Goal: Answer question/provide support

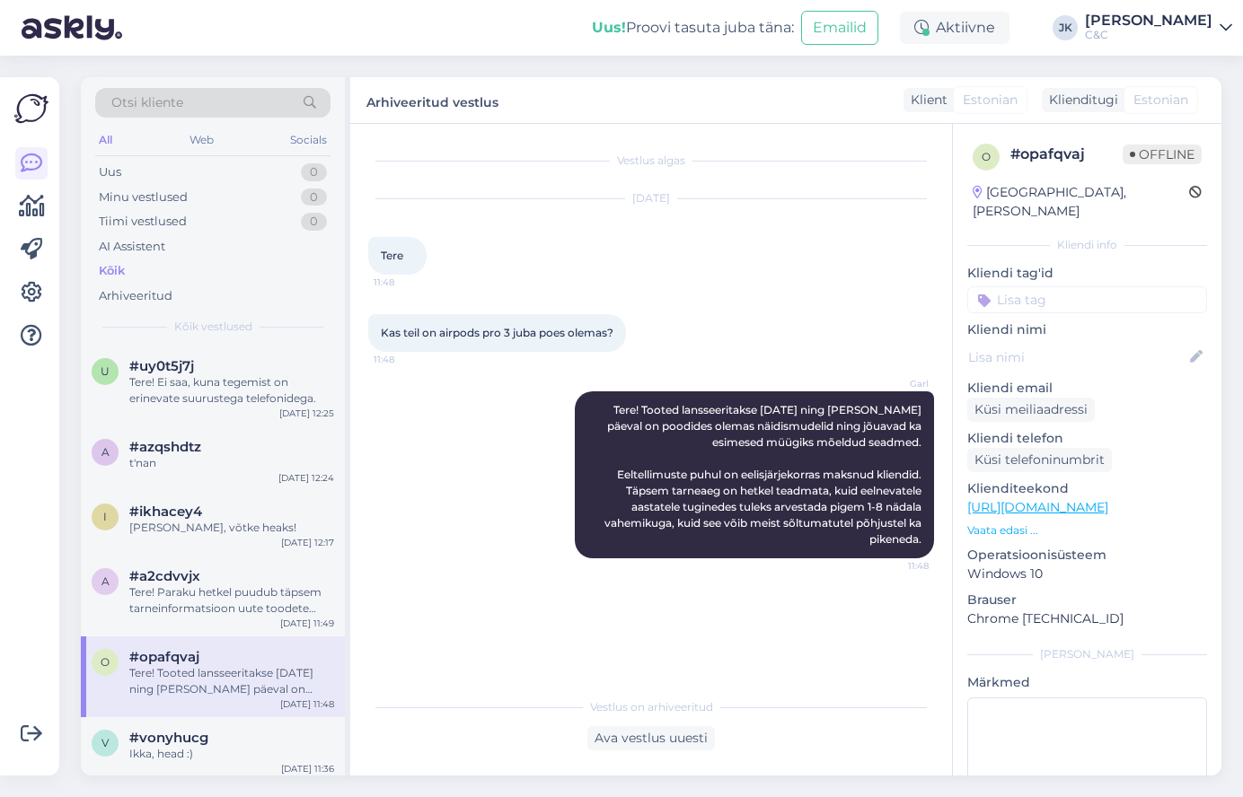
click at [188, 260] on div "Kõik" at bounding box center [212, 271] width 235 height 25
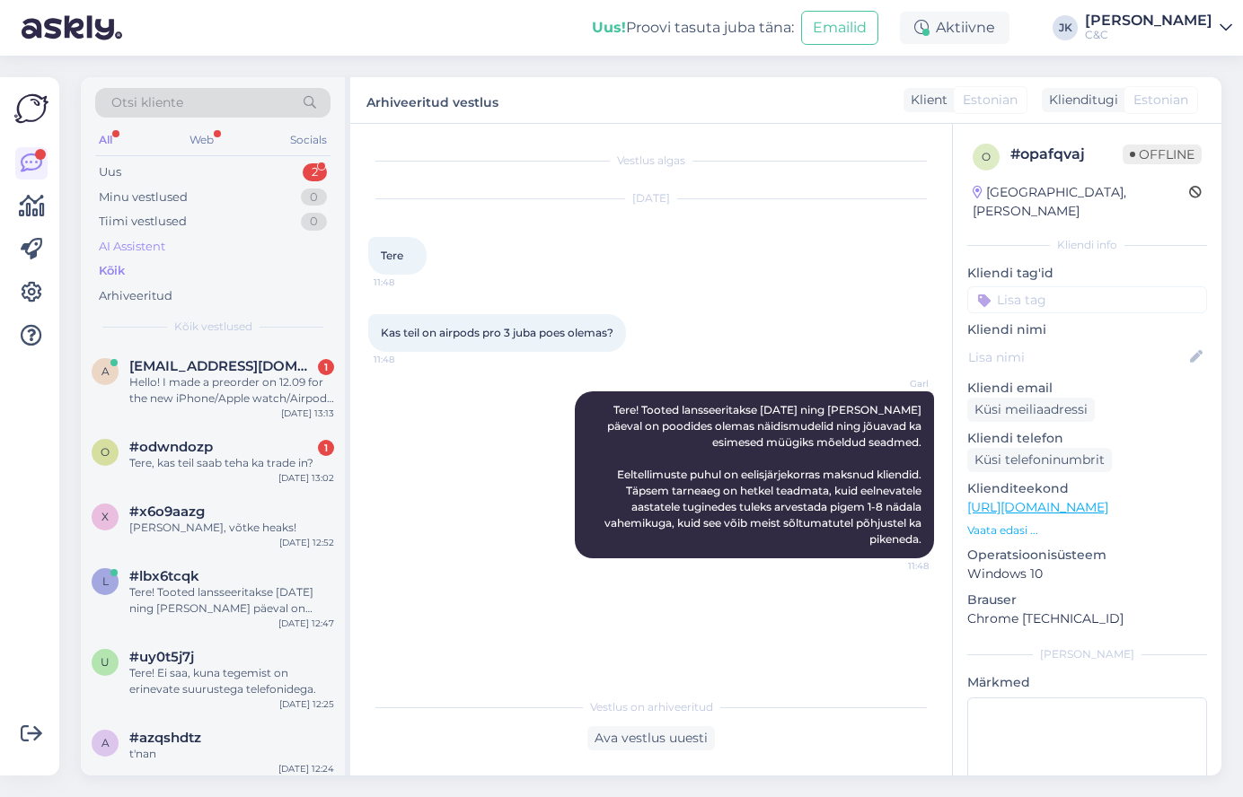
click at [186, 239] on div "AI Assistent" at bounding box center [212, 246] width 235 height 25
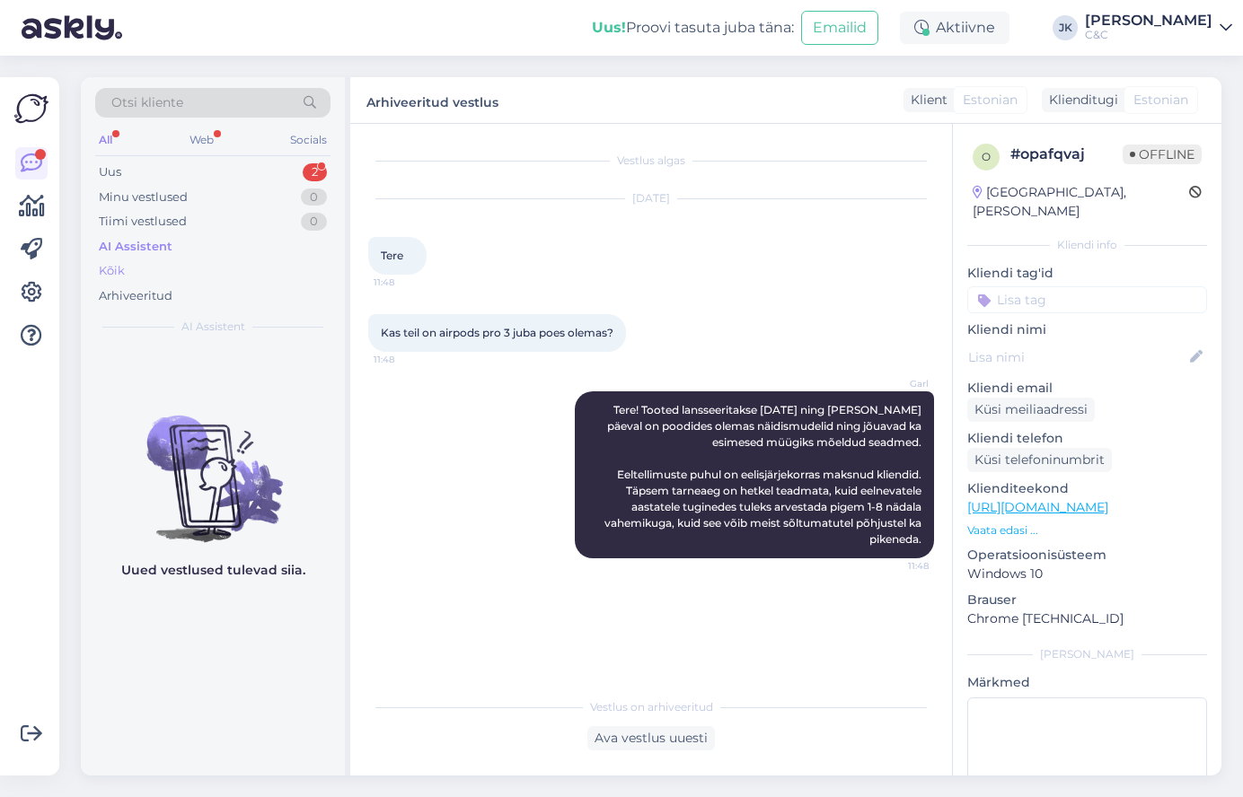
click at [170, 263] on div "Kõik" at bounding box center [212, 271] width 235 height 25
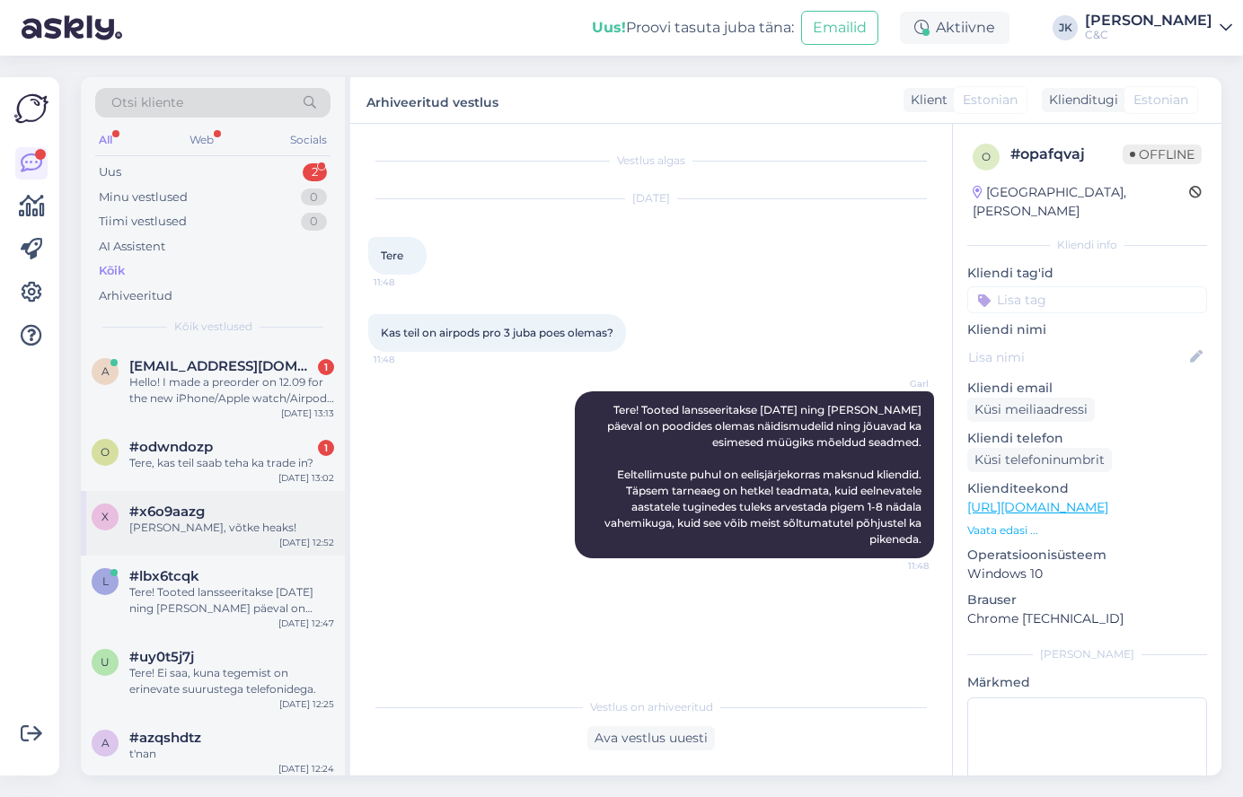
click at [192, 492] on div "x #x6o9aazg Ikka, võtke heaks! [DATE] 12:52" at bounding box center [213, 523] width 264 height 65
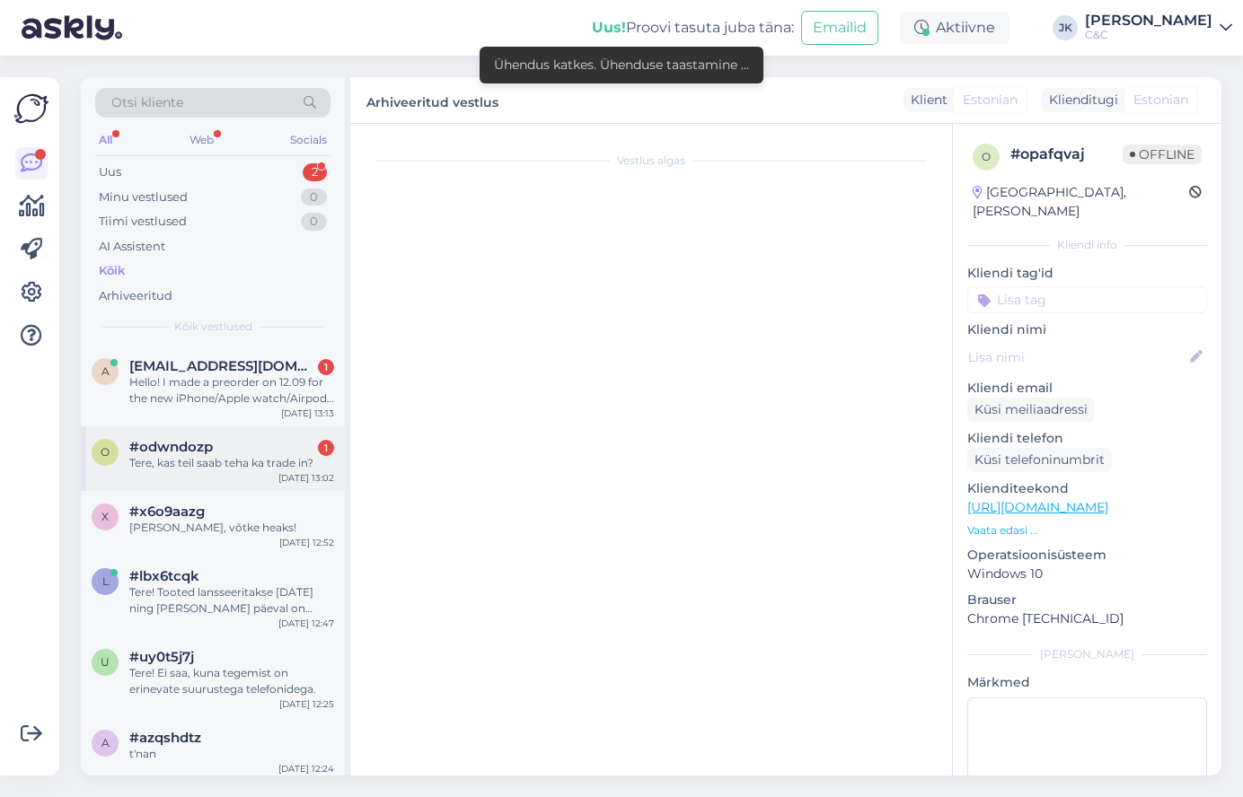
click at [209, 460] on div "Tere, kas teil saab teha ka trade in?" at bounding box center [231, 463] width 205 height 16
click at [242, 474] on div "o #odwndozp 1 Tere, kas teil saab teha ka trade in? [DATE] 13:02" at bounding box center [213, 459] width 264 height 65
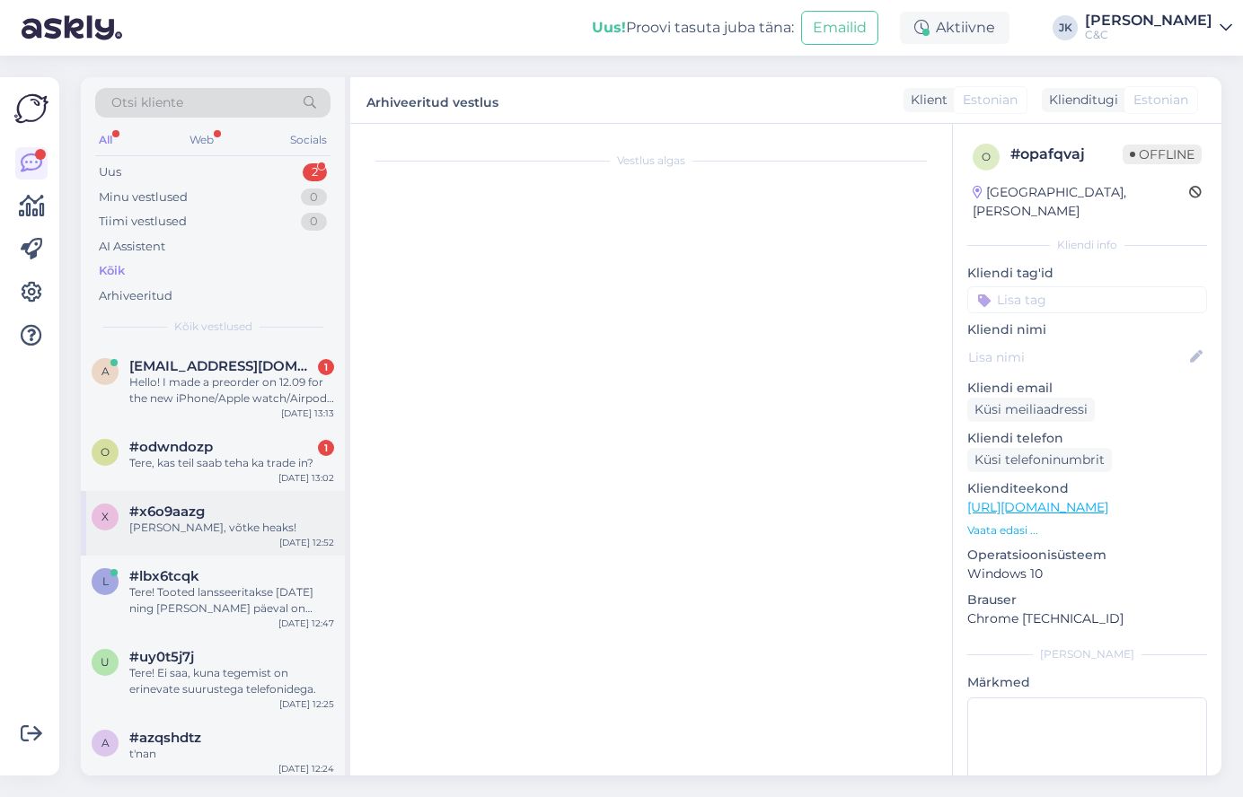
click at [244, 504] on div "#x6o9aazg" at bounding box center [231, 512] width 205 height 16
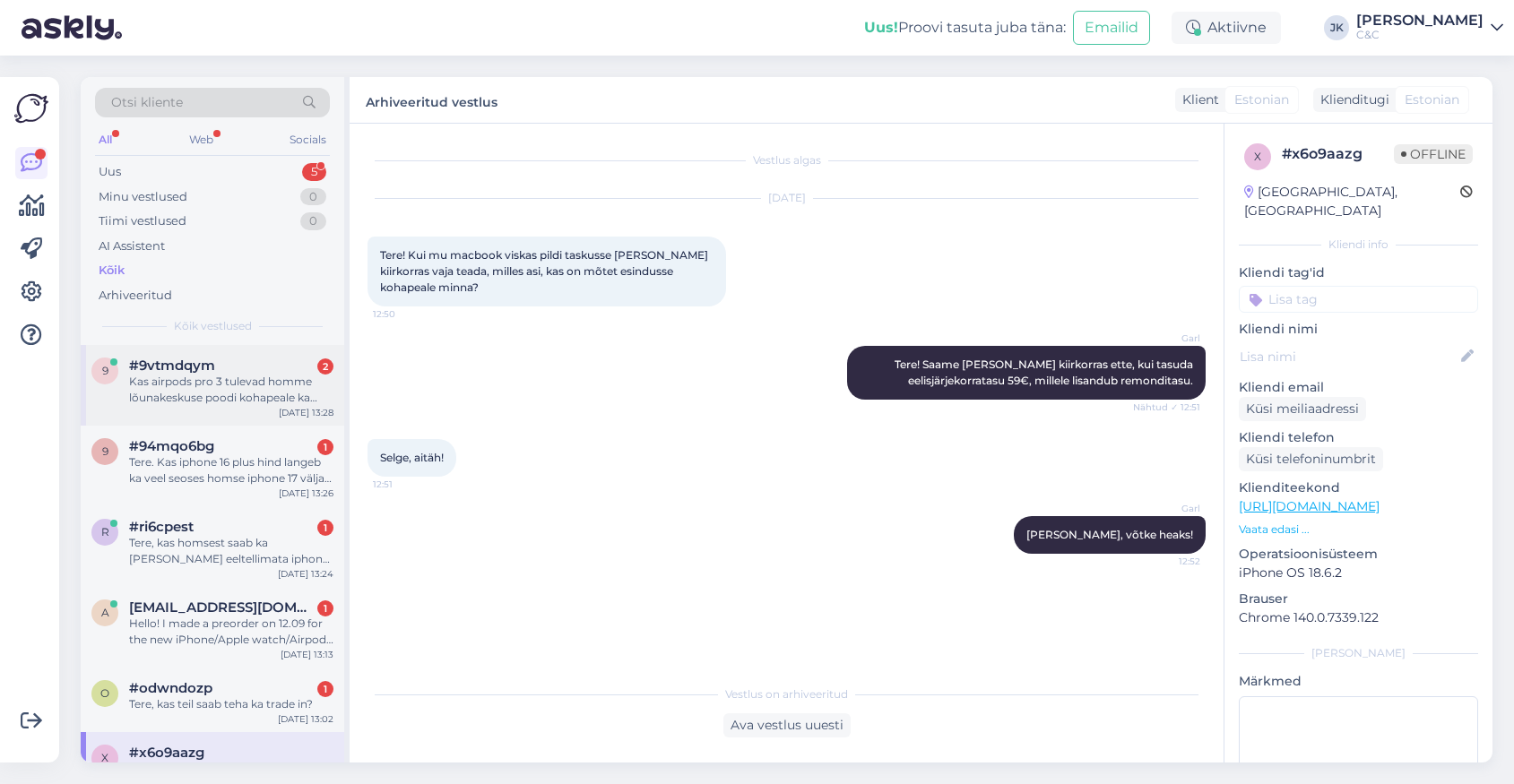
click at [195, 373] on div "Kas airpods pro 3 tulevad homme lõunakeskuse poodi kohapeale ka müüki või saab …" at bounding box center [231, 389] width 205 height 32
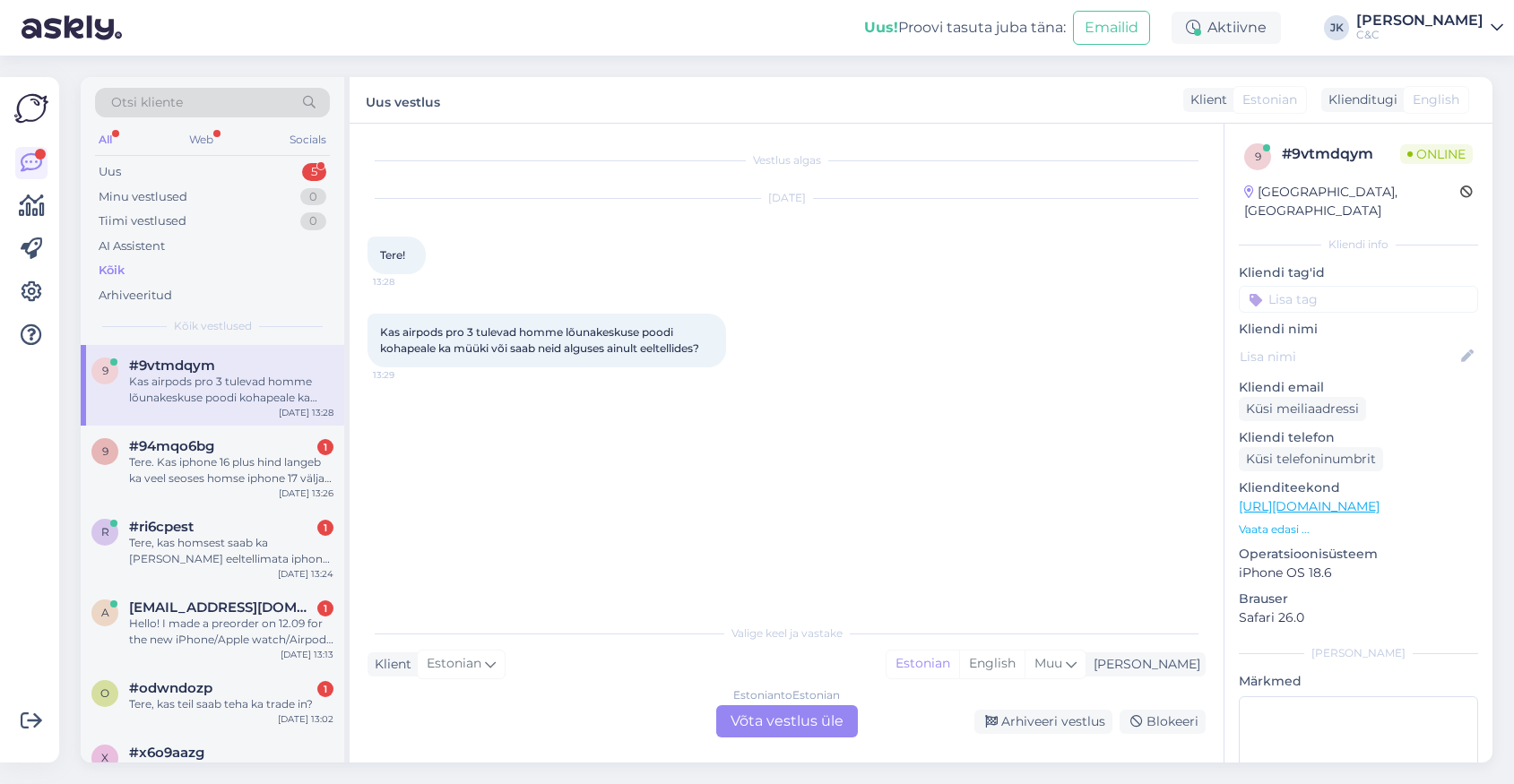
click at [547, 329] on span "Kas airpods pro 3 tulevad homme lõunakeskuse poodi kohapeale ka müüki või saab …" at bounding box center [540, 340] width 319 height 30
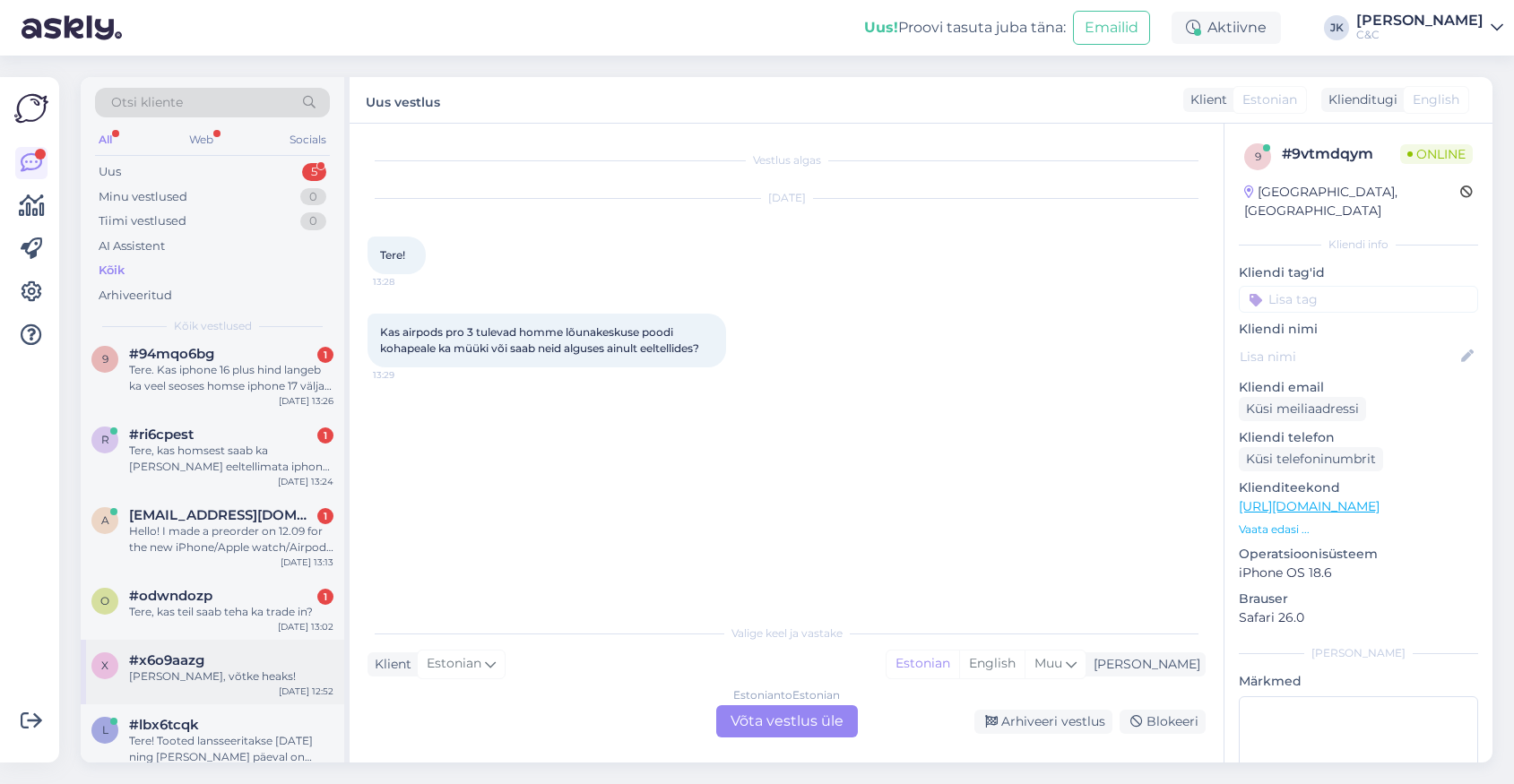
click at [177, 689] on div "x #x6o9aazg Ikka, võtke heaks! [DATE] 12:52" at bounding box center [213, 671] width 263 height 65
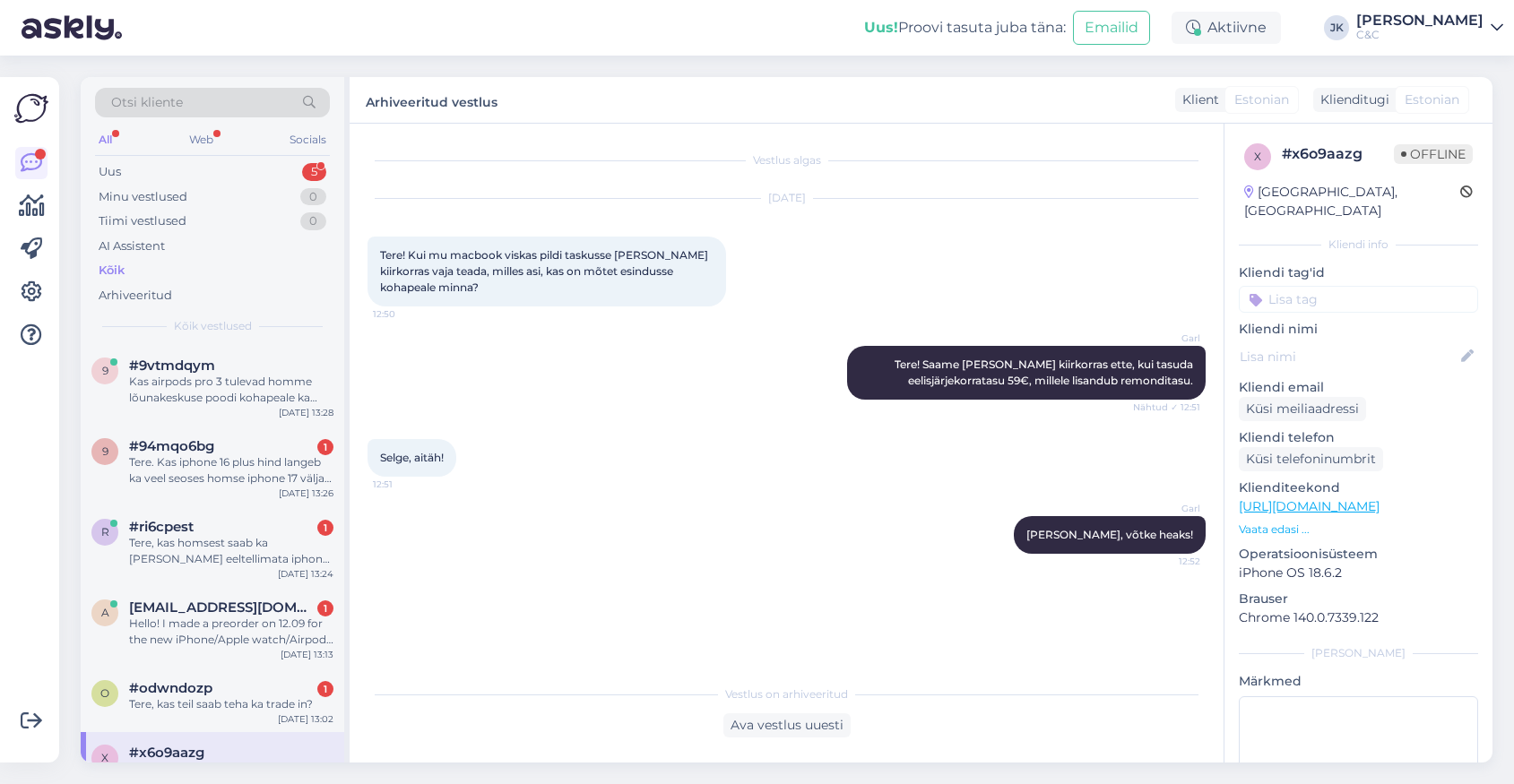
click at [523, 48] on div "Uus! Proovi tasuta [PERSON_NAME]: Emailid Aktiivne [PERSON_NAME] C&C" at bounding box center [757, 28] width 1514 height 56
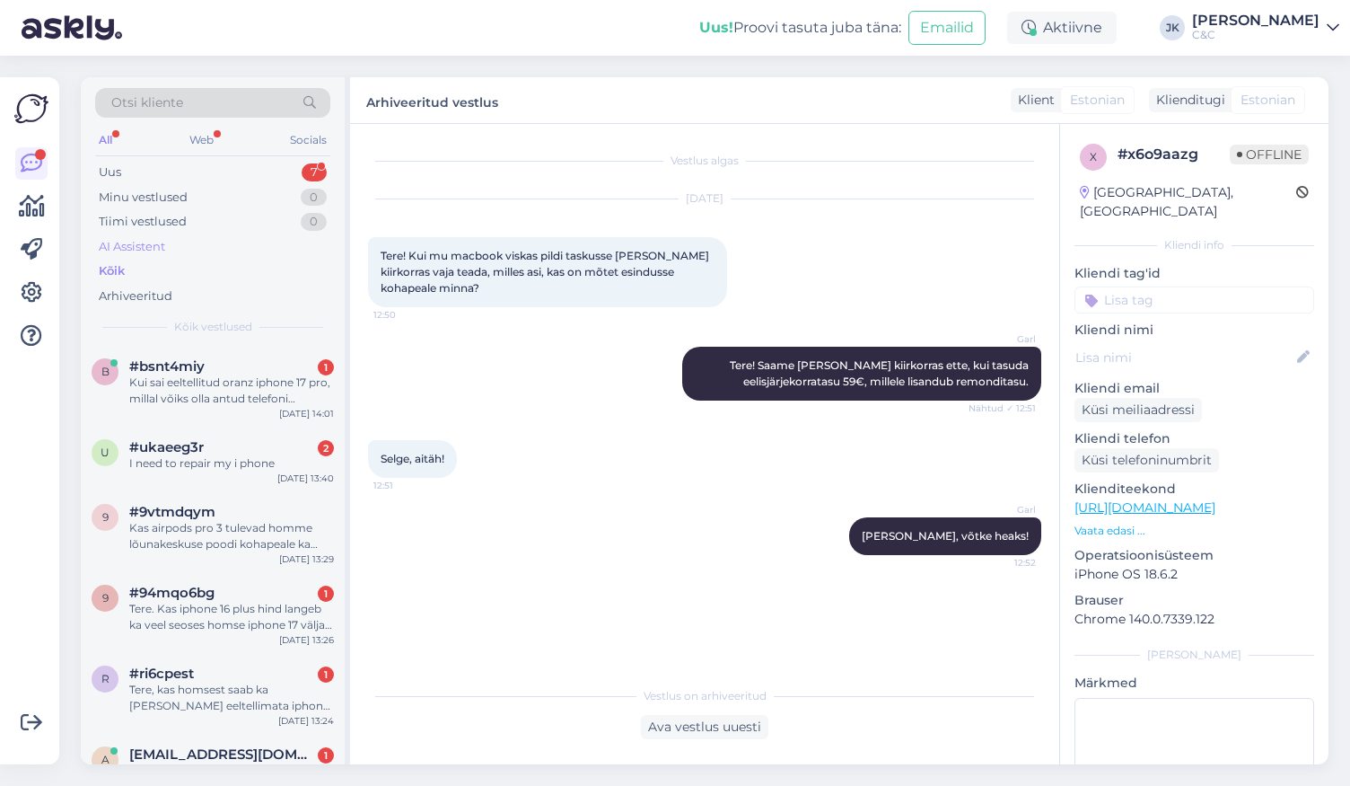
click at [178, 236] on div "AI Assistent" at bounding box center [212, 246] width 235 height 25
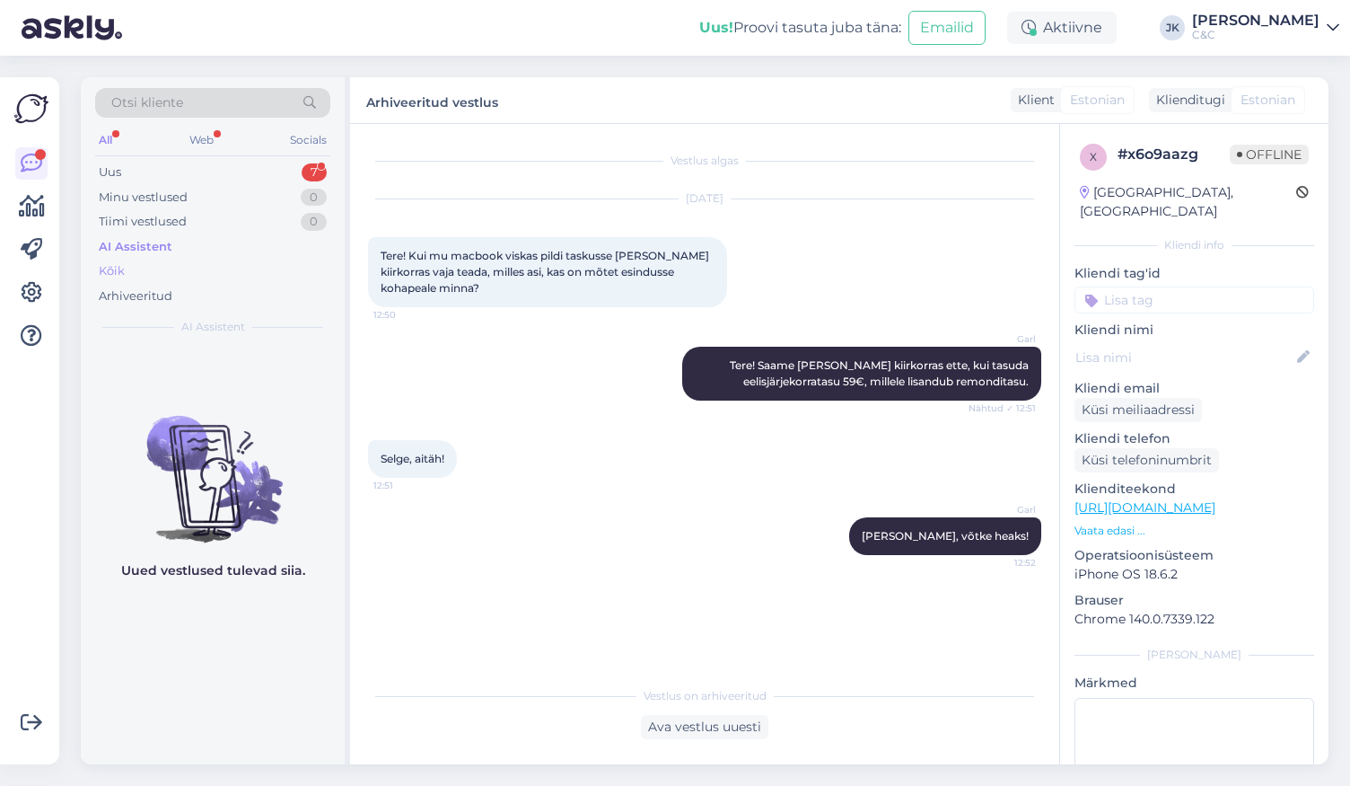
click at [164, 264] on div "Kõik" at bounding box center [212, 271] width 235 height 25
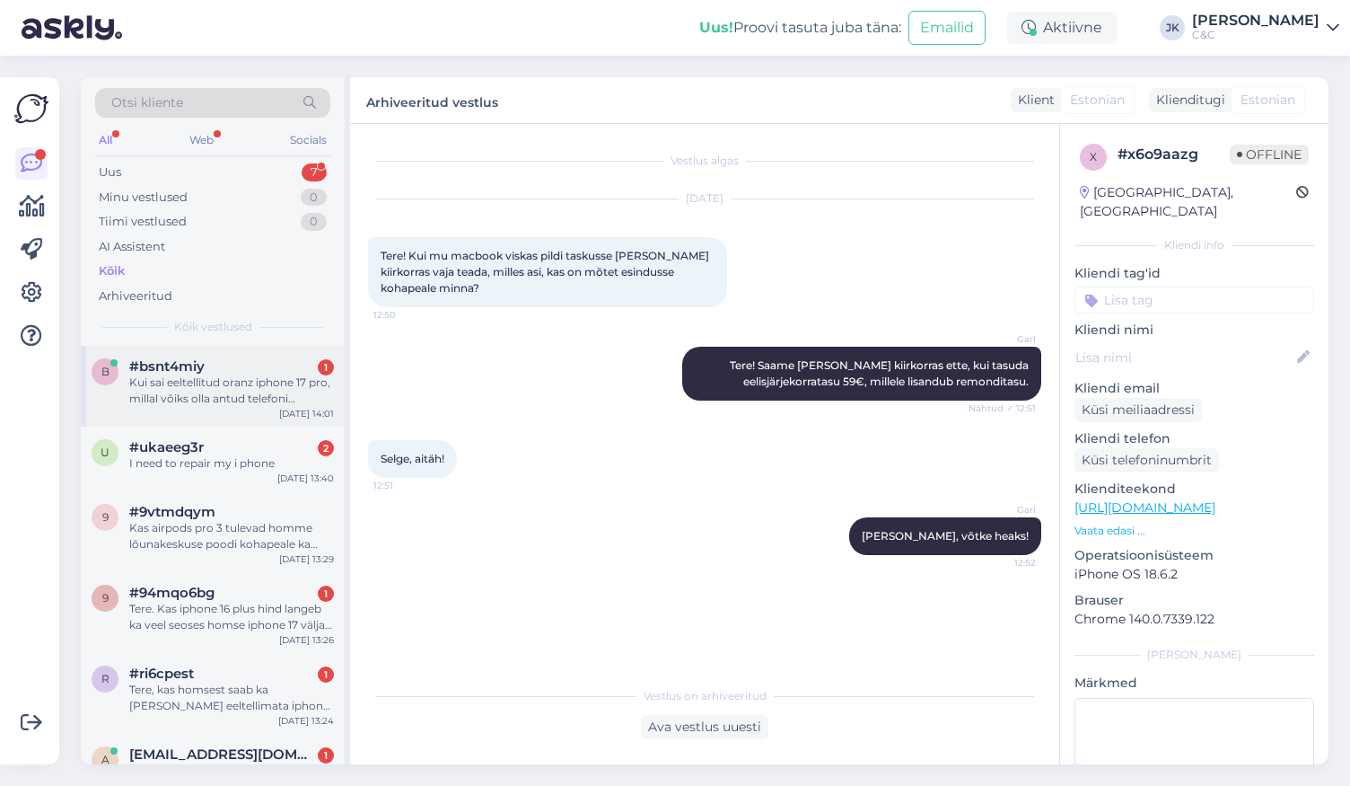
click at [163, 374] on div "Kui sai eeltellitud oranz iphone 17 pro, millal võiks olla antud telefoni eelda…" at bounding box center [231, 390] width 205 height 32
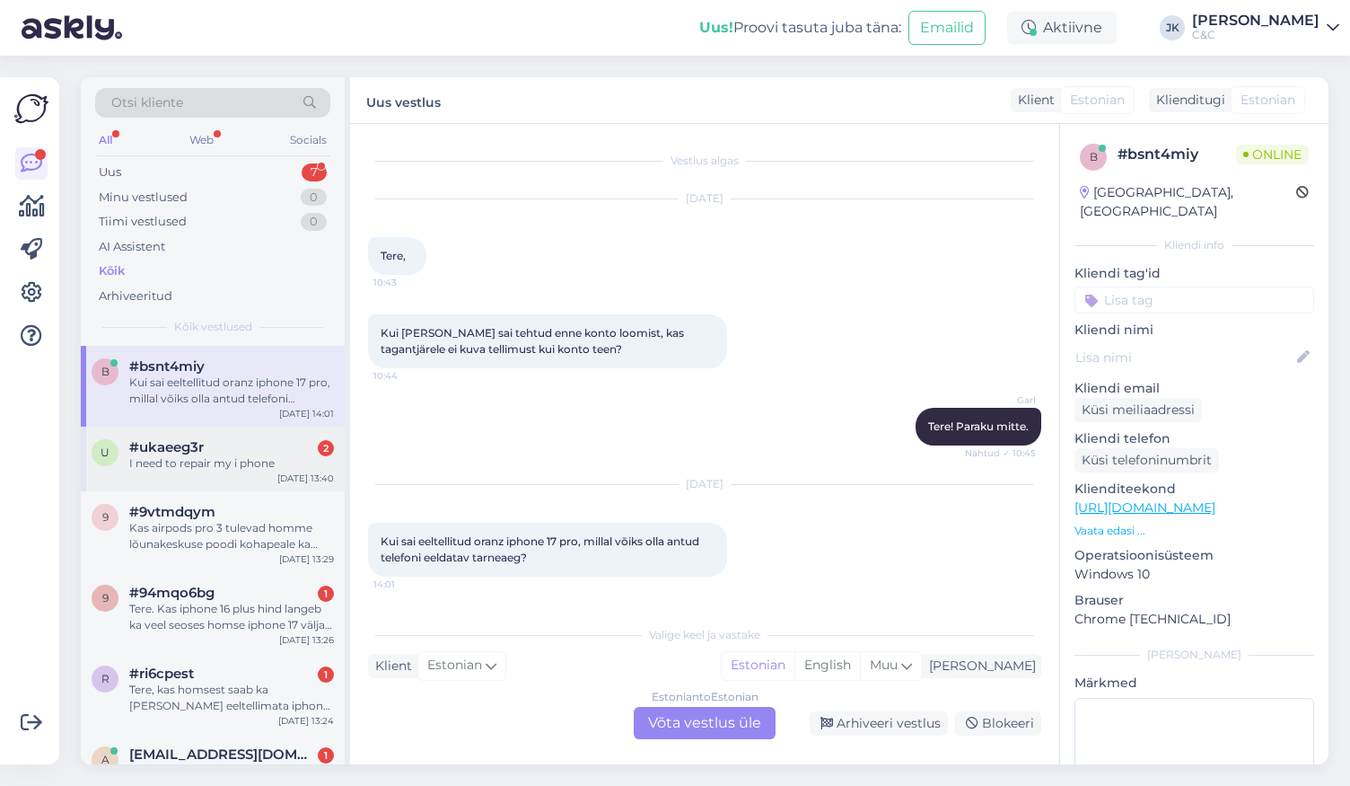
click at [231, 482] on div "u #ukaeeg3r 2 I need to repair my i phone [DATE] 13:40" at bounding box center [213, 459] width 264 height 65
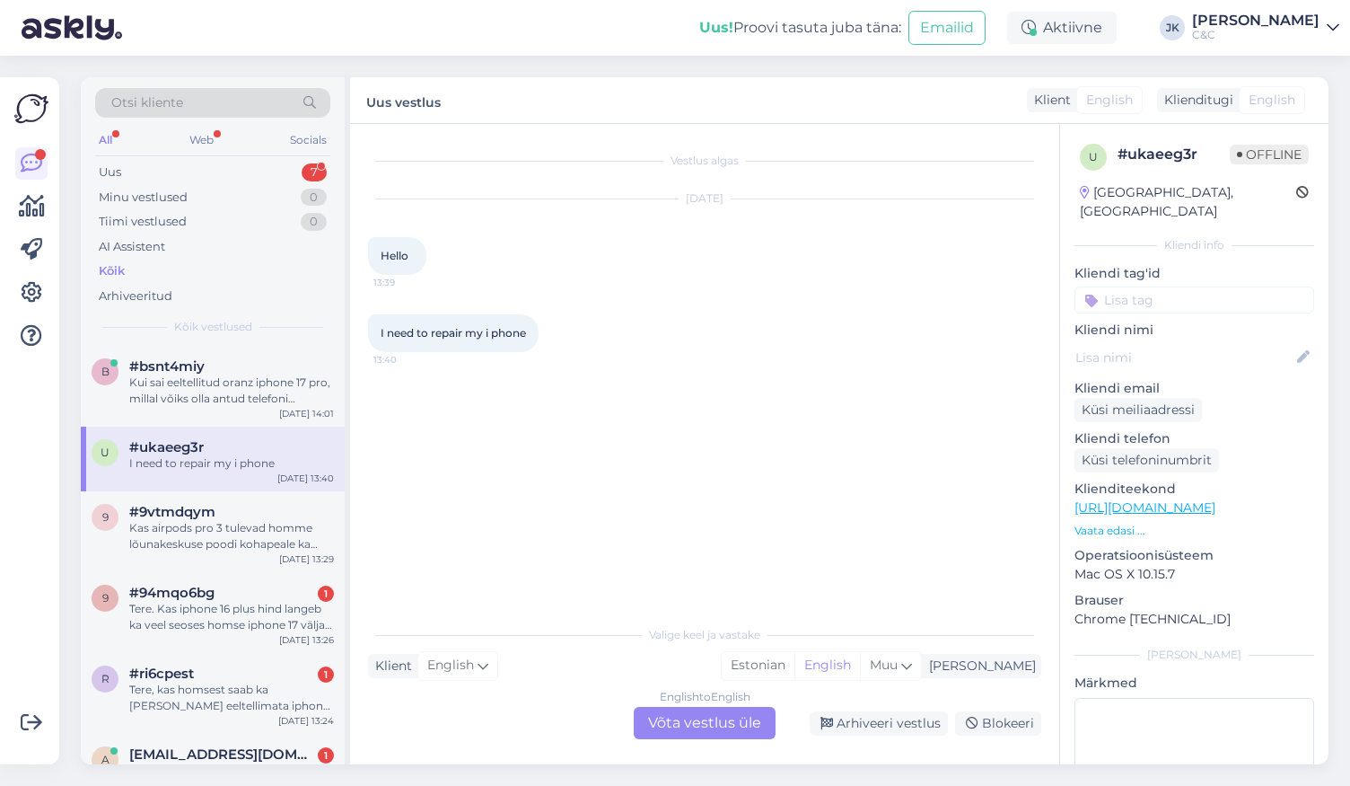
click at [707, 727] on div "English to English Võta vestlus üle" at bounding box center [705, 723] width 142 height 32
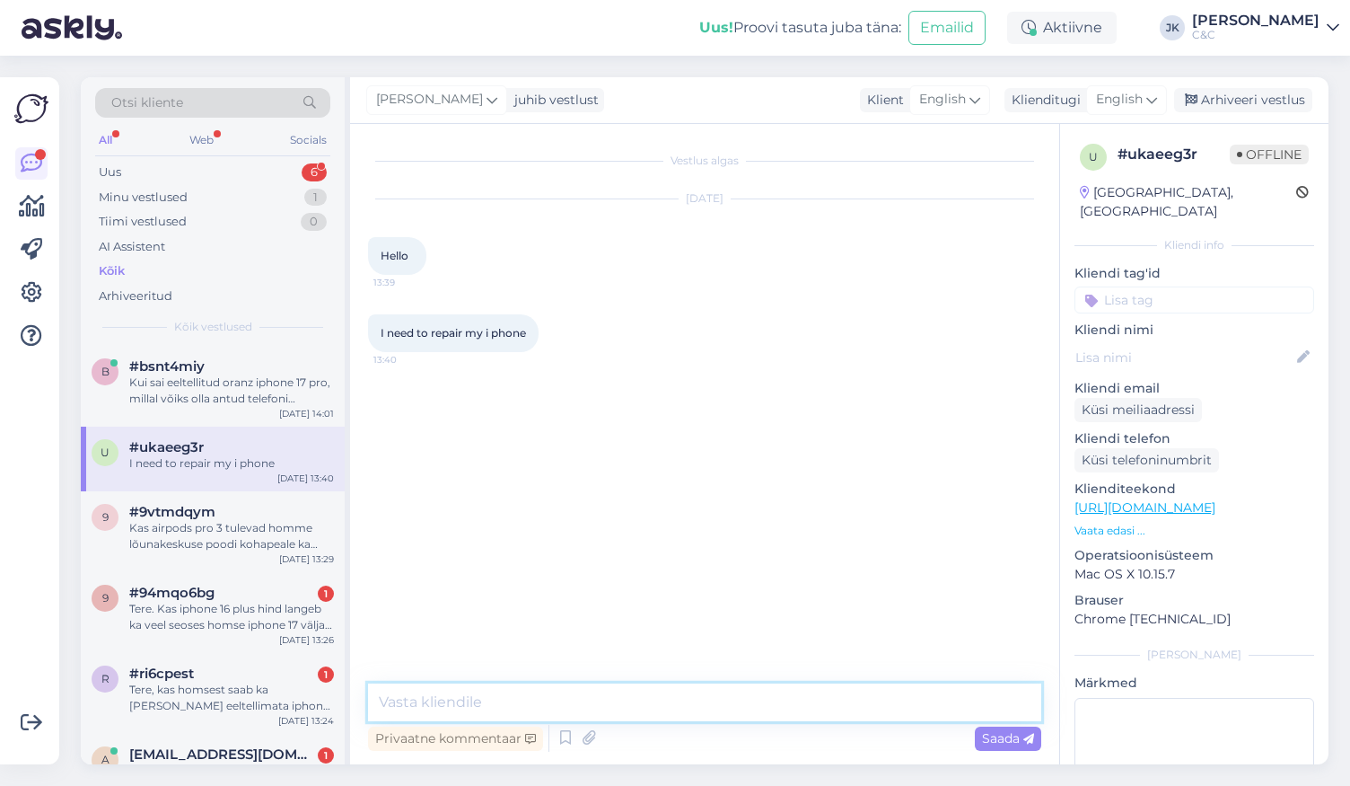
click at [705, 704] on textarea at bounding box center [704, 702] width 673 height 38
type textarea "Hello"
paste textarea "[URL][DOMAIN_NAME]"
type textarea "You can book repairment right here: [URL][DOMAIN_NAME]"
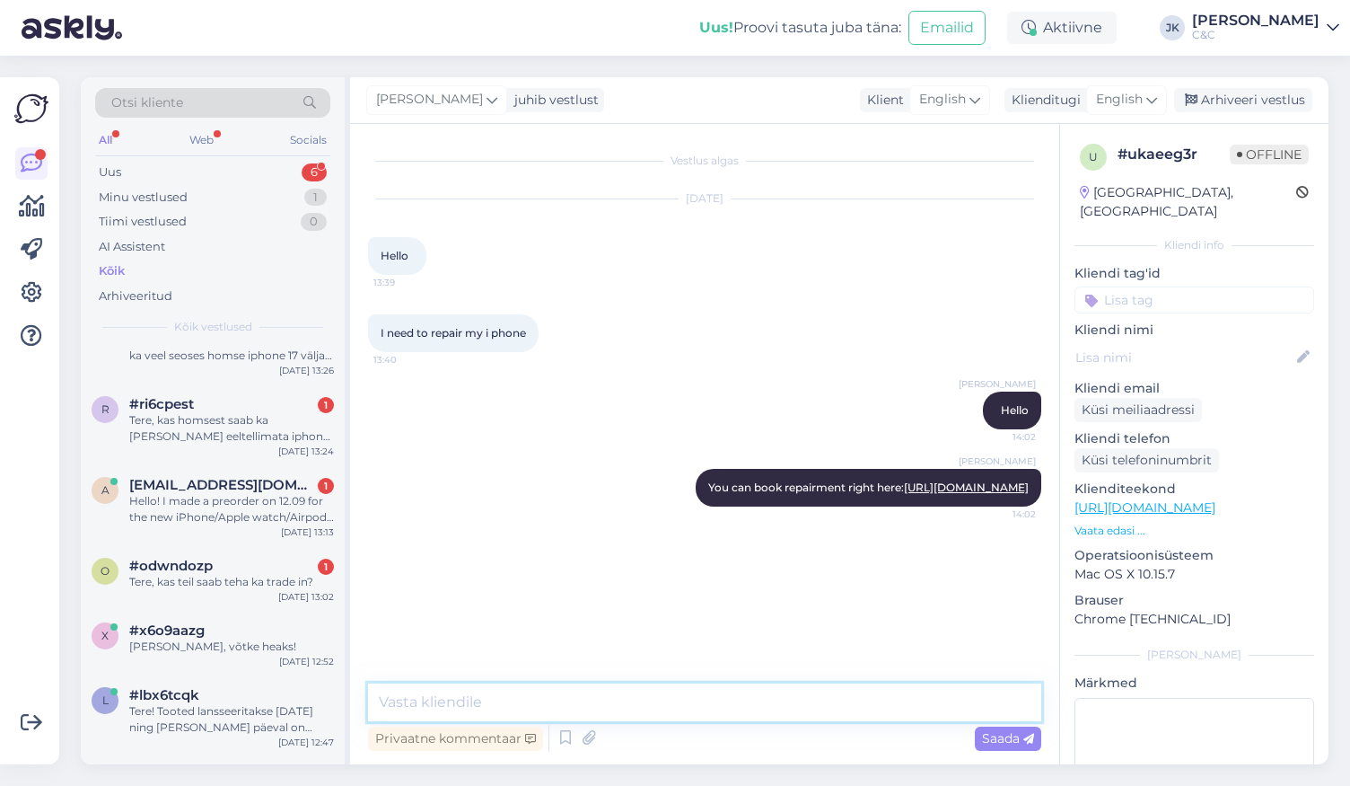
scroll to position [286, 0]
click at [243, 552] on div "o #odwndozp 1 Tere, kas teil saab teha ka trade in? [DATE] 13:02" at bounding box center [213, 576] width 264 height 65
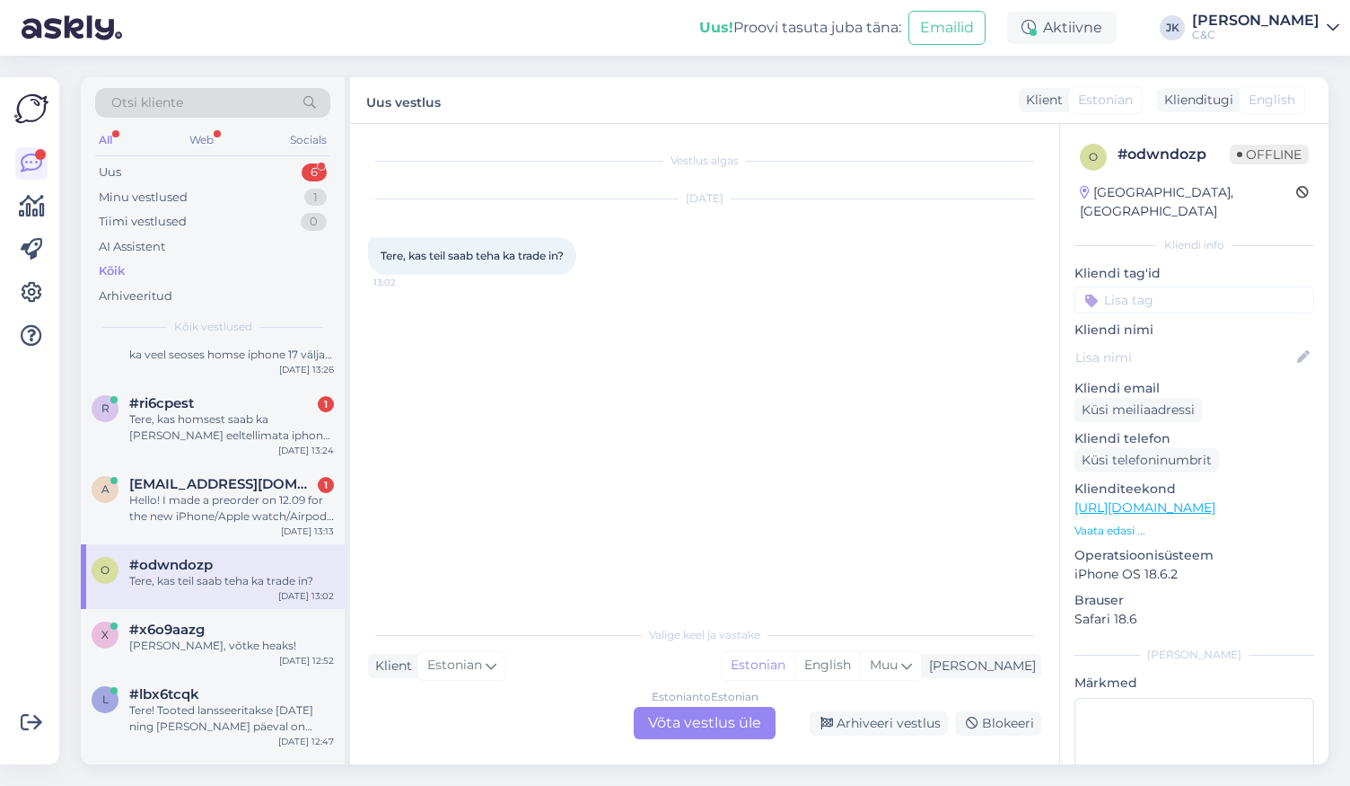
click at [687, 724] on div "Estonian to Estonian Võta vestlus üle" at bounding box center [705, 723] width 142 height 32
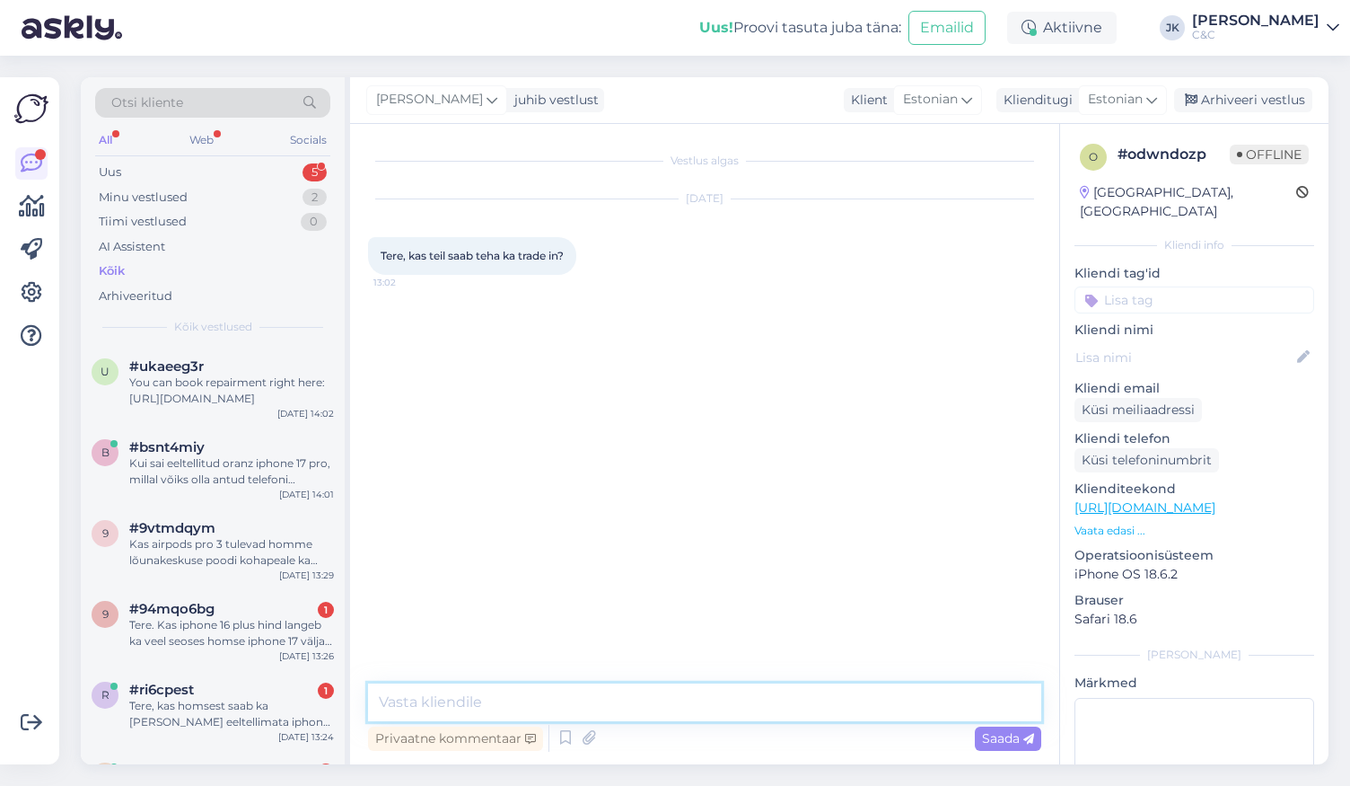
click at [735, 703] on textarea at bounding box center [704, 702] width 673 height 38
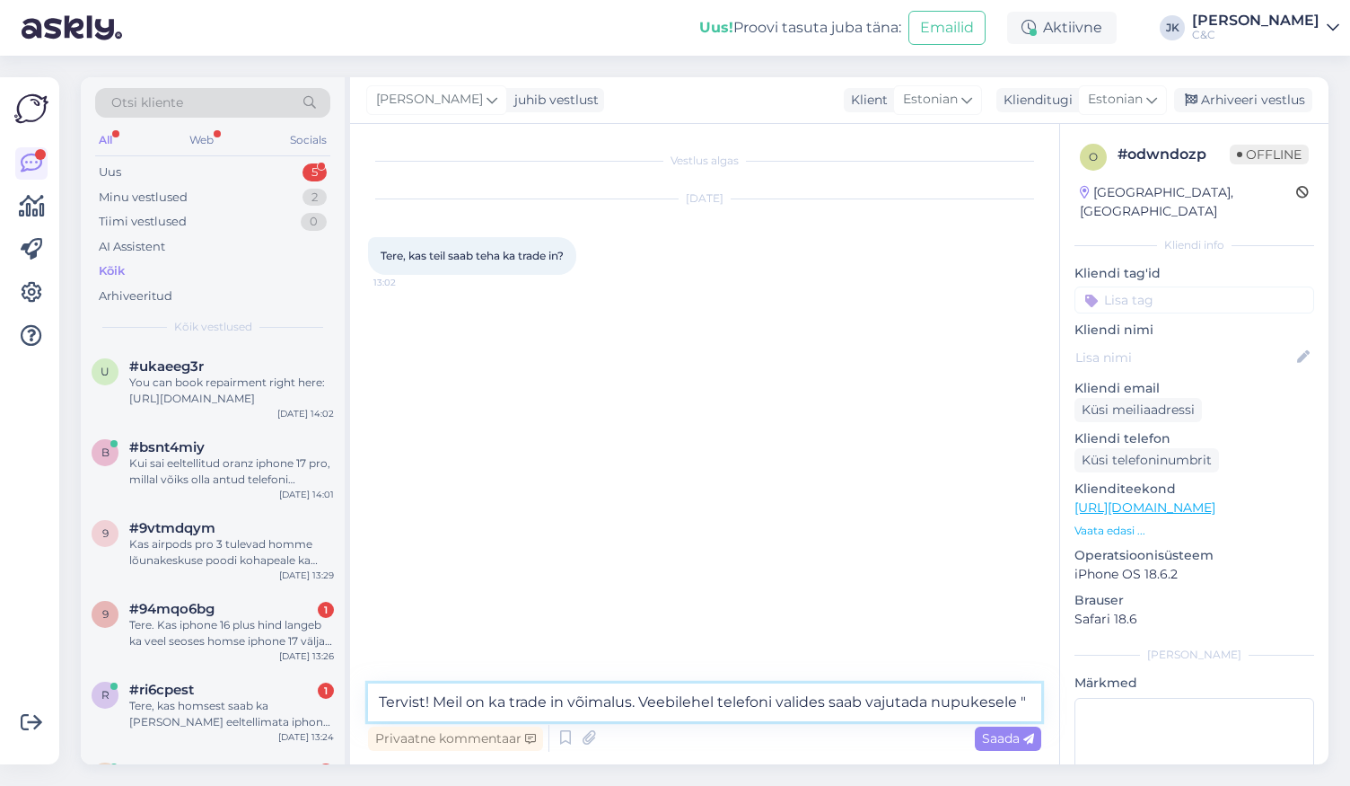
paste textarea "Mul on seade, mida soovin tagasiostu lisada"
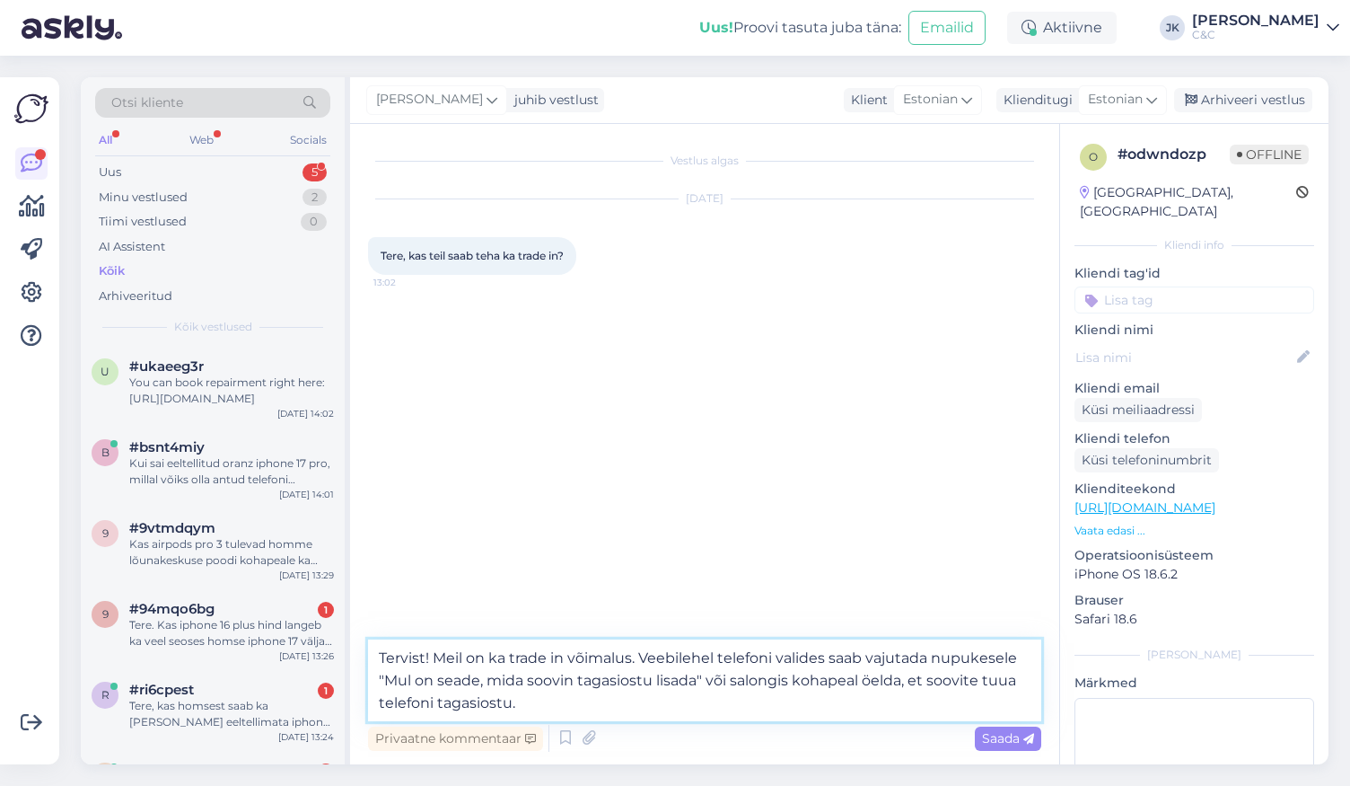
click at [403, 707] on textarea "Tervist! Meil on ka trade in võimalus. Veebilehel telefoni valides saab vajutad…" at bounding box center [704, 680] width 673 height 82
type textarea "Tervist! Meil on ka trade in võimalus. Veebilehel telefoni valides saab vajutad…"
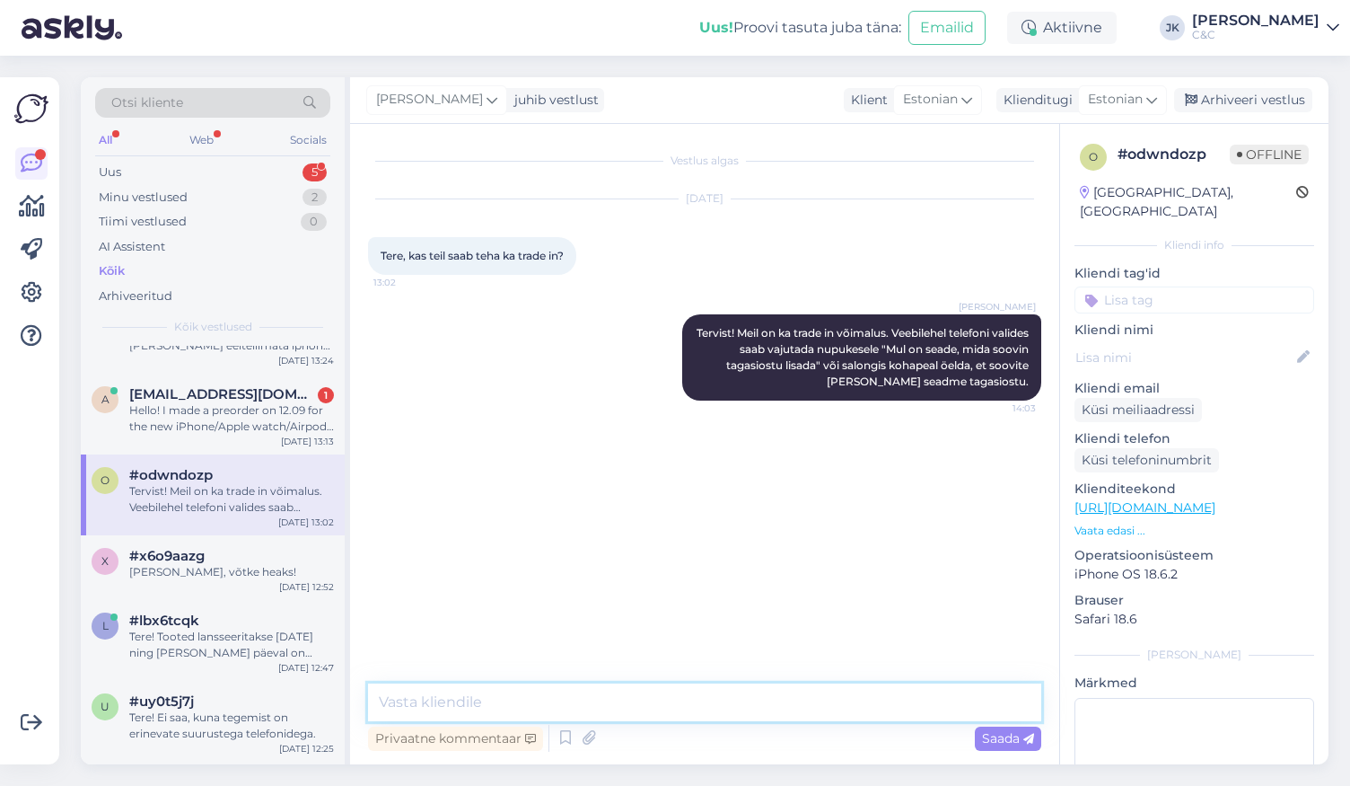
scroll to position [397, 0]
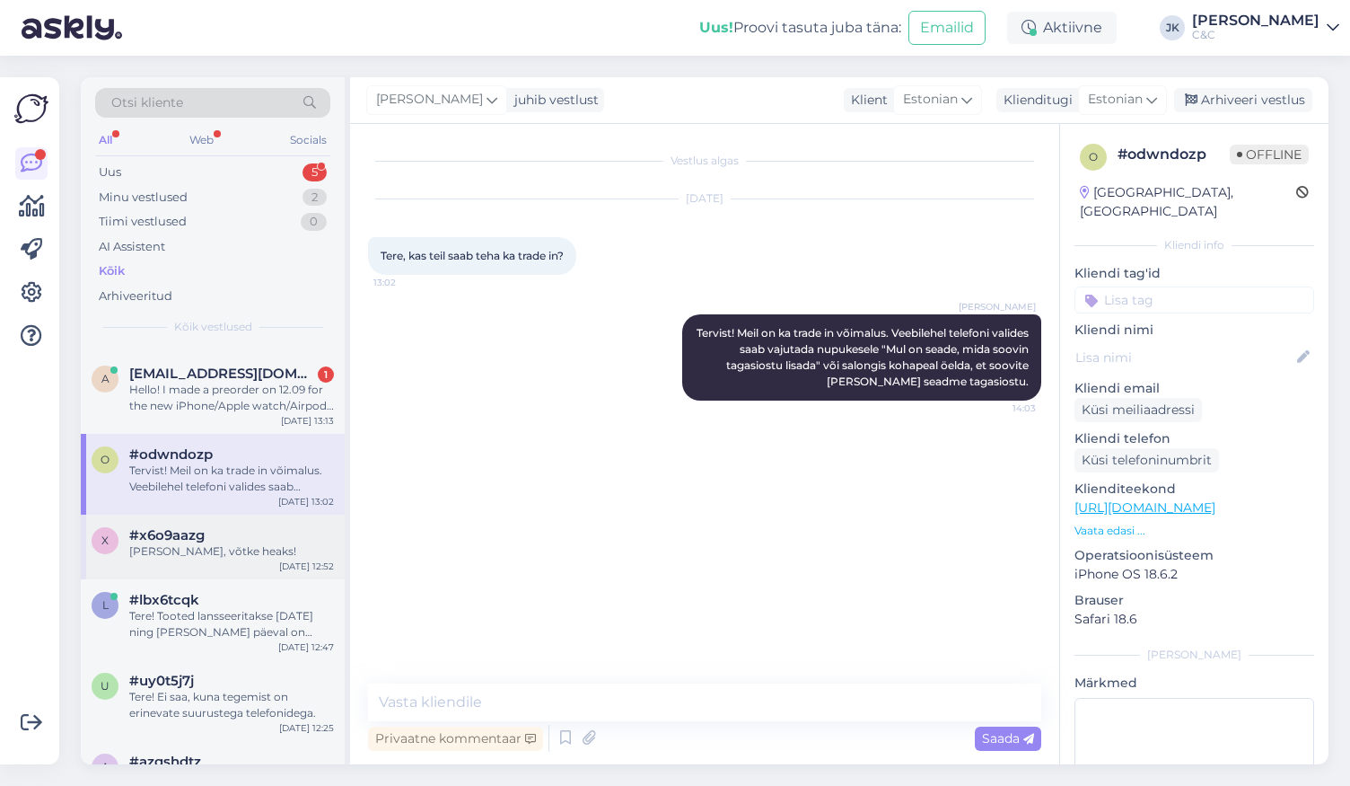
click at [243, 544] on div "[PERSON_NAME], võtke heaks!" at bounding box center [231, 551] width 205 height 16
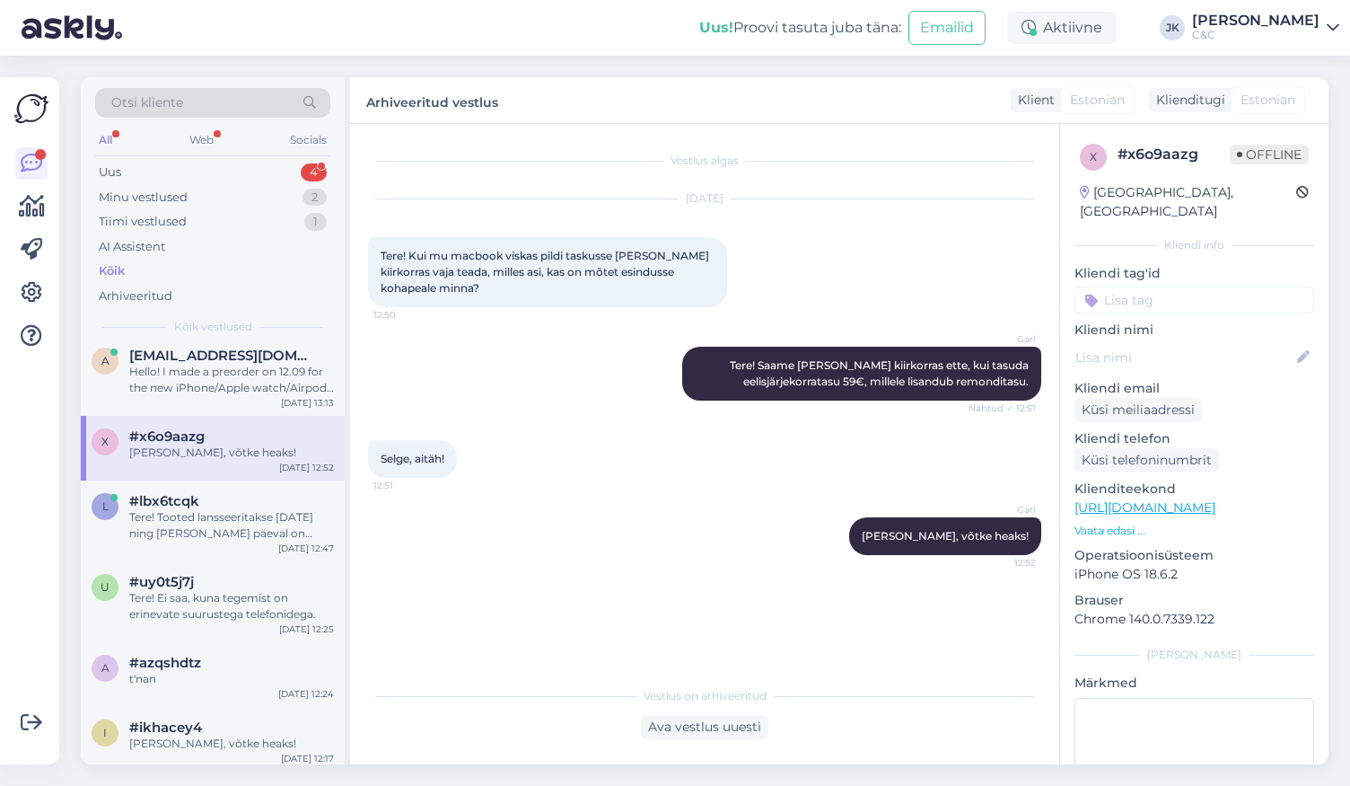
scroll to position [411, 0]
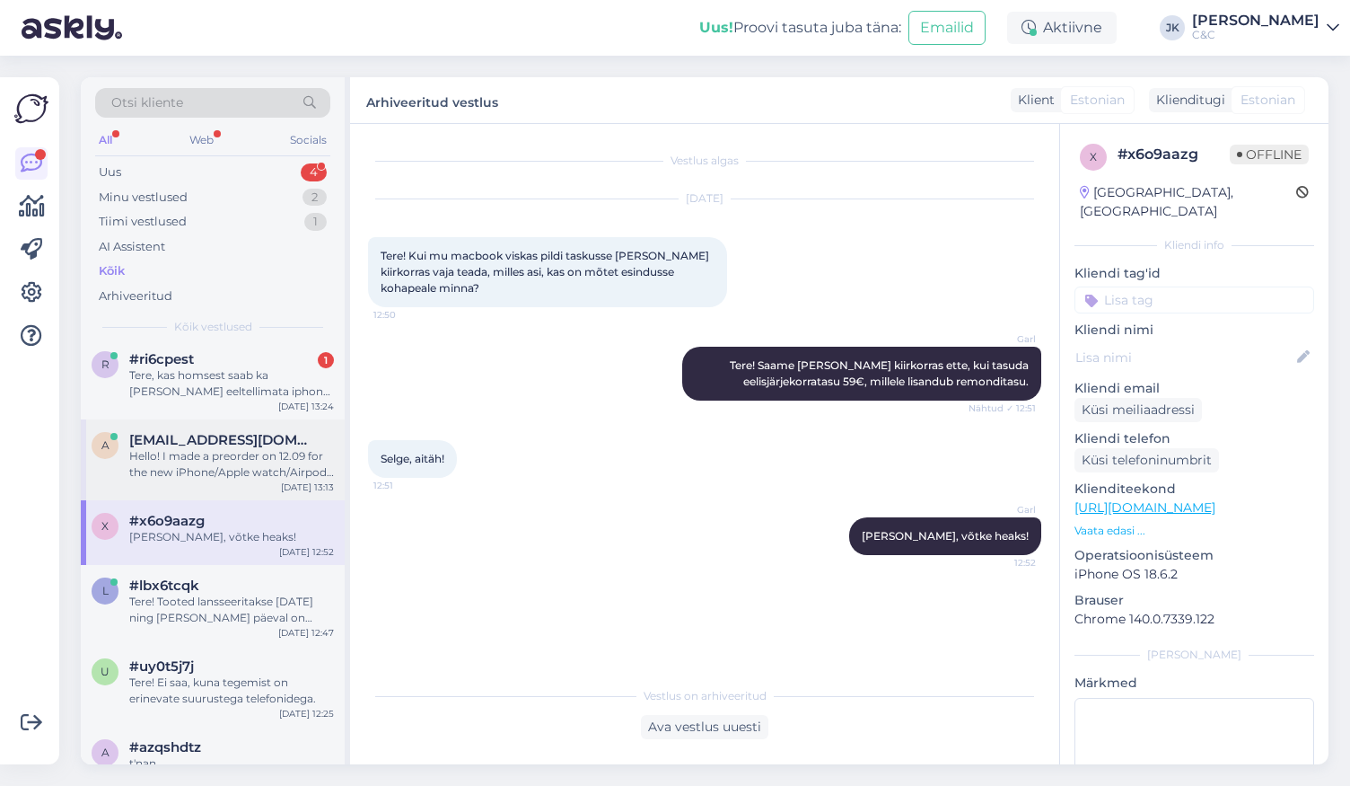
click at [262, 453] on div "Hello! I made a preorder on 12.09 for the new iPhone/Apple watch/Airpods pro 3 …" at bounding box center [231, 464] width 205 height 32
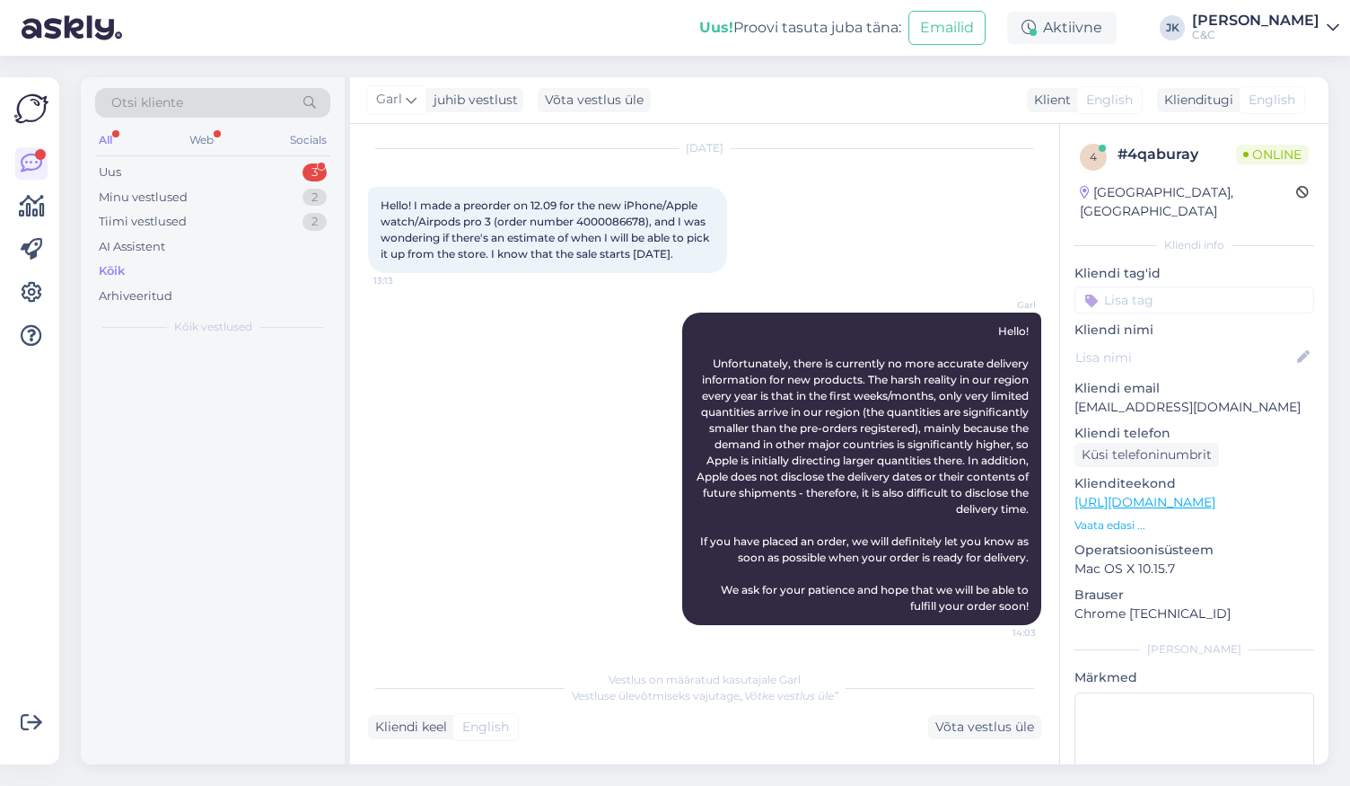
scroll to position [0, 0]
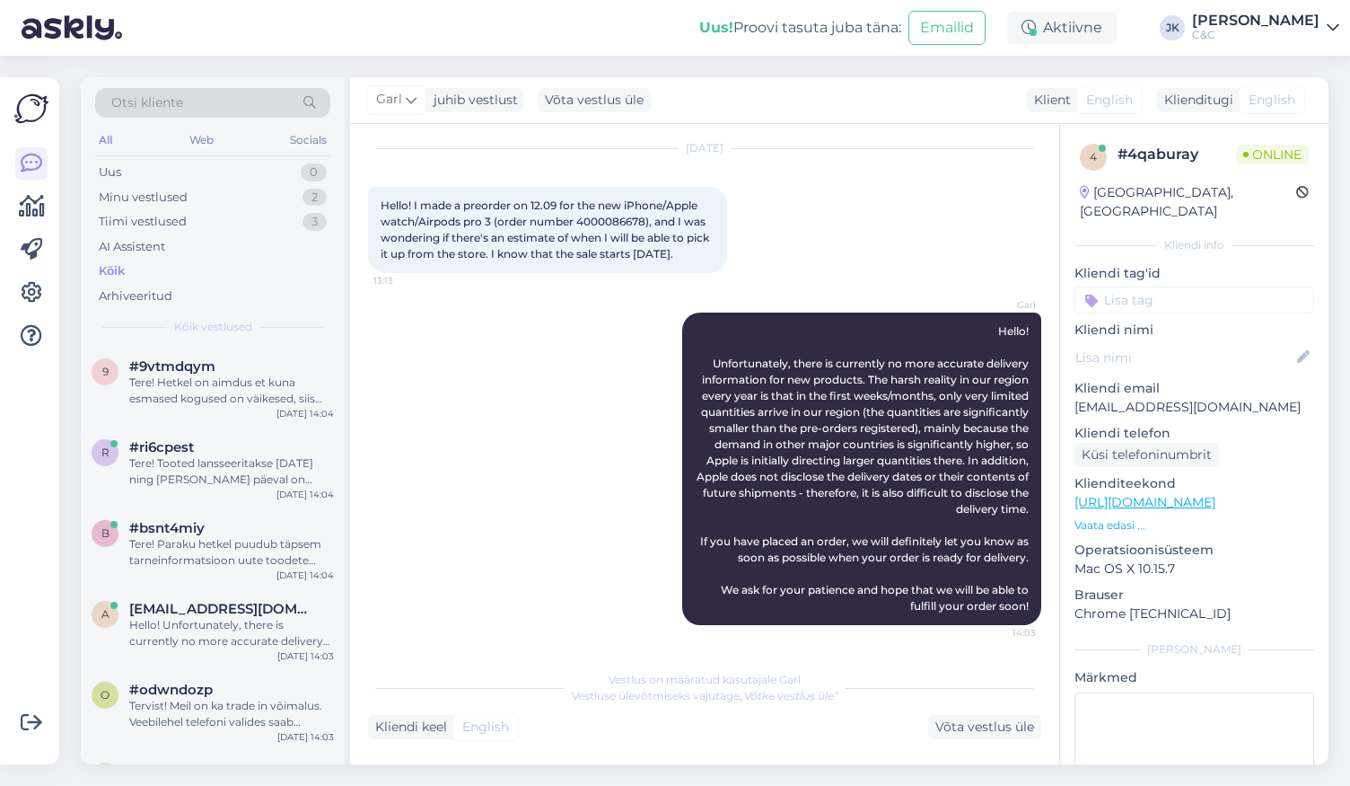
click at [498, 518] on div "Garl Hello! Unfortunately, there is currently no more accurate delivery informa…" at bounding box center [704, 469] width 673 height 352
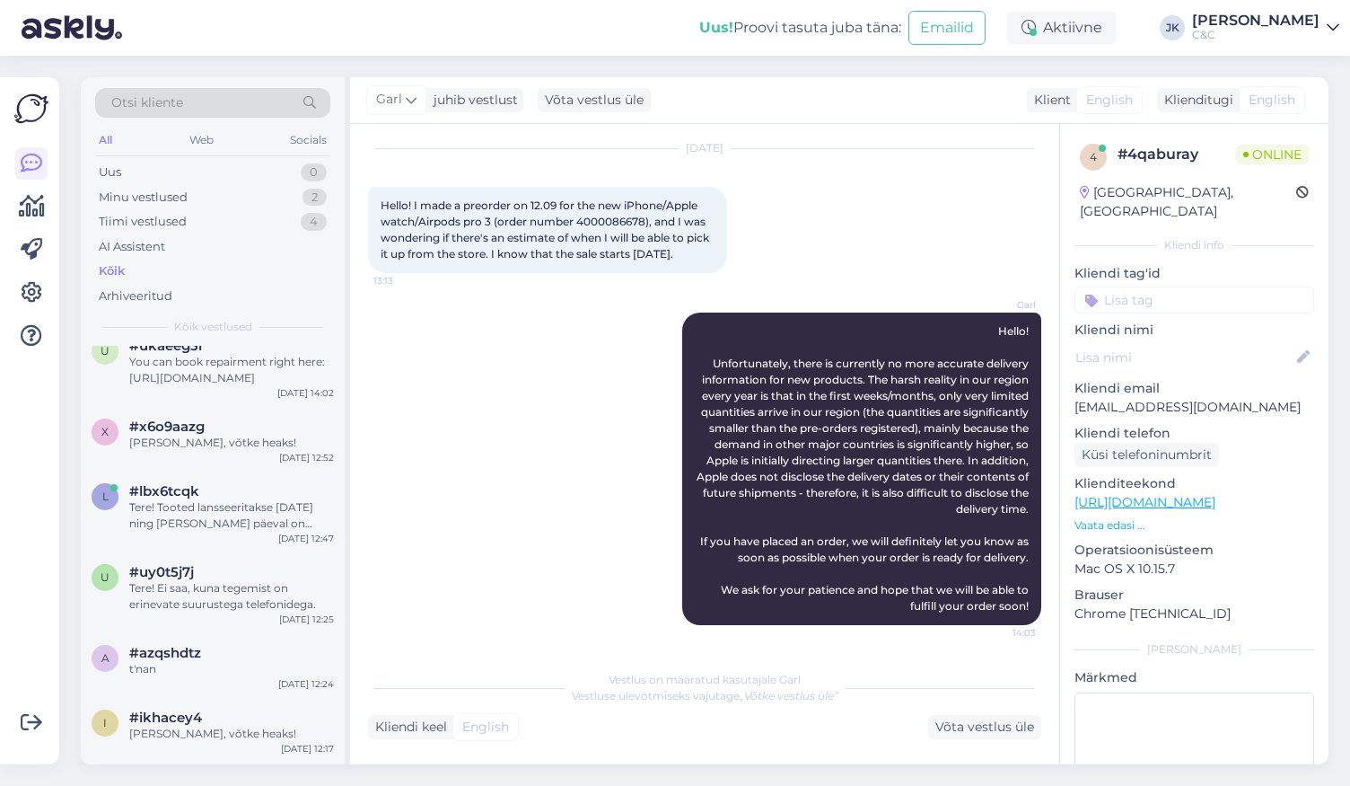
scroll to position [584, 0]
click at [273, 670] on div "t'nan" at bounding box center [231, 672] width 205 height 16
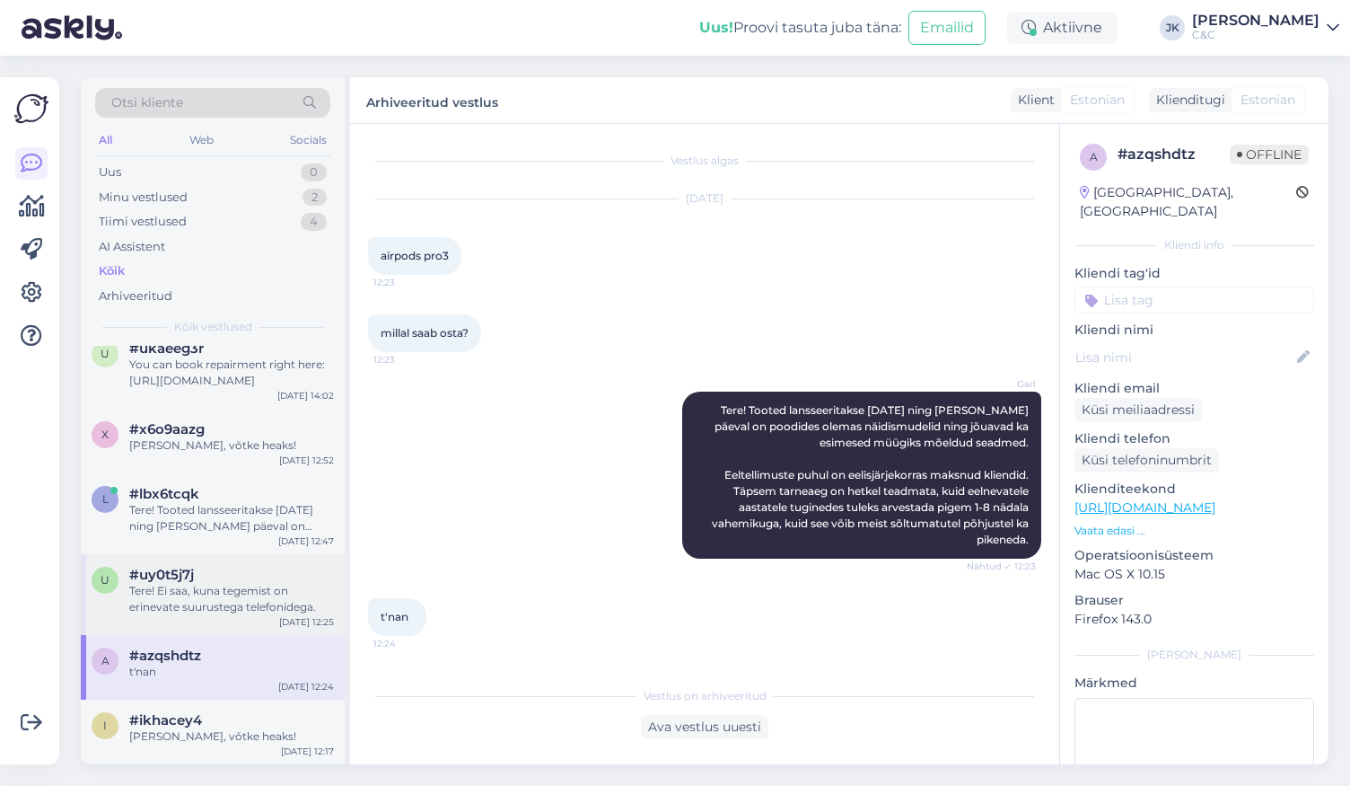
click at [309, 583] on div "Tere! Ei saa, kuna tegemist on erinevate suurustega telefonidega." at bounding box center [231, 599] width 205 height 32
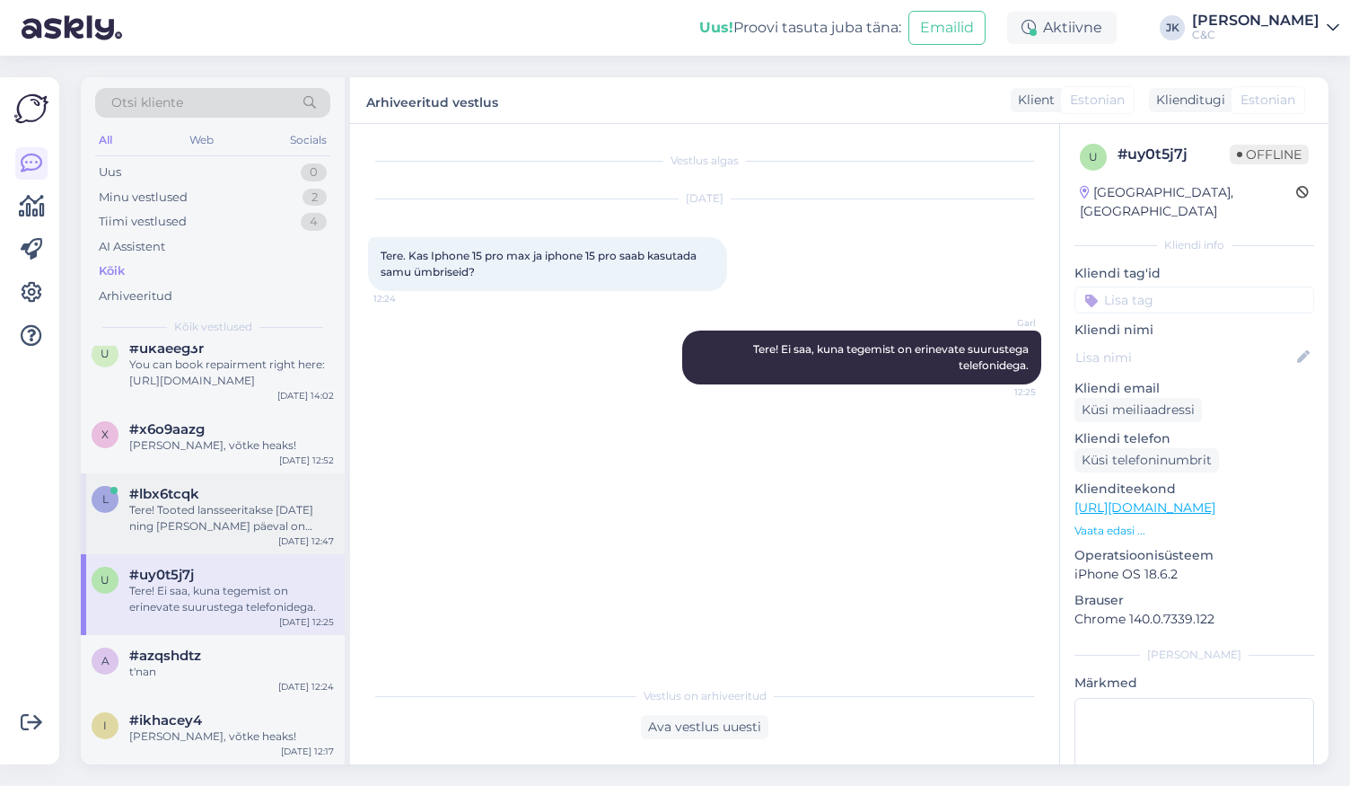
click at [312, 518] on div "Tere! Tooted lansseeritakse [DATE] ning [PERSON_NAME] päeval on poodides olemas…" at bounding box center [231, 518] width 205 height 32
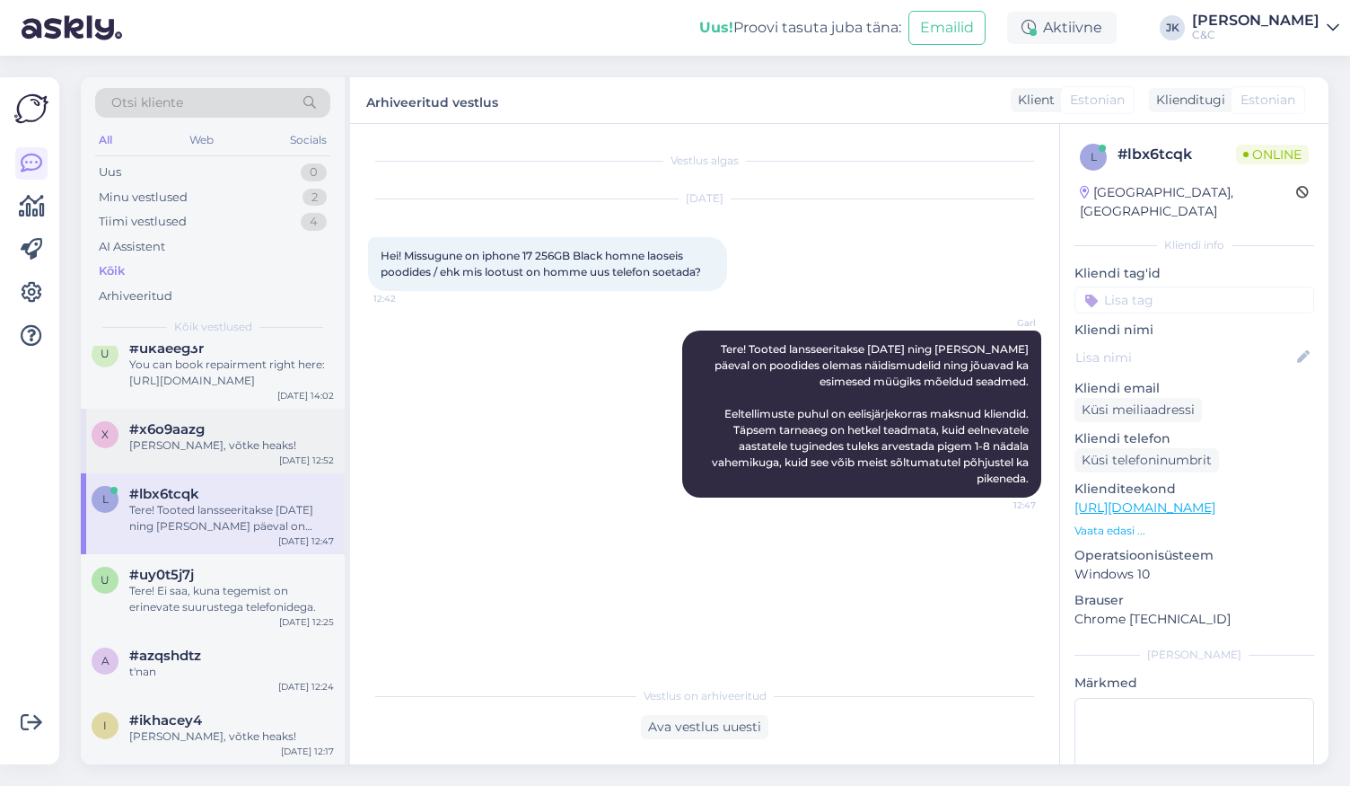
click at [291, 453] on div "[DATE] 12:52" at bounding box center [306, 459] width 55 height 13
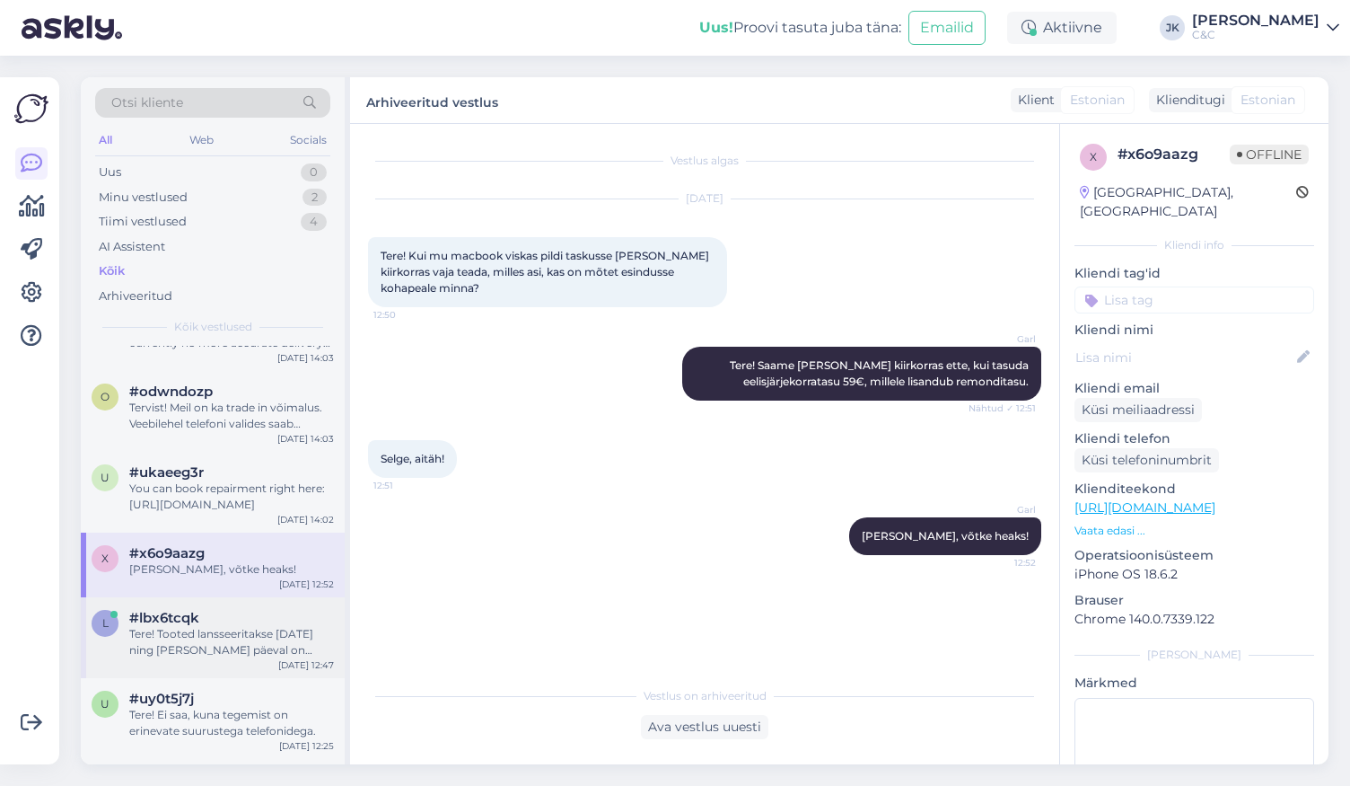
scroll to position [456, 0]
click at [297, 479] on div "#ukaeeg3r" at bounding box center [231, 476] width 205 height 16
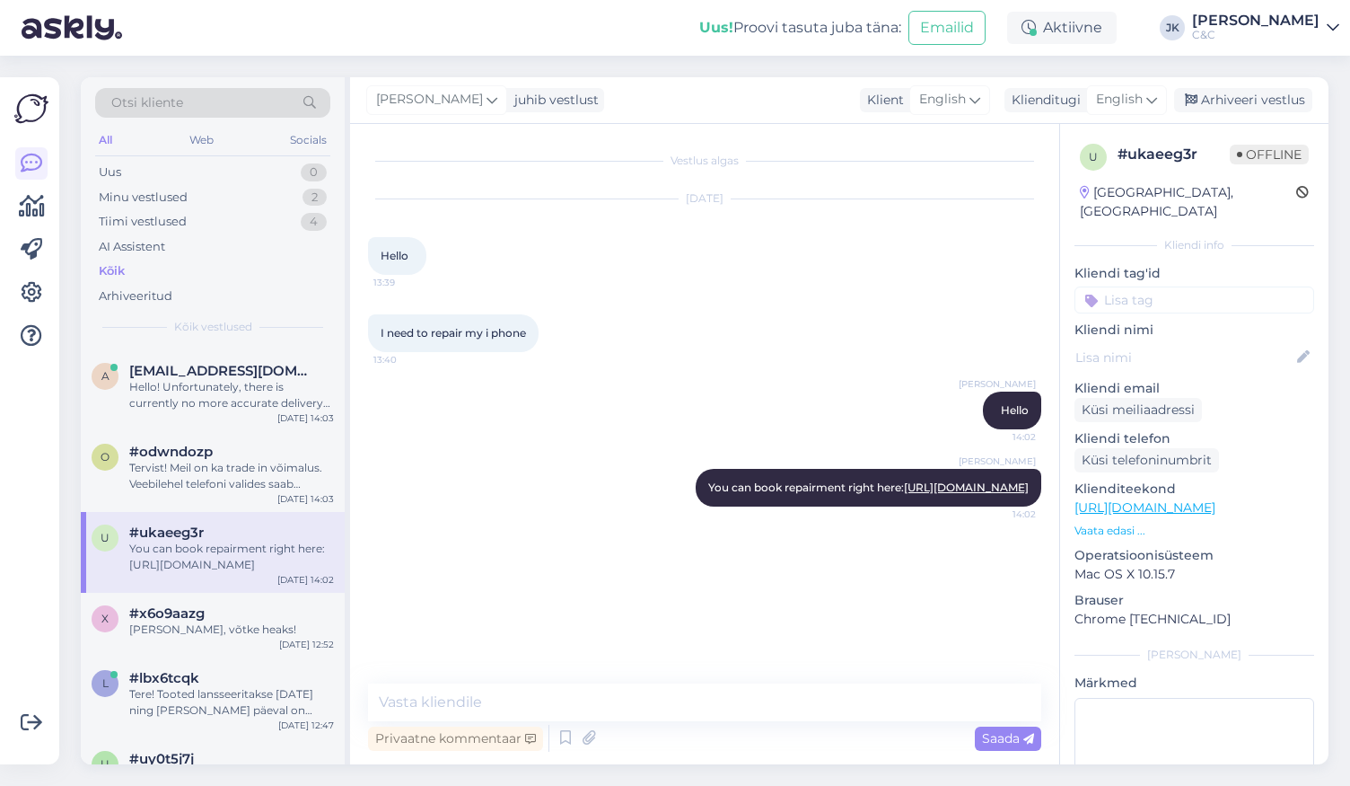
scroll to position [364, 0]
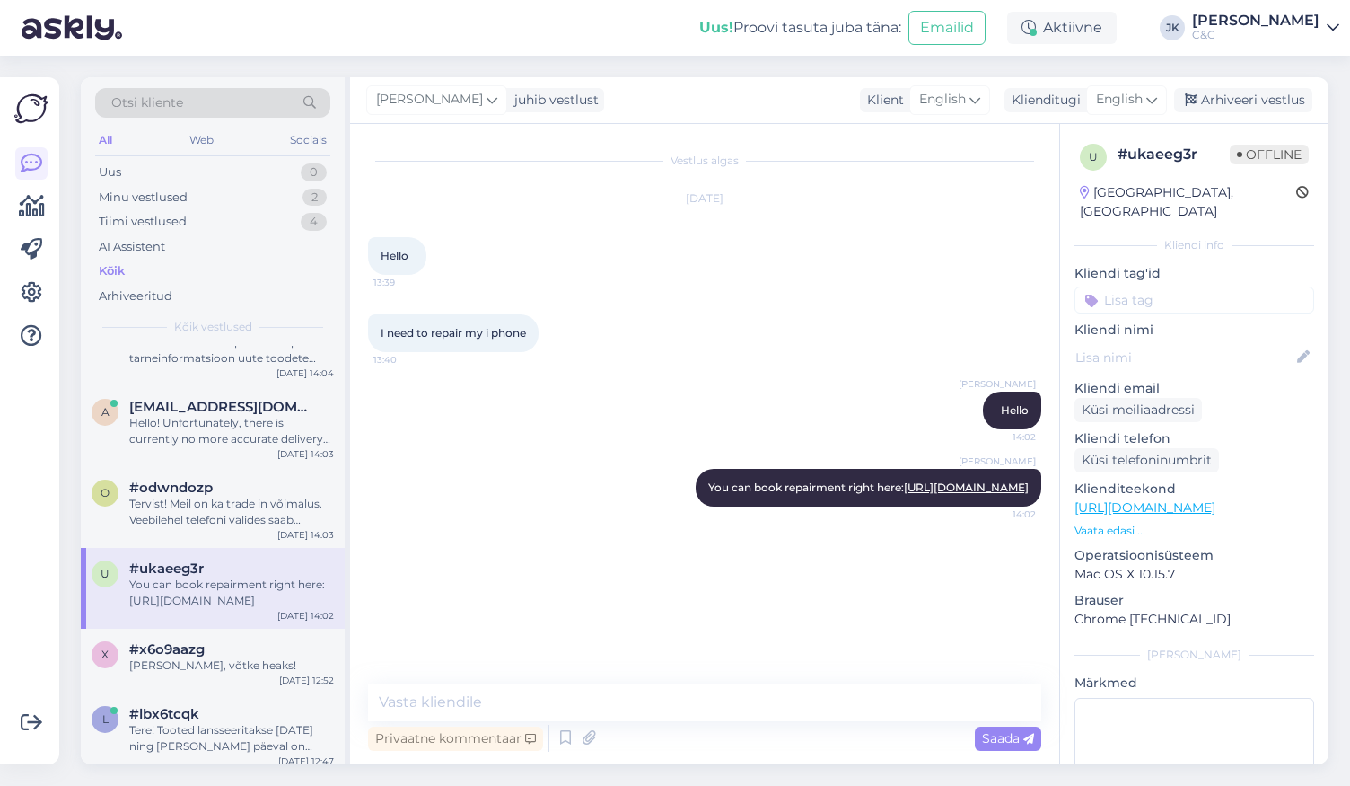
click at [297, 479] on div "#odwndozp" at bounding box center [231, 487] width 205 height 16
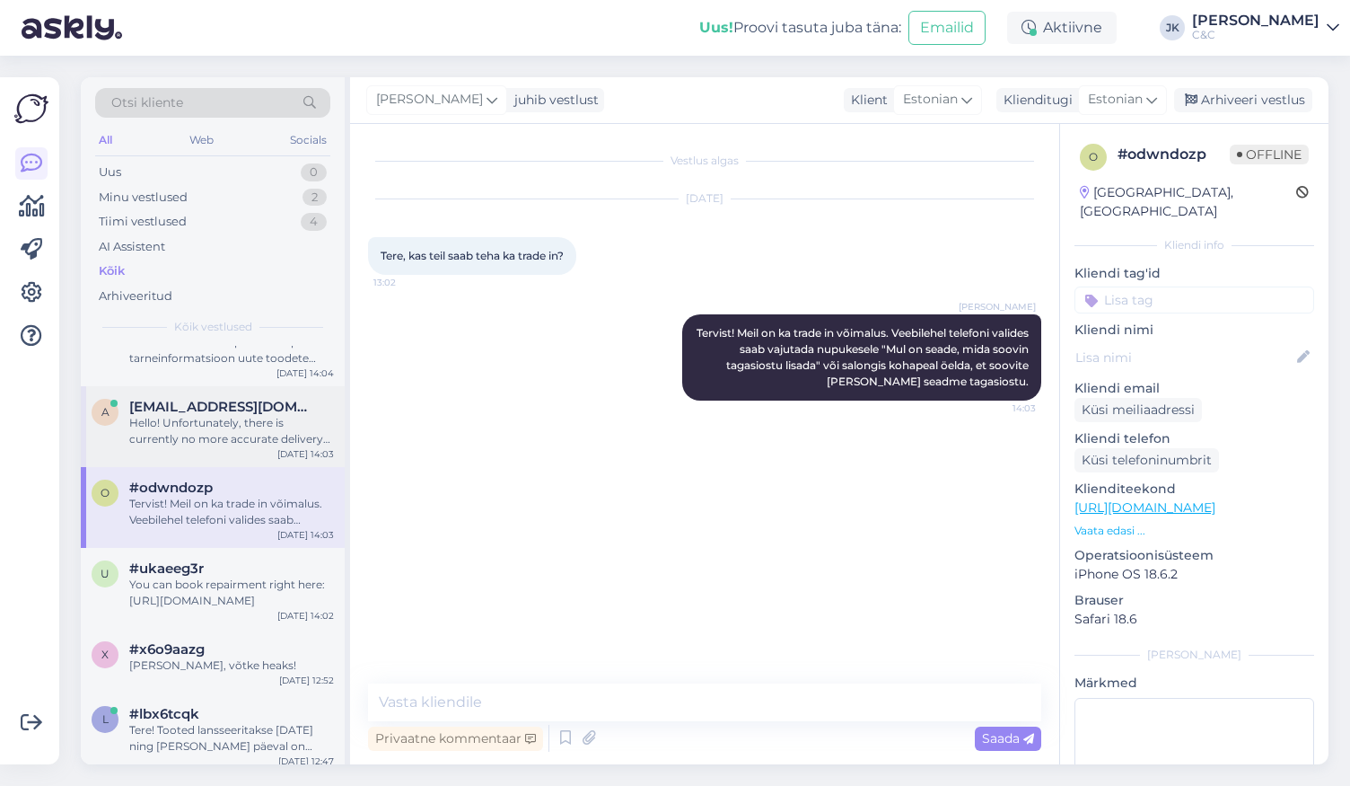
click at [294, 453] on div "[DATE] 14:03" at bounding box center [305, 453] width 57 height 13
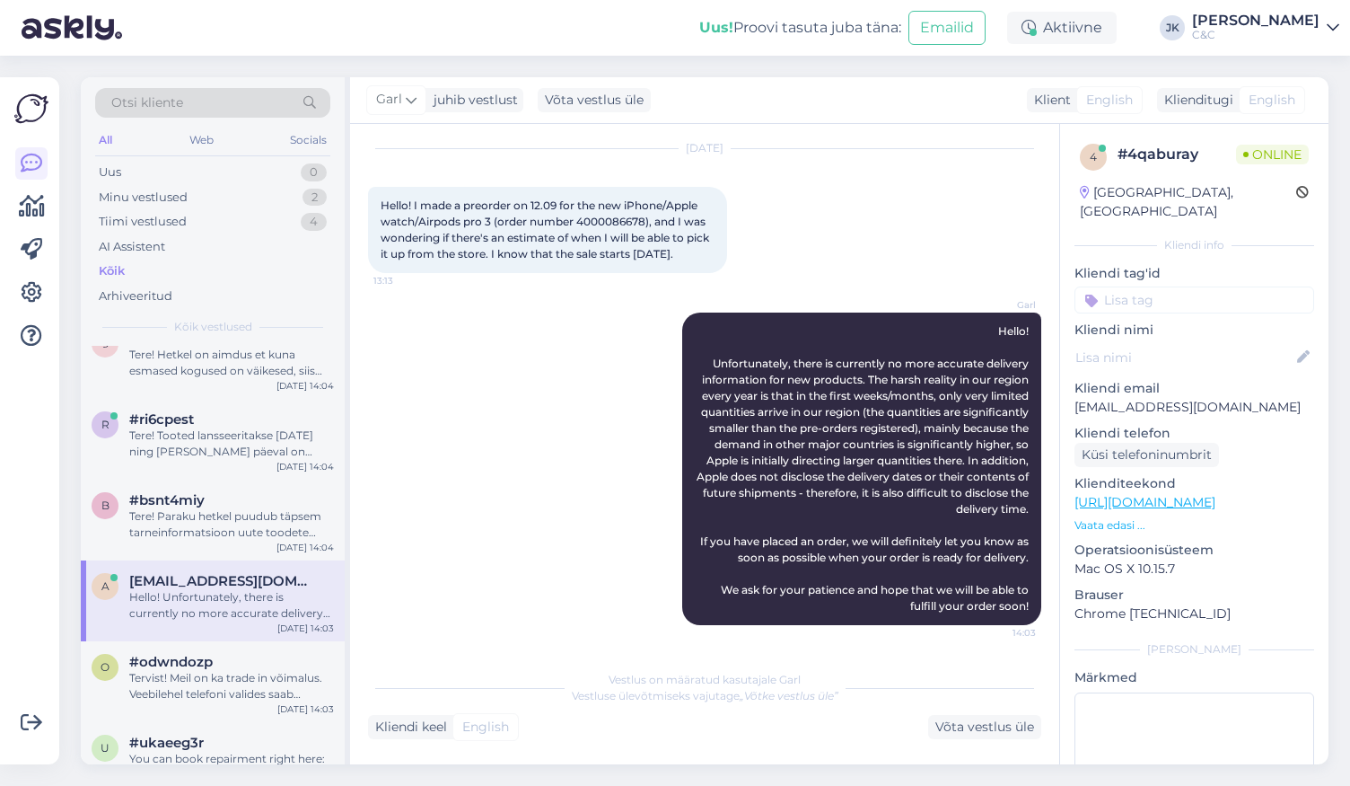
scroll to position [183, 0]
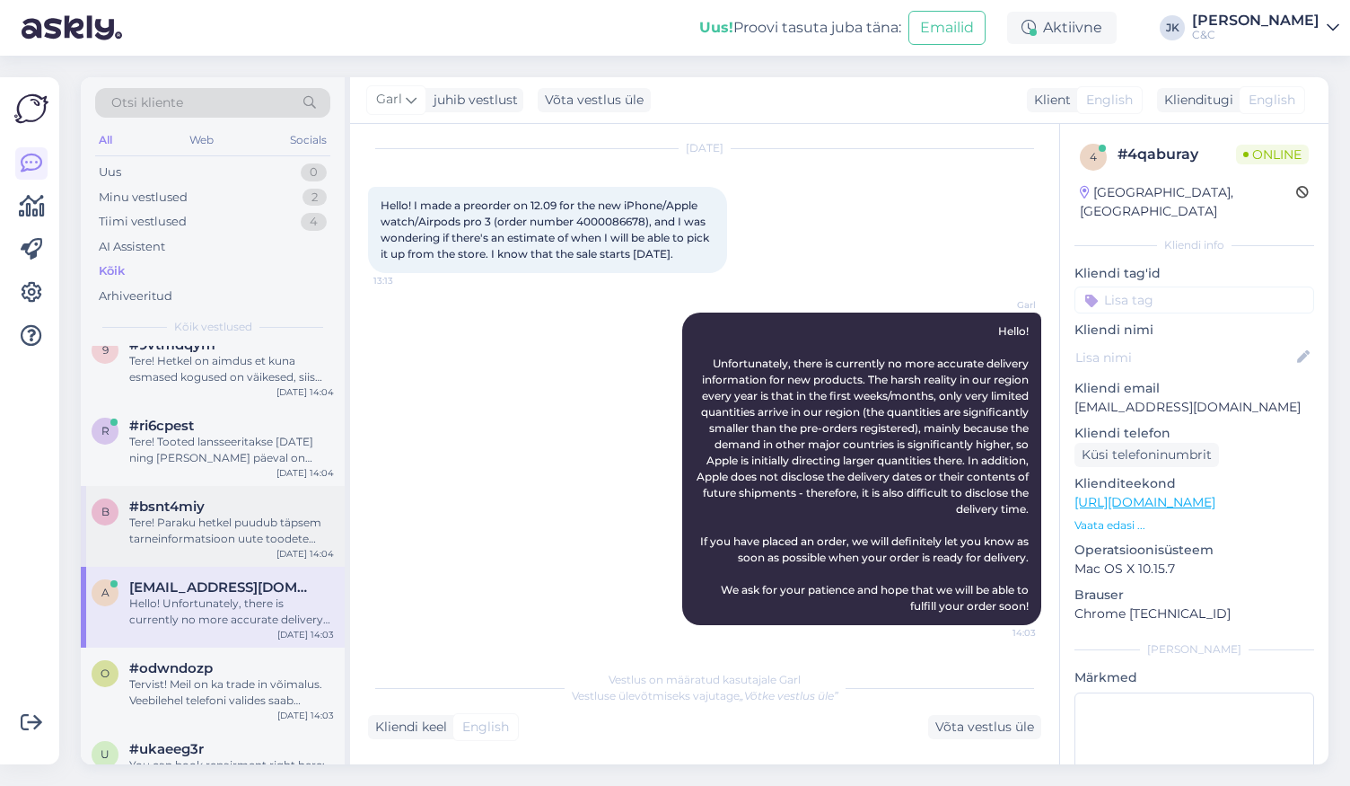
click at [282, 492] on div "b #bsnt4miy Tere! Paraku hetkel puudub täpsem tarneinformatsioon uute toodete o…" at bounding box center [213, 526] width 264 height 81
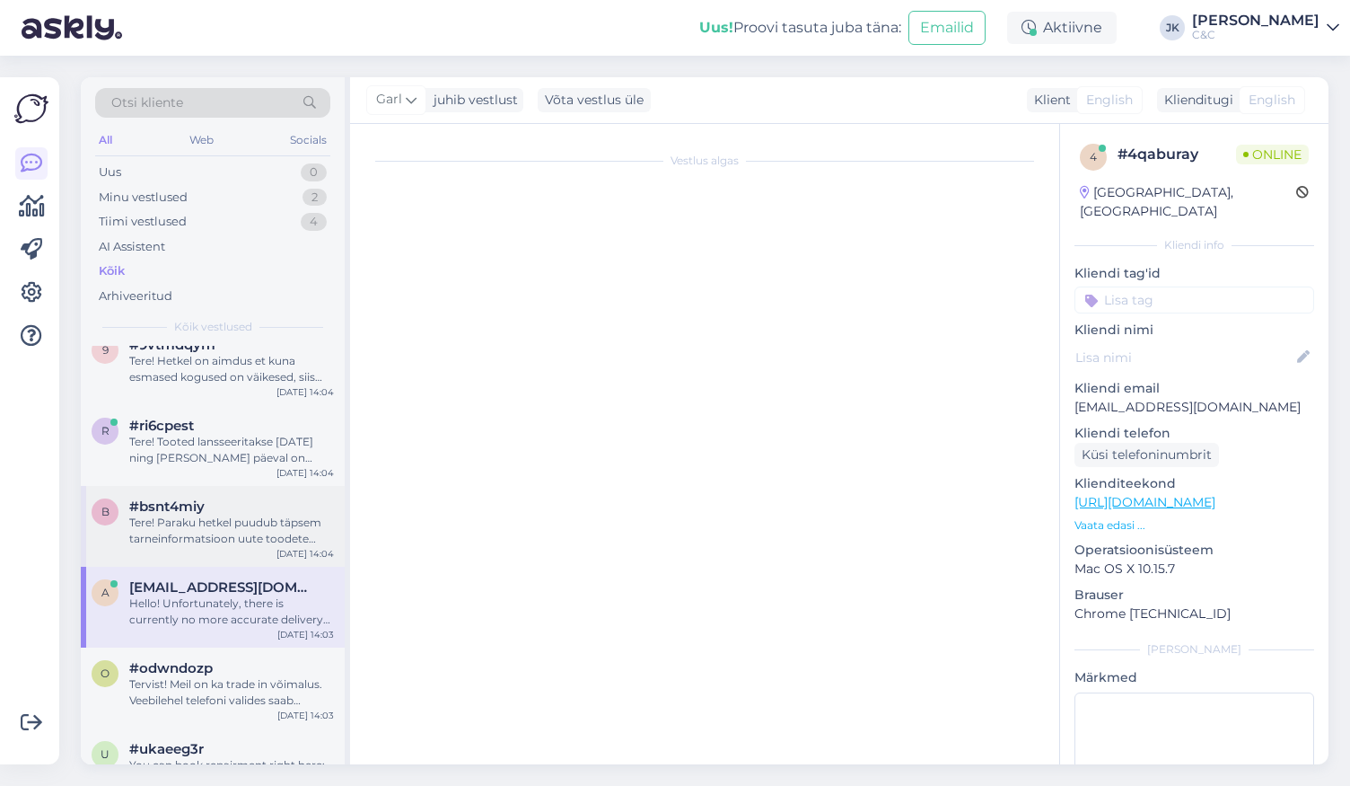
scroll to position [303, 0]
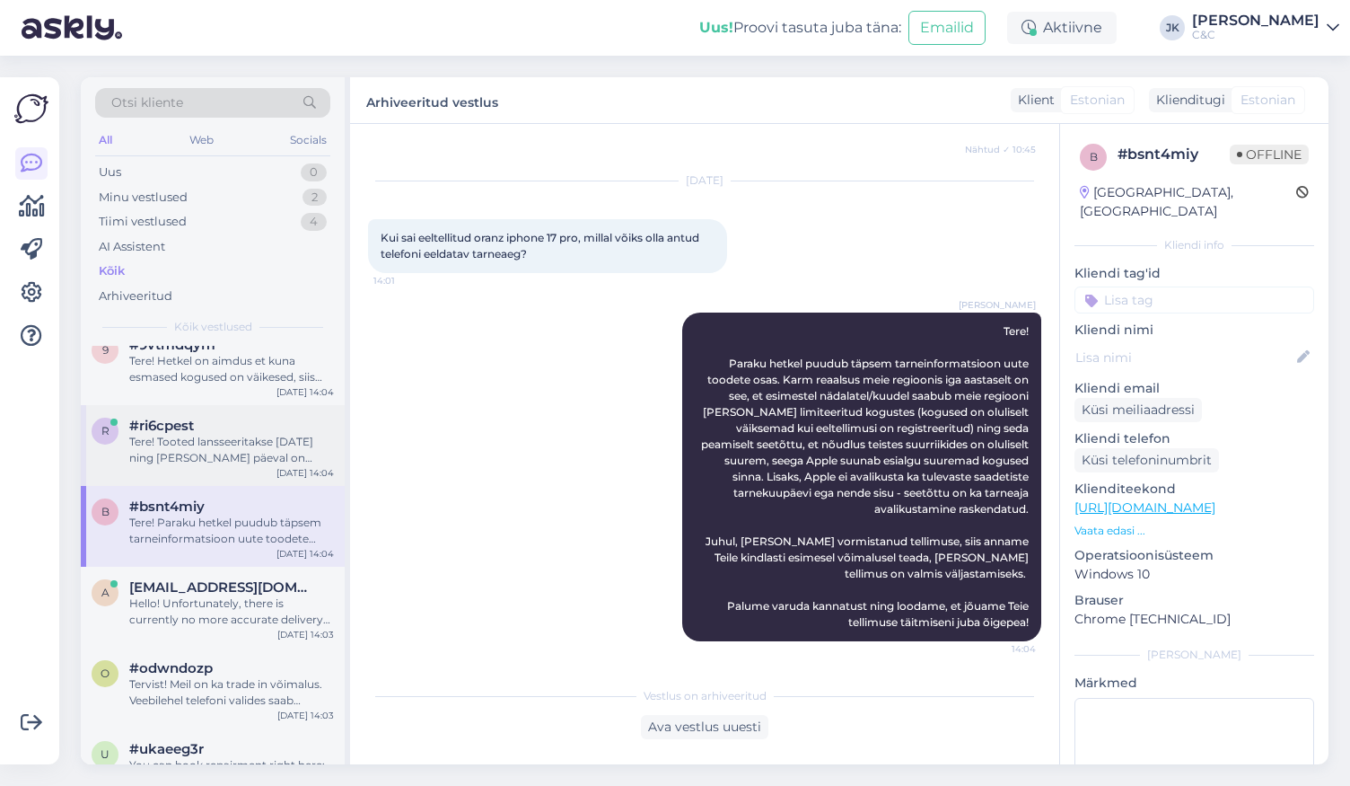
click at [294, 468] on div "[DATE] 14:04" at bounding box center [305, 472] width 57 height 13
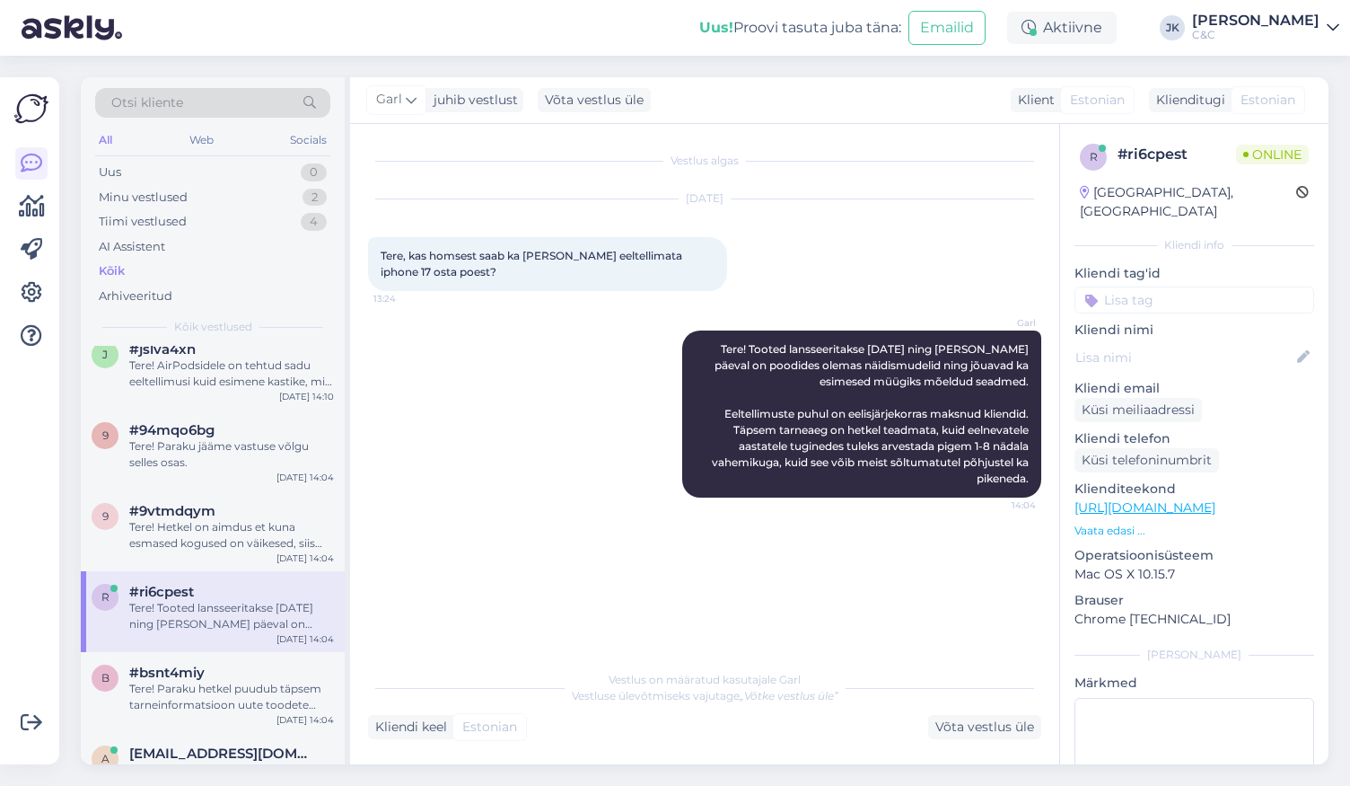
scroll to position [13, 0]
click at [294, 468] on div "Tere! Paraku jääme vastuse võlgu selles osas." at bounding box center [231, 458] width 205 height 32
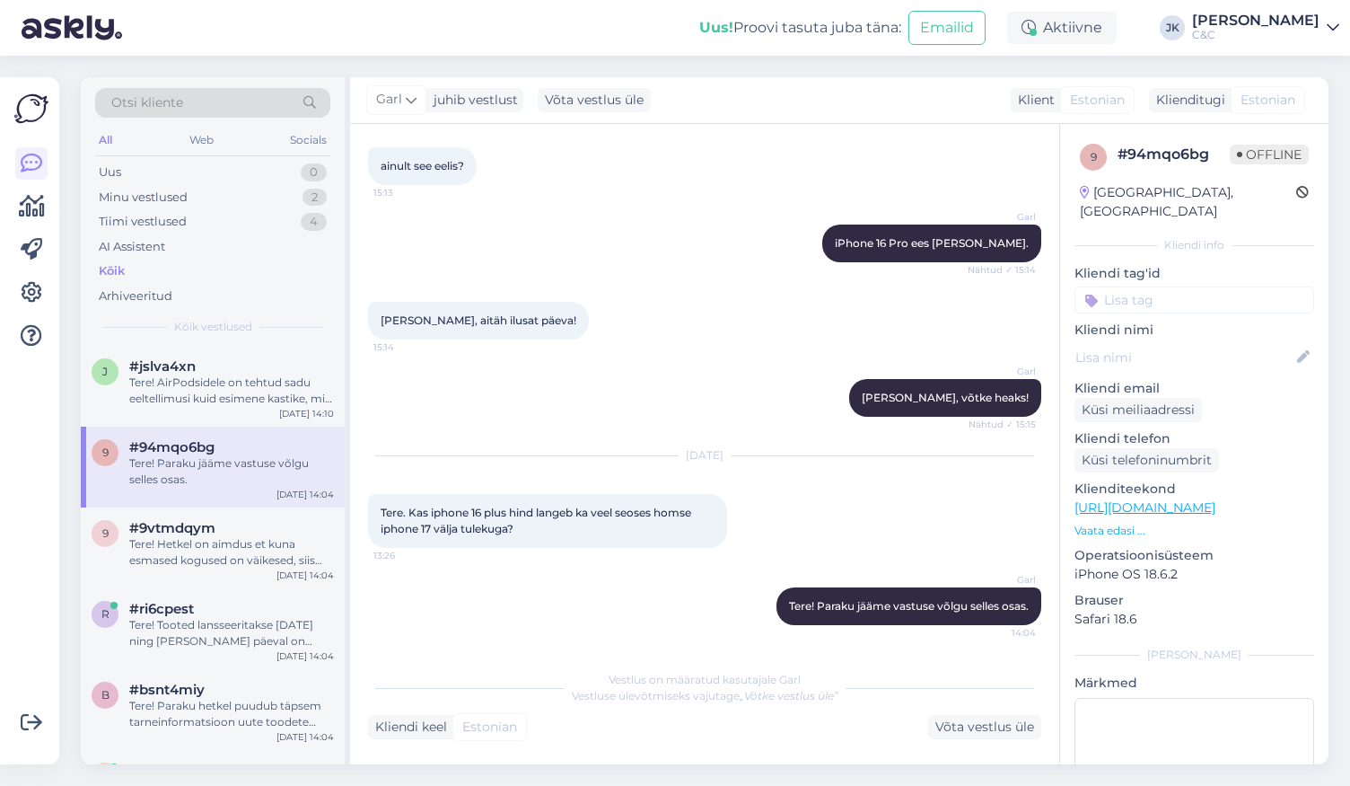
scroll to position [0, 0]
click at [280, 520] on div "#9vtmdqym" at bounding box center [231, 528] width 205 height 16
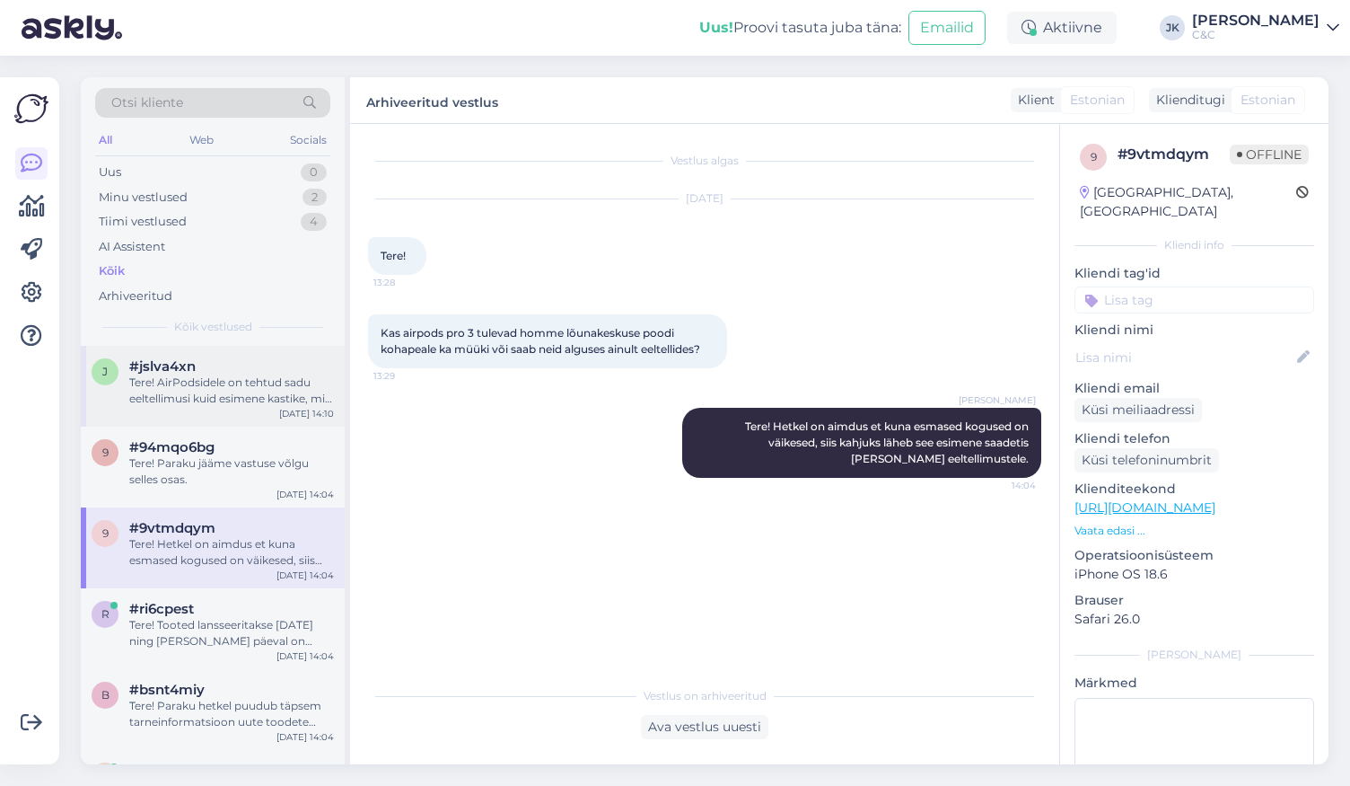
click at [303, 407] on div "[DATE] 14:10" at bounding box center [306, 413] width 55 height 13
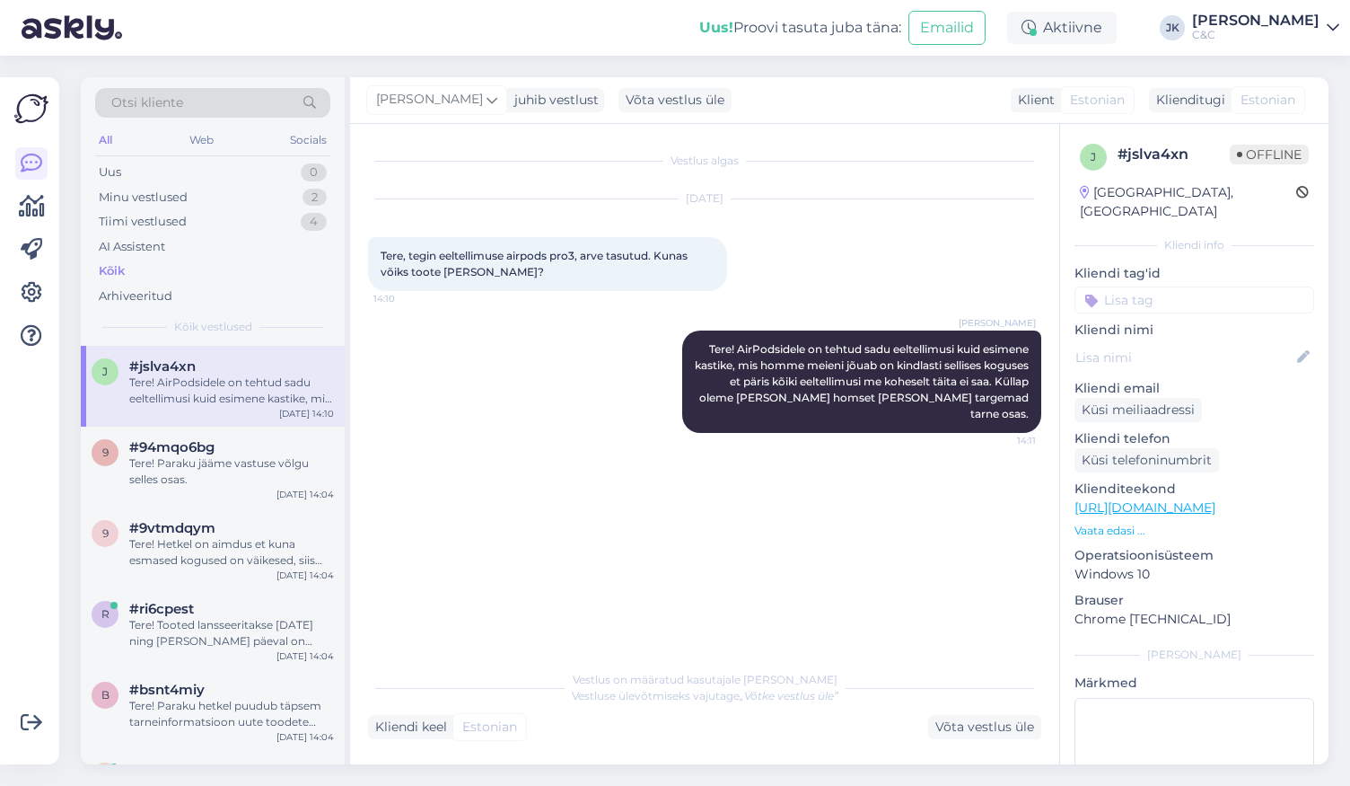
click at [445, 568] on div "Vestlus algas [DATE] Tere, tegin eeltellimuse airpods pro3, arve tasutud. Kunas…" at bounding box center [713, 393] width 690 height 503
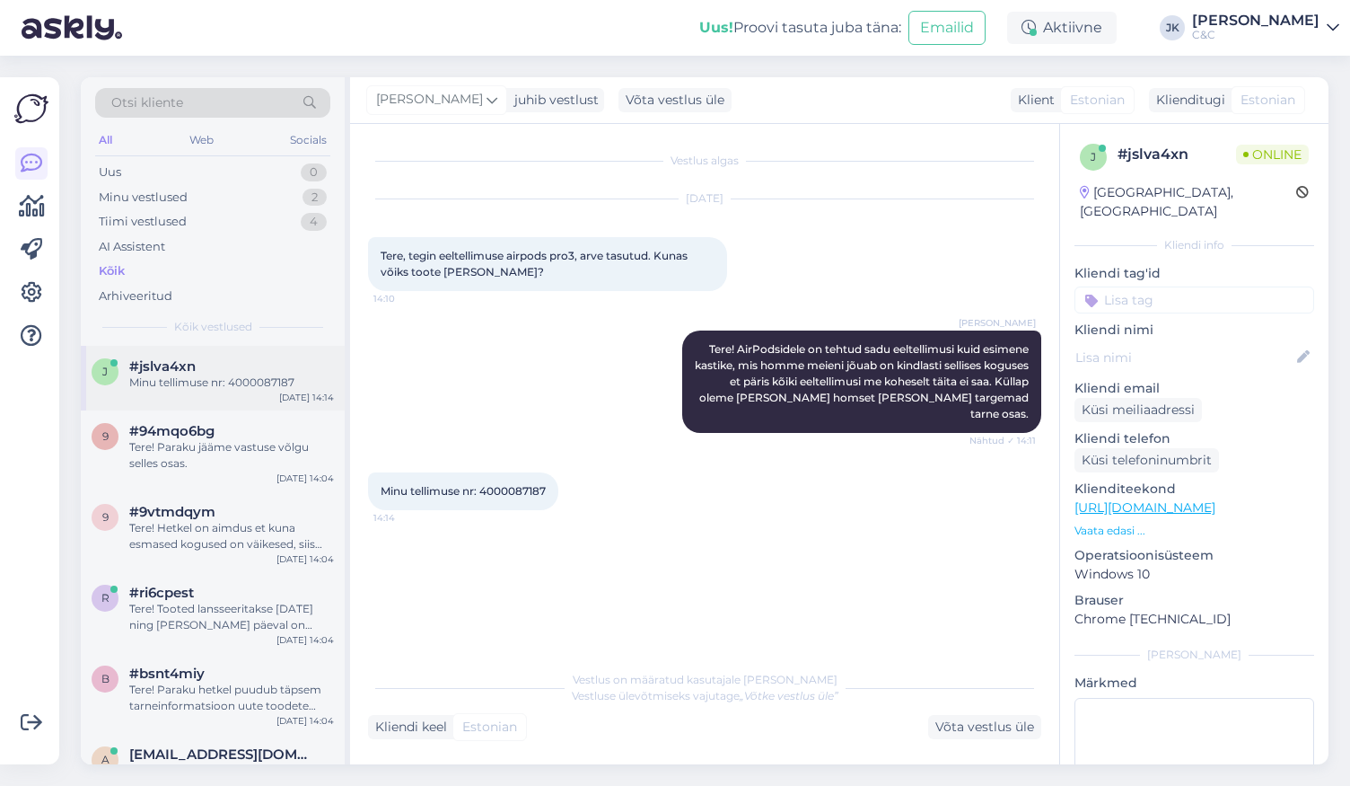
click at [225, 380] on div "Minu tellimuse nr: 4000087187" at bounding box center [231, 382] width 205 height 16
click at [225, 268] on div "Kõik" at bounding box center [212, 271] width 235 height 25
click at [202, 374] on div "Minu tellimuse nr: 4000087187" at bounding box center [231, 382] width 205 height 16
click at [197, 444] on div "Tere! Paraku jääme vastuse võlgu selles osas." at bounding box center [231, 455] width 205 height 32
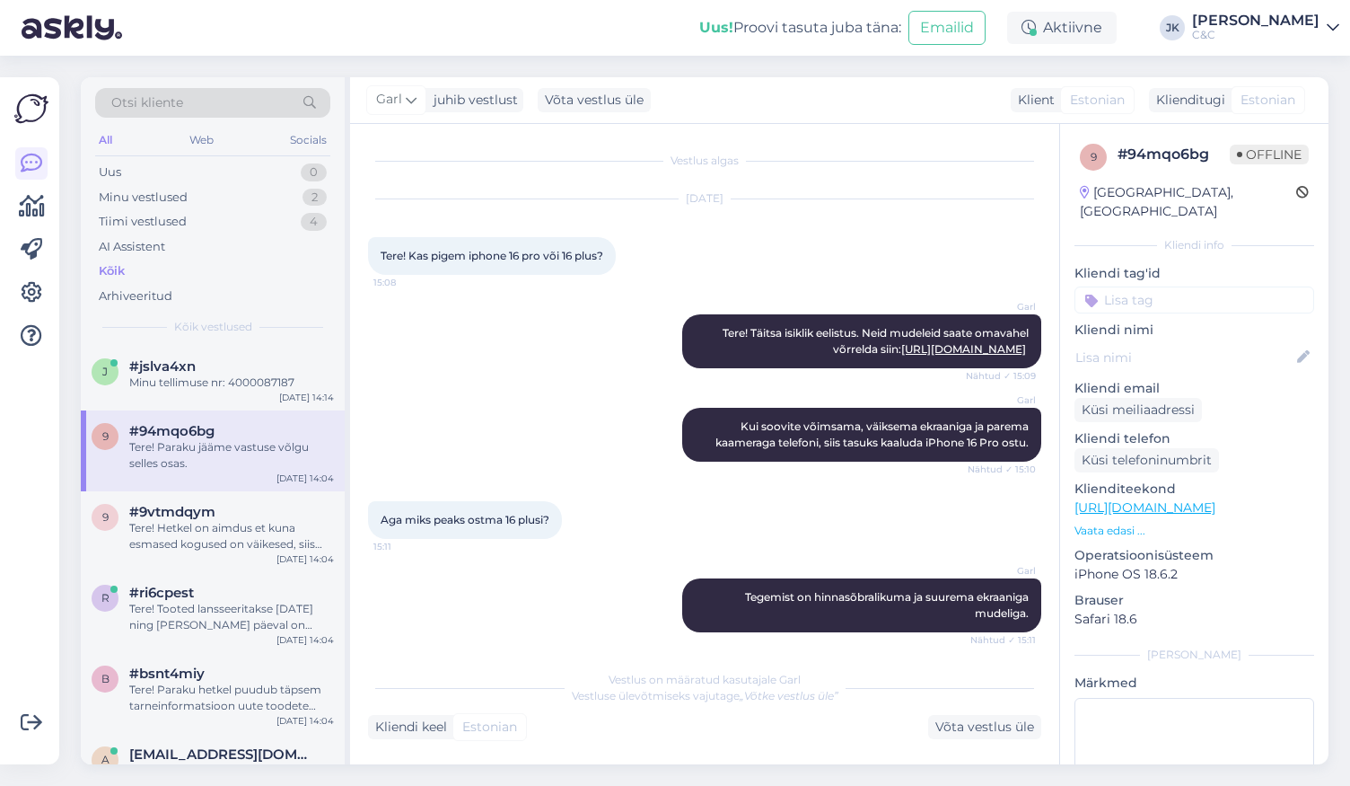
scroll to position [927, 0]
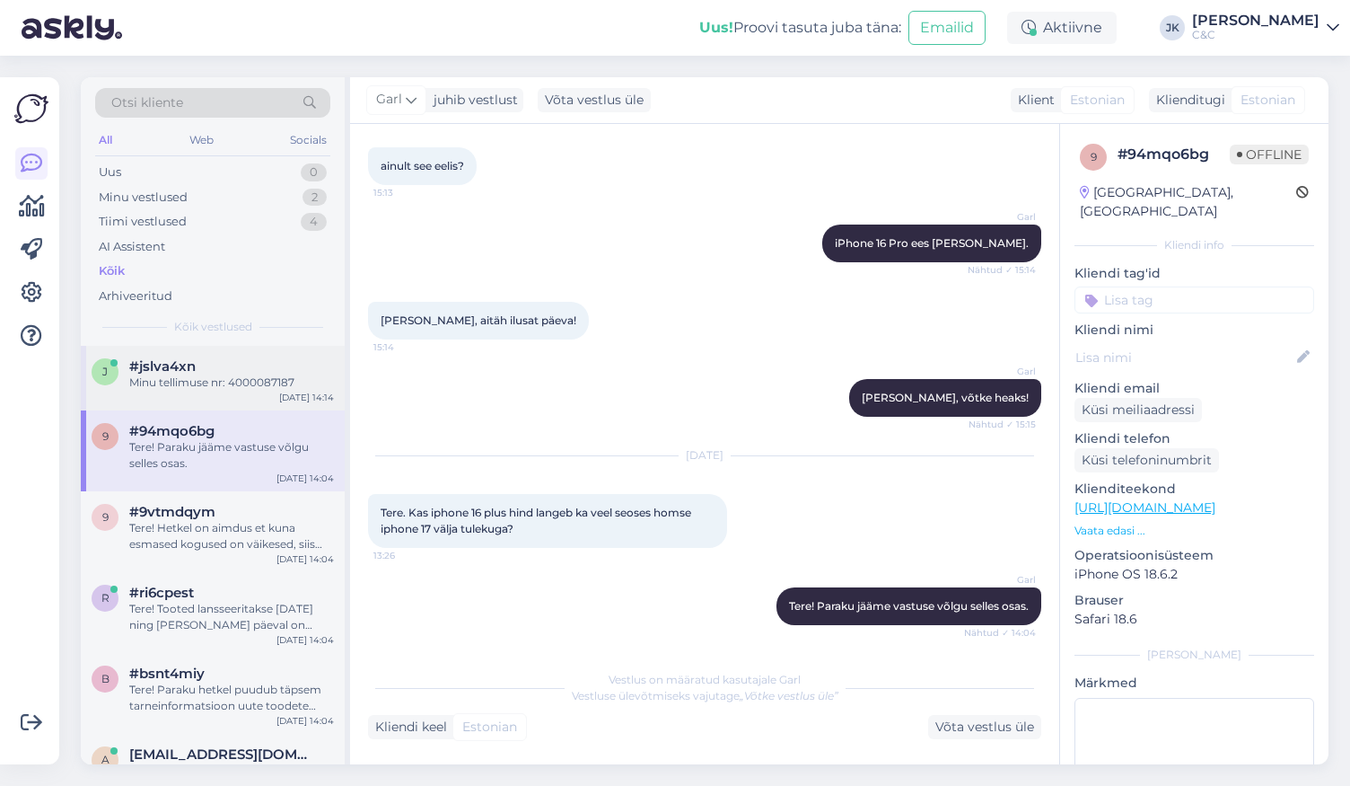
click at [223, 368] on div "#jslva4xn" at bounding box center [231, 366] width 205 height 16
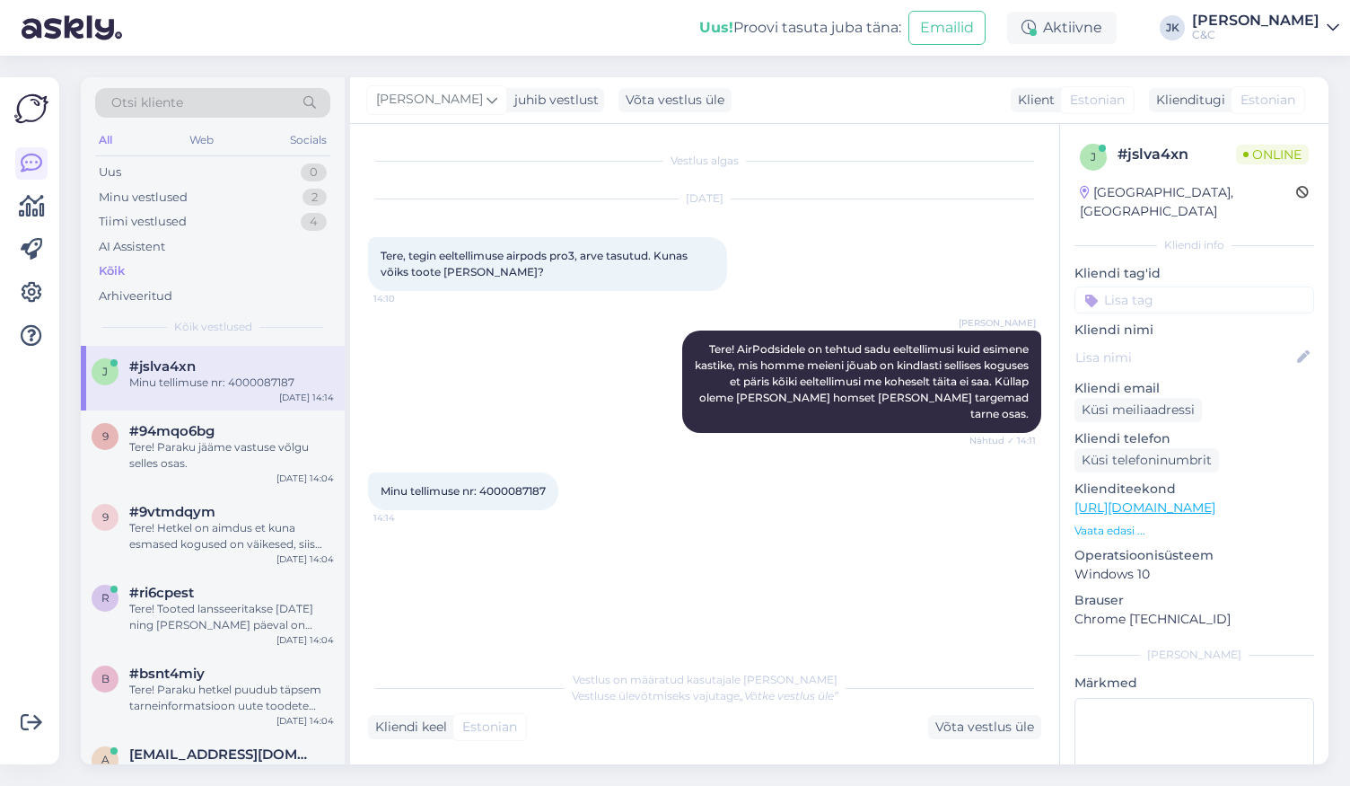
click at [719, 593] on div "Vestlus algas [DATE] Tere, tegin eeltellimuse airpods pro3, arve tasutud. Kunas…" at bounding box center [713, 393] width 690 height 503
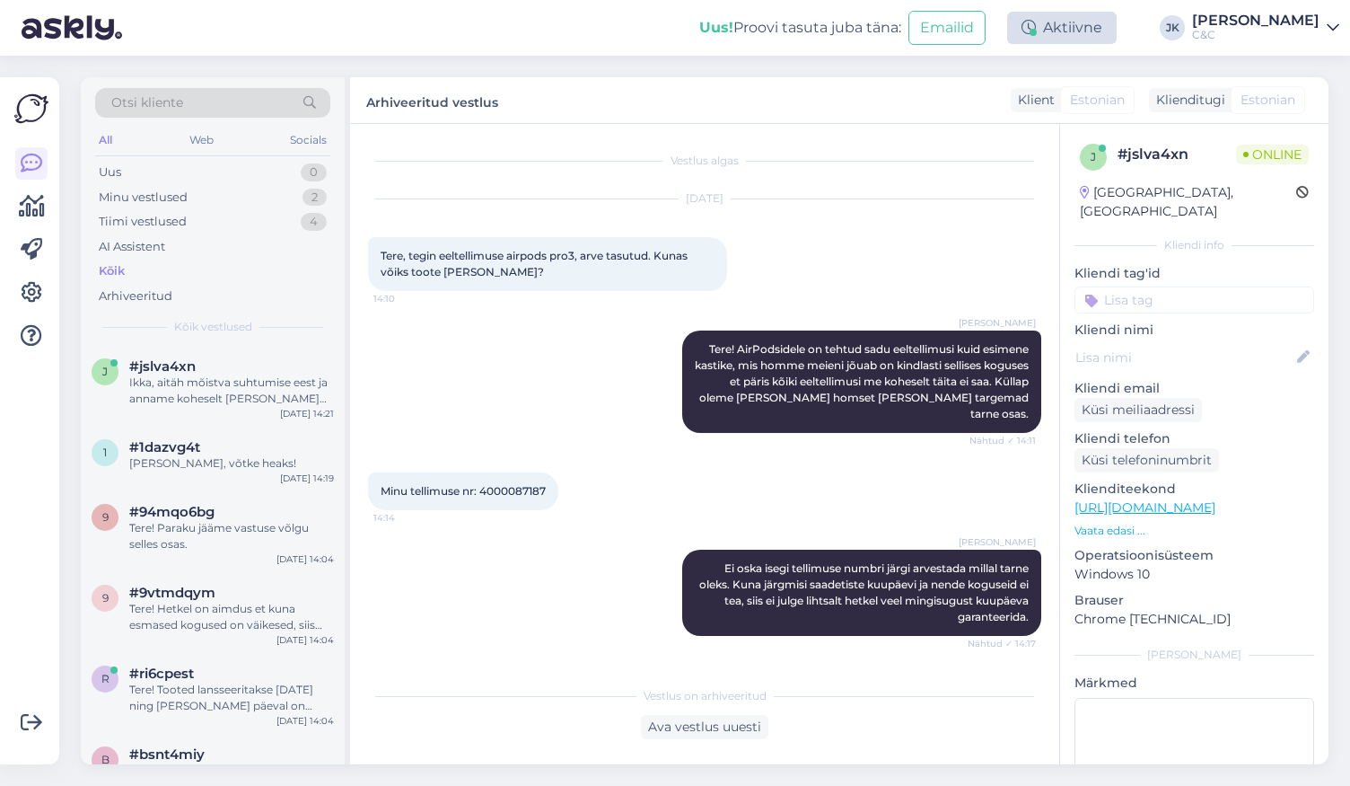
scroll to position [149, 0]
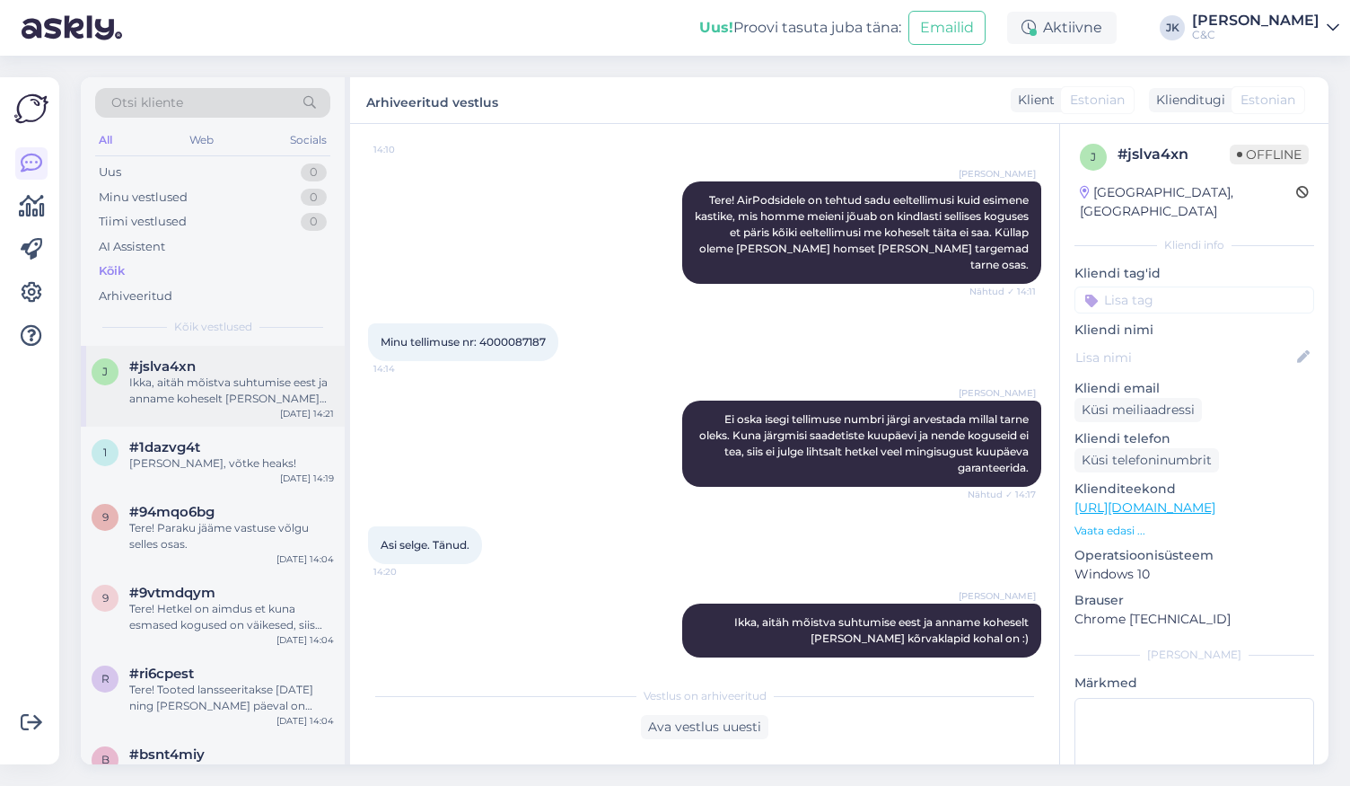
click at [164, 387] on div "Ikka, aitäh mõistva suhtumise eest ja anname koheselt [PERSON_NAME] kõrvaklapid…" at bounding box center [231, 390] width 205 height 32
click at [197, 455] on div "[PERSON_NAME], võtke heaks!" at bounding box center [231, 463] width 205 height 16
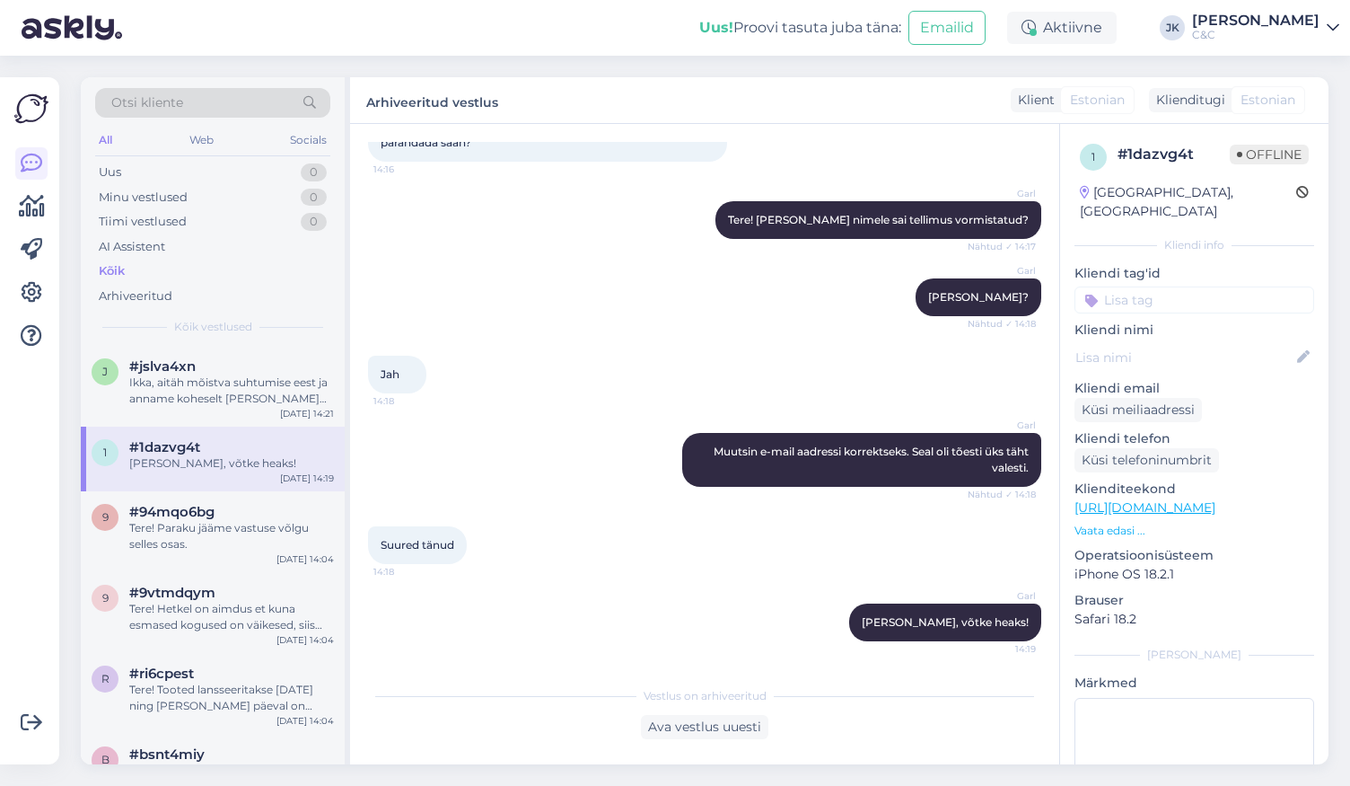
click at [533, 350] on div "Jah 14:18" at bounding box center [704, 374] width 673 height 77
click at [642, 329] on div "[PERSON_NAME], [PERSON_NAME]? Nähtud ✓ 14:18" at bounding box center [704, 297] width 673 height 77
click at [800, 3] on div "Uus! Proovi tasuta [PERSON_NAME]: Emailid" at bounding box center [853, 28] width 308 height 56
click at [195, 254] on div "AI Assistent" at bounding box center [212, 246] width 235 height 25
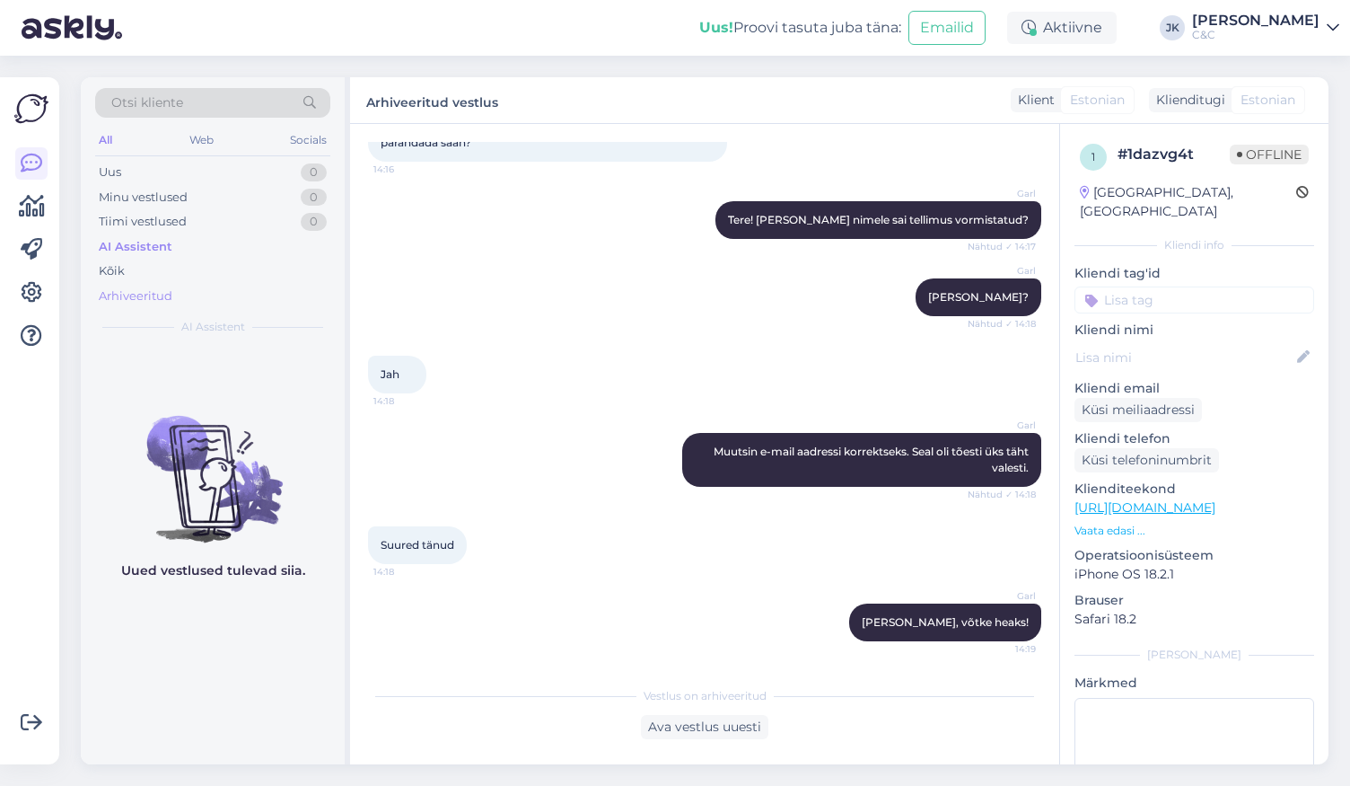
click at [168, 293] on div "Arhiveeritud" at bounding box center [136, 296] width 74 height 18
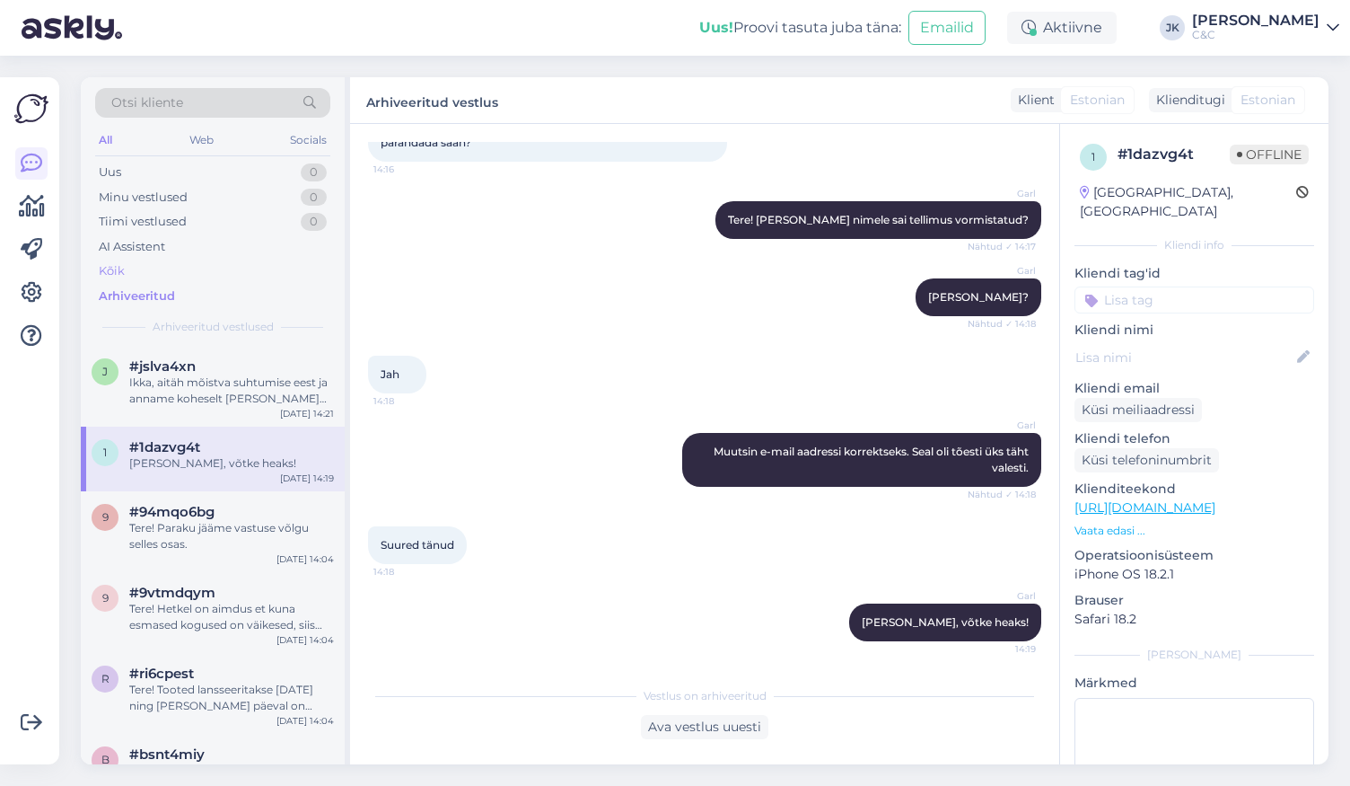
click at [168, 274] on div "Kõik" at bounding box center [212, 271] width 235 height 25
click at [282, 410] on div "j #jslva4xn Ikka, aitäh mõistva suhtumise eest ja anname koheselt [PERSON_NAME]…" at bounding box center [213, 386] width 264 height 81
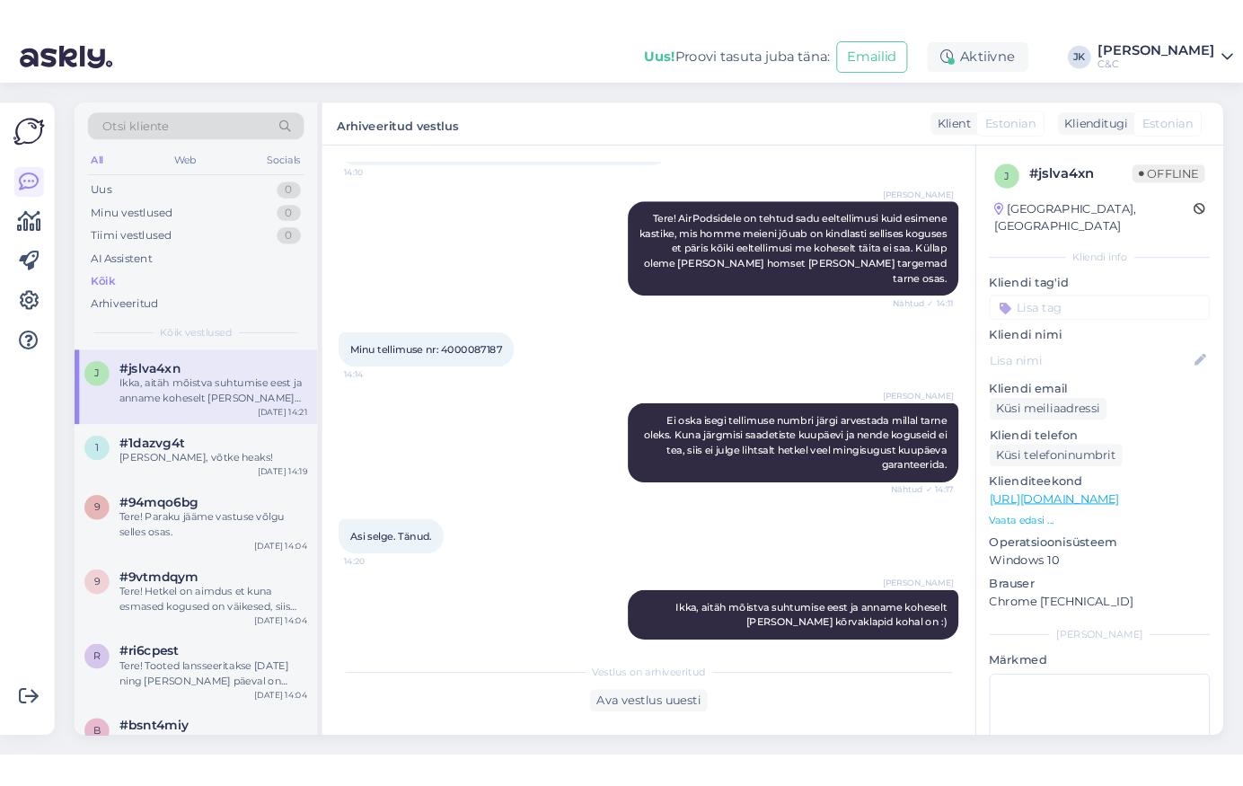
scroll to position [149, 0]
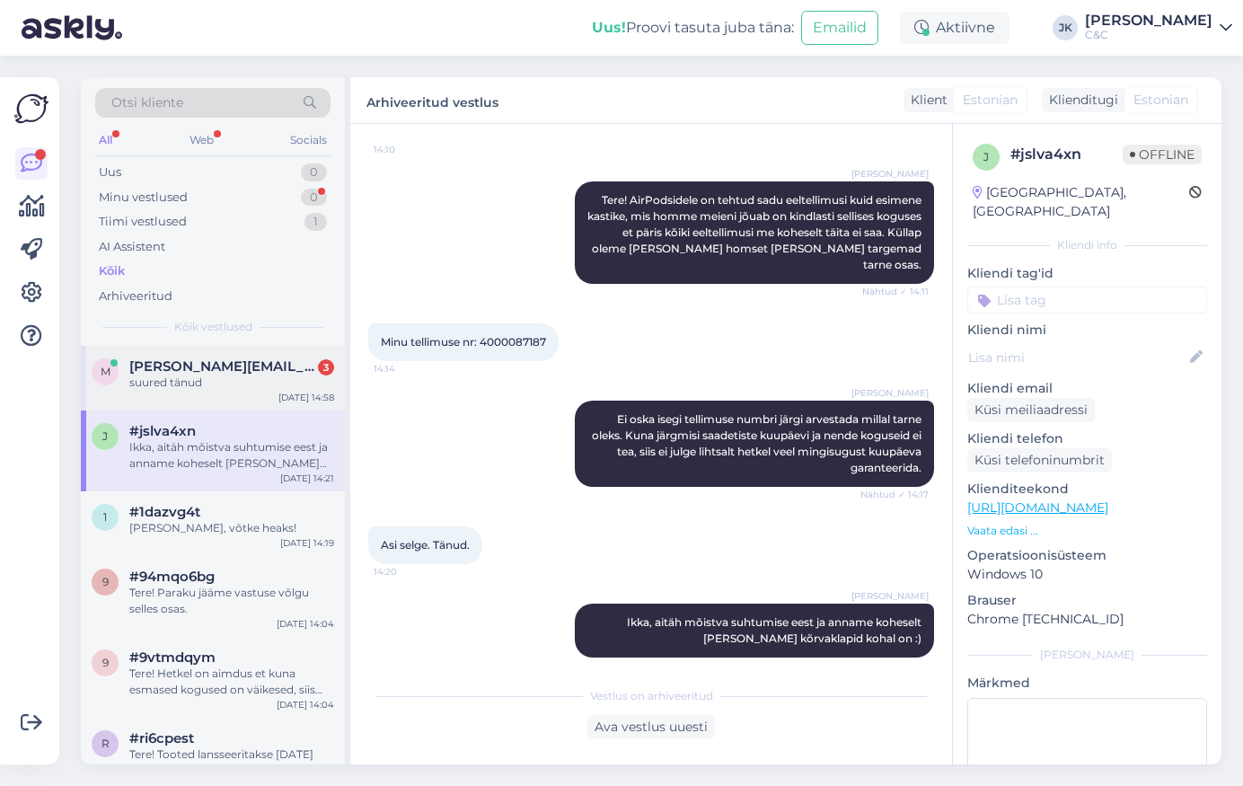
click at [251, 361] on span "[PERSON_NAME][EMAIL_ADDRESS][DOMAIN_NAME]" at bounding box center [222, 366] width 187 height 16
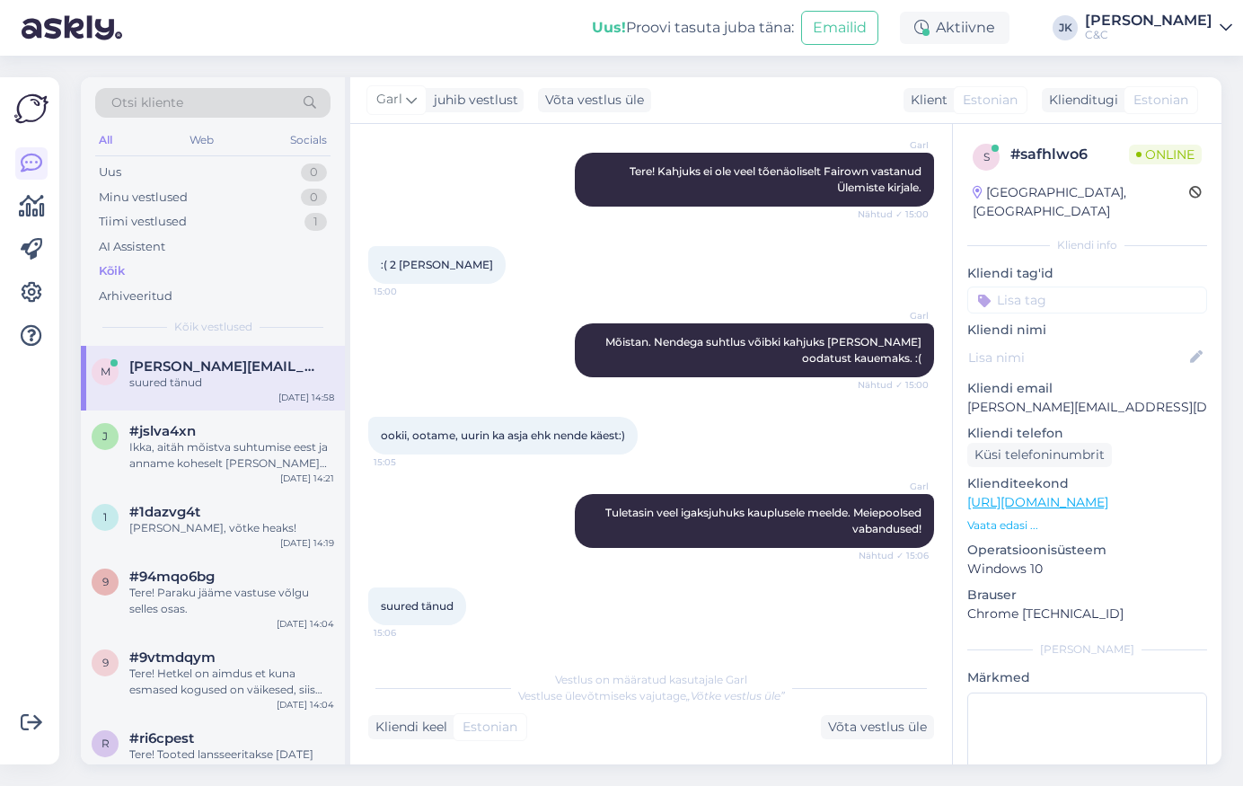
scroll to position [918, 0]
click at [520, 503] on div "[PERSON_NAME] veel igaksjuhuks kauplusele meelde. Meiepoolsed vabandused! Nähtu…" at bounding box center [651, 520] width 566 height 93
click at [660, 435] on div "ookii, ootame, uurin ka asja ehk nende käest:) 15:05" at bounding box center [651, 435] width 566 height 77
click at [522, 339] on div "Garl Mõistan. Nendega suhtlus võibki kahjuks [PERSON_NAME] oodatust kauemaks. :…" at bounding box center [651, 349] width 566 height 93
click at [534, 328] on div "Garl Mõistan. Nendega suhtlus võibki kahjuks [PERSON_NAME] oodatust kauemaks. :…" at bounding box center [651, 349] width 566 height 93
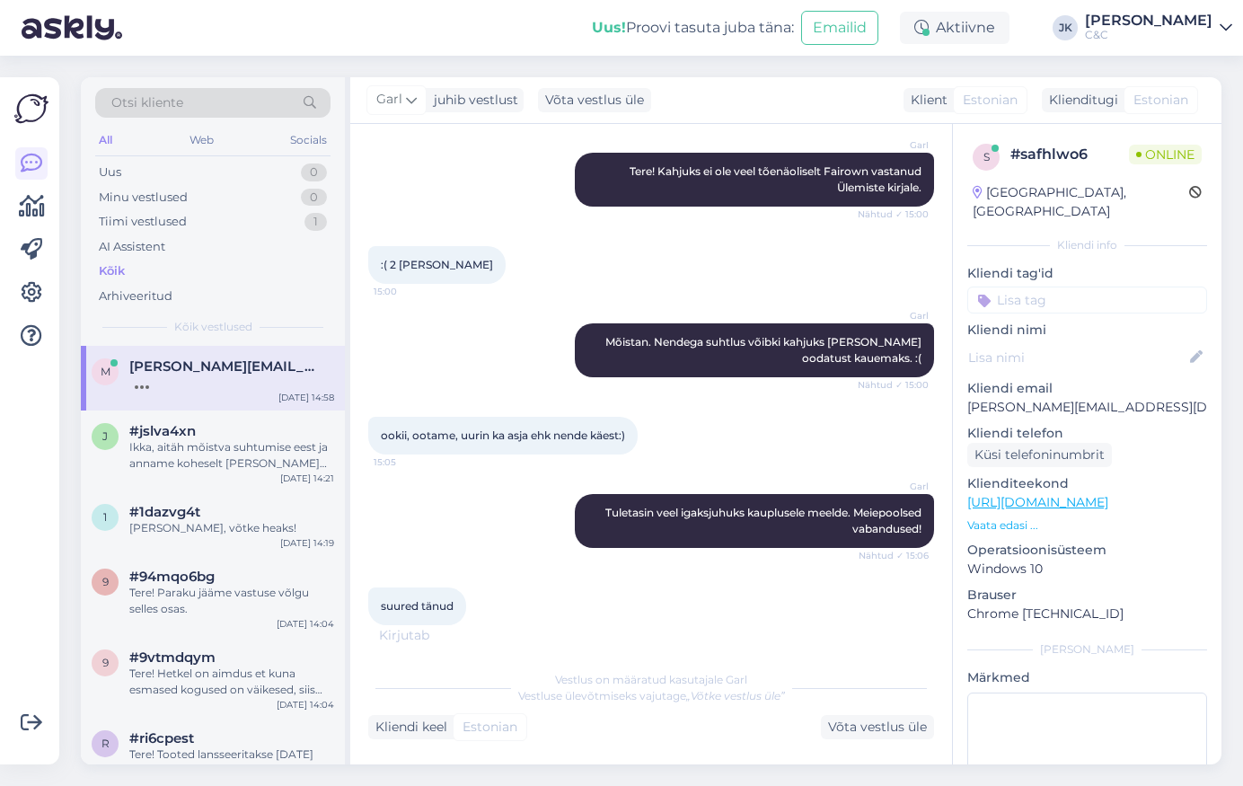
scroll to position [995, 0]
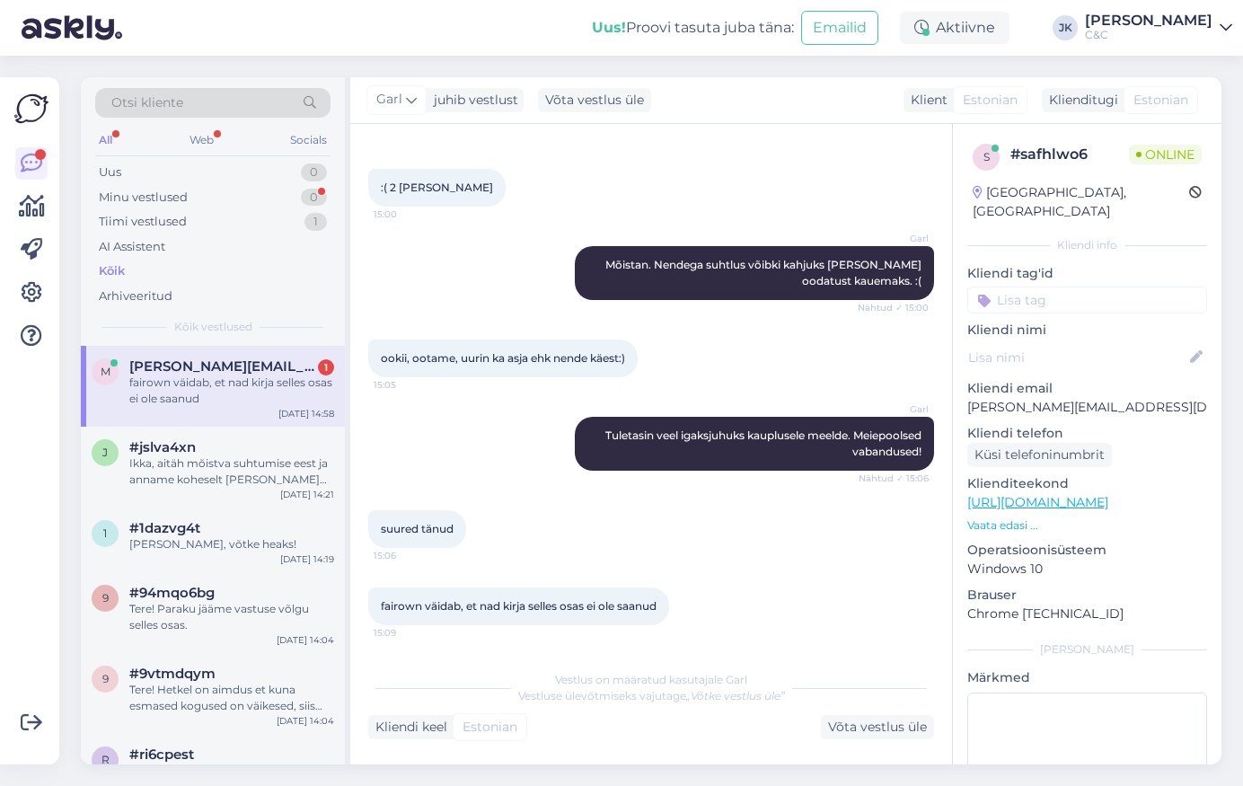
click at [515, 603] on span "fairown väidab, et nad kirja selles osas ei ole saanud" at bounding box center [519, 605] width 276 height 13
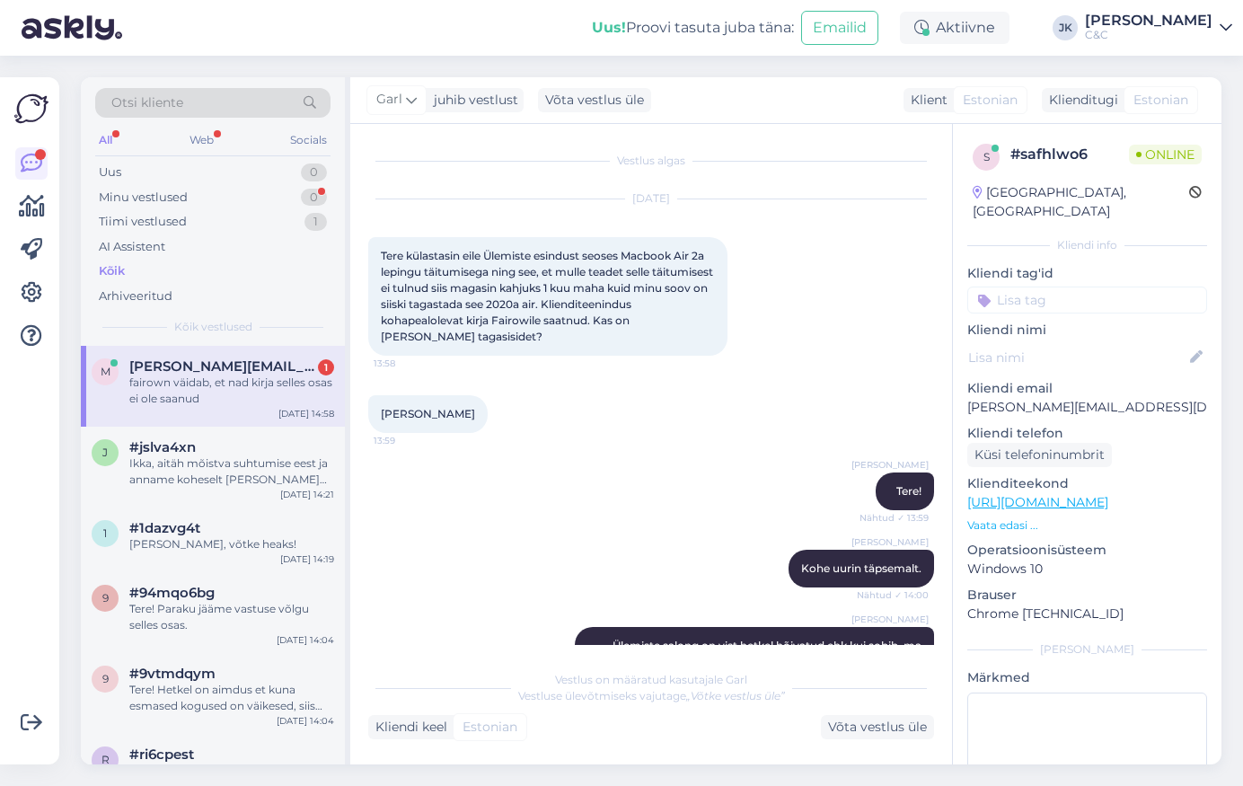
scroll to position [0, 0]
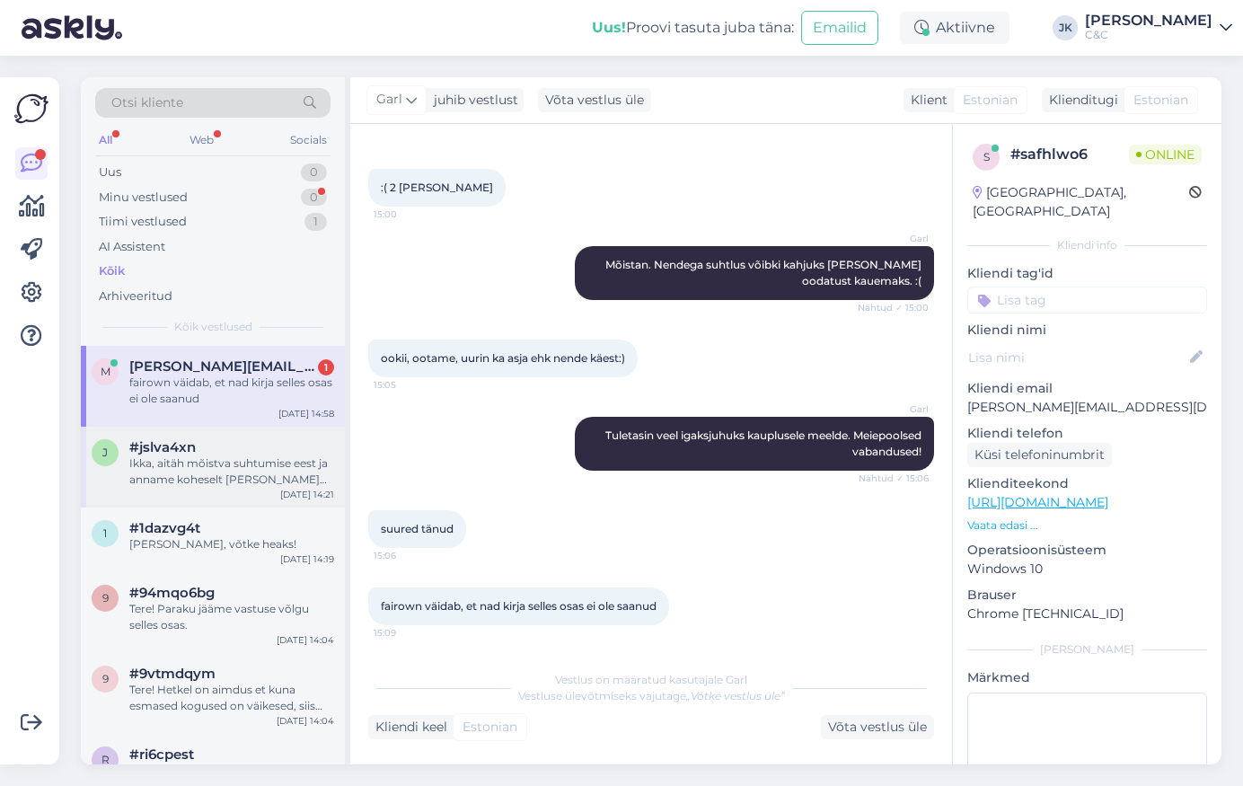
click at [209, 495] on div "j #jslva4xn Ikka, aitäh mõistva suhtumise eest ja anname koheselt [PERSON_NAME]…" at bounding box center [213, 467] width 264 height 81
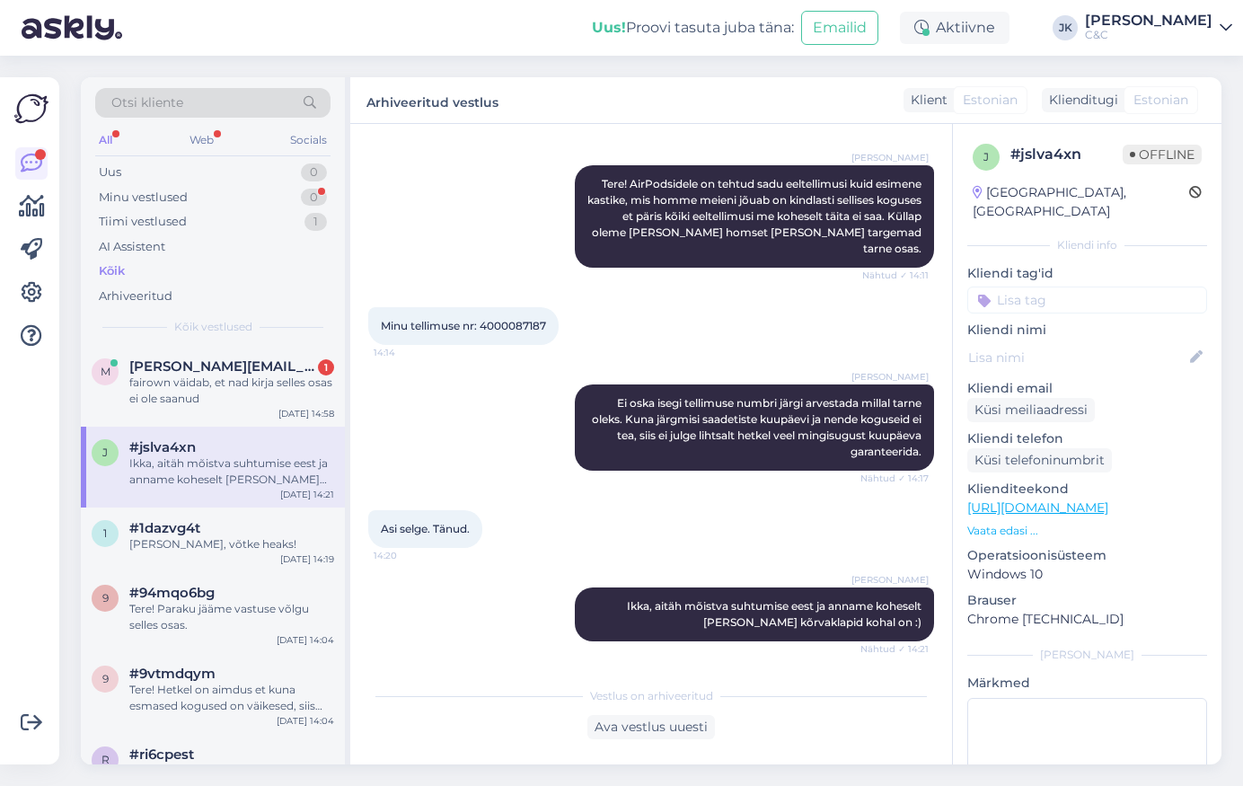
scroll to position [149, 0]
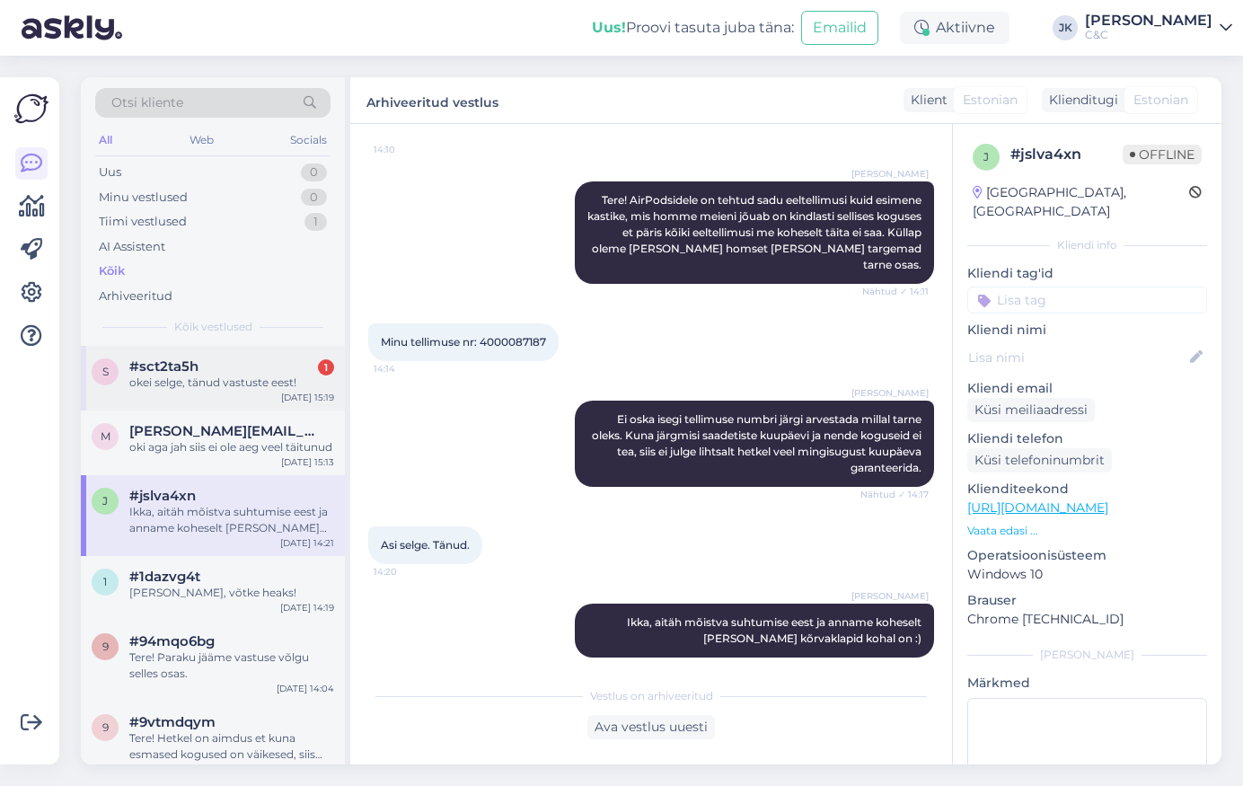
click at [262, 388] on div "s #sct2ta5h 1 okei selge, tänud vastuste eest! [DATE] 15:19" at bounding box center [213, 378] width 264 height 65
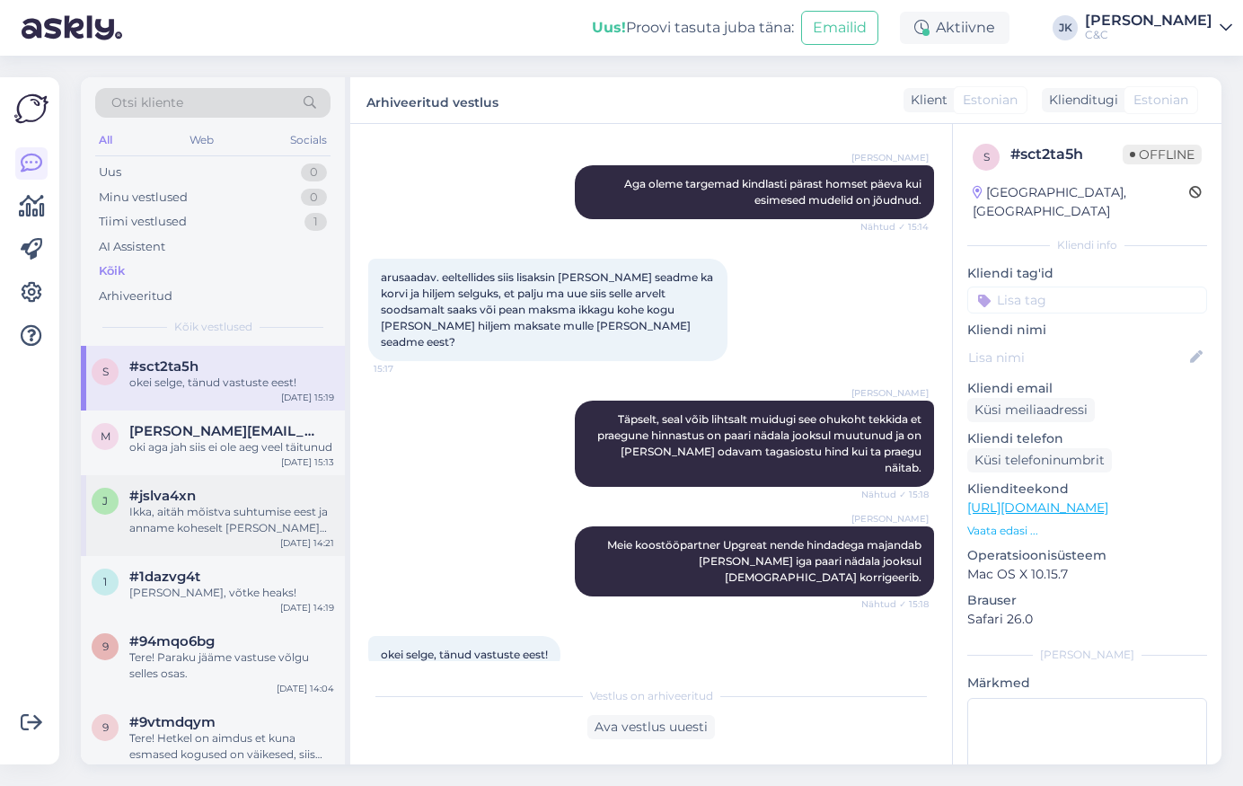
click at [254, 536] on div "Ikka, aitäh mõistva suhtumise eest ja anname koheselt [PERSON_NAME] kõrvaklapid…" at bounding box center [231, 520] width 205 height 32
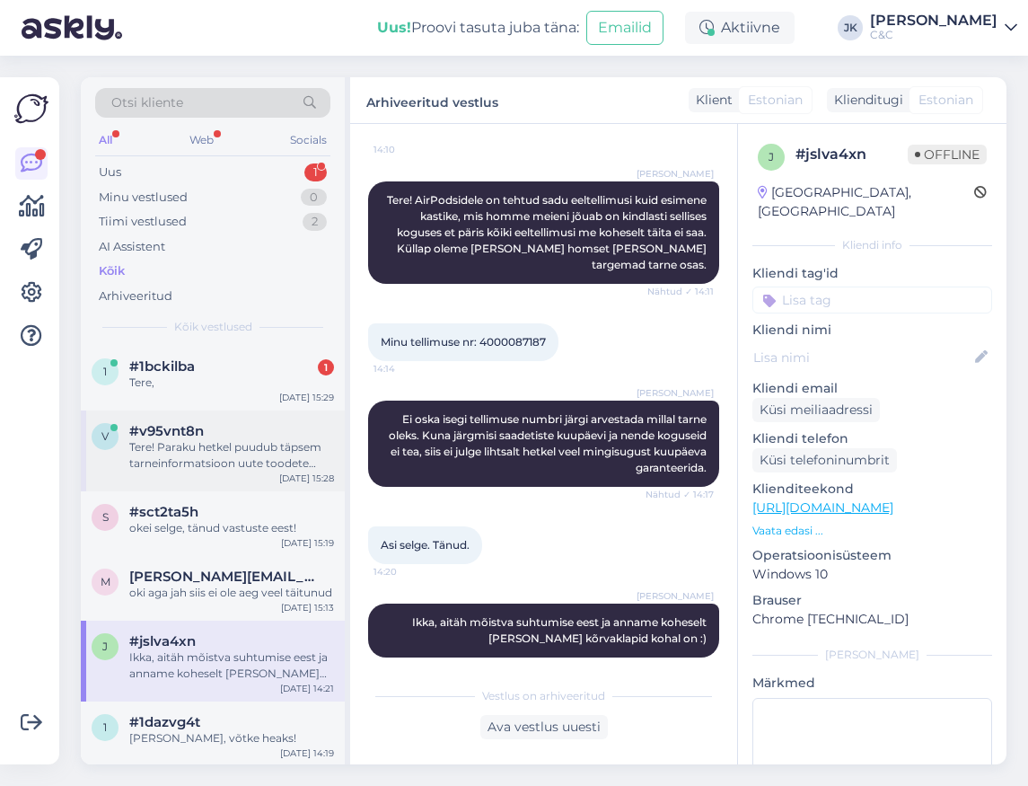
click at [165, 447] on div "Tere! Paraku hetkel puudub täpsem tarneinformatsioon uute toodete osas. Karm re…" at bounding box center [231, 455] width 205 height 32
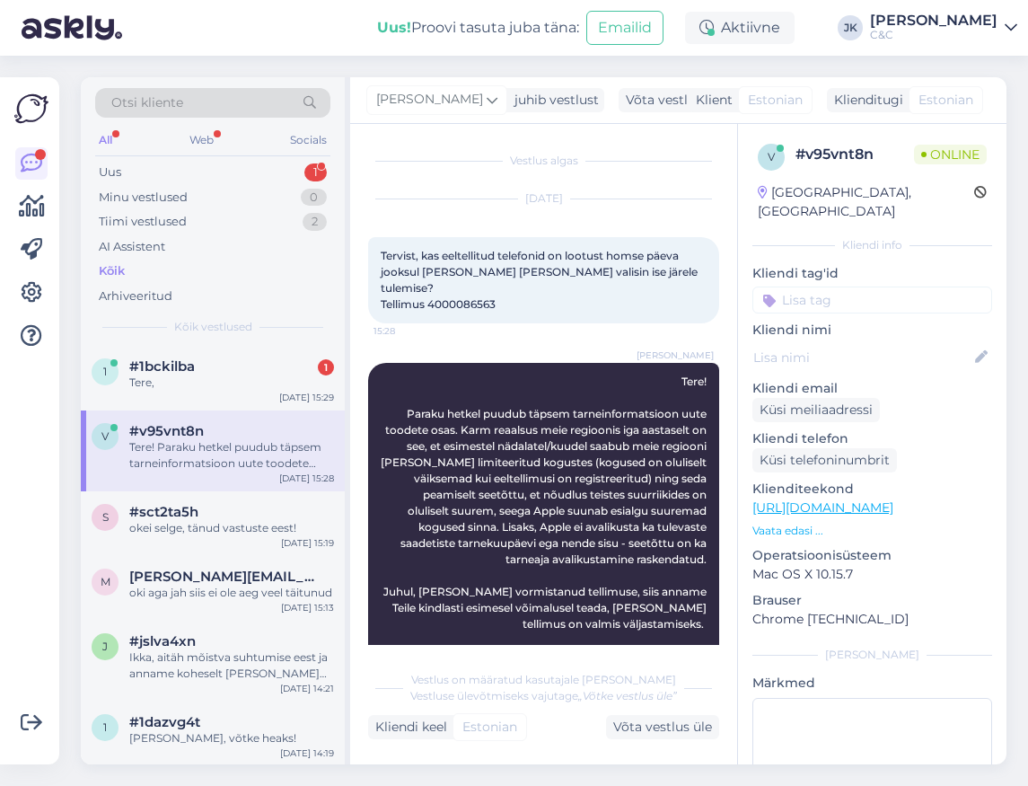
scroll to position [50, 0]
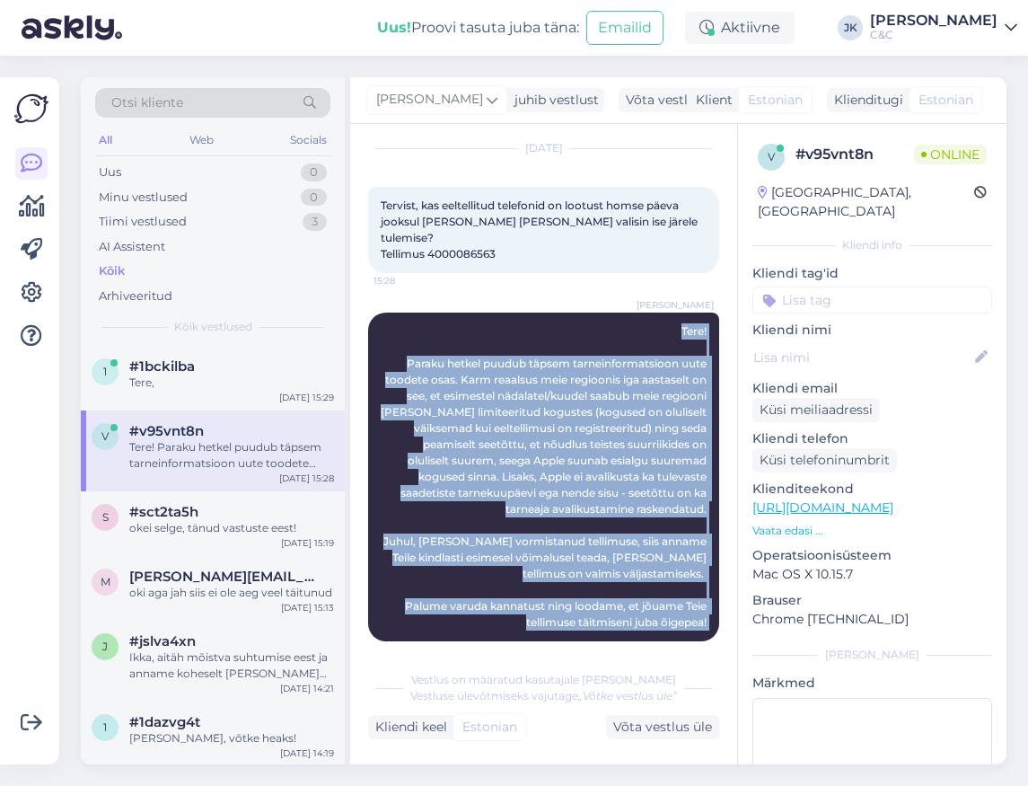
drag, startPoint x: 661, startPoint y: 309, endPoint x: 657, endPoint y: 638, distance: 329.5
click at [657, 638] on div "[PERSON_NAME] Tere! Paraku hetkel puudub täpsem tarneinformatsioon uute toodete…" at bounding box center [543, 476] width 351 height 329
copy div "Tere! Paraku hetkel puudub täpsem tarneinformatsioon uute toodete osas. Karm re…"
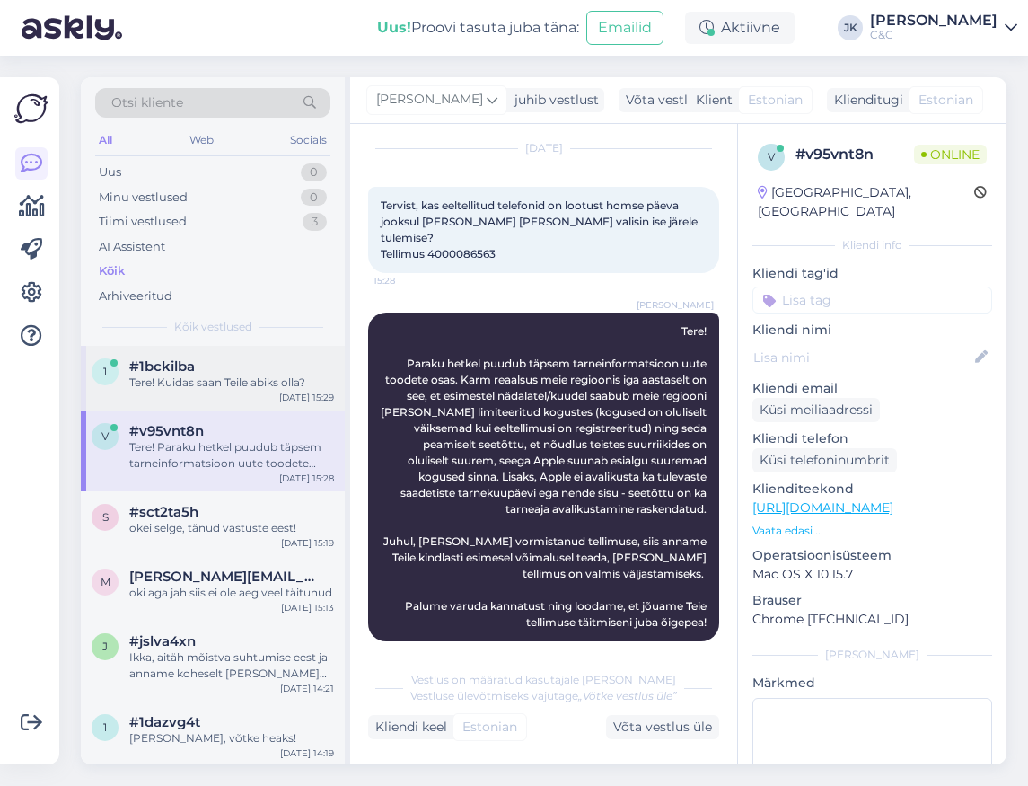
click at [243, 376] on div "Tere! Kuidas saan Teile abiks olla?" at bounding box center [231, 382] width 205 height 16
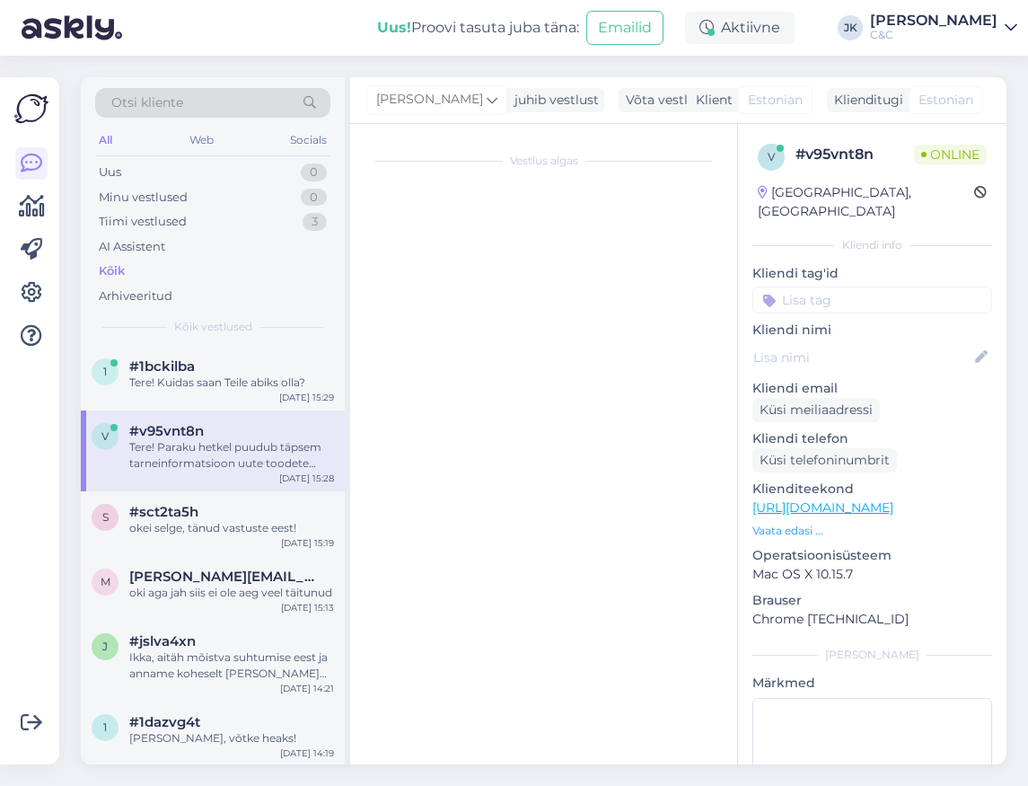
scroll to position [0, 0]
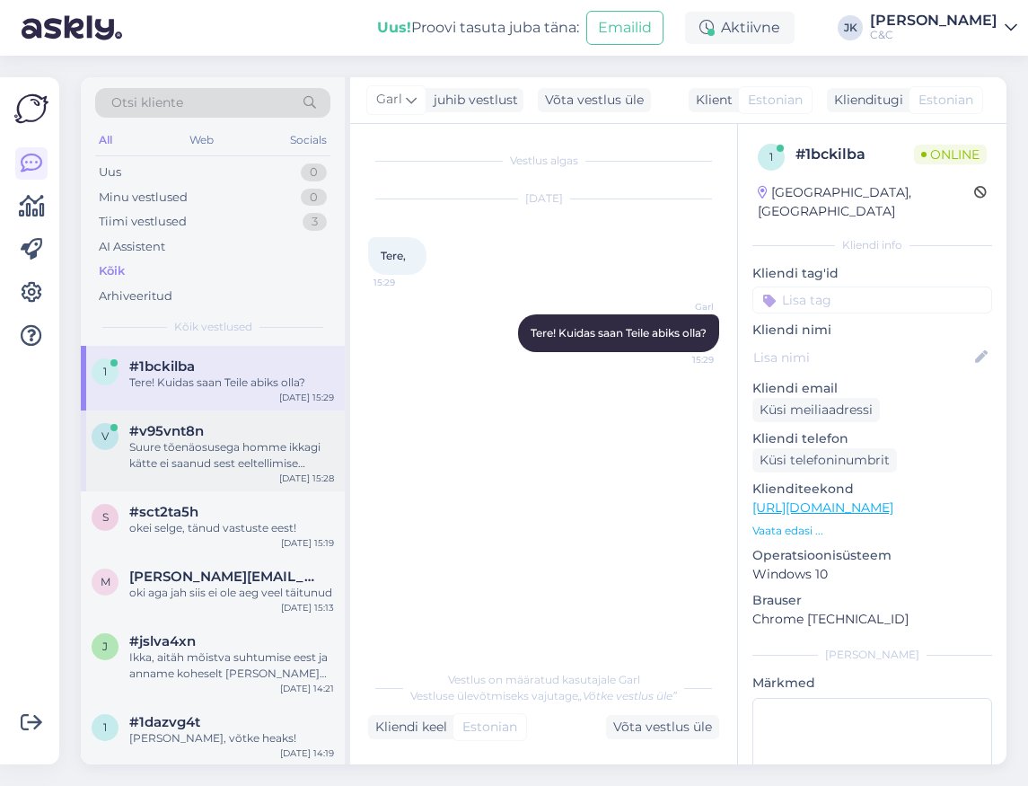
click at [201, 463] on div "Suure tõenäosusega homme ikkagi kätte ei saanud sest eeltellimise alguspäevadel…" at bounding box center [231, 455] width 205 height 32
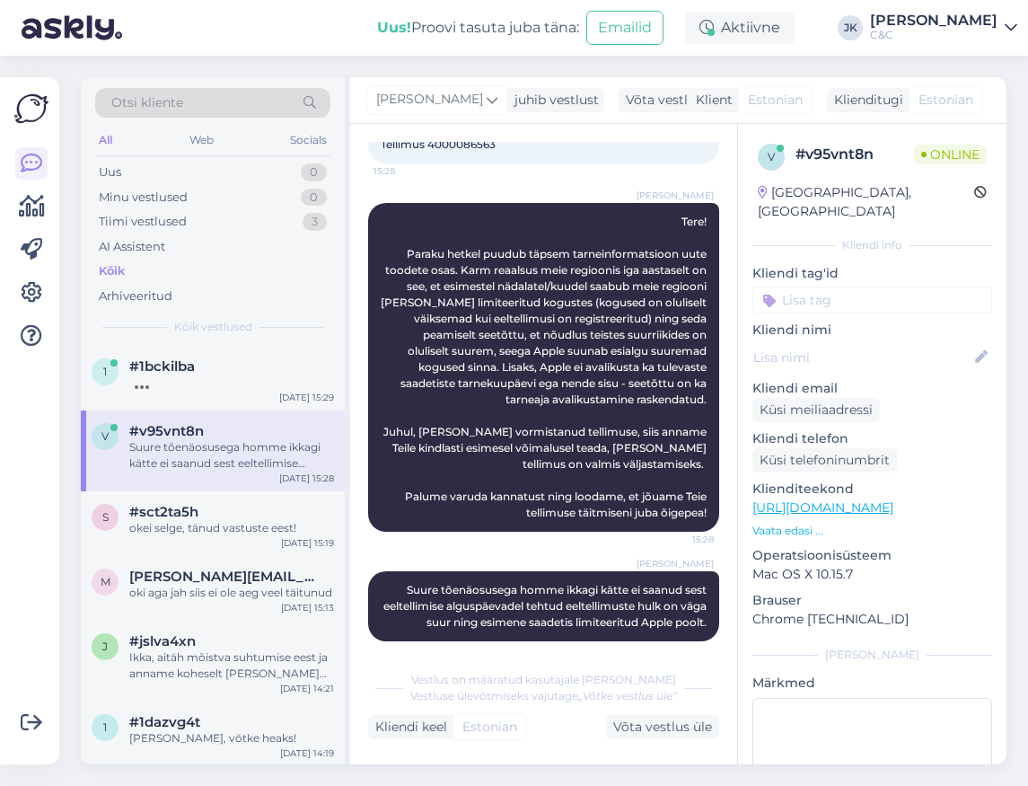
click at [619, 649] on div "Vestlus algas [DATE] Tervist, kas eeltellitud telefonid on lootust homse päeva …" at bounding box center [543, 444] width 387 height 640
click at [510, 643] on div "[PERSON_NAME] tõenäosusega homme ikkagi kätte ei saanud sest eeltellimise algus…" at bounding box center [543, 606] width 351 height 110
click at [278, 410] on div "v #v95vnt8n Suure tõenäosusega homme ikkagi kätte ei saanud sest eeltellimise a…" at bounding box center [213, 450] width 264 height 81
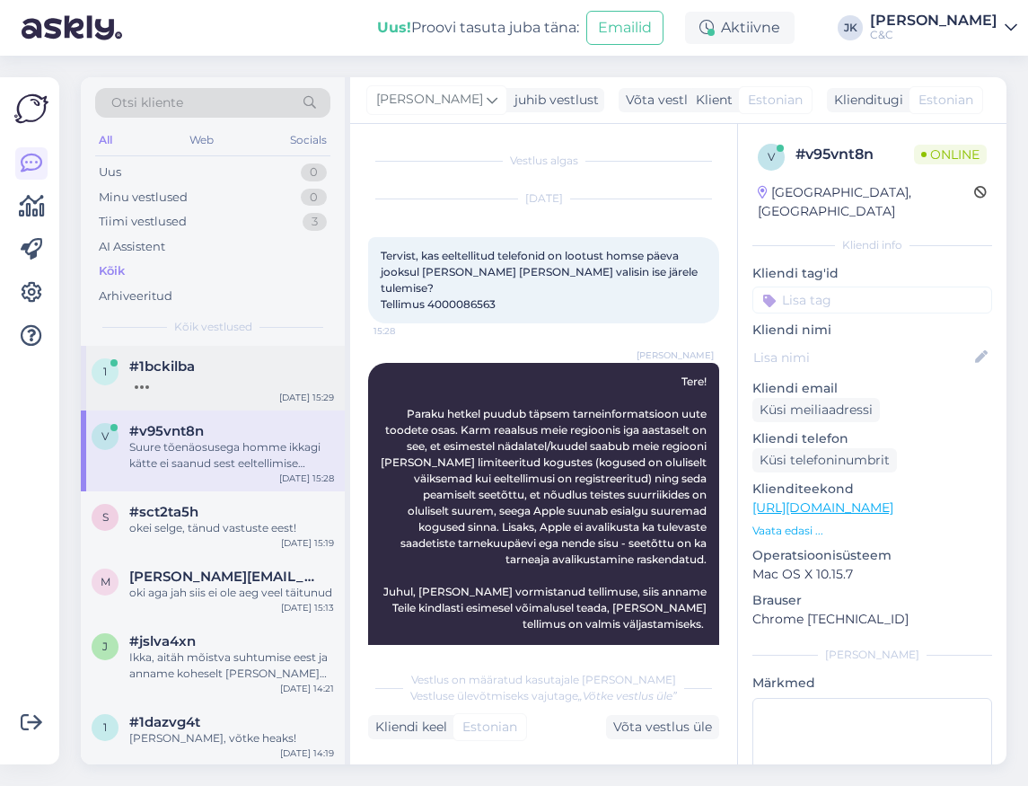
click at [258, 396] on div "1 #1bckilba [DATE] 15:29" at bounding box center [213, 378] width 264 height 65
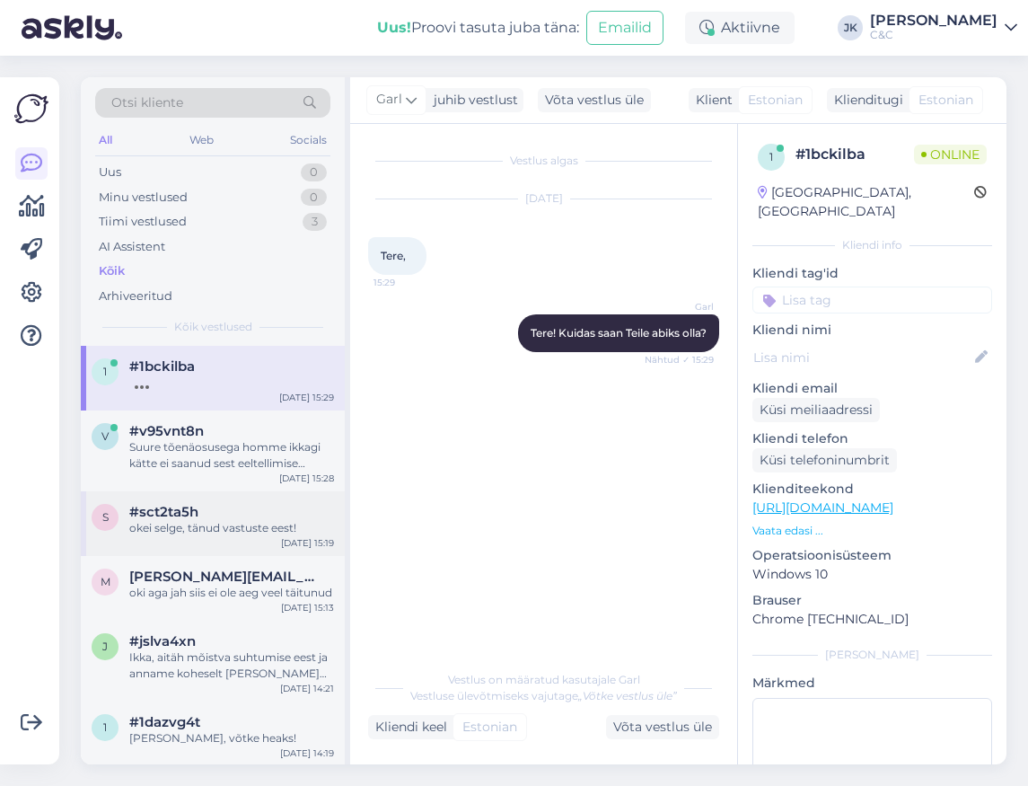
click at [253, 505] on div "#sct2ta5h" at bounding box center [231, 512] width 205 height 16
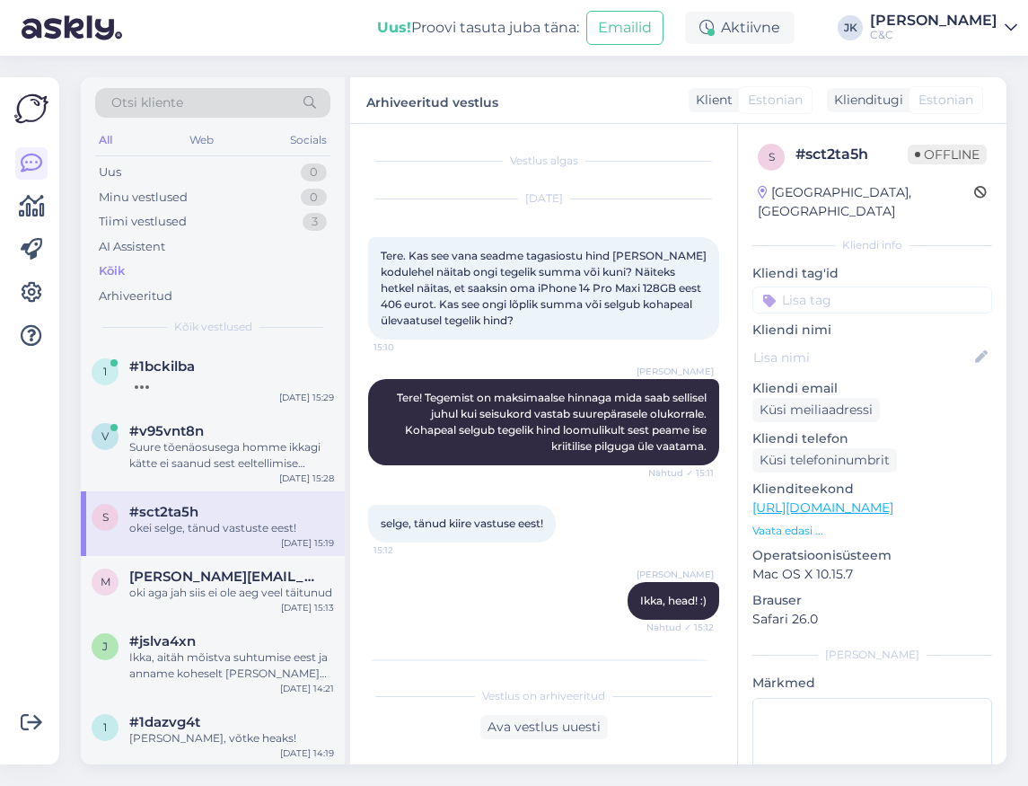
scroll to position [790, 0]
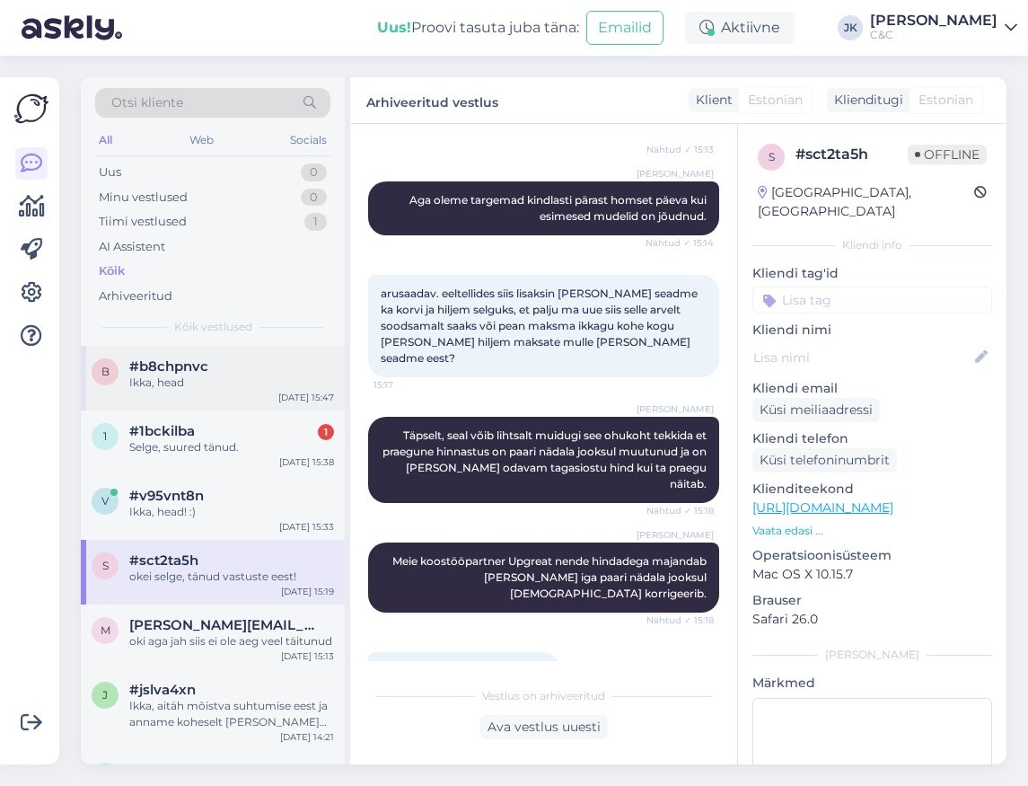
click at [162, 391] on div "b #b8chpnvc Ikka, head [DATE] 15:47" at bounding box center [213, 378] width 264 height 65
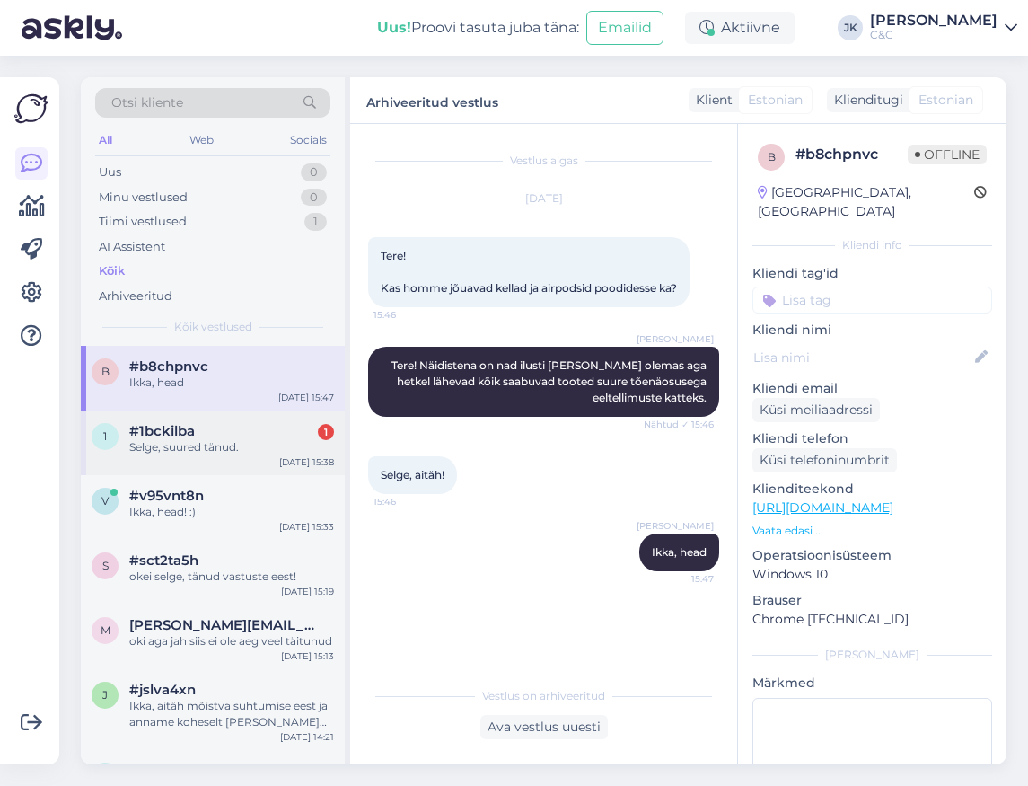
click at [168, 449] on div "Selge, suured tänud." at bounding box center [231, 447] width 205 height 16
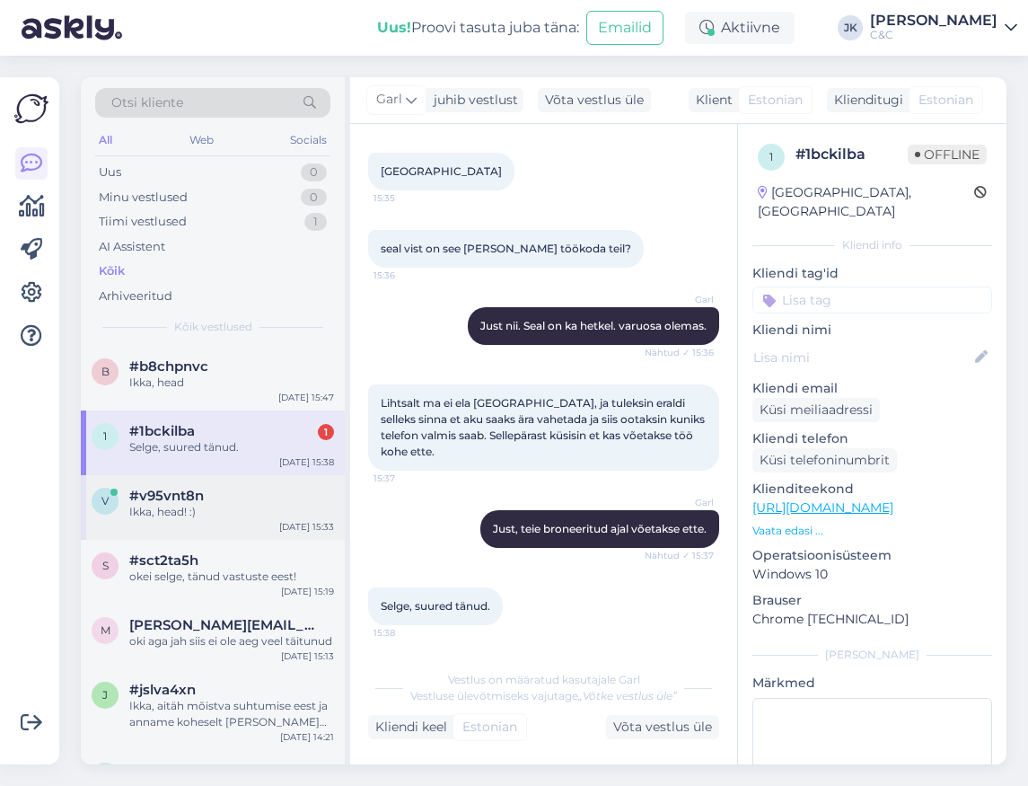
click at [181, 529] on div "v #v95vnt8n Ikka, head! :) [DATE] 15:33" at bounding box center [213, 507] width 264 height 65
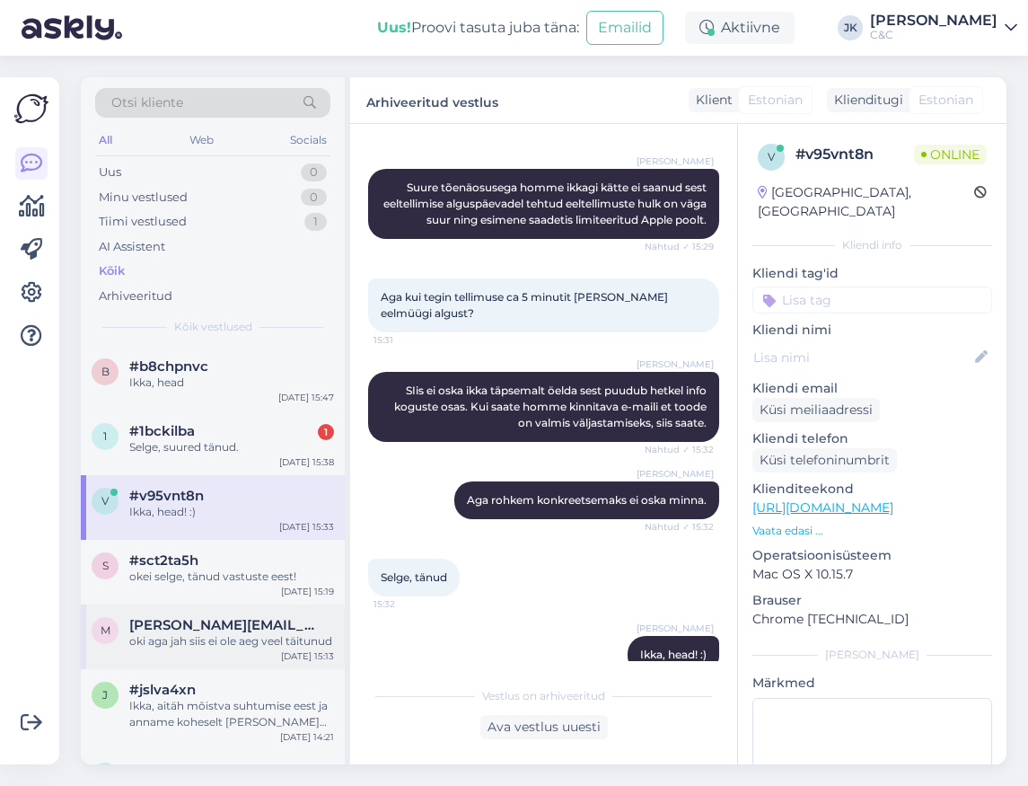
click at [192, 604] on div "m [PERSON_NAME][EMAIL_ADDRESS][DOMAIN_NAME] oki aga jah siis ei ole aeg veel tä…" at bounding box center [213, 636] width 264 height 65
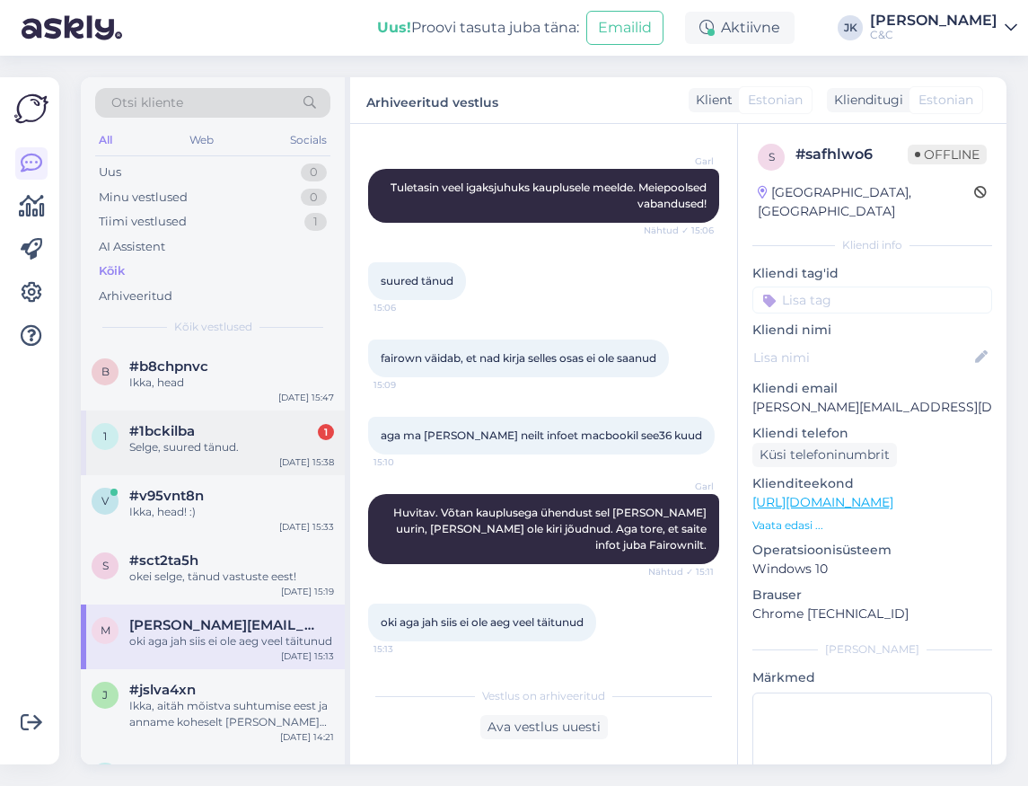
click at [285, 457] on div "[DATE] 15:38" at bounding box center [306, 461] width 55 height 13
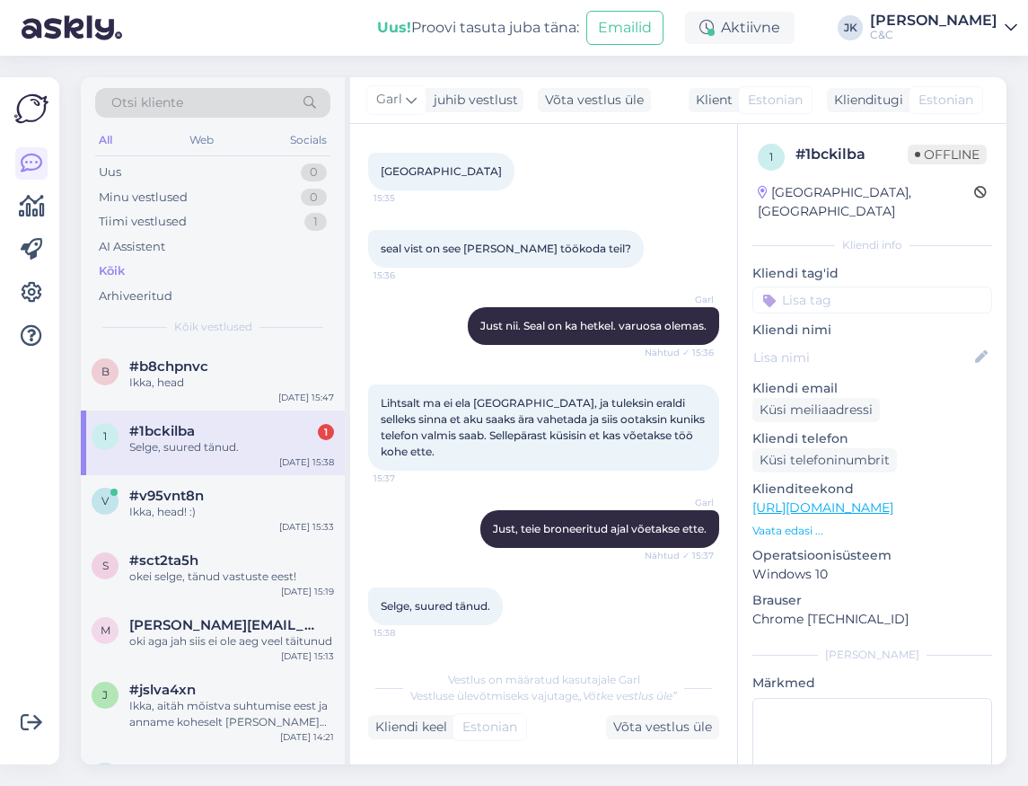
scroll to position [1002, 0]
click at [303, 442] on div "Selge, suured tänud." at bounding box center [231, 447] width 205 height 16
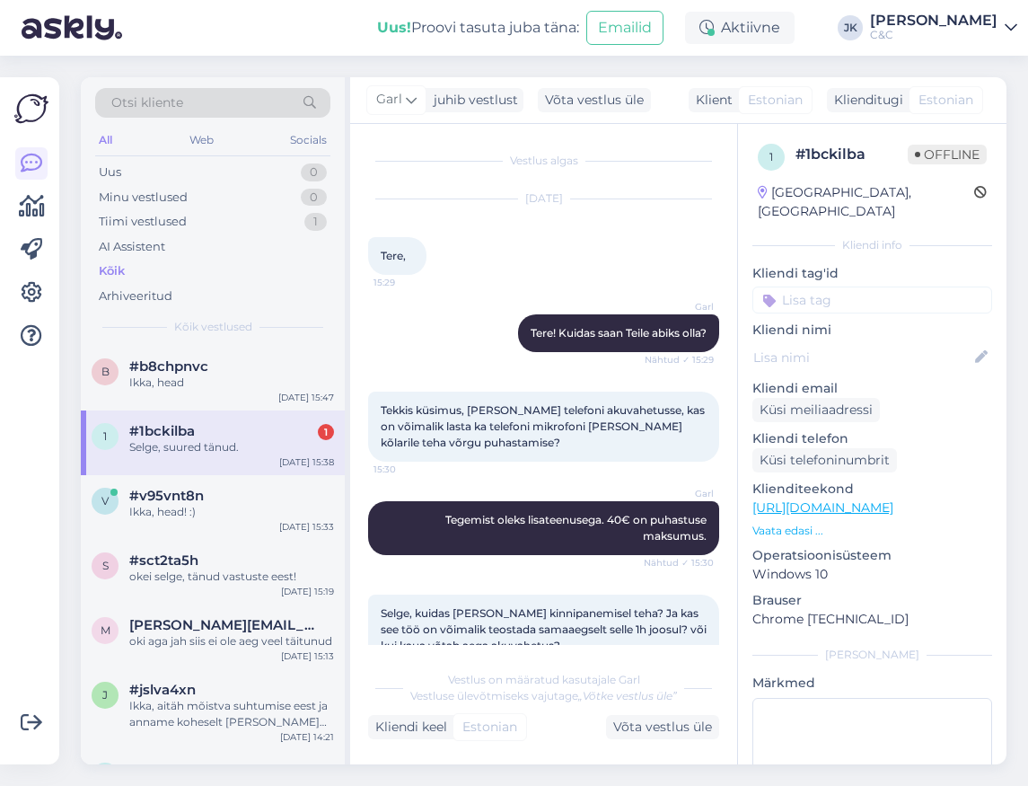
click at [321, 430] on div "1" at bounding box center [326, 432] width 16 height 16
click at [315, 337] on div "Otsi kliente All Web Socials Uus 0 Minu vestlused 0 Tiimi vestlused 1 AI Assist…" at bounding box center [213, 211] width 264 height 268
click at [297, 397] on div "[DATE] 15:47" at bounding box center [306, 397] width 56 height 13
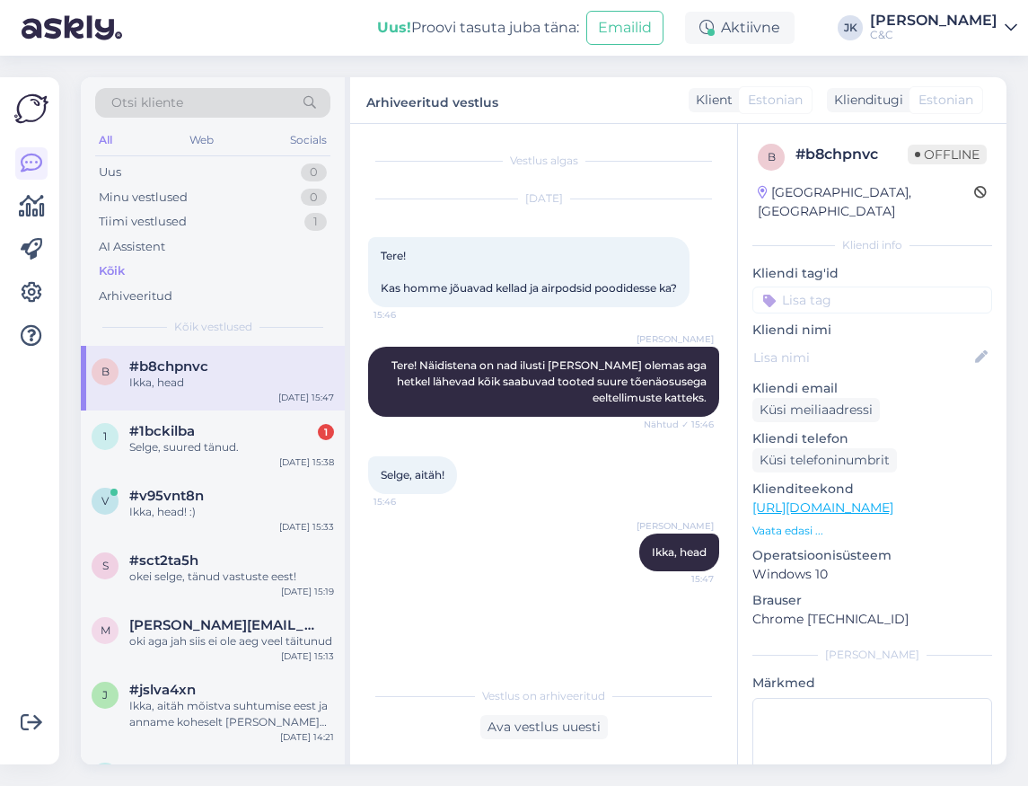
click at [638, 331] on div "[PERSON_NAME] Tere! Näidistena on nad ilusti [PERSON_NAME] olemas aga hetkel lä…" at bounding box center [543, 382] width 351 height 110
click at [231, 462] on div "1 #1bckilba 1 Selge, suured tänud. [DATE] 15:38" at bounding box center [213, 442] width 264 height 65
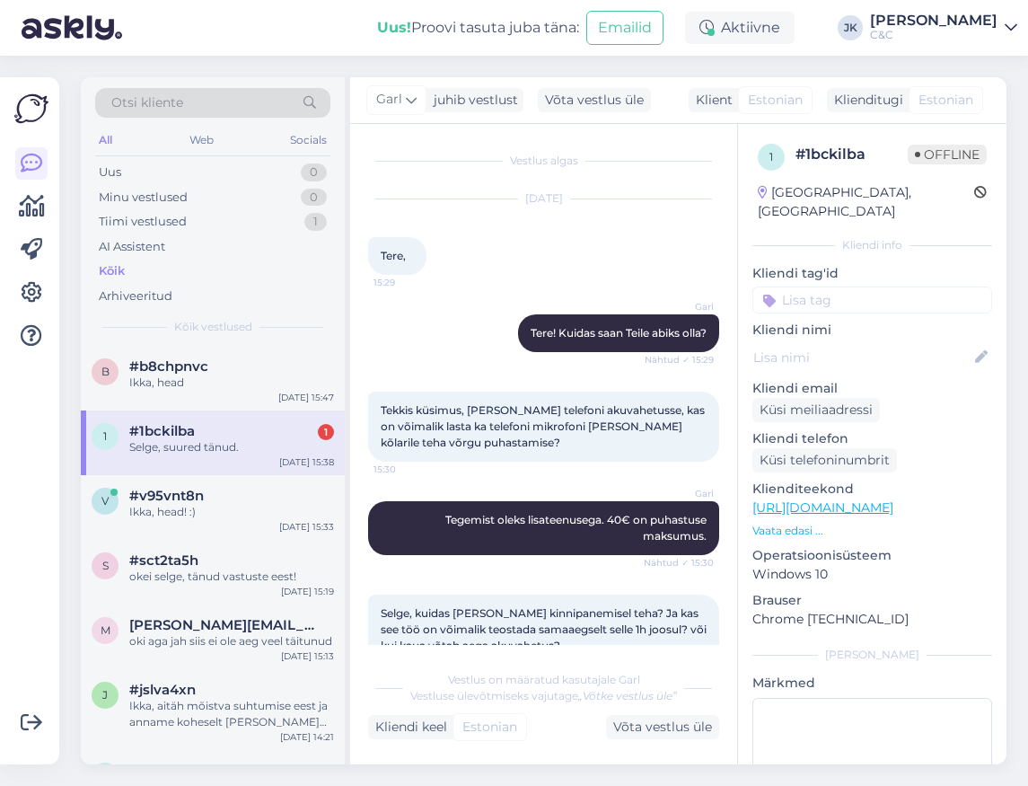
scroll to position [1002, 0]
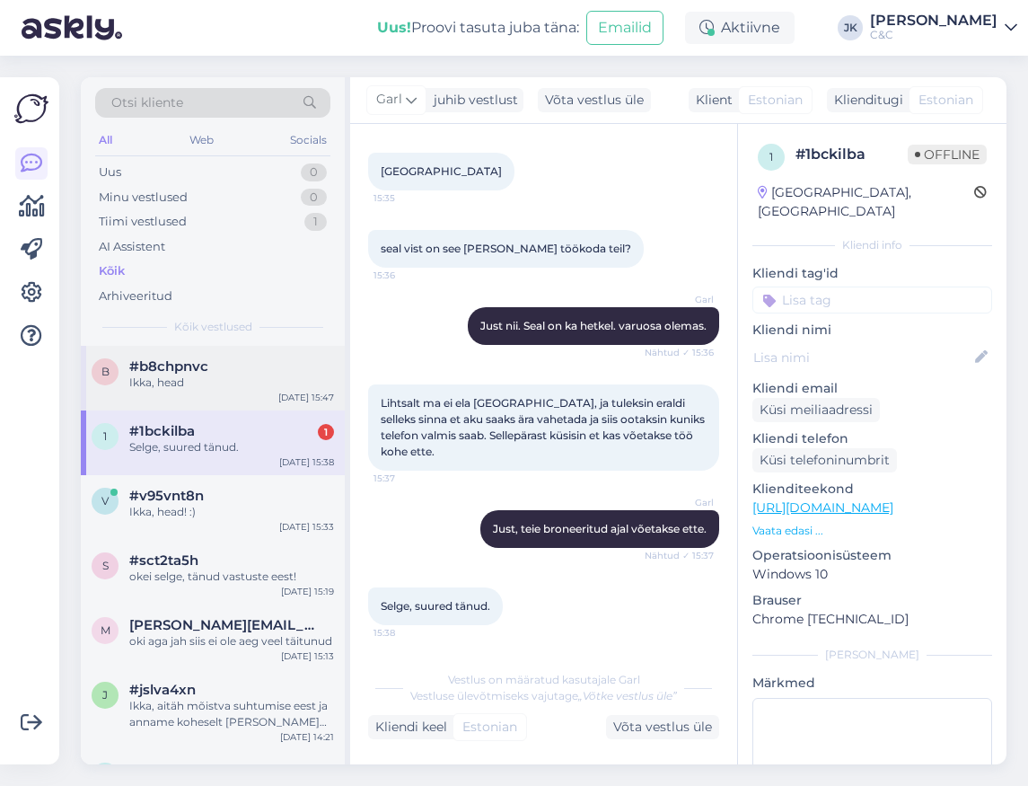
click at [255, 378] on div "Ikka, head" at bounding box center [231, 382] width 205 height 16
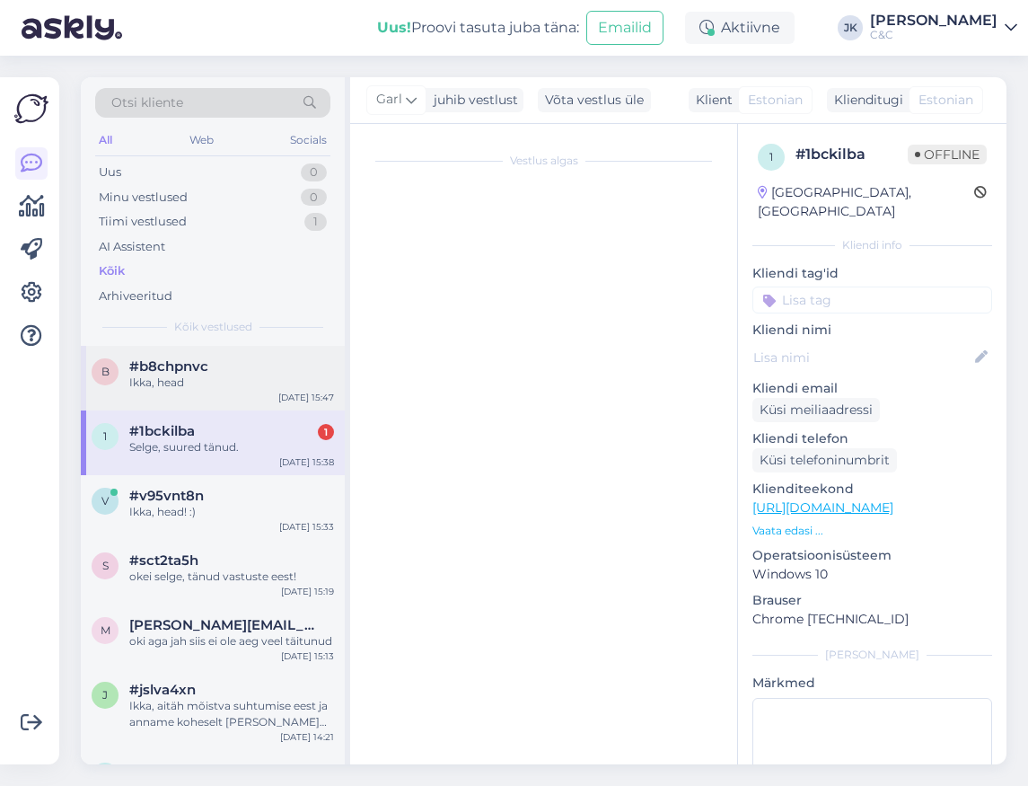
scroll to position [0, 0]
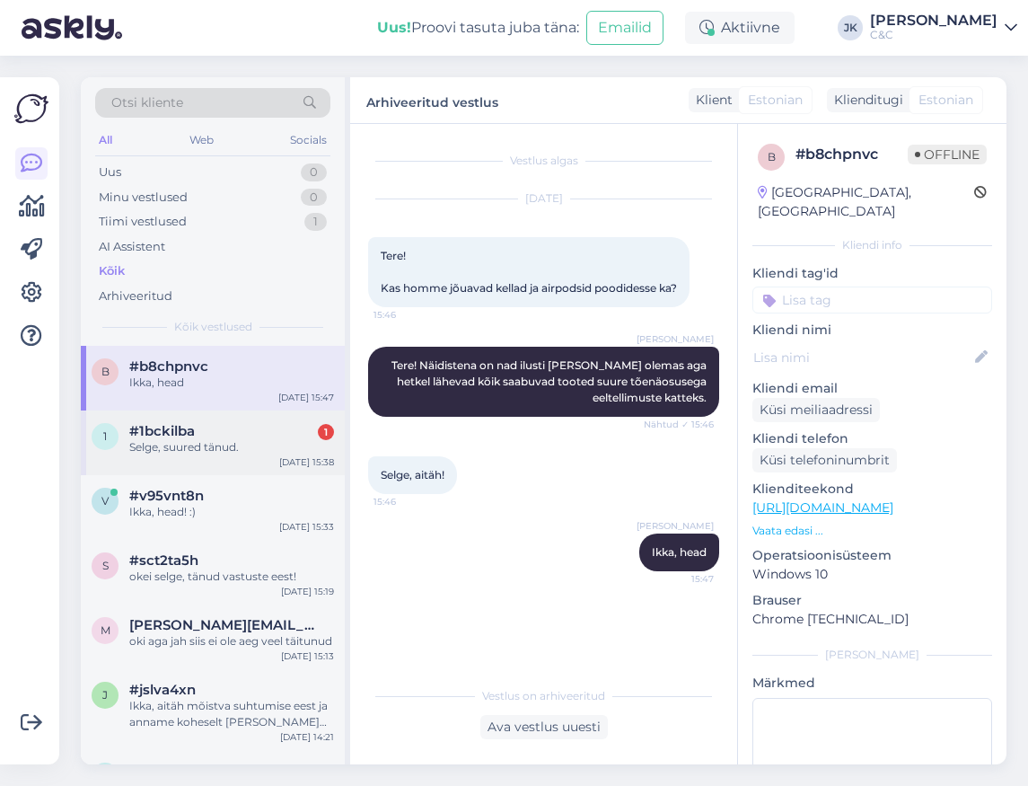
click at [266, 460] on div "1 #1bckilba 1 Selge, suured tänud. [DATE] 15:38" at bounding box center [213, 442] width 264 height 65
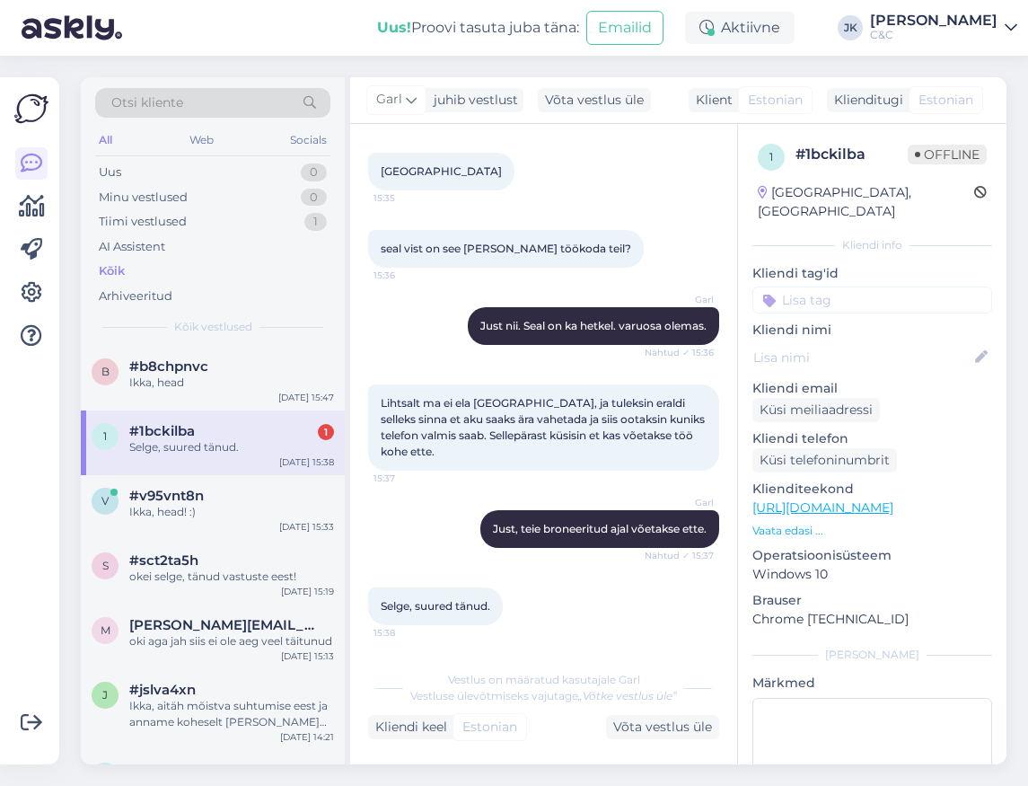
scroll to position [1002, 0]
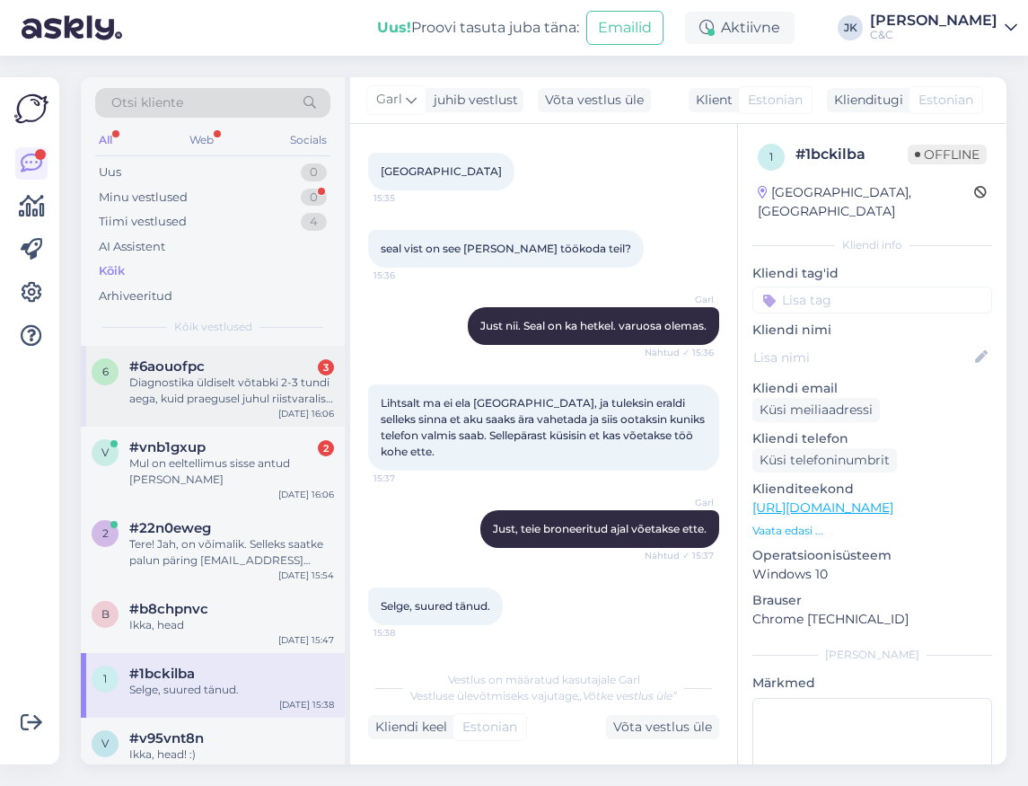
click at [206, 395] on div "Diagnostika üldiselt võtabki 2-3 tundi aega, kuid praegusel juhul riistvaralise…" at bounding box center [231, 390] width 205 height 32
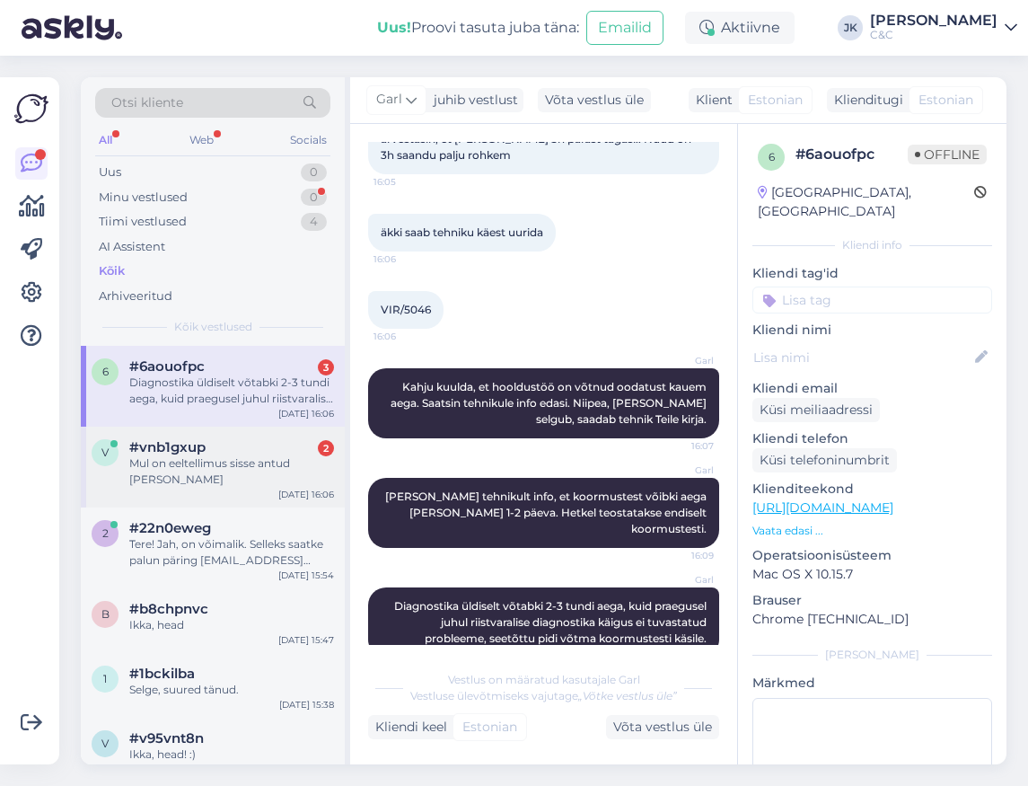
click at [203, 439] on span "#vnb1gxup" at bounding box center [167, 447] width 76 height 16
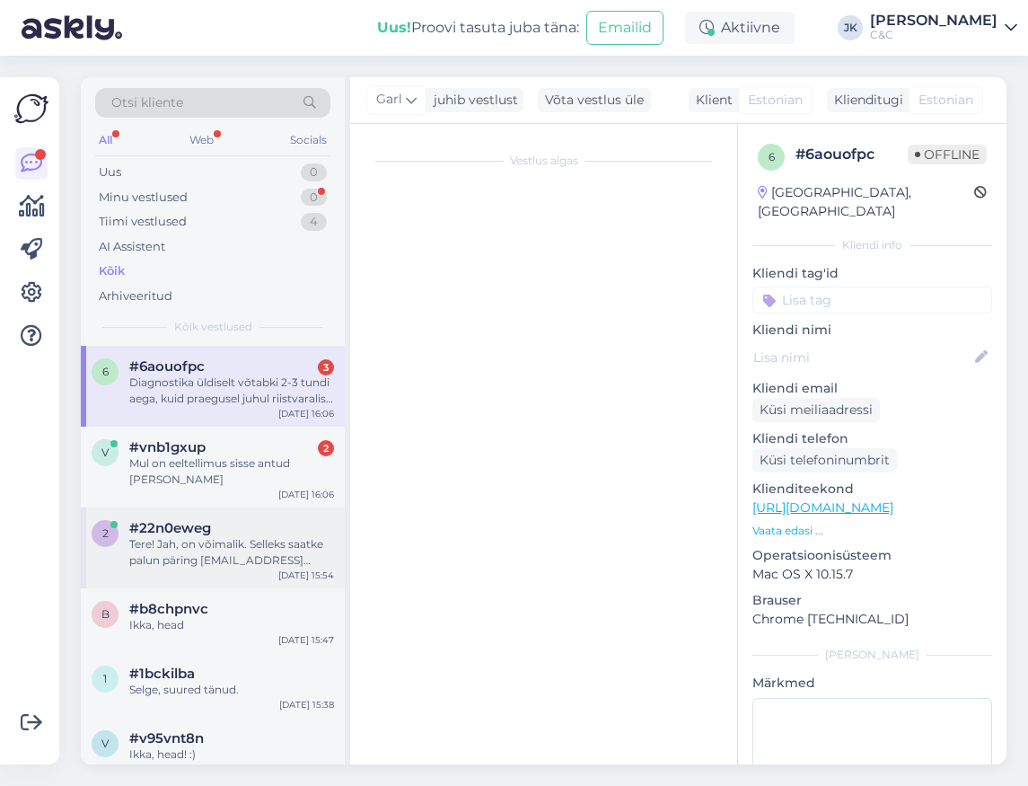
scroll to position [38, 0]
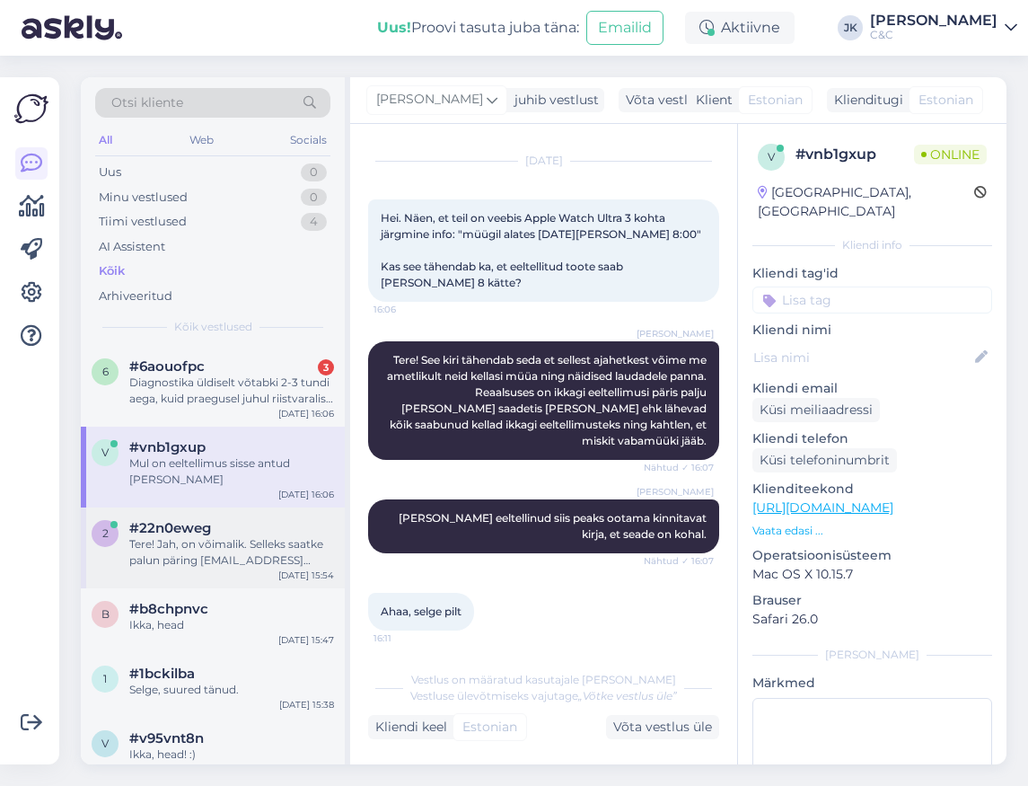
click at [203, 507] on div "2 #22n0eweg Tere! Jah, on võimalik. Selleks saatke palun päring [EMAIL_ADDRESS]…" at bounding box center [213, 547] width 264 height 81
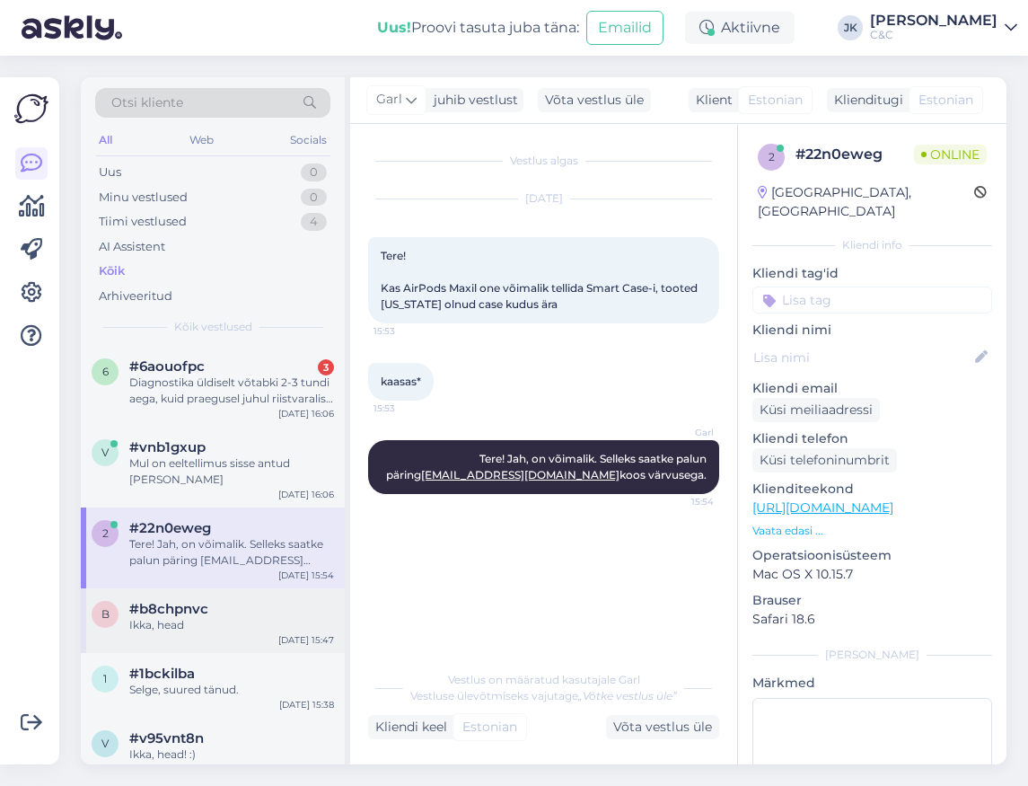
click at [171, 617] on div "Ikka, head" at bounding box center [231, 625] width 205 height 16
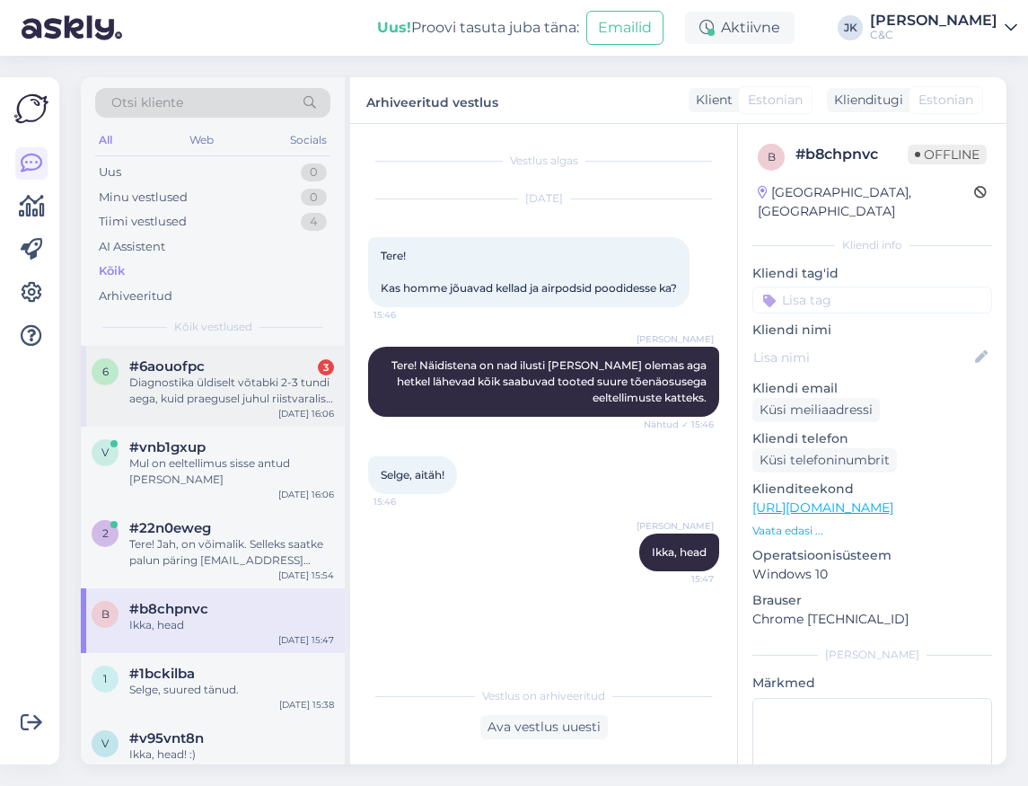
click at [211, 386] on div "Diagnostika üldiselt võtabki 2-3 tundi aega, kuid praegusel juhul riistvaralise…" at bounding box center [231, 390] width 205 height 32
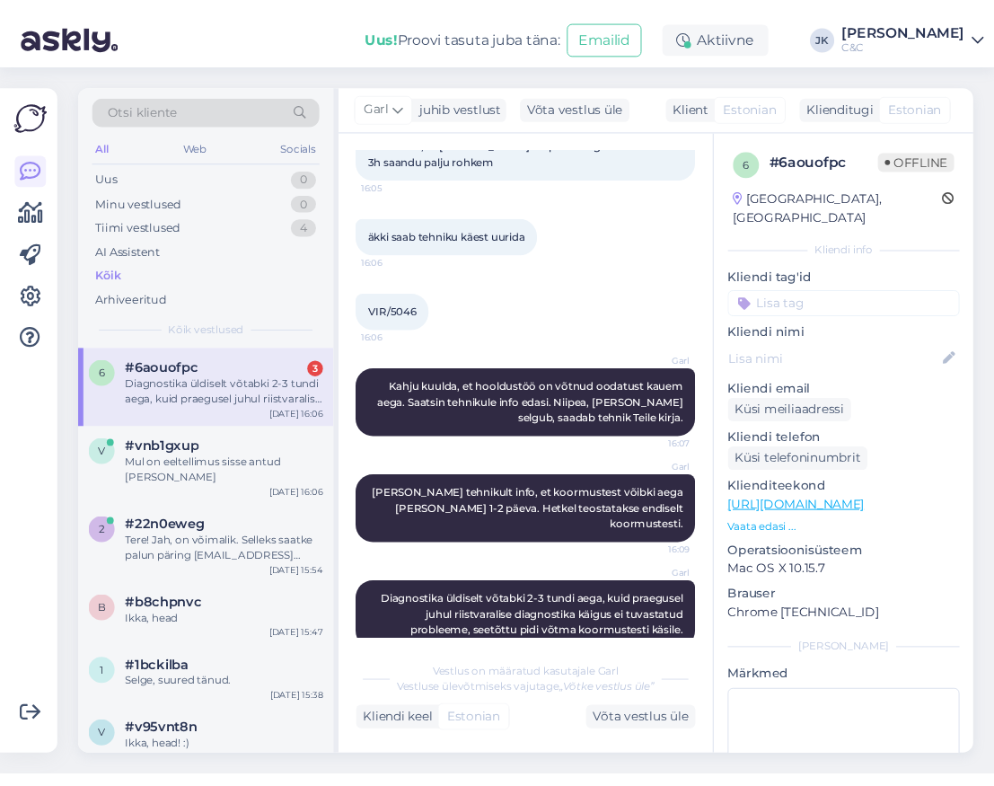
scroll to position [909, 0]
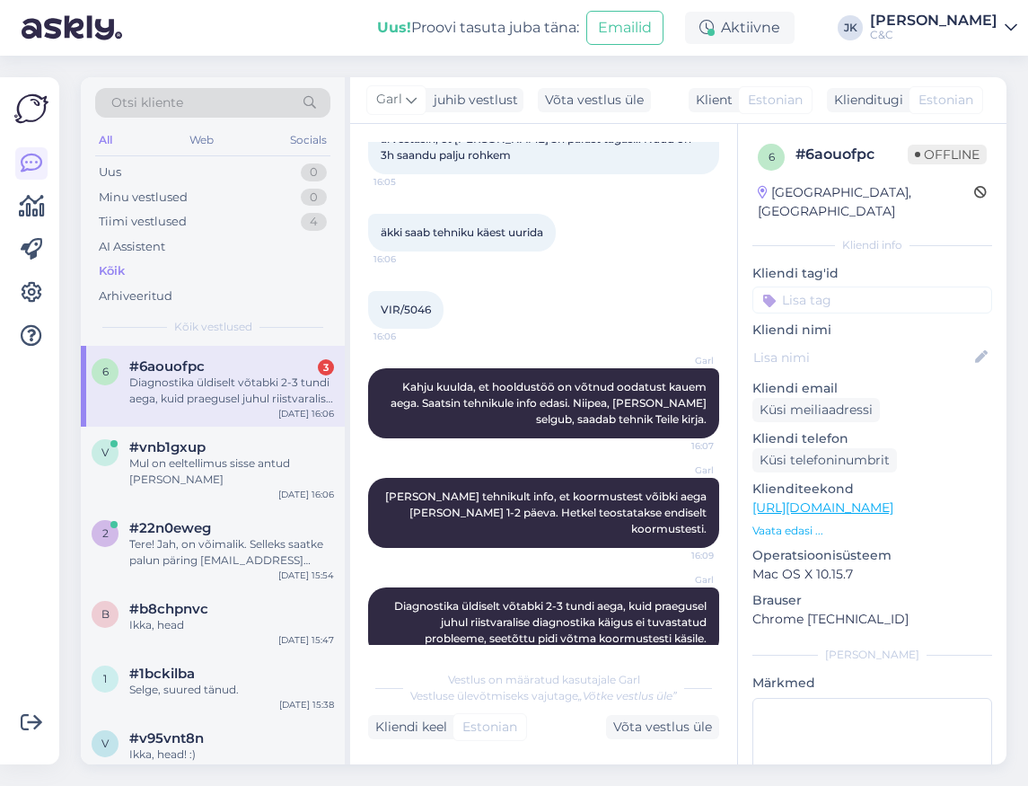
click at [479, 599] on span "Diagnostika üldiselt võtabki 2-3 tundi aega, kuid praegusel juhul riistvaralise…" at bounding box center [551, 622] width 315 height 46
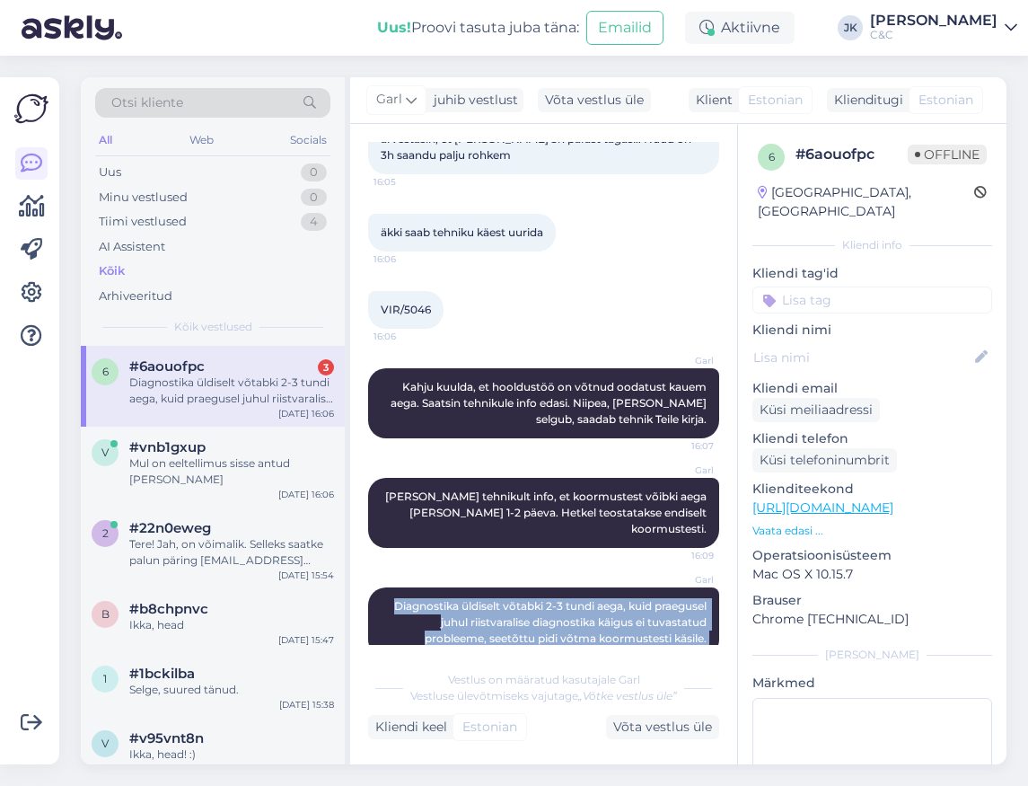
click at [479, 599] on span "Diagnostika üldiselt võtabki 2-3 tundi aega, kuid praegusel juhul riistvaralise…" at bounding box center [551, 622] width 315 height 46
click at [453, 640] on div "Garl Diagnostika üldiselt võtabki 2-3 tundi aega, kuid praegusel juhul riistvar…" at bounding box center [543, 622] width 351 height 110
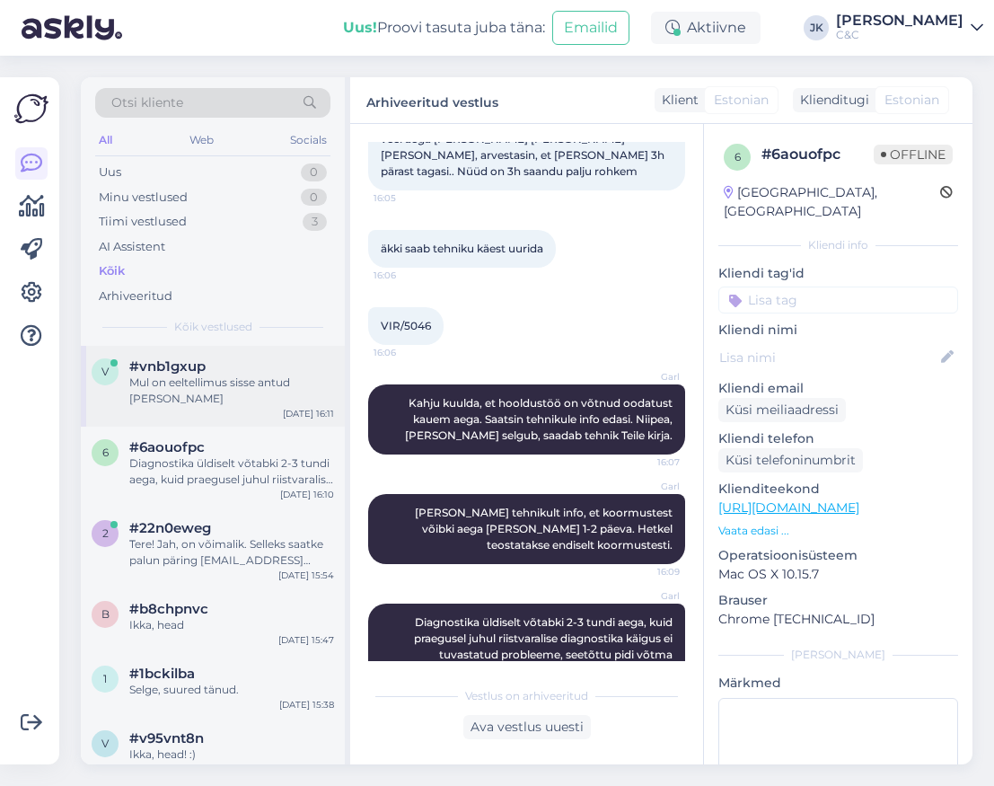
click at [268, 369] on div "#vnb1gxup" at bounding box center [231, 366] width 205 height 16
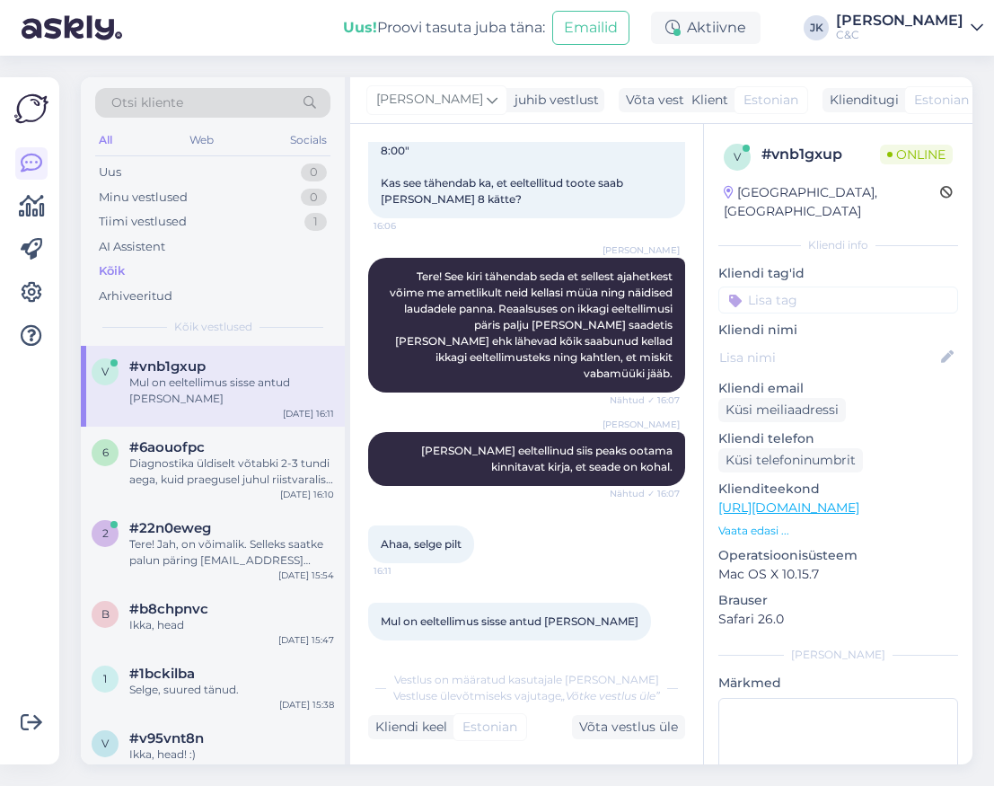
scroll to position [136, 0]
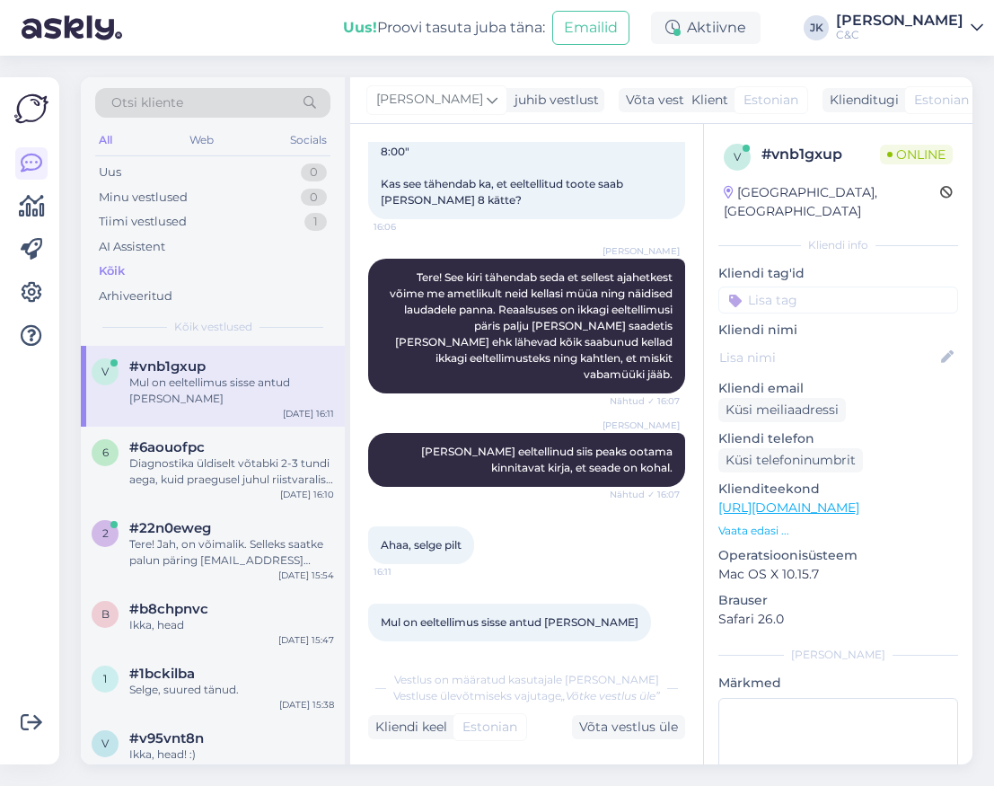
click at [531, 536] on div "Ahaa, selge pilt 16:11" at bounding box center [526, 544] width 317 height 77
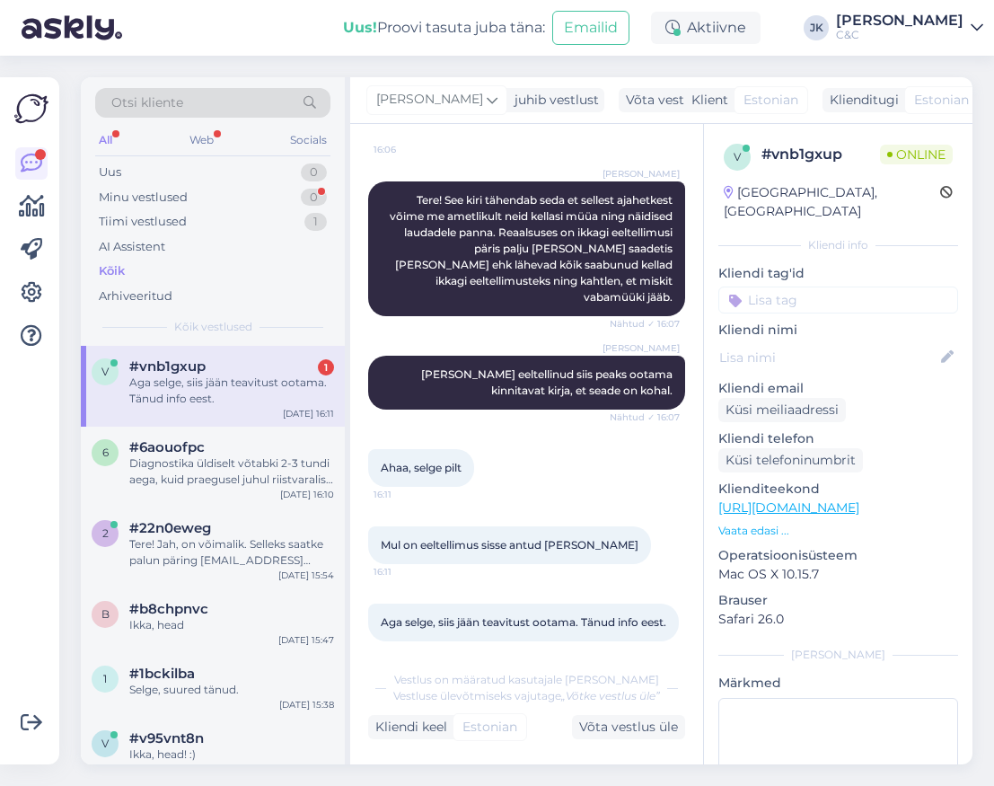
click at [441, 664] on div "Vestlus on määratud kasutajale [PERSON_NAME] Vestluse ülevõtmiseks vajutage „Võ…" at bounding box center [526, 700] width 317 height 78
click at [264, 491] on div "6 #6aouofpc Diagnostika üldiselt võtabki 2-3 tundi aega, kuid praegusel juhul r…" at bounding box center [213, 467] width 264 height 81
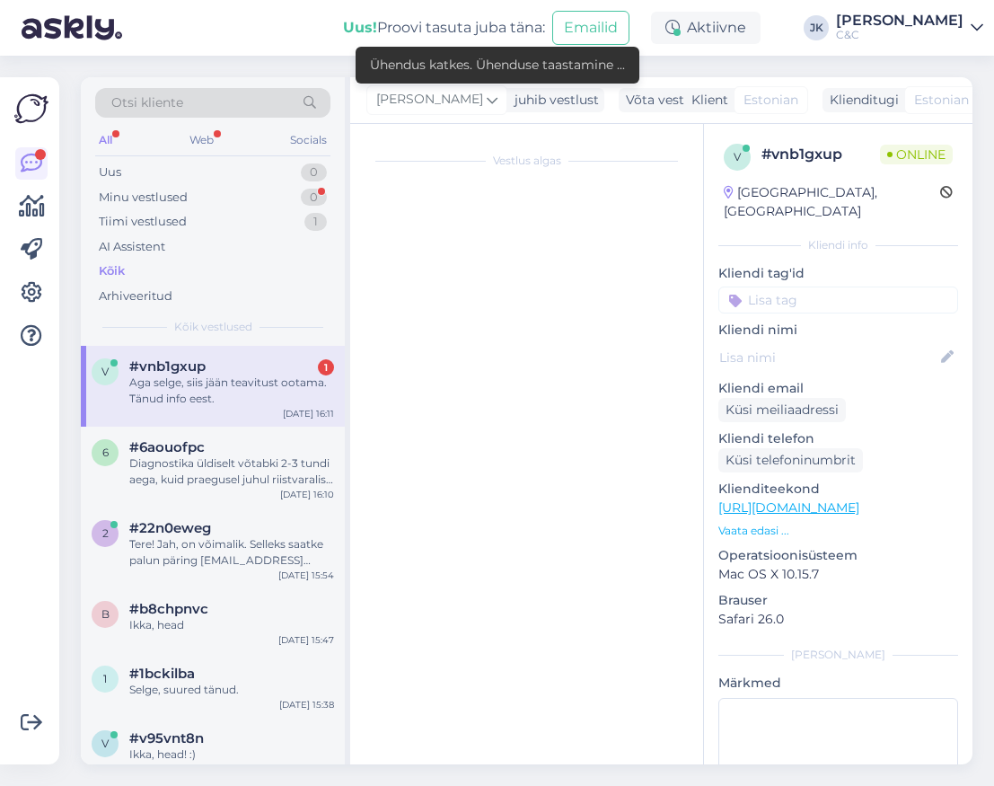
click at [266, 402] on div "Aga selge, siis jään teavitust ootama. Tänud info eest." at bounding box center [231, 390] width 205 height 32
click at [272, 195] on div "Minu vestlused 0" at bounding box center [212, 197] width 235 height 25
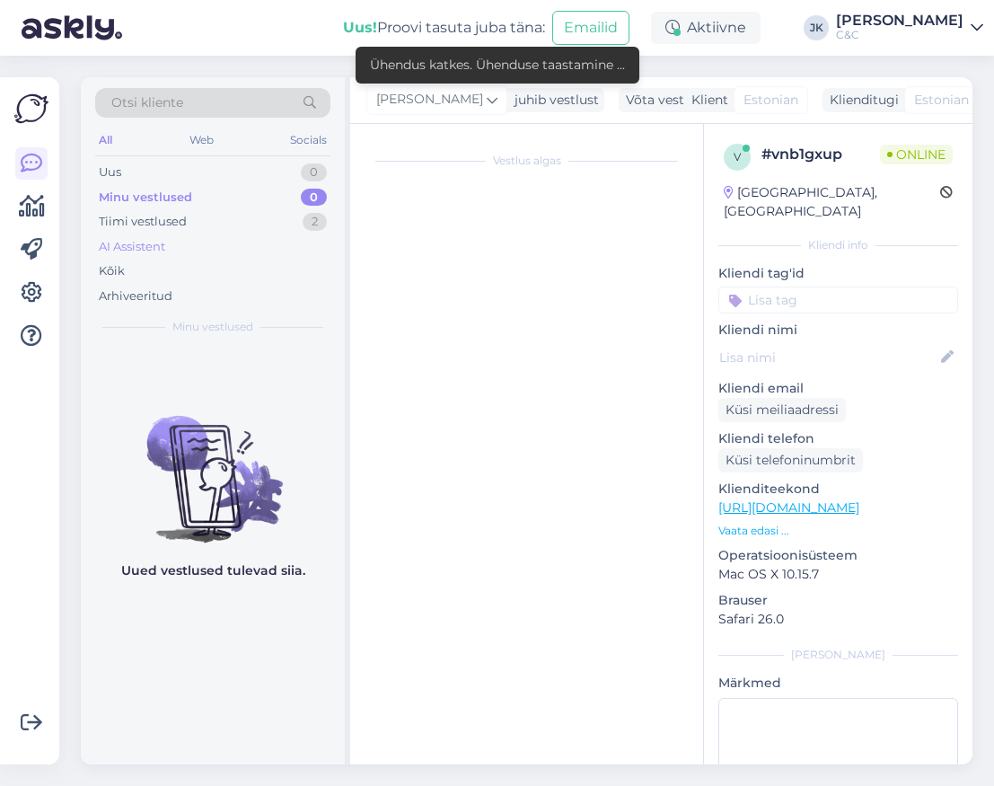
click at [177, 248] on div "AI Assistent" at bounding box center [212, 246] width 235 height 25
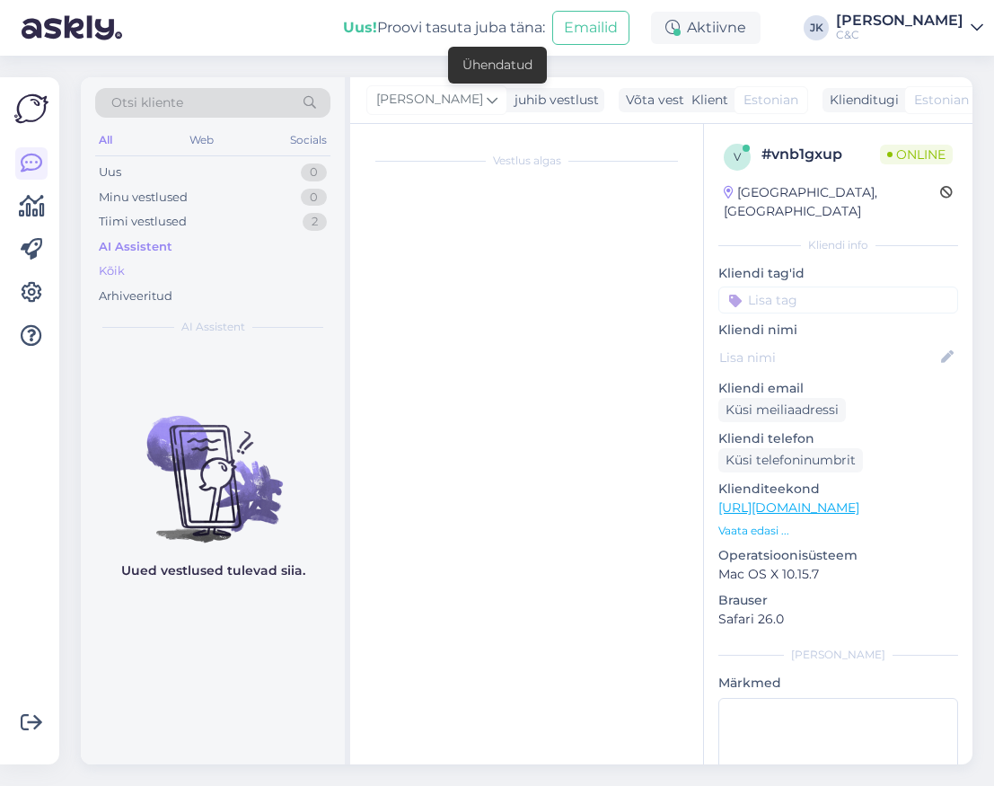
click at [172, 273] on div "Kõik" at bounding box center [212, 271] width 235 height 25
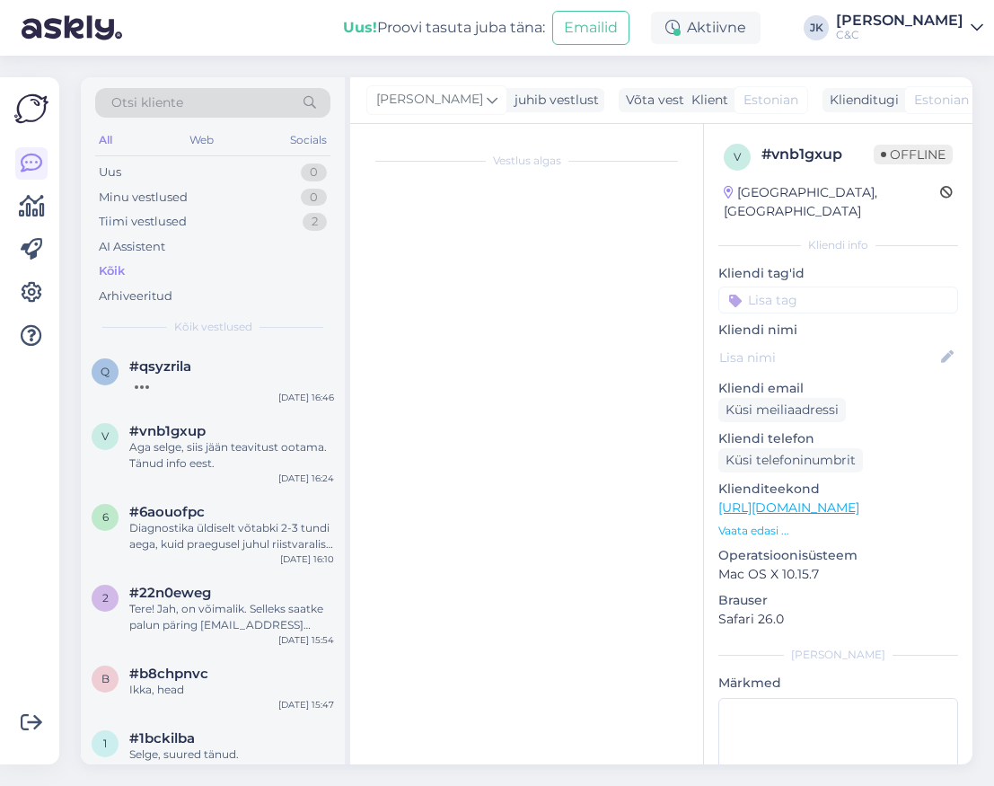
click at [373, 259] on div "Vestlus algas" at bounding box center [534, 448] width 333 height 613
click at [266, 347] on div "q #qsyzrila [DATE] 16:46" at bounding box center [213, 378] width 264 height 65
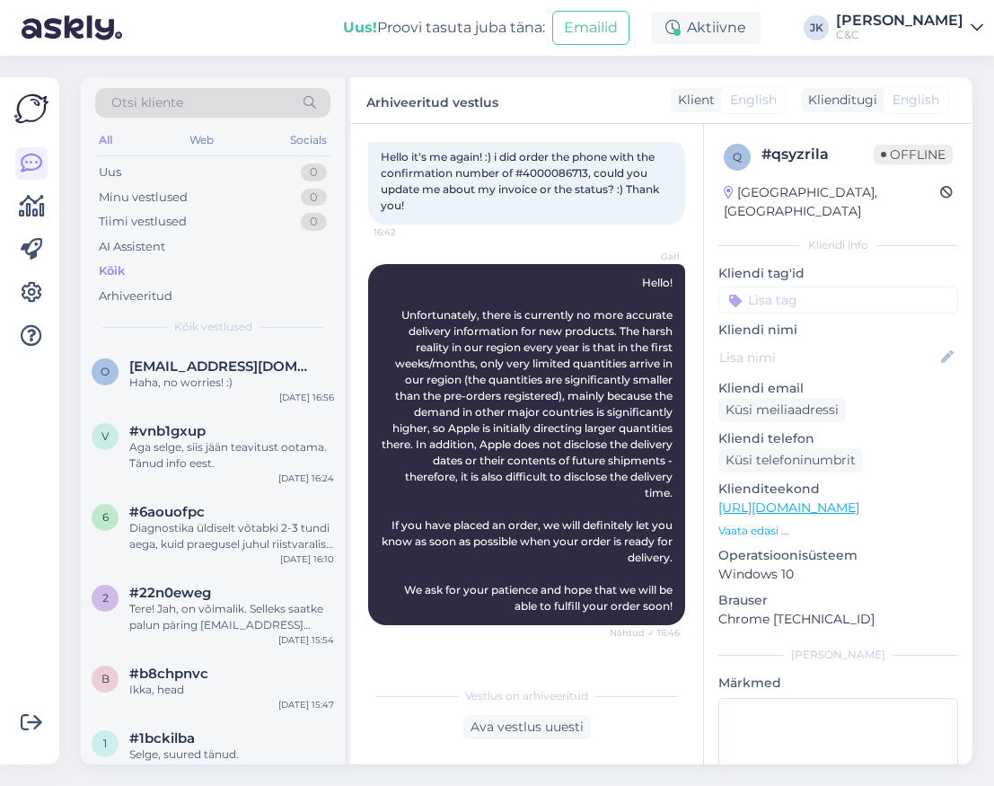
scroll to position [1135, 0]
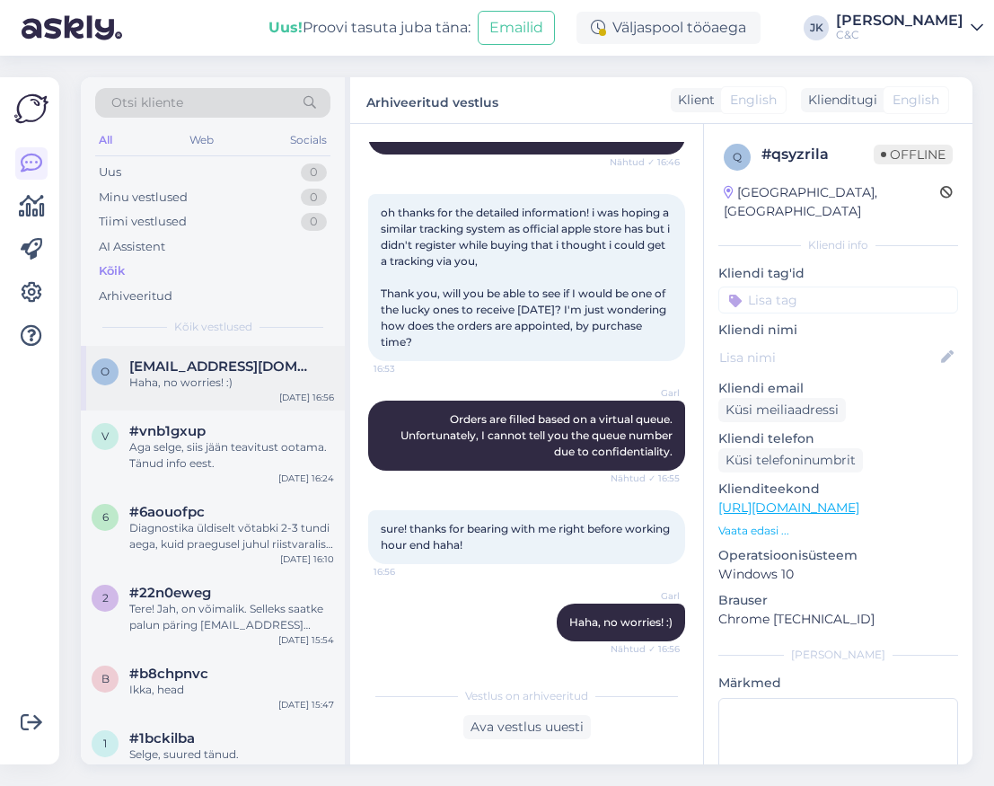
click at [185, 368] on span "[EMAIL_ADDRESS][DOMAIN_NAME]" at bounding box center [222, 366] width 187 height 16
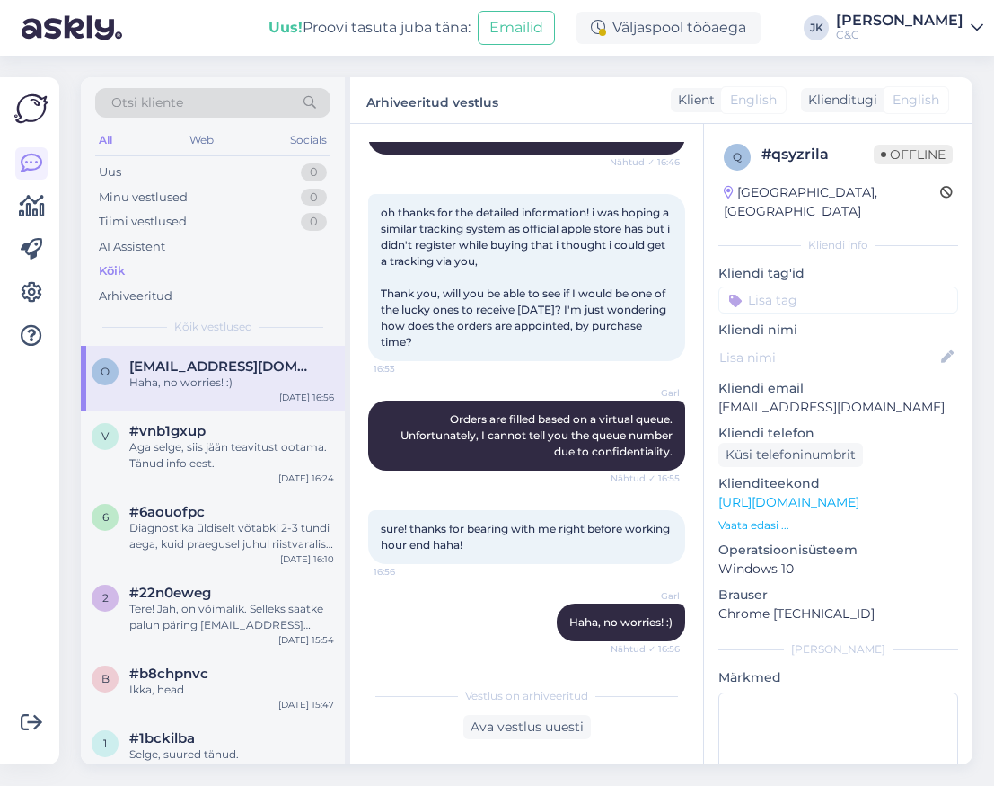
click at [485, 599] on div "Garl Haha, no worries! :) Nähtud ✓ 16:56" at bounding box center [526, 622] width 317 height 77
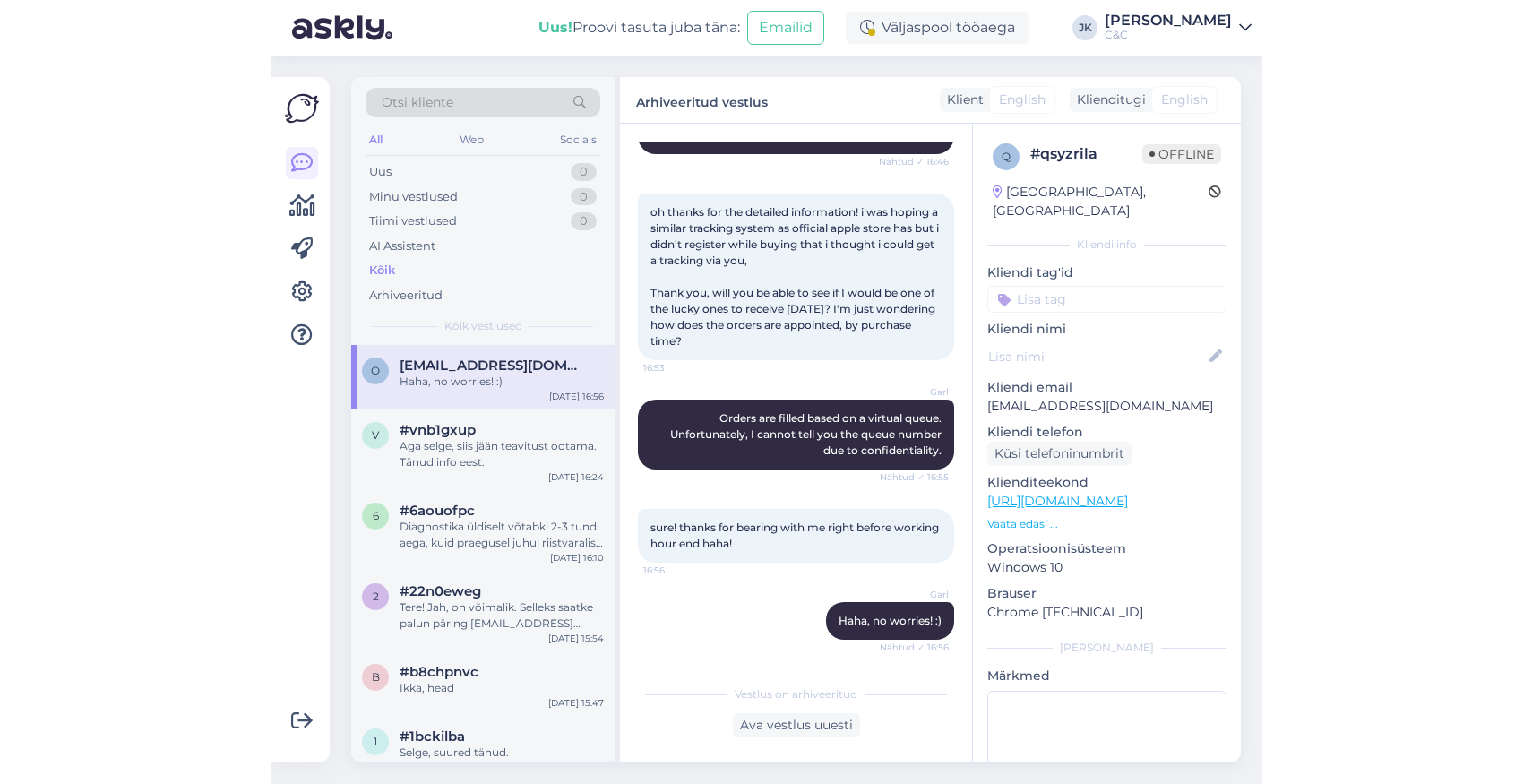
scroll to position [0, 0]
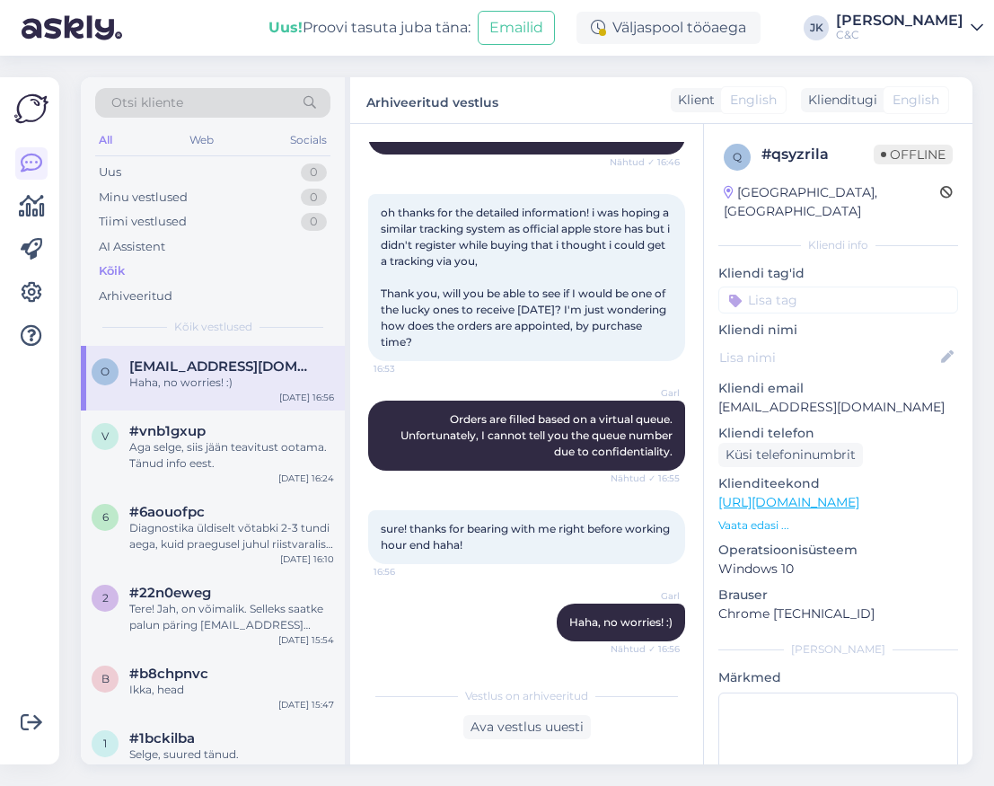
click at [363, 320] on div "Vestlus algas [DATE] Hi, Will there be a pre-order option for iPhone 17? 15:54 …" at bounding box center [526, 444] width 353 height 640
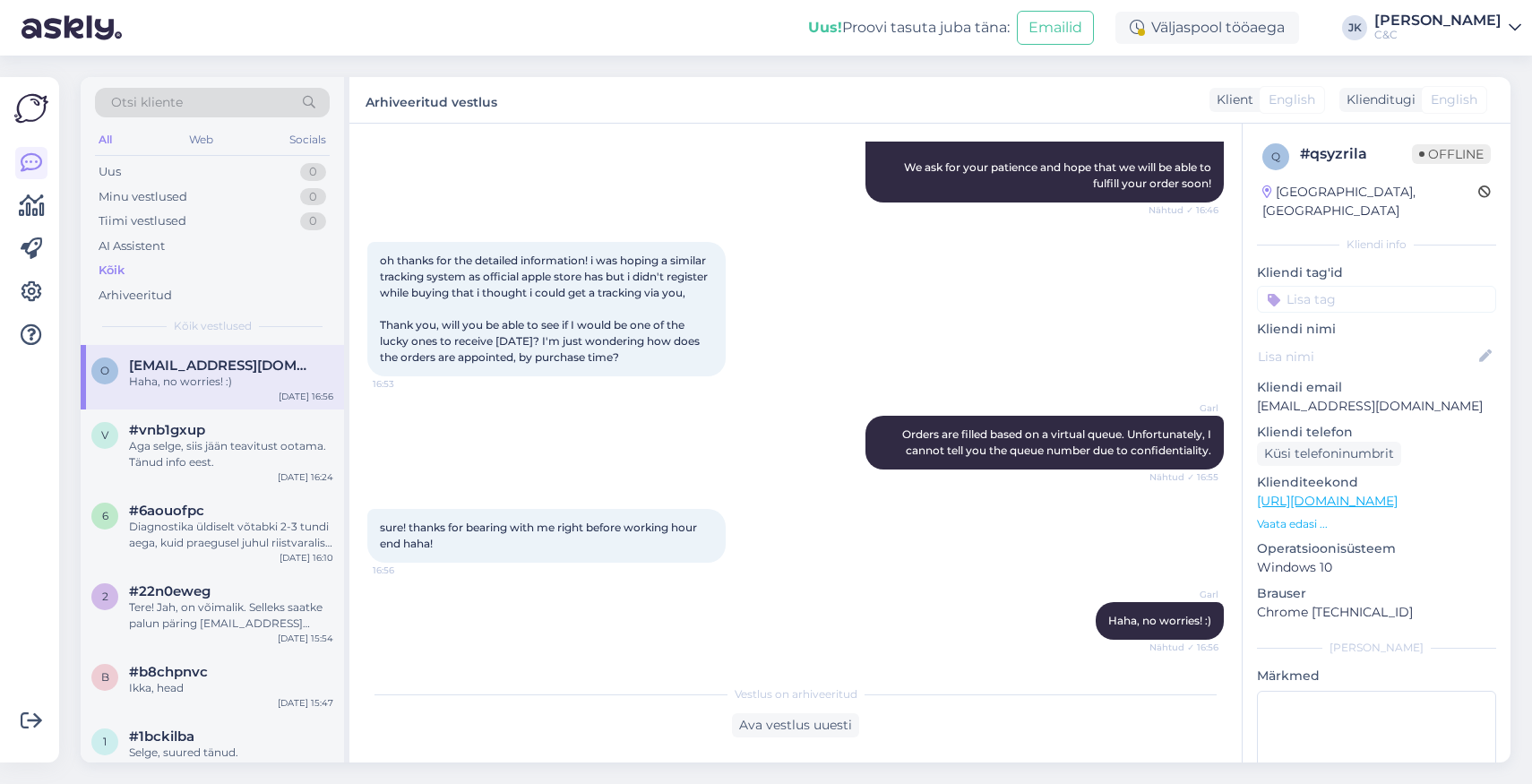
scroll to position [1019, 0]
click at [665, 398] on div "Garl Orders are filled based on a virtual queue. Unfortunately, I cannot tell y…" at bounding box center [795, 442] width 856 height 93
click at [272, 318] on div "Kõik vestlused" at bounding box center [212, 326] width 235 height 16
click at [735, 618] on div "Garl Haha, no worries! :) Nähtud ✓ 16:56" at bounding box center [795, 620] width 856 height 77
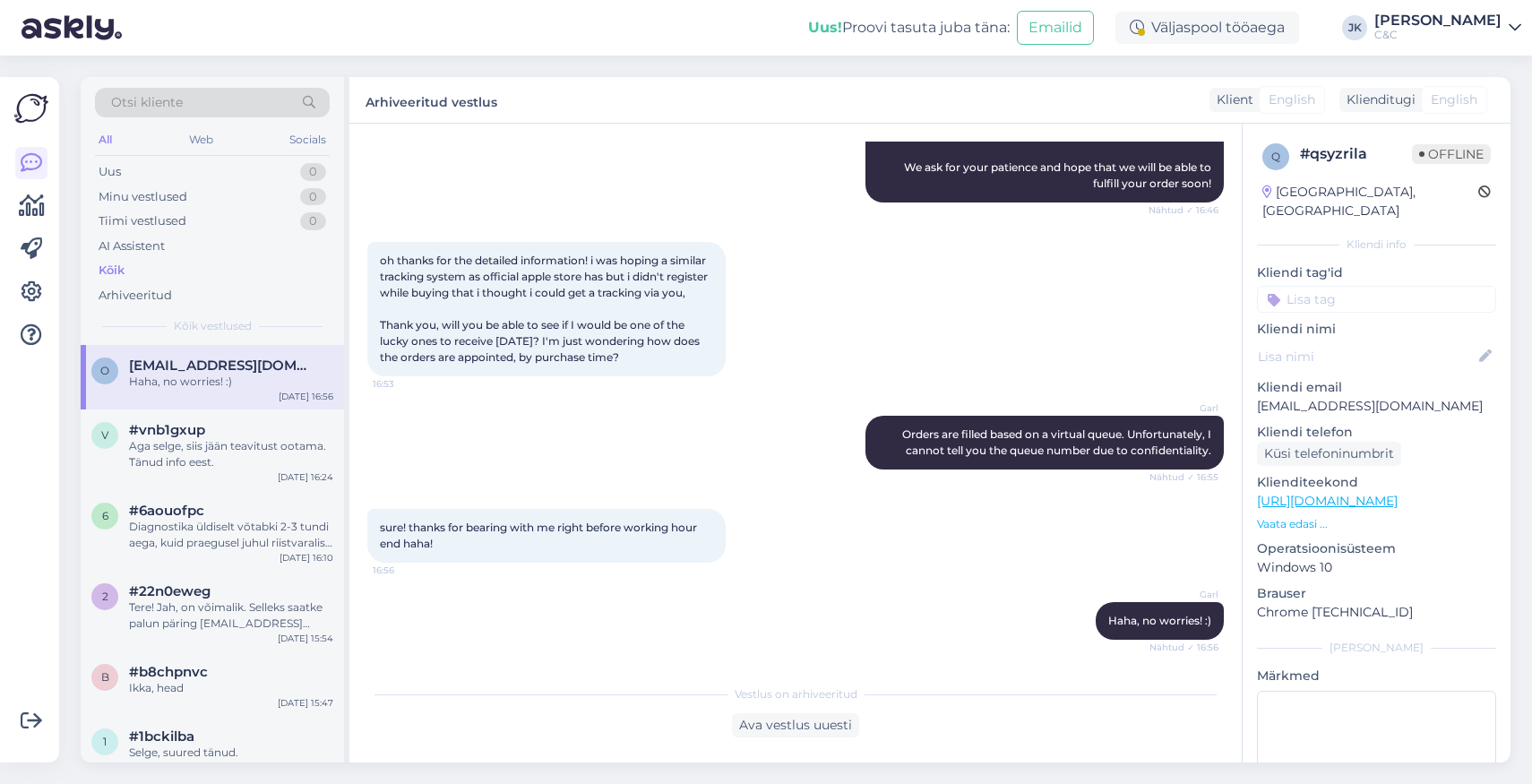
click at [1050, 572] on div "sure! thanks for bearing with me right before working hour end haha! 16:56" at bounding box center [795, 535] width 856 height 93
click at [715, 172] on div "Garl Hello! Unfortunately, there is currently no more accurate delivery informa…" at bounding box center [795, 47] width 856 height 351
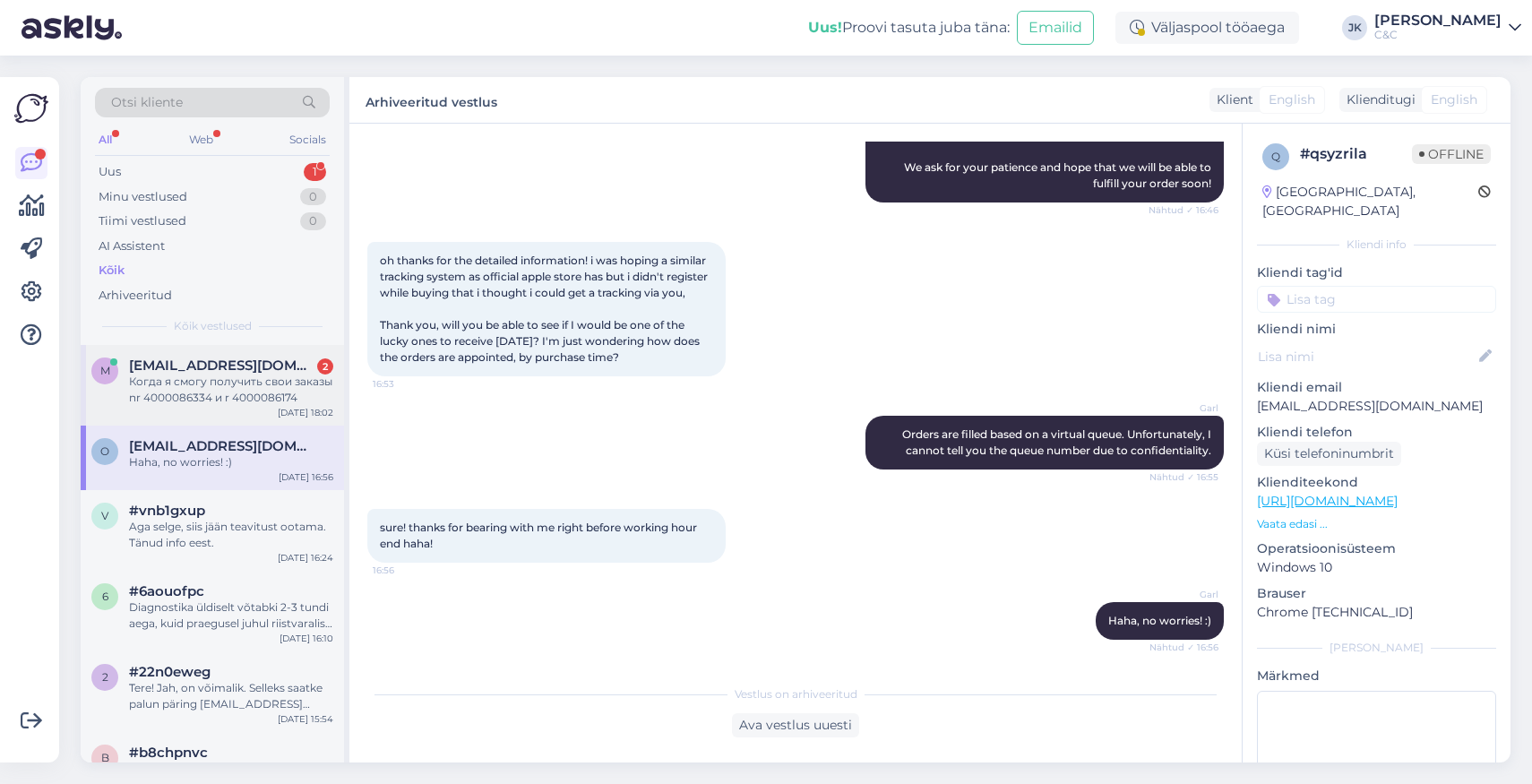
click at [215, 385] on div "Когда я смогу получить свои заказы nr 4000086334 и r 4000086174" at bounding box center [231, 389] width 205 height 32
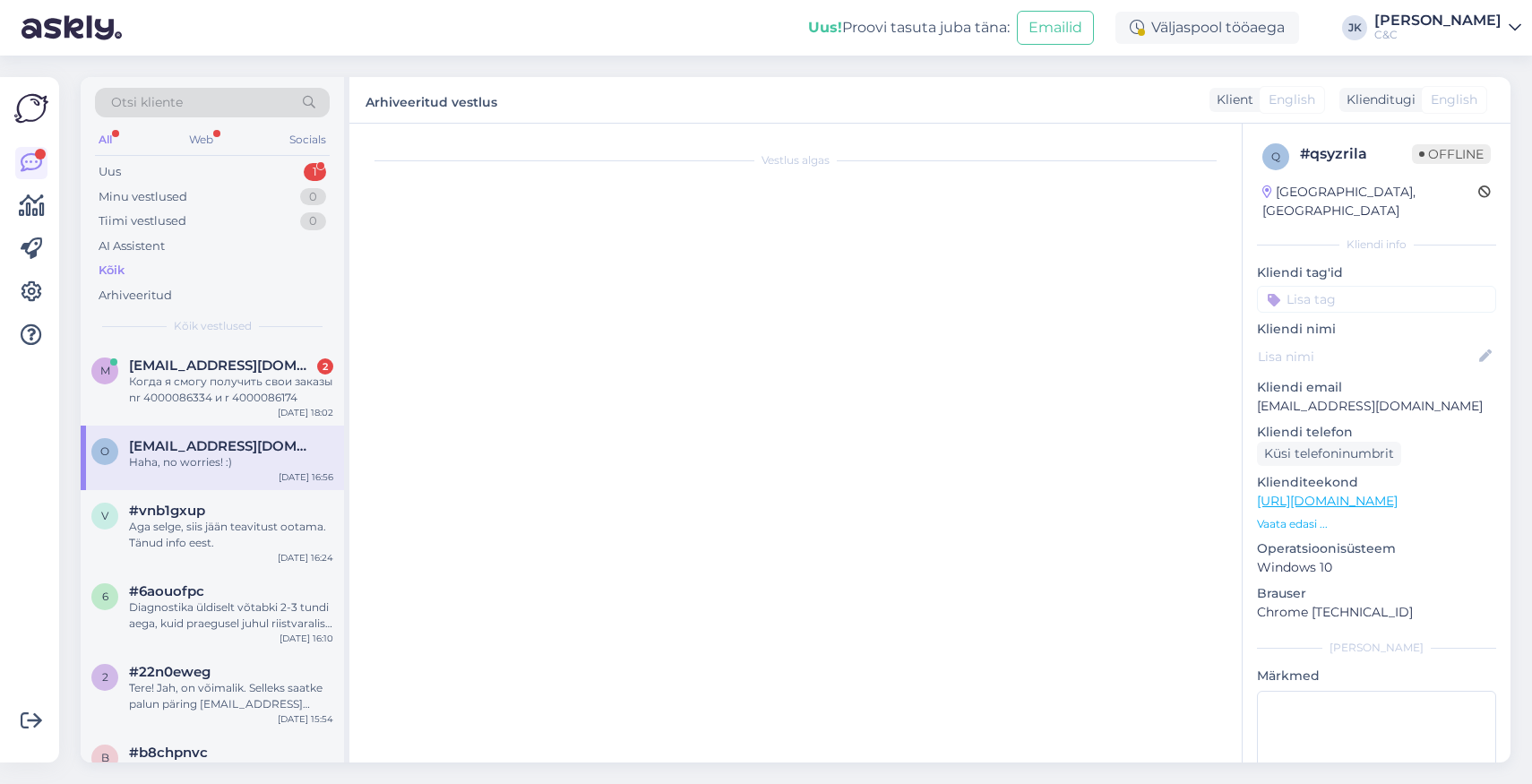
scroll to position [0, 0]
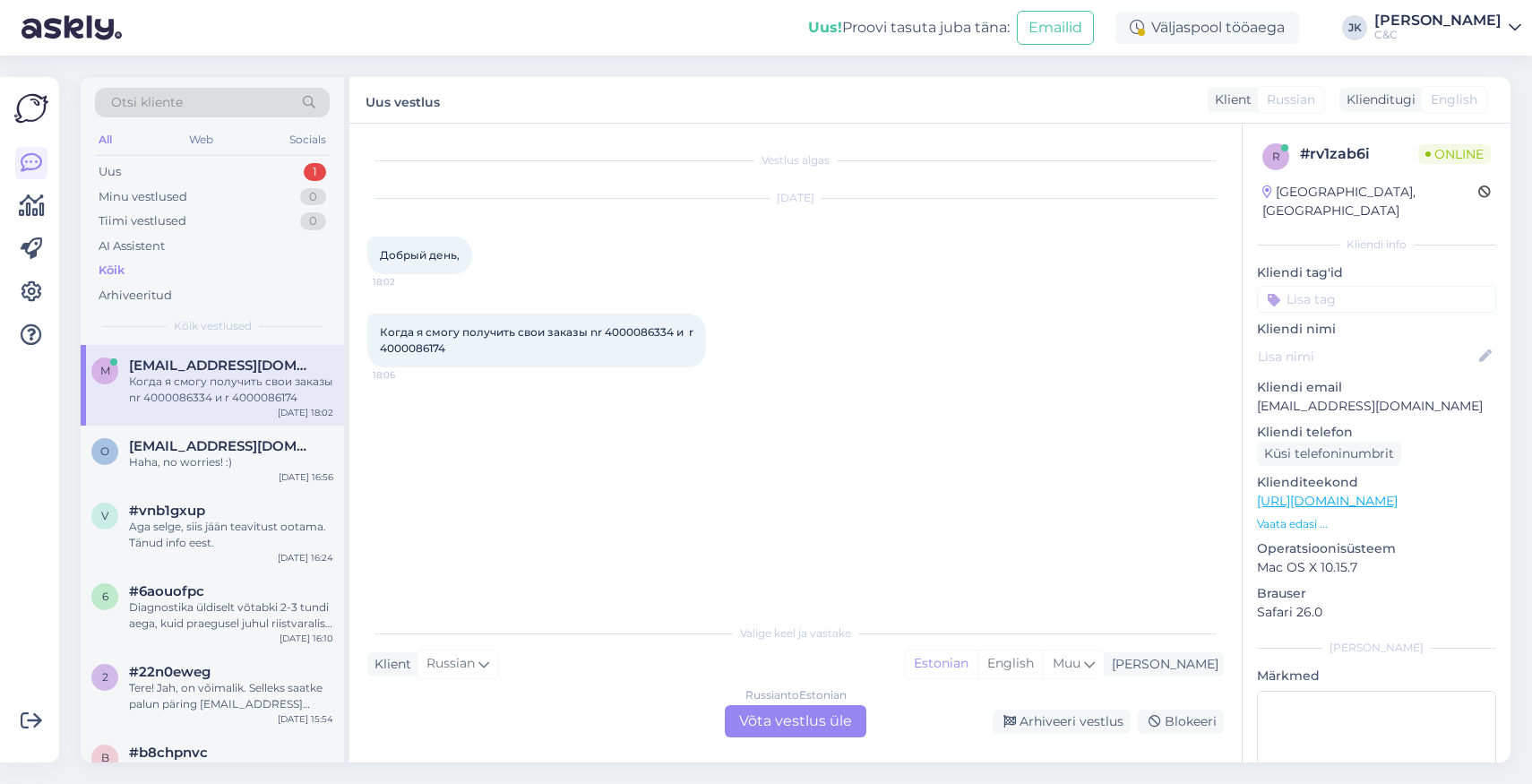
click at [594, 592] on div "Vestlus algas [DATE] Добрый день, 18:02 Когда я смогу получить свои заказы nr 4…" at bounding box center [803, 370] width 873 height 457
click at [470, 329] on span "Когда я смогу получить свои заказы nr 4000086334 и r 4000086174" at bounding box center [537, 340] width 313 height 30
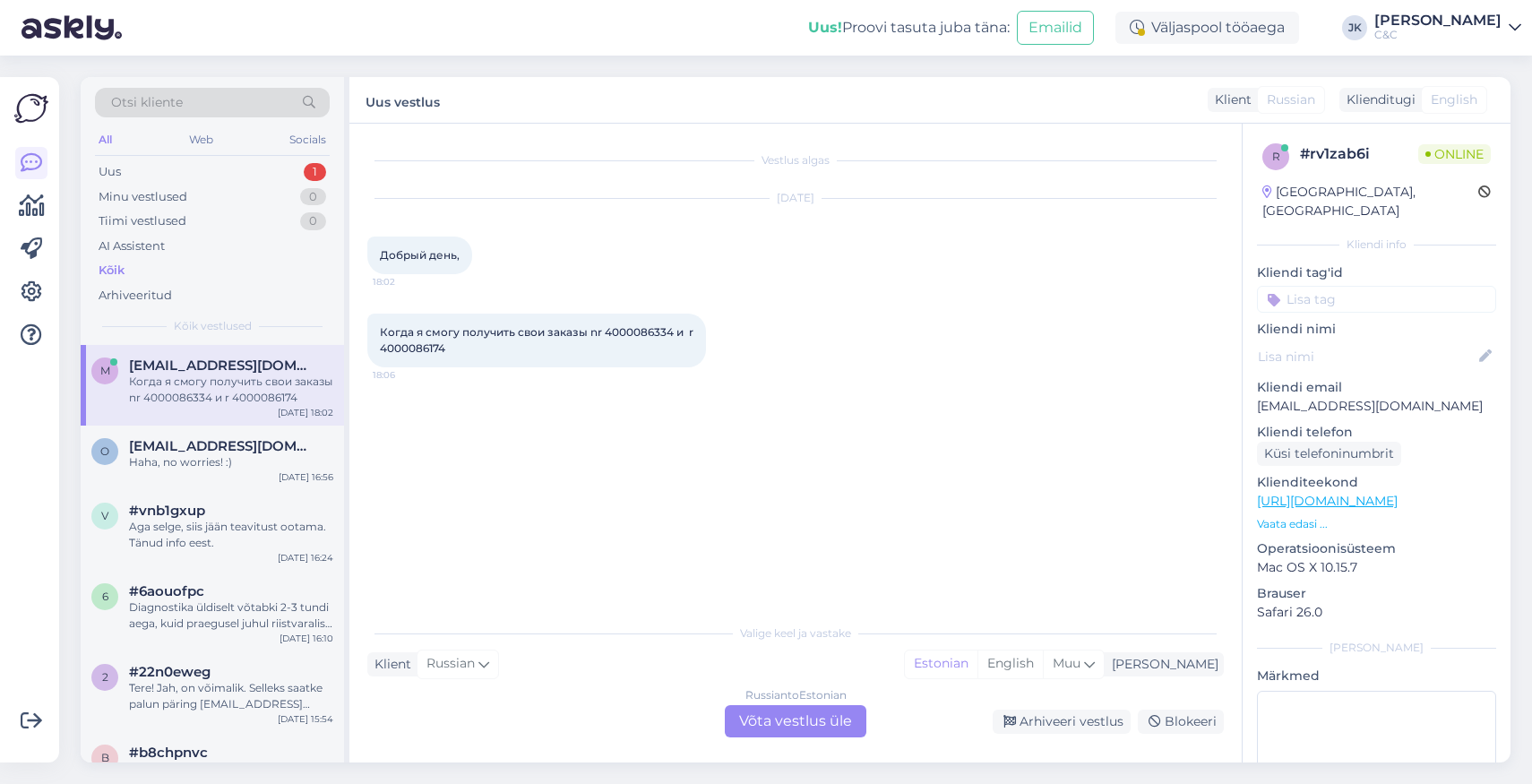
click at [457, 354] on div "Когда я смогу получить свои заказы nr 4000086334 и r 4000086174 18:06" at bounding box center [536, 340] width 338 height 54
drag, startPoint x: 461, startPoint y: 351, endPoint x: 379, endPoint y: 328, distance: 85.2
click at [379, 328] on div "Когда я смогу получить свои заказы nr 4000086334 и r 4000086174 18:06" at bounding box center [536, 340] width 338 height 54
copy span "Когда я смогу получить свои заказы nr 4000086334 и r 4000086174"
click at [744, 715] on div "Russian to Estonian Võta vestlus üle" at bounding box center [795, 721] width 142 height 32
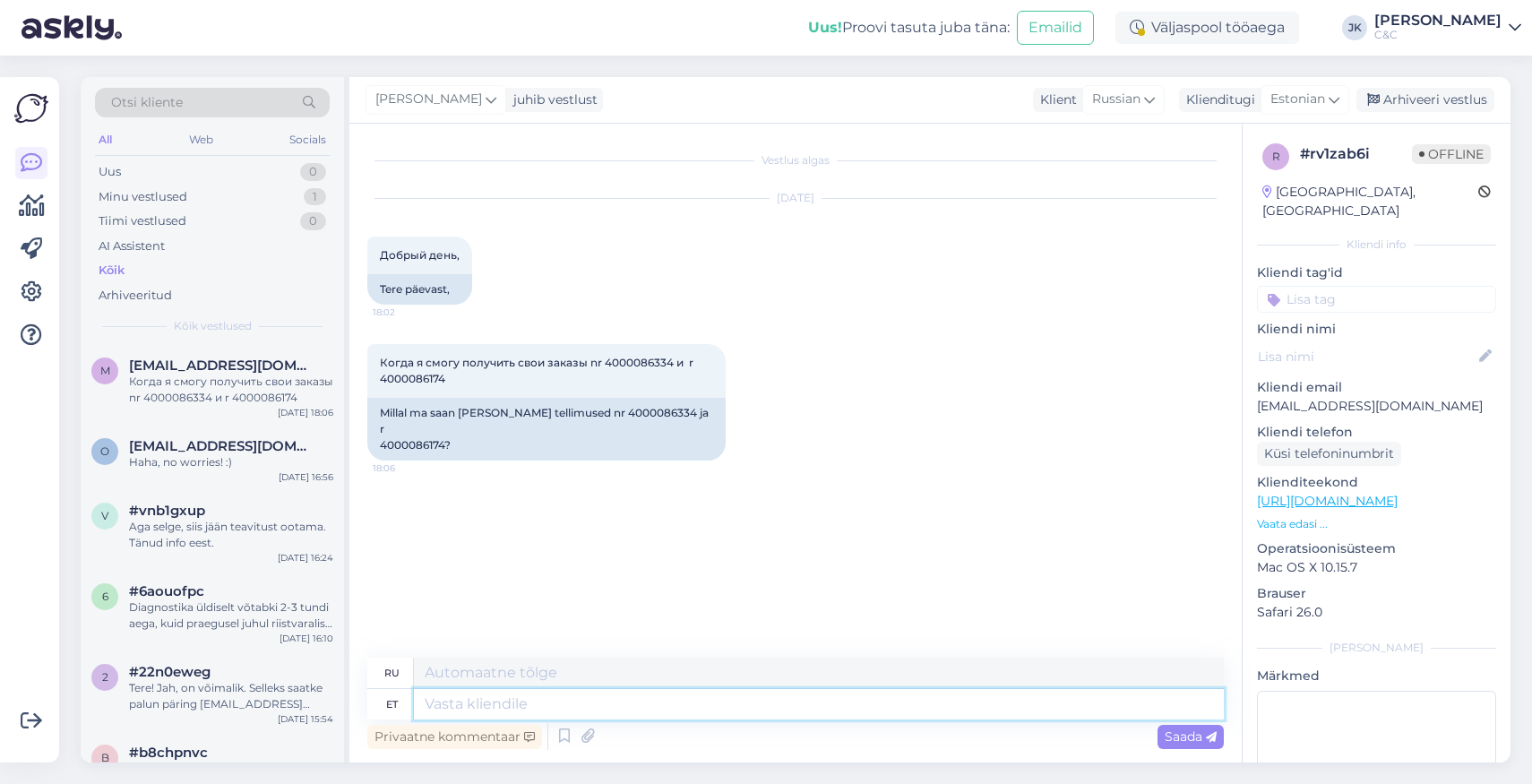
click at [566, 706] on textarea at bounding box center [819, 703] width 810 height 31
type textarea "Tervist!"
type textarea "Ваше здоровье!"
type textarea "Tervist! Teile"
type textarea "Приветствую! Вам!"
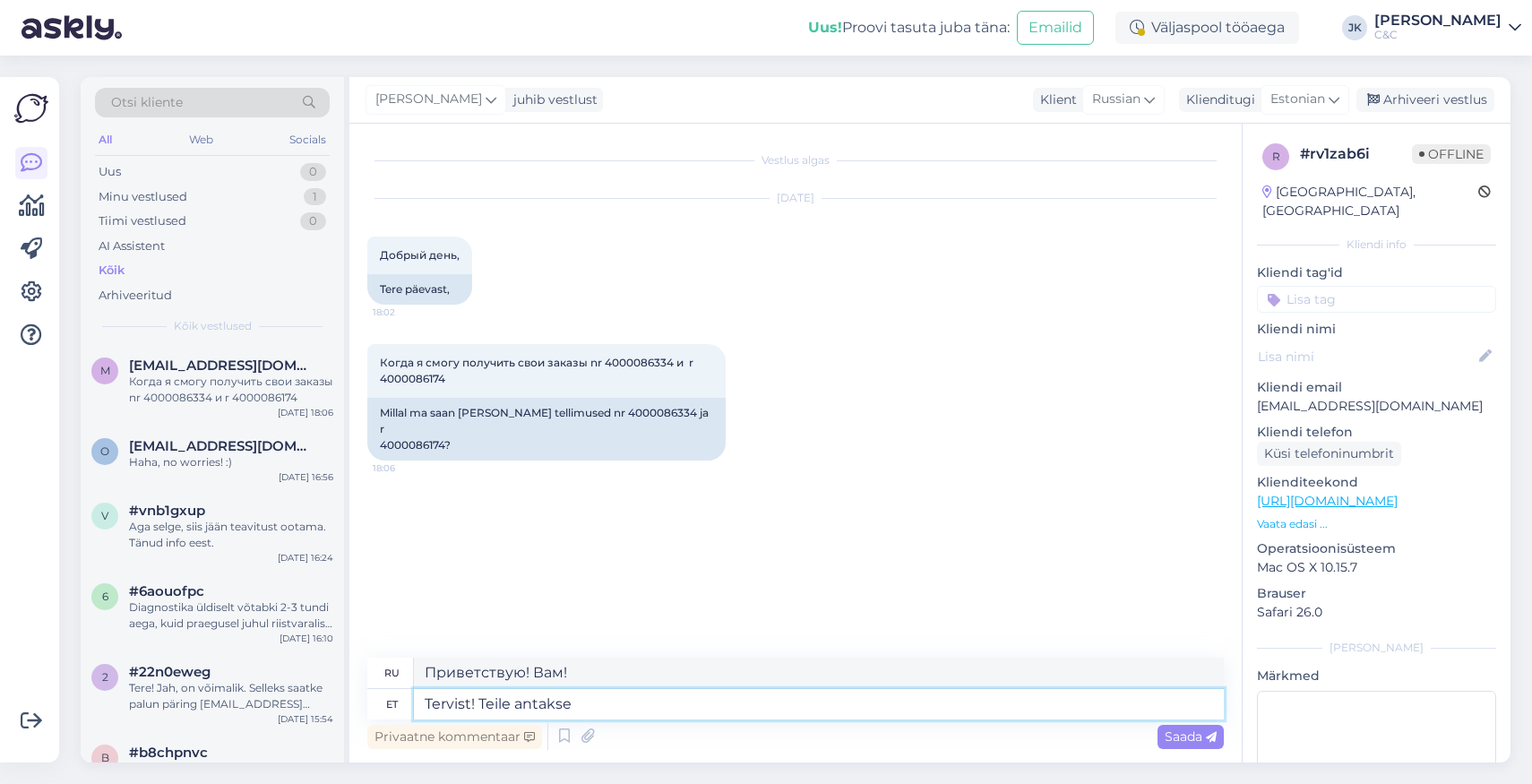
type textarea "Tervist! Teile antakse"
type textarea "Приветствую! Вам дано"
type textarea "Tervist! Teile antakse [PERSON_NAME], k"
type textarea "Приветствую! Вы получаете уведомление."
type textarea "Tervist! Teile antaks"
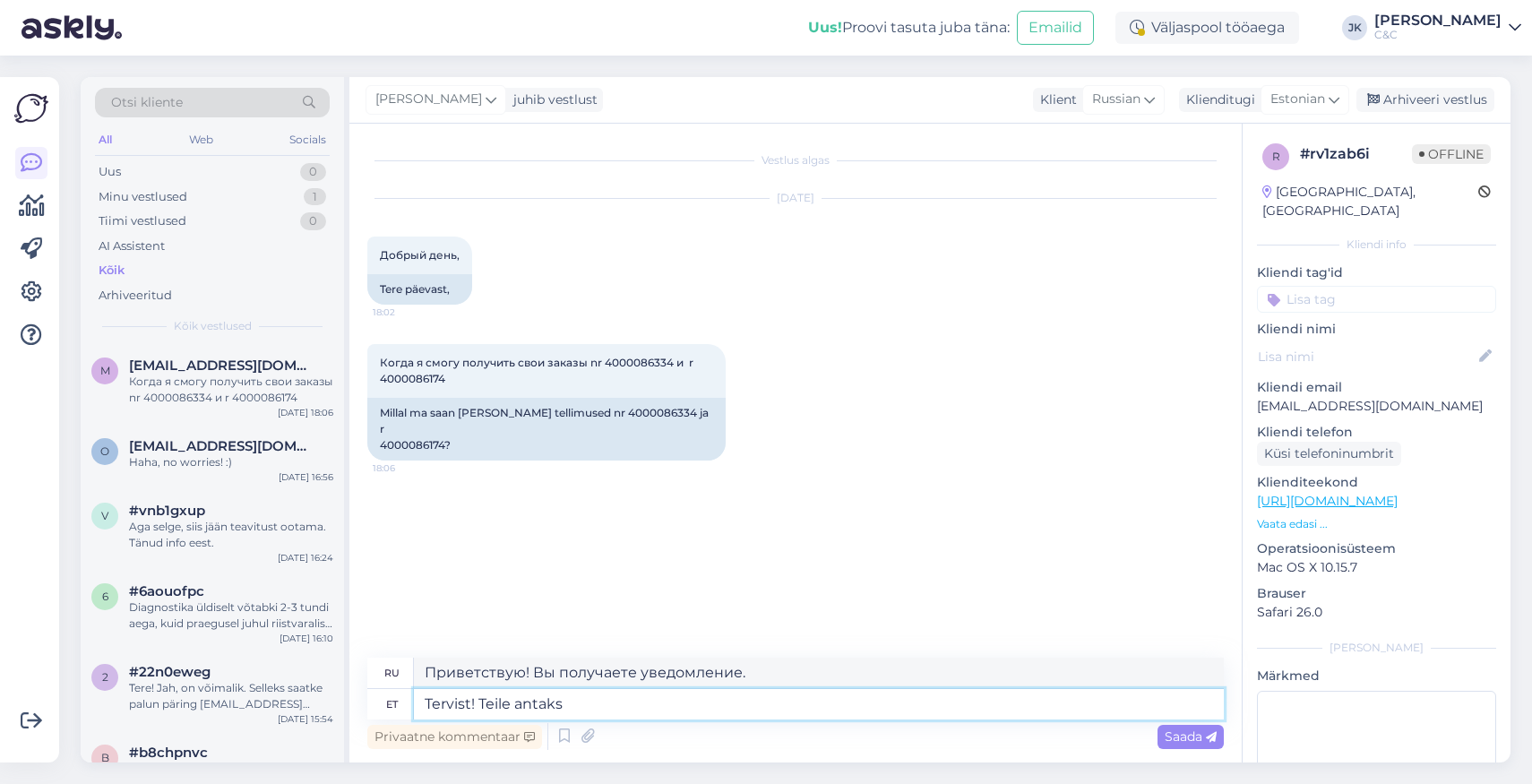
type textarea "Приветствую! Вам дано"
type textarea "Tervist! Teil"
type textarea "Приветствую! Вам!"
type textarea "Tervist!"
type textarea "Ваше здоровье!"
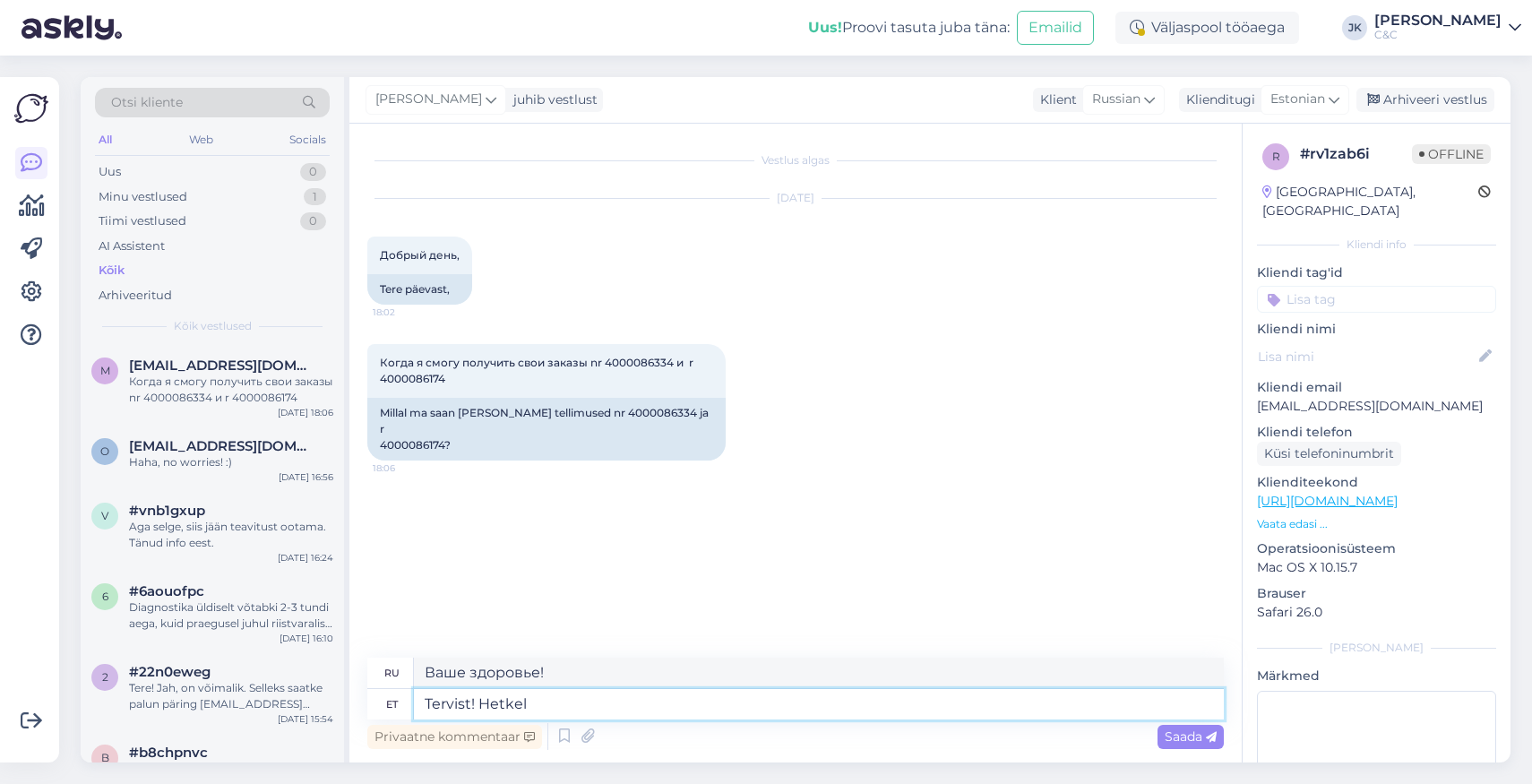
type textarea "Tervist! Hetkel"
type textarea "Привет! В настоящее время"
type textarea "Tervist! Hetkel toode po"
type textarea "Привет! Текущий продукт"
type textarea "Tervist! Hetkel toode pole val"
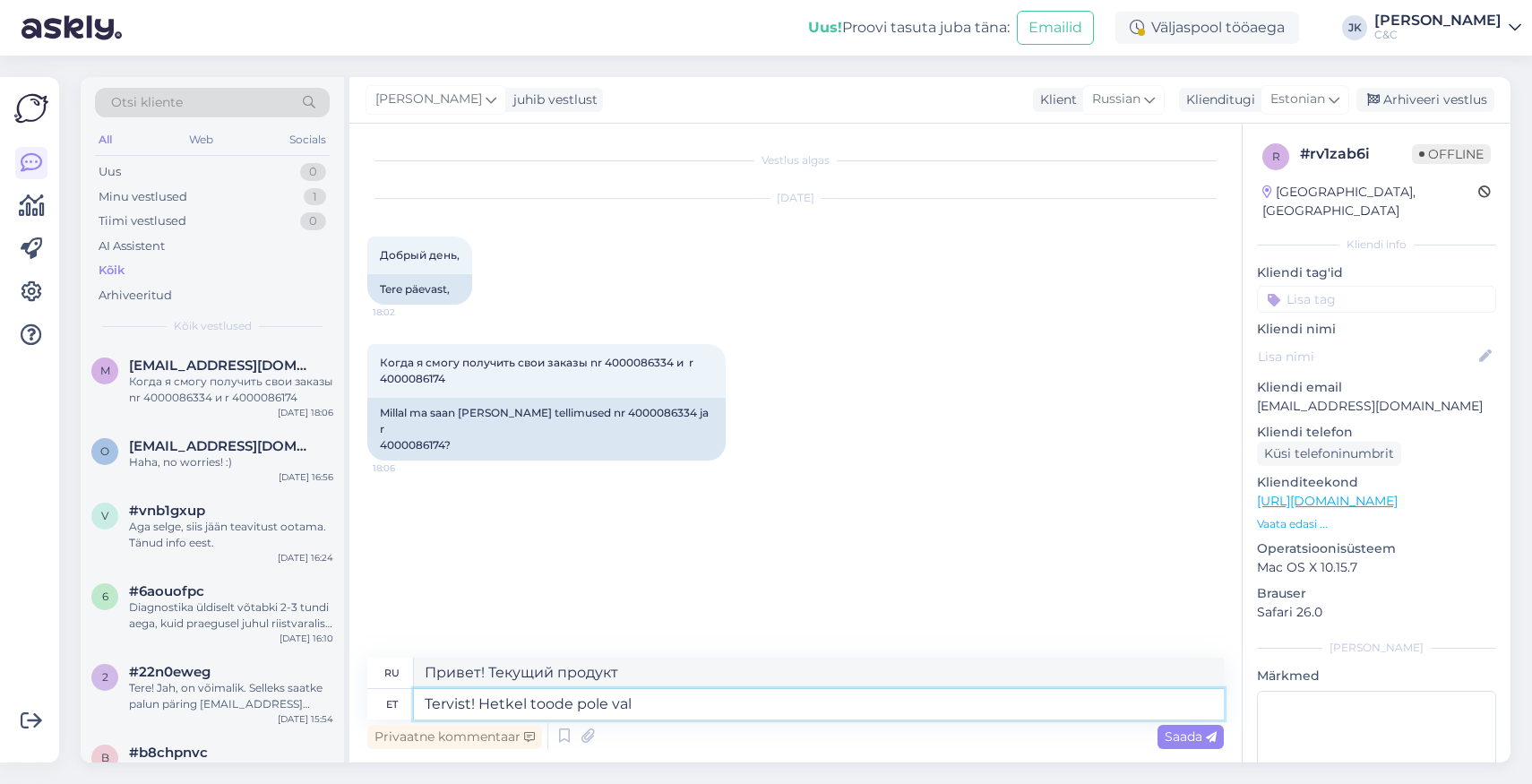
type textarea "Здравствуйте! В настоящее время товара нет."
type textarea "Tervist! Hetkel toode pole valmis"
type textarea "Здравствуйте! Товар в данный момент не готов."
type textarea "Tervist! Hetkel toode pole valmis järele tu"
type textarea "Здравствуйте! Товар в данный момент не готов к выдаче."
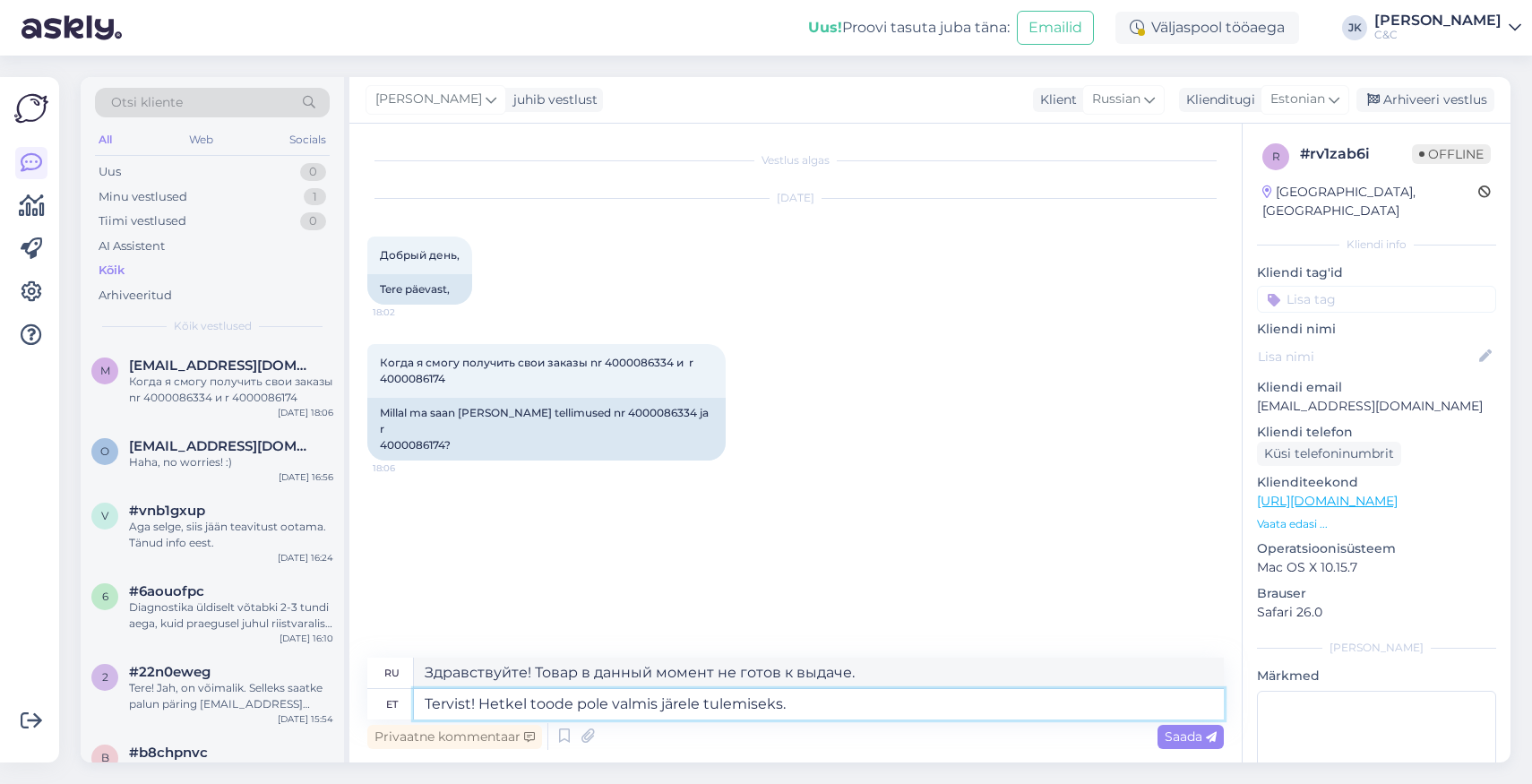
type textarea "Tervist! Hetkel toode pole valmis järele tulemiseks."
type textarea "Здравствуйте! Товар в настоящее время не готов к выдаче."
type textarea "Tervist!"
type textarea "Ваше здоровье!"
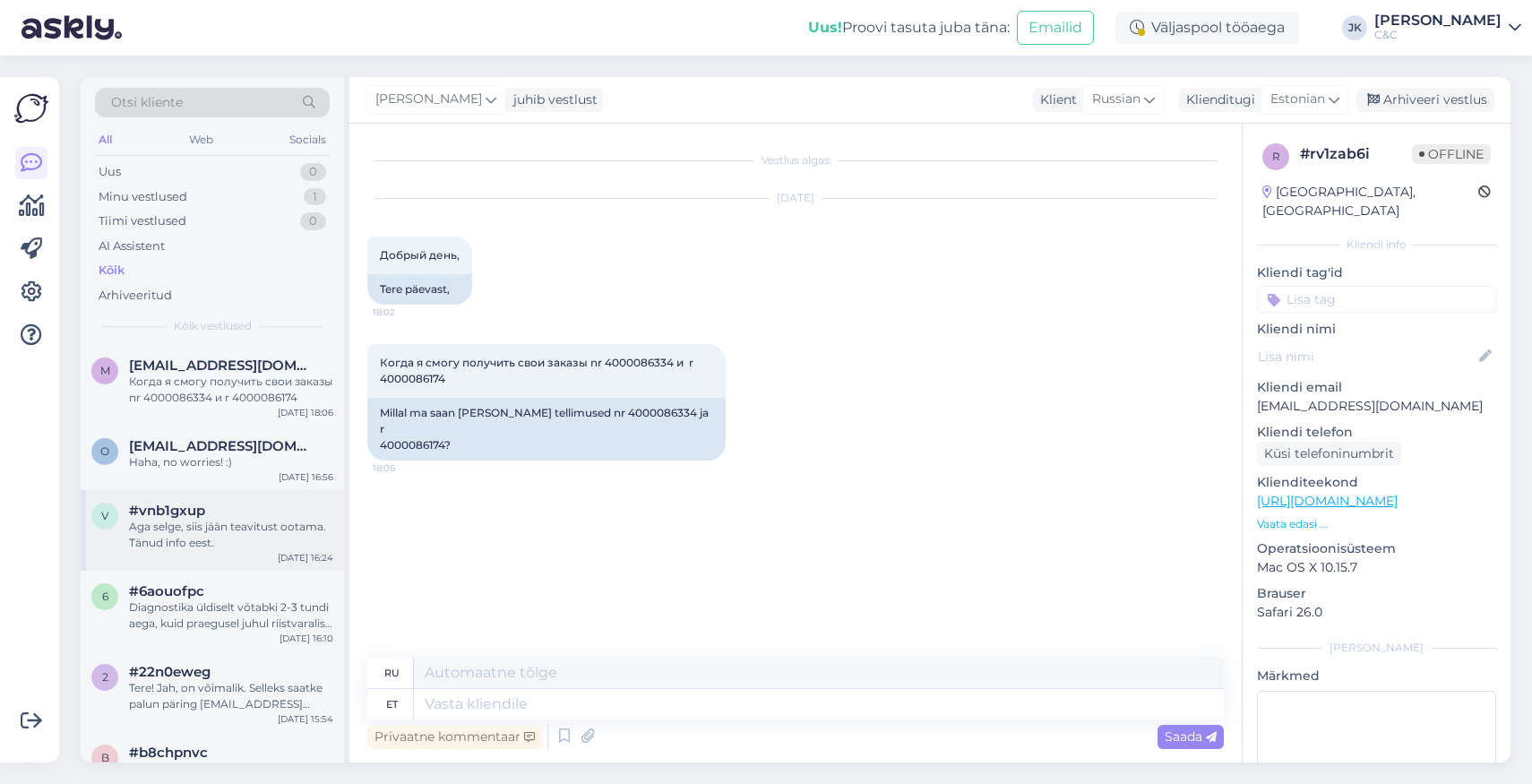
click at [211, 529] on div "Aga selge, siis jään teavitust ootama. Tänud info eest." at bounding box center [231, 535] width 205 height 32
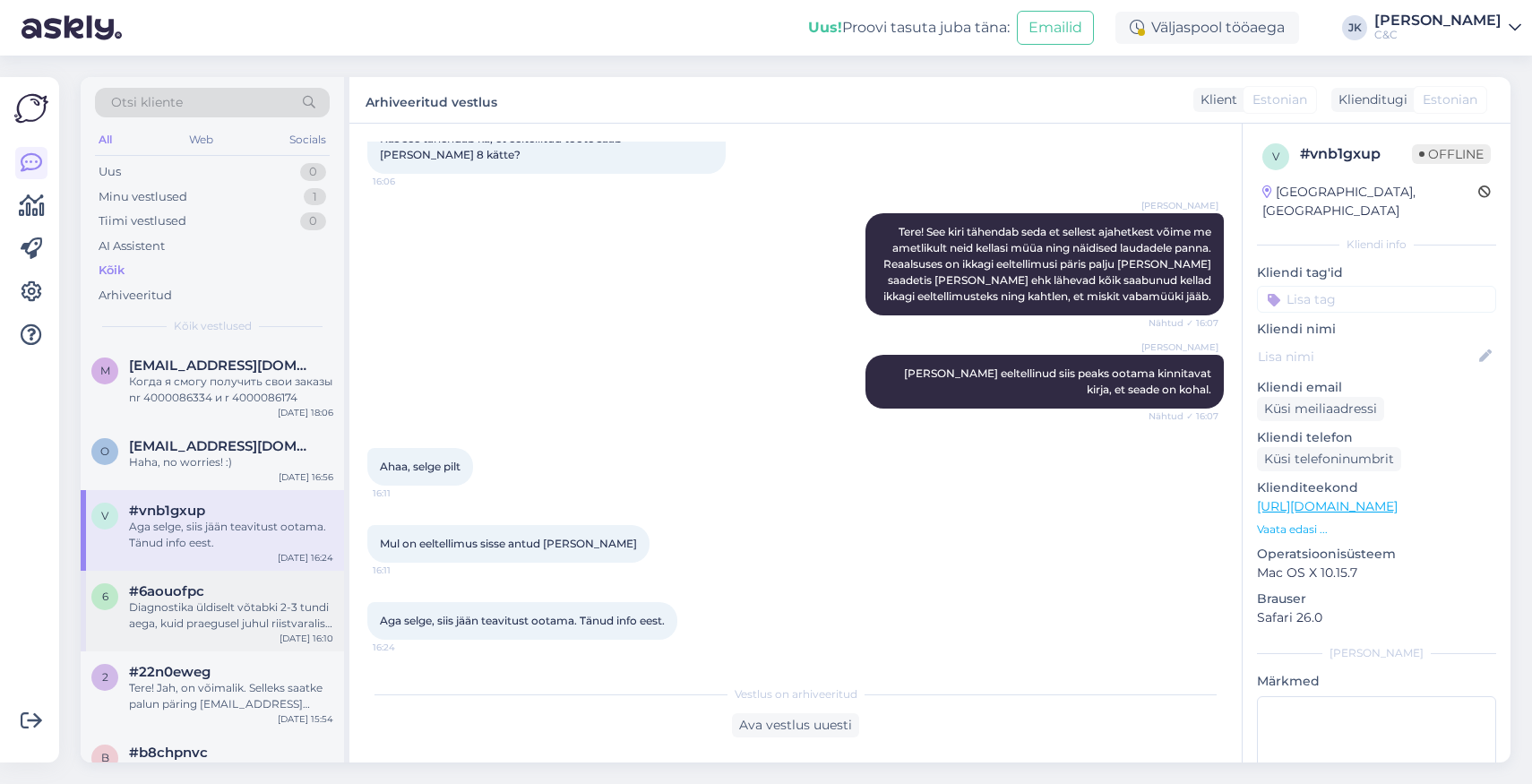
click at [207, 603] on div "Diagnostika üldiselt võtabki 2-3 tundi aega, kuid praegusel juhul riistvaralise…" at bounding box center [231, 615] width 205 height 32
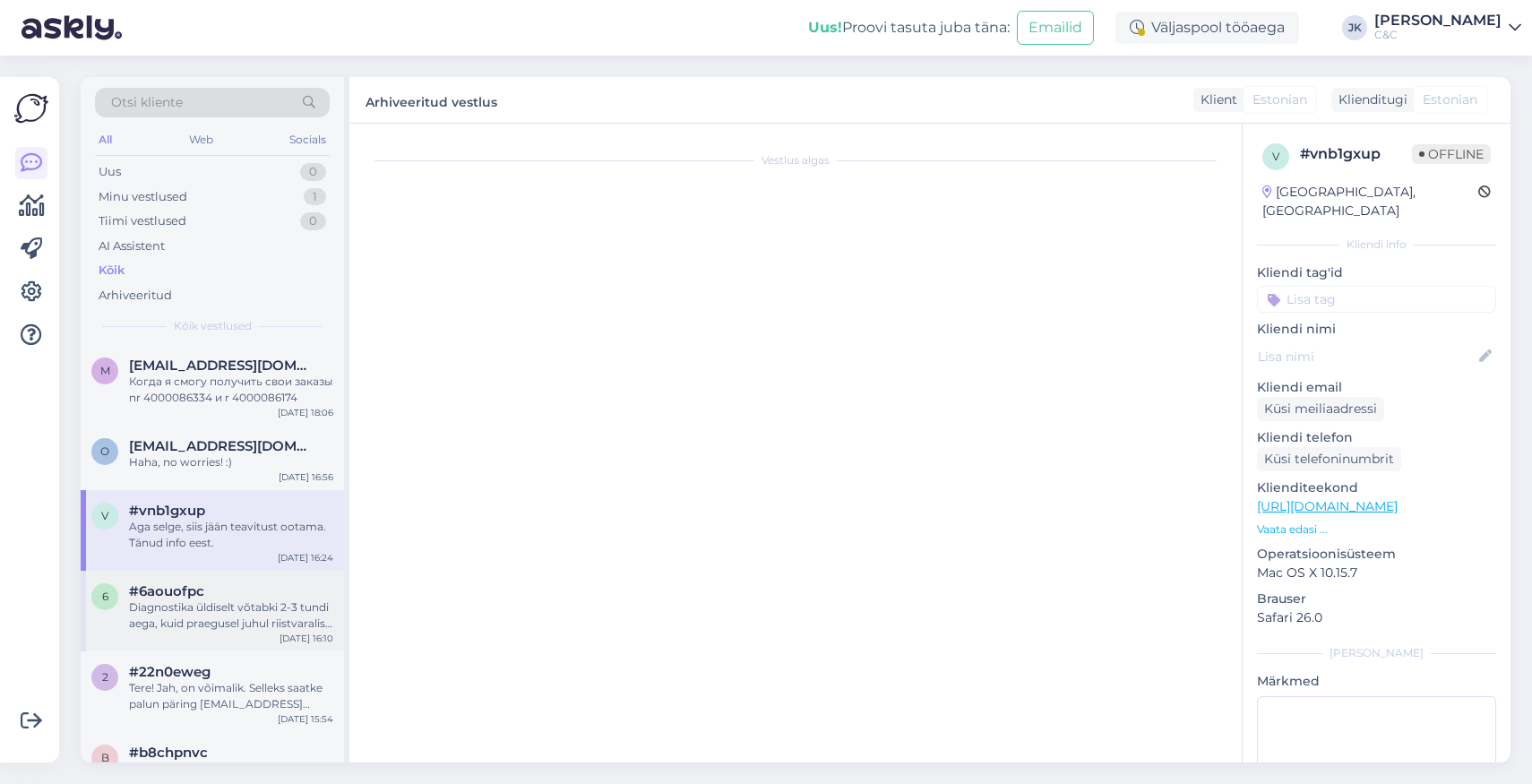
scroll to position [891, 0]
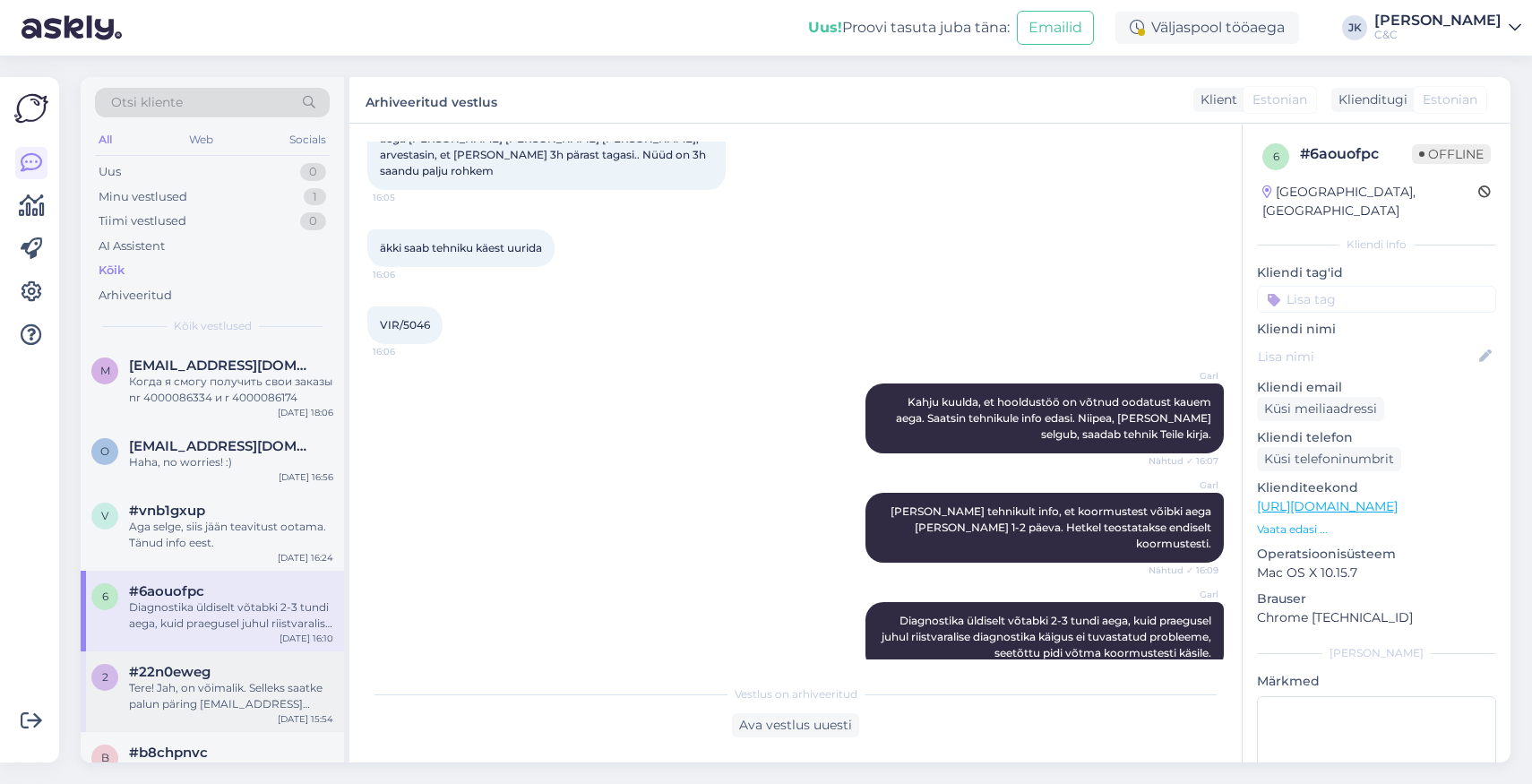
click at [265, 698] on div "Tere! Jah, on võimalik. Selleks saatke palun päring [EMAIL_ADDRESS][DOMAIN_NAME…" at bounding box center [231, 696] width 205 height 32
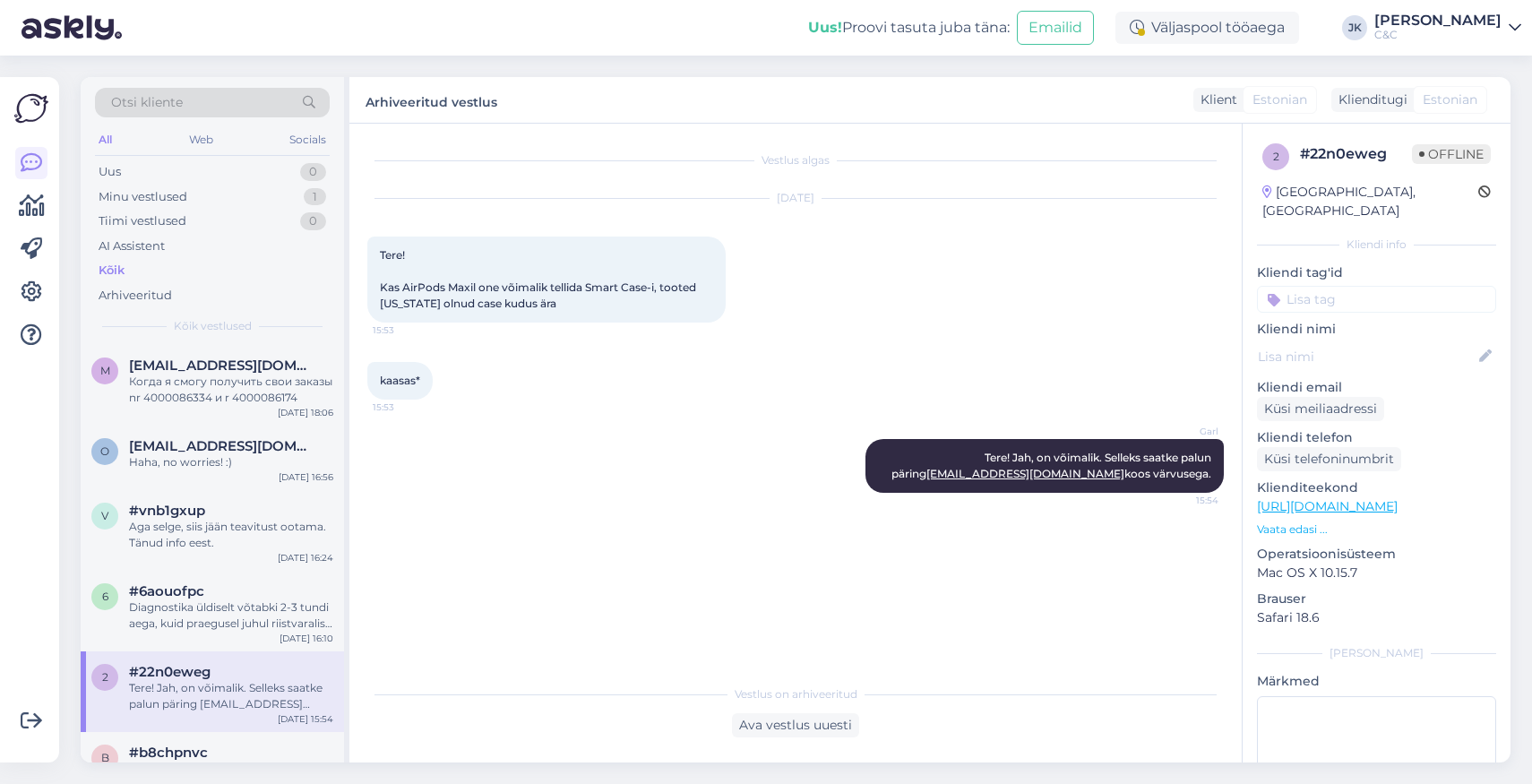
scroll to position [284, 0]
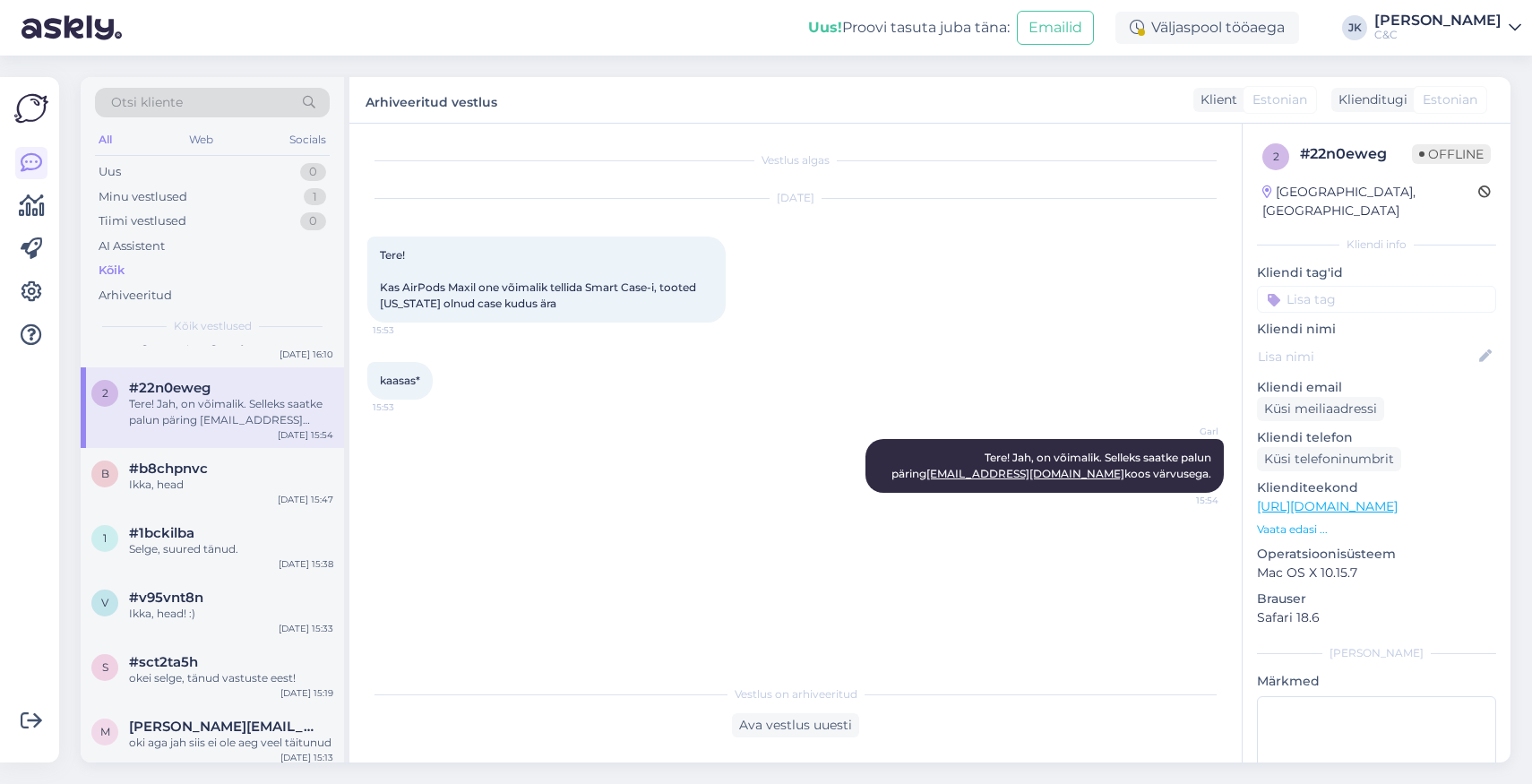
click at [265, 698] on div "s #sct2ta5h okei selge, tänud vastuste eest! [DATE] 15:19" at bounding box center [213, 673] width 263 height 65
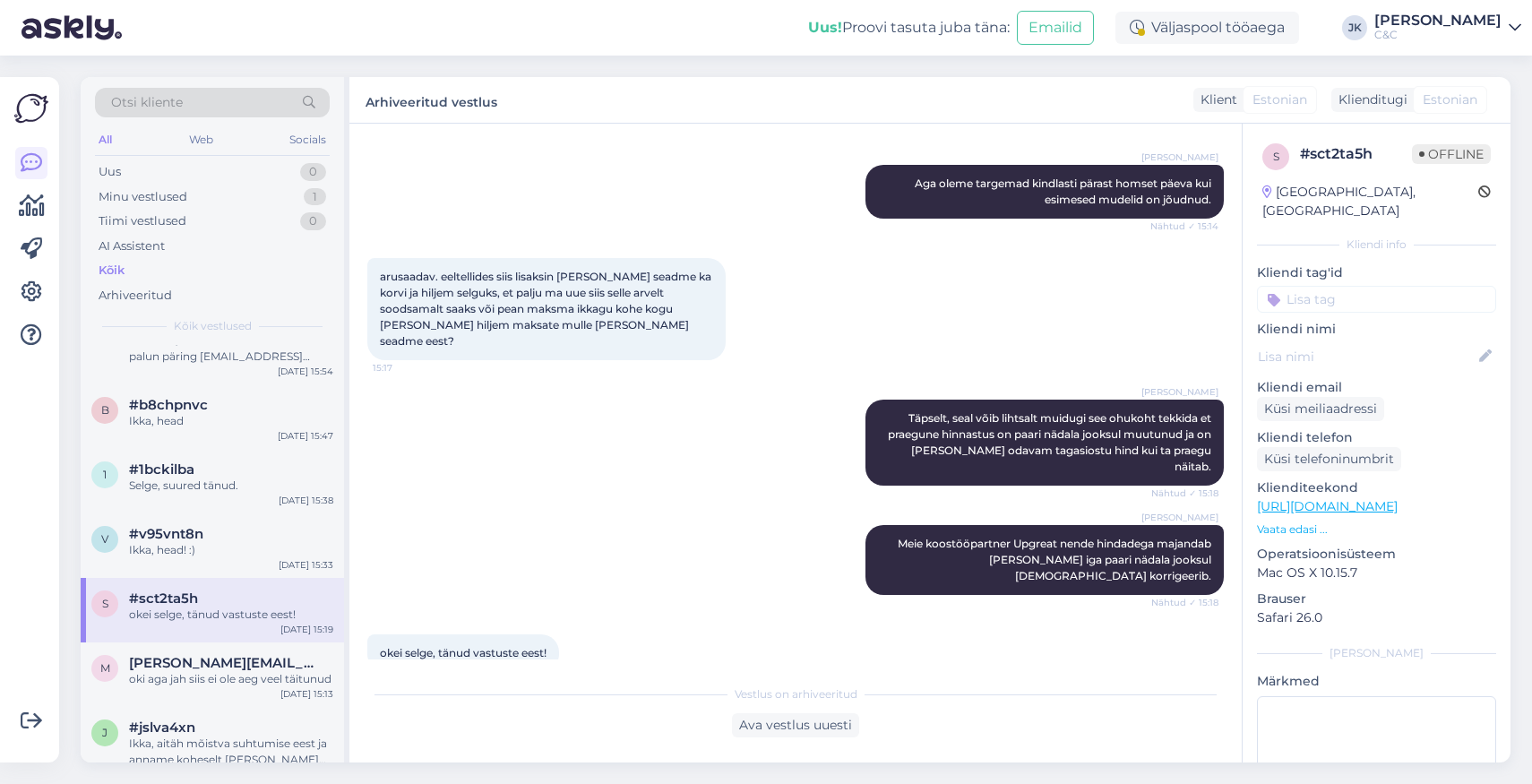
scroll to position [433, 0]
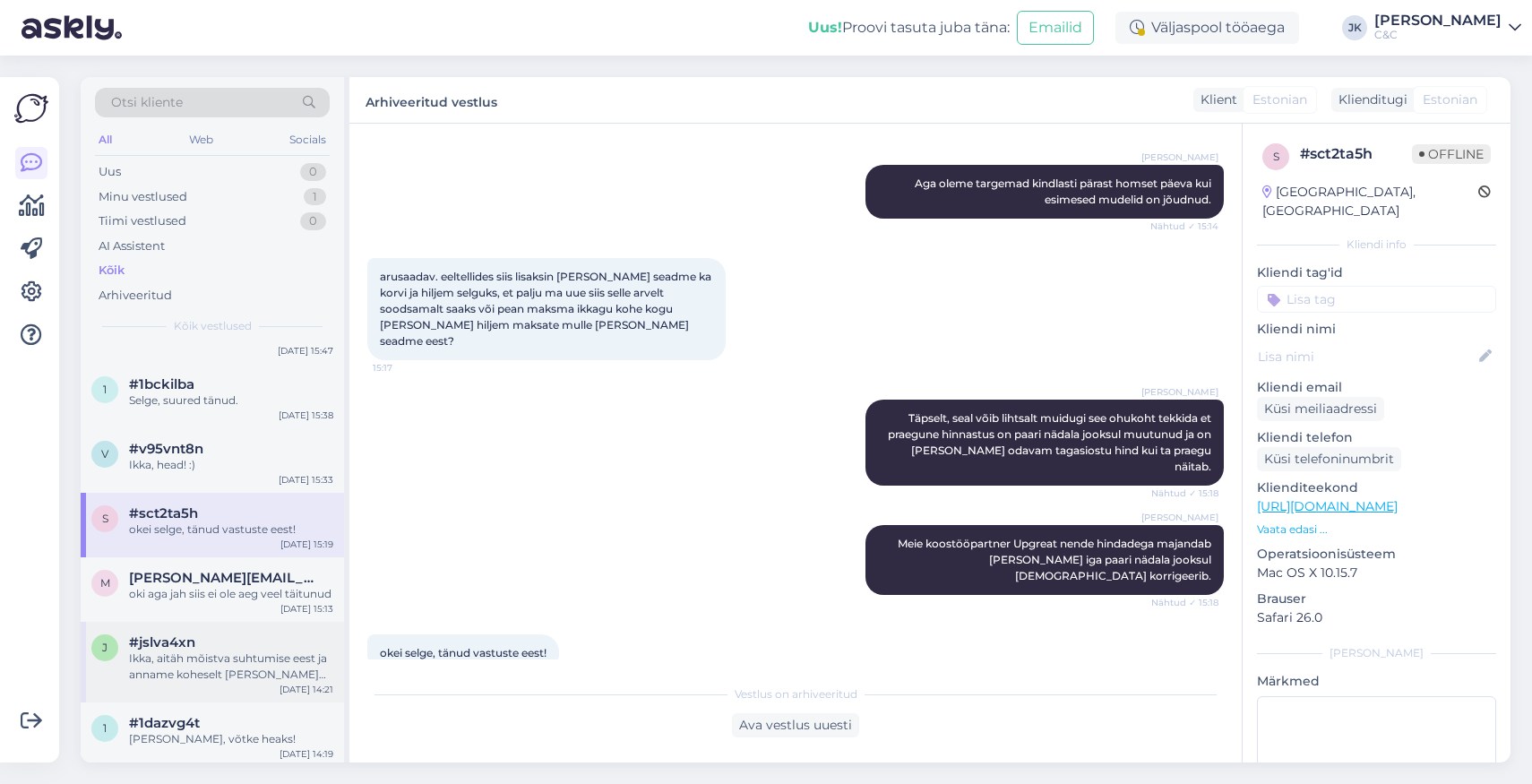
click at [265, 700] on div "j #jslva4xn Ikka, aitäh mõistva suhtumise eest ja anname koheselt [PERSON_NAME]…" at bounding box center [213, 661] width 263 height 81
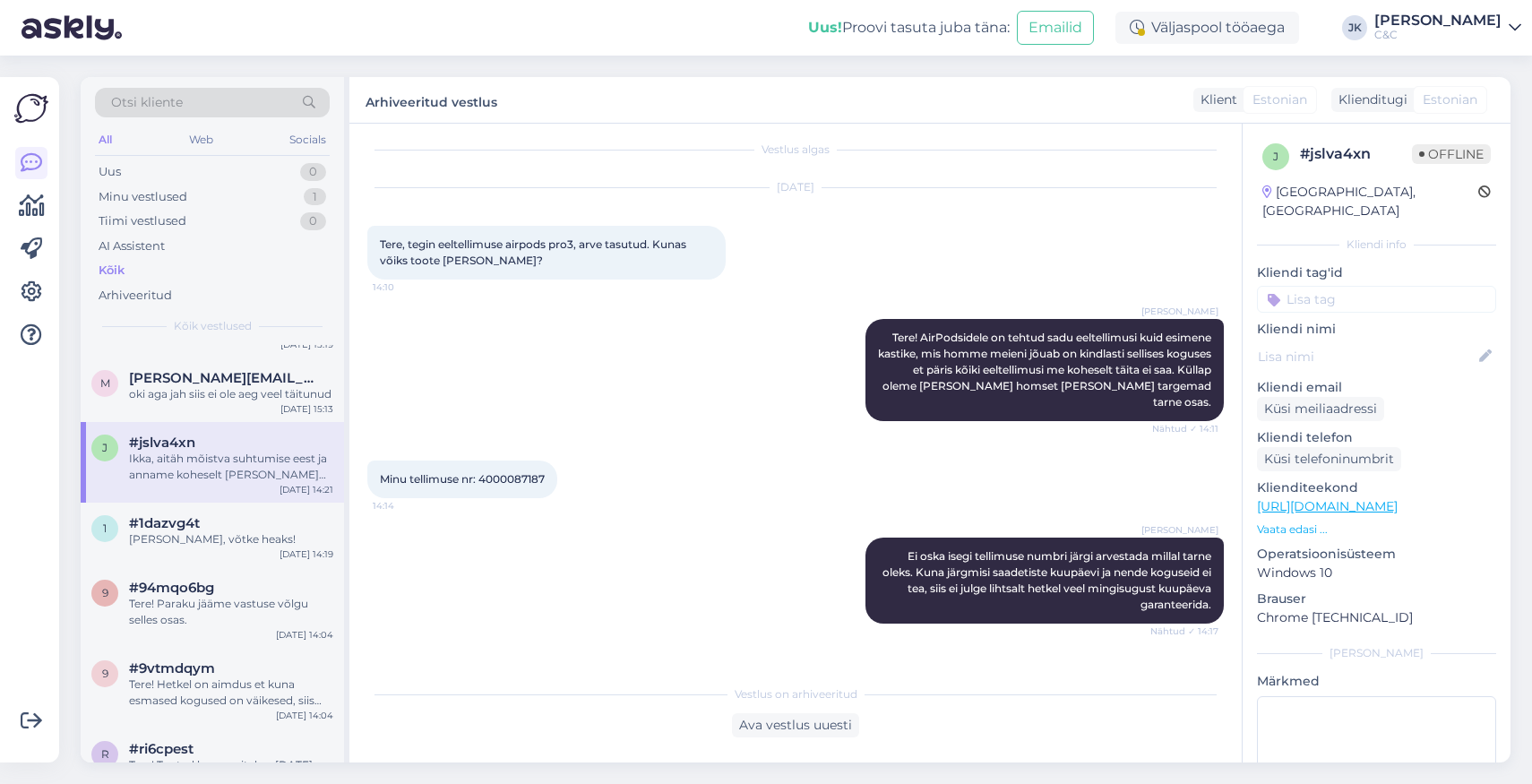
scroll to position [633, 0]
click at [192, 547] on div "[PERSON_NAME], võtke heaks!" at bounding box center [231, 539] width 205 height 16
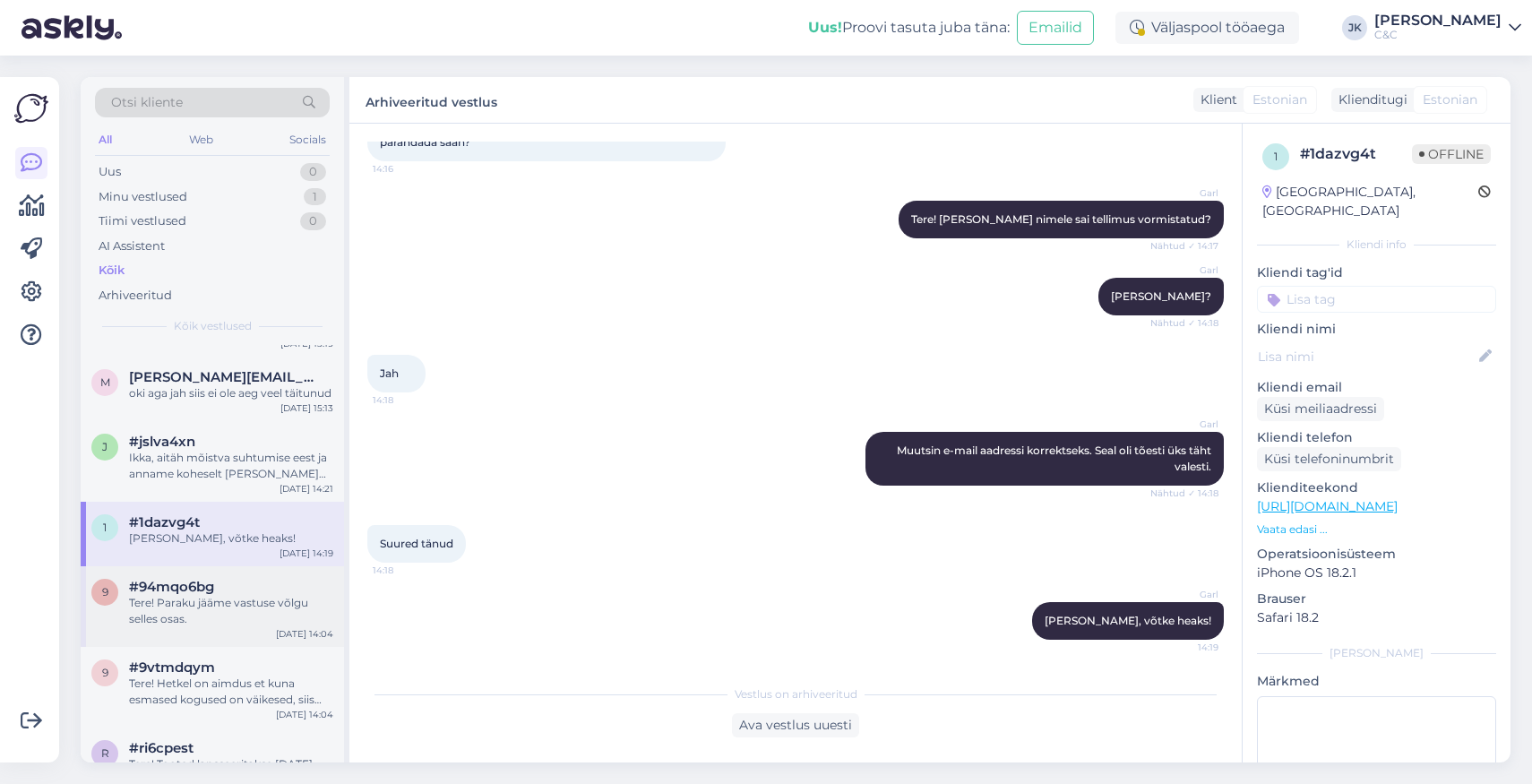
click at [196, 593] on span "#94mqo6bg" at bounding box center [171, 587] width 85 height 16
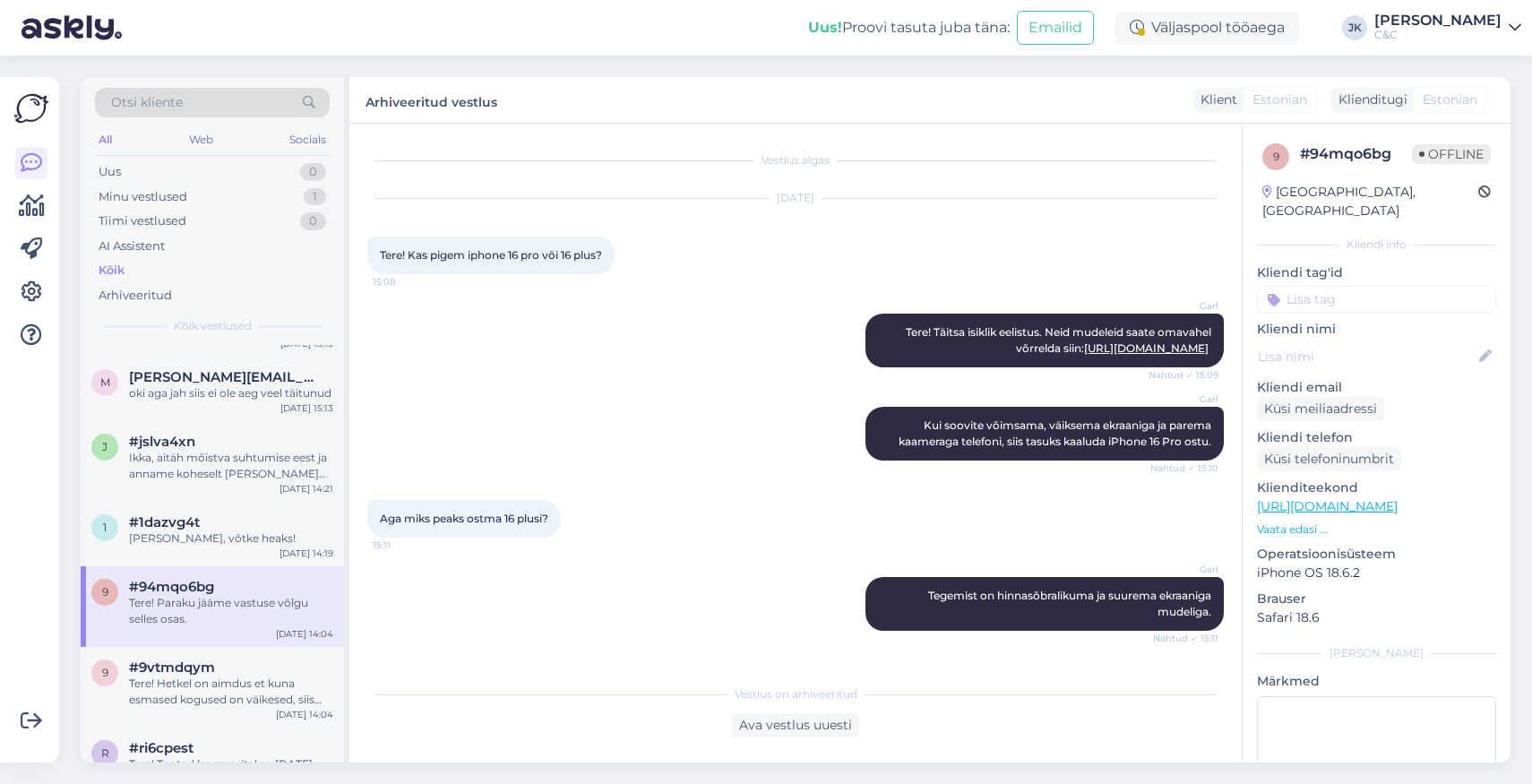
scroll to position [0, 0]
click at [165, 707] on div "Tere! Hetkel on aimdus et kuna esmased kogused on väikesed, siis kahjuks läheb …" at bounding box center [231, 691] width 205 height 32
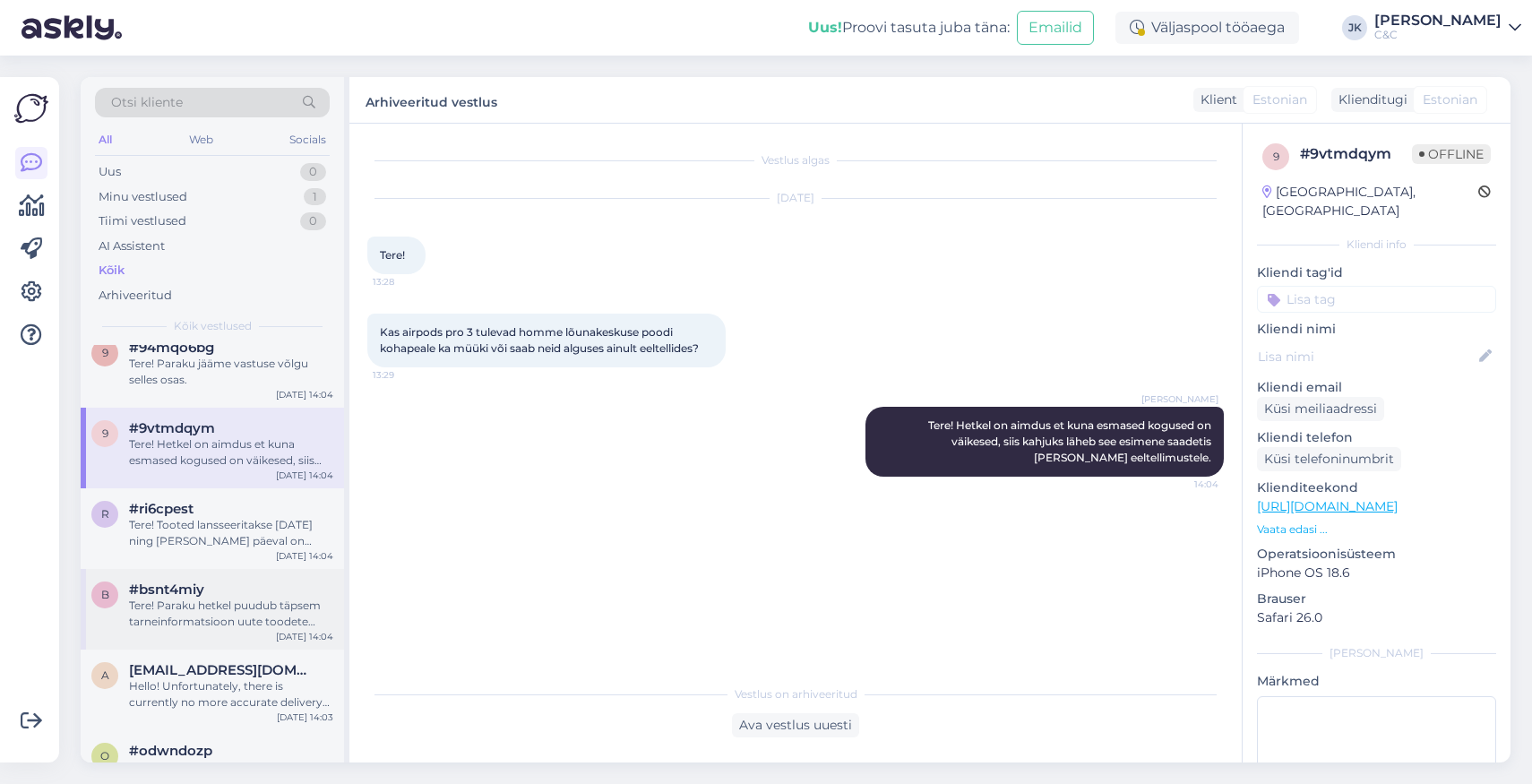
scroll to position [873, 0]
click at [211, 596] on div "#bsnt4miy" at bounding box center [231, 588] width 205 height 16
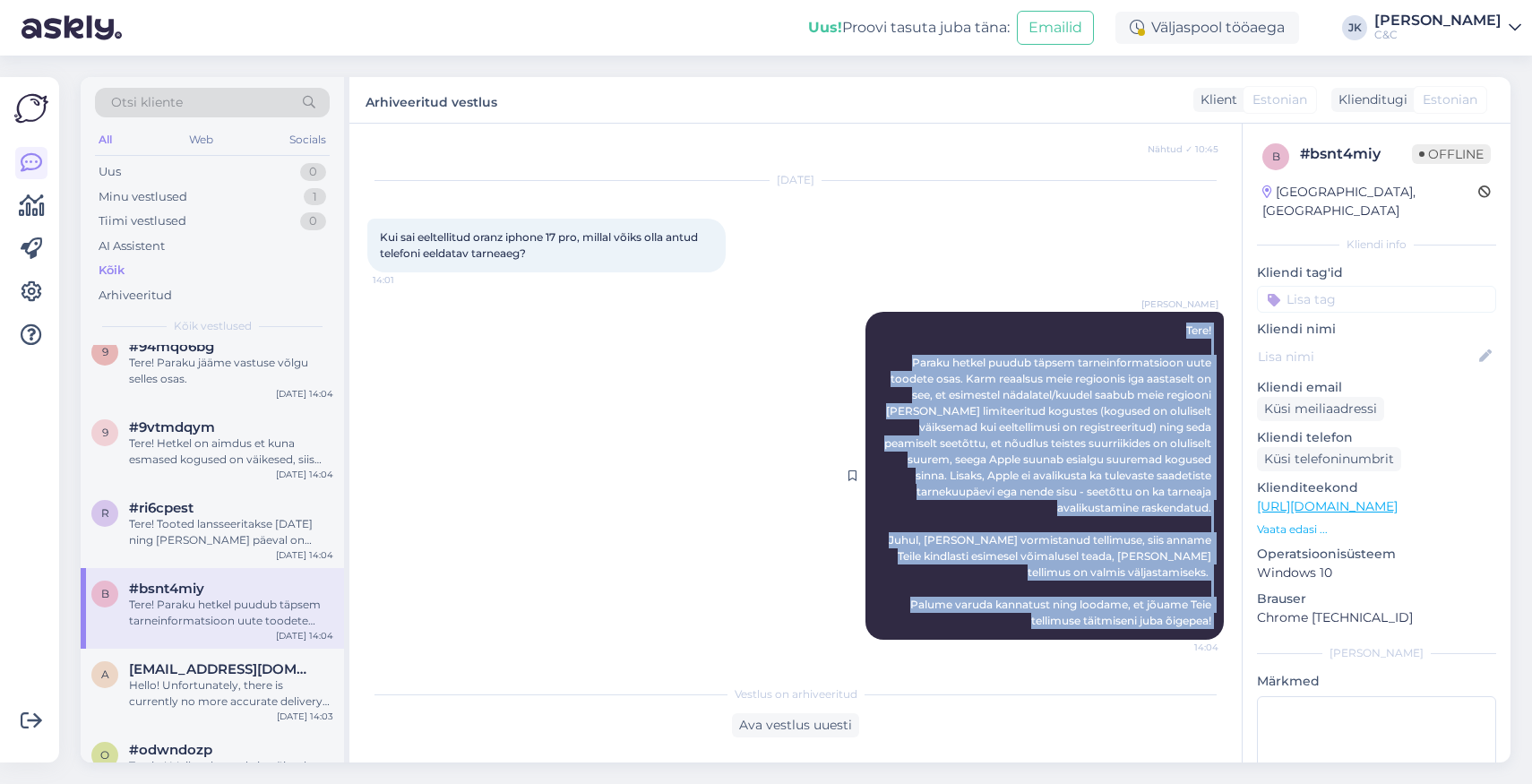
drag, startPoint x: 1182, startPoint y: 331, endPoint x: 1190, endPoint y: 640, distance: 309.1
click at [1190, 639] on div "[PERSON_NAME] Tere! Paraku hetkel puudub täpsem tarneinformatsioon uute toodete…" at bounding box center [1044, 475] width 358 height 328
copy div "Tere! Paraku hetkel puudub täpsem tarneinformatsioon uute toodete osas. Karm re…"
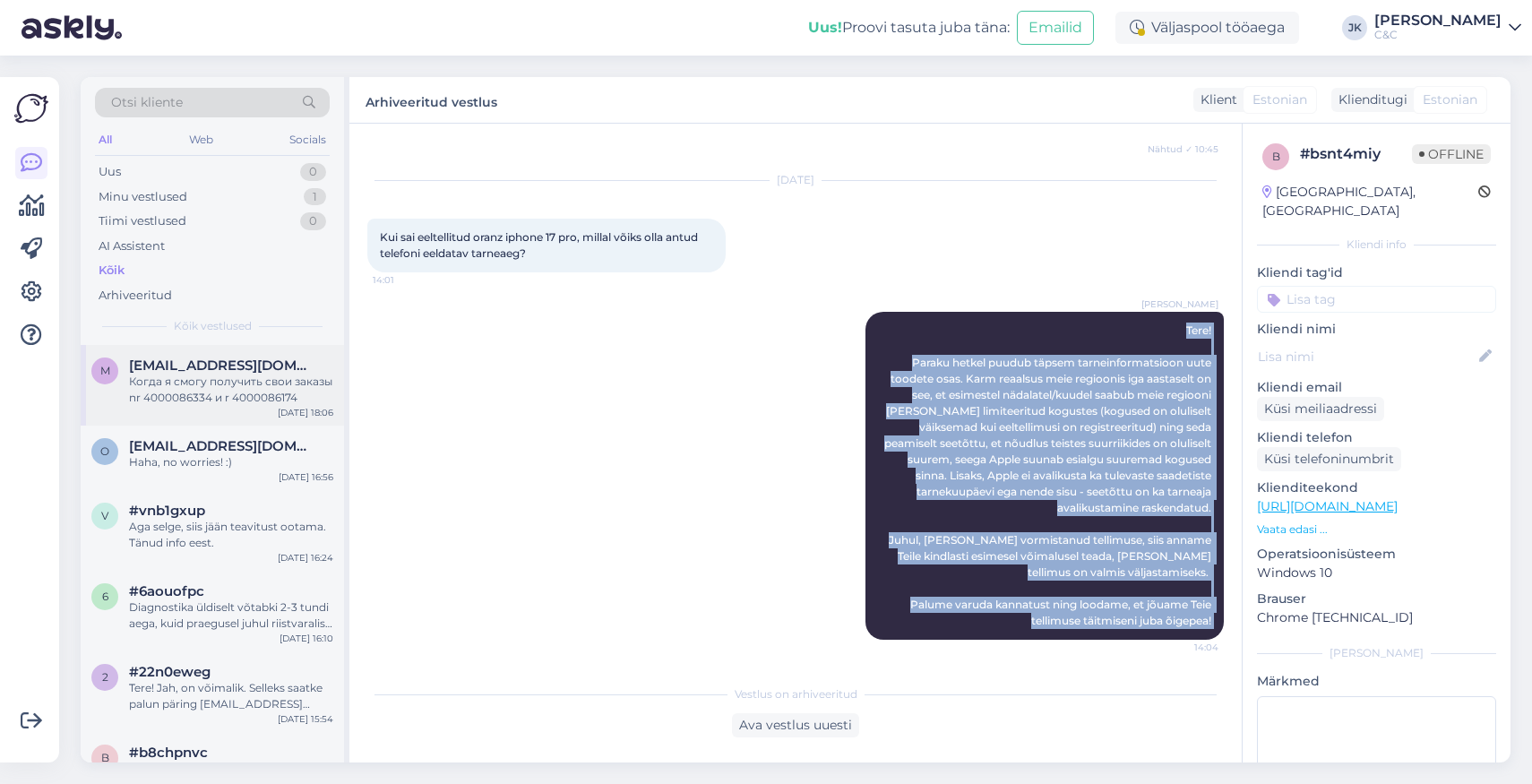
scroll to position [0, 0]
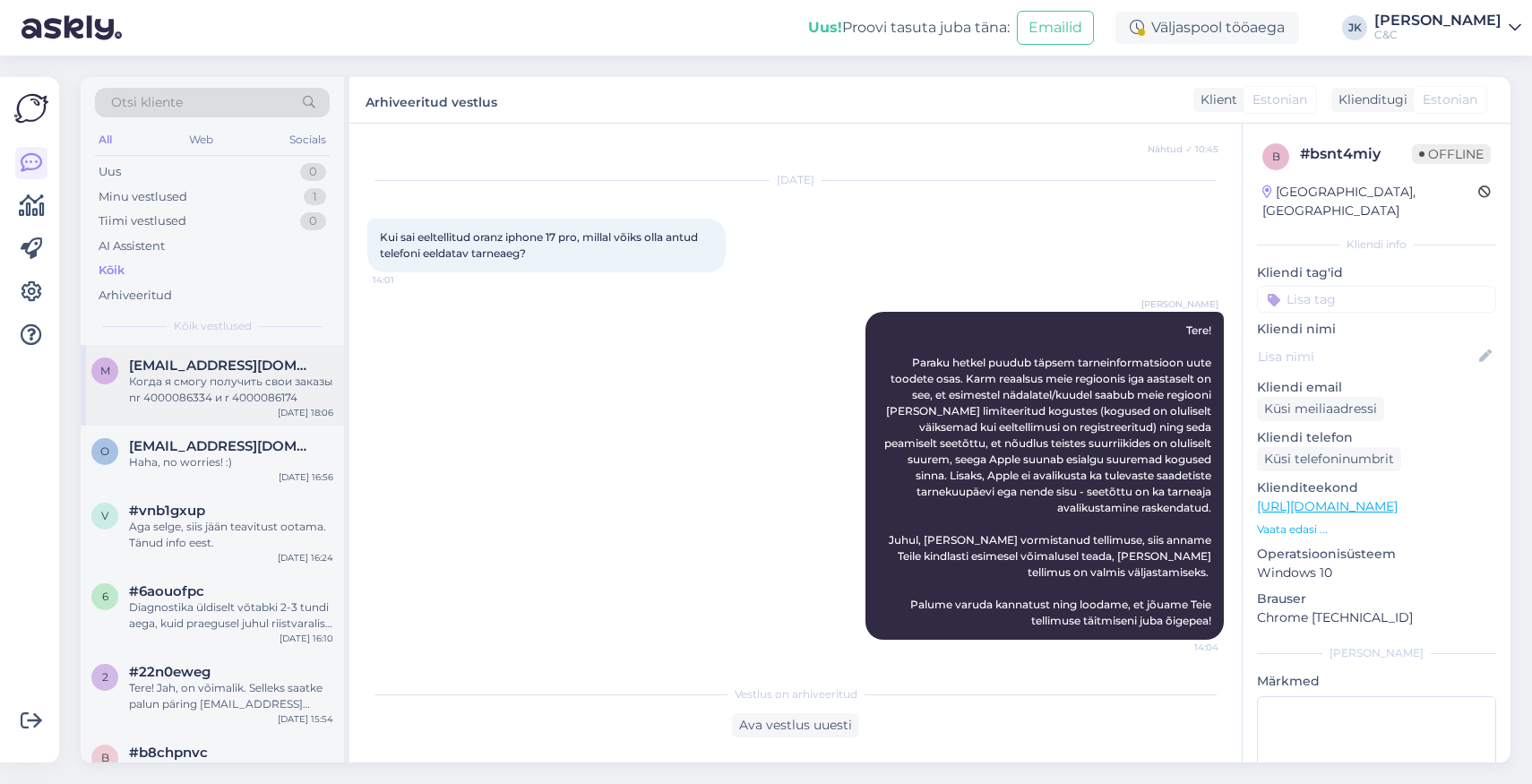
click at [242, 357] on span "[EMAIL_ADDRESS][DOMAIN_NAME]" at bounding box center [222, 365] width 187 height 16
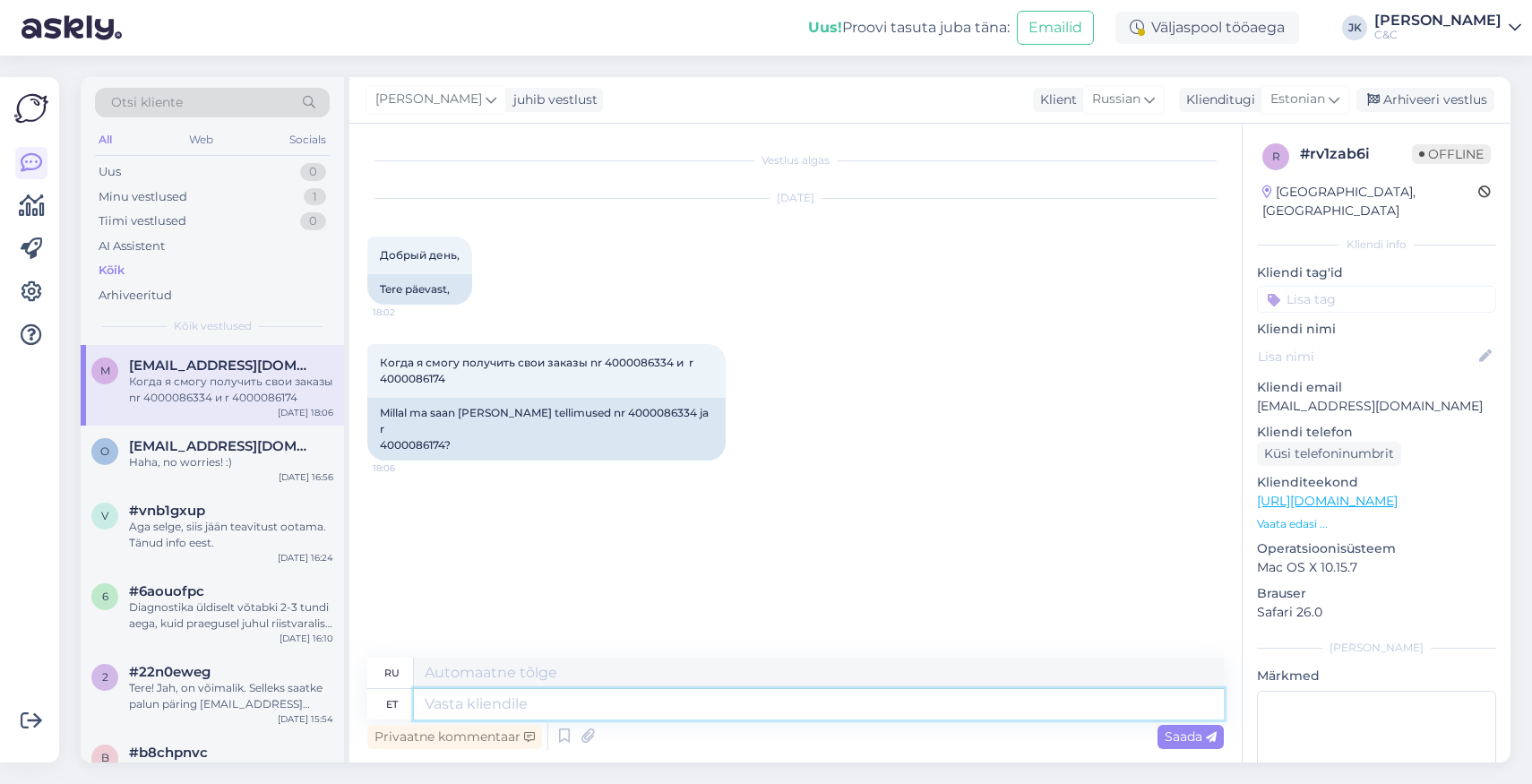
click at [505, 702] on textarea at bounding box center [819, 703] width 810 height 31
paste textarea "Tere! Paraku hetkel puudub täpsem tarneinformatsioon uute toodete osas. Karm re…"
type textarea "Tere! Paraku hetkel puudub täpsem tarneinformatsioon uute toodete osas. Karm re…"
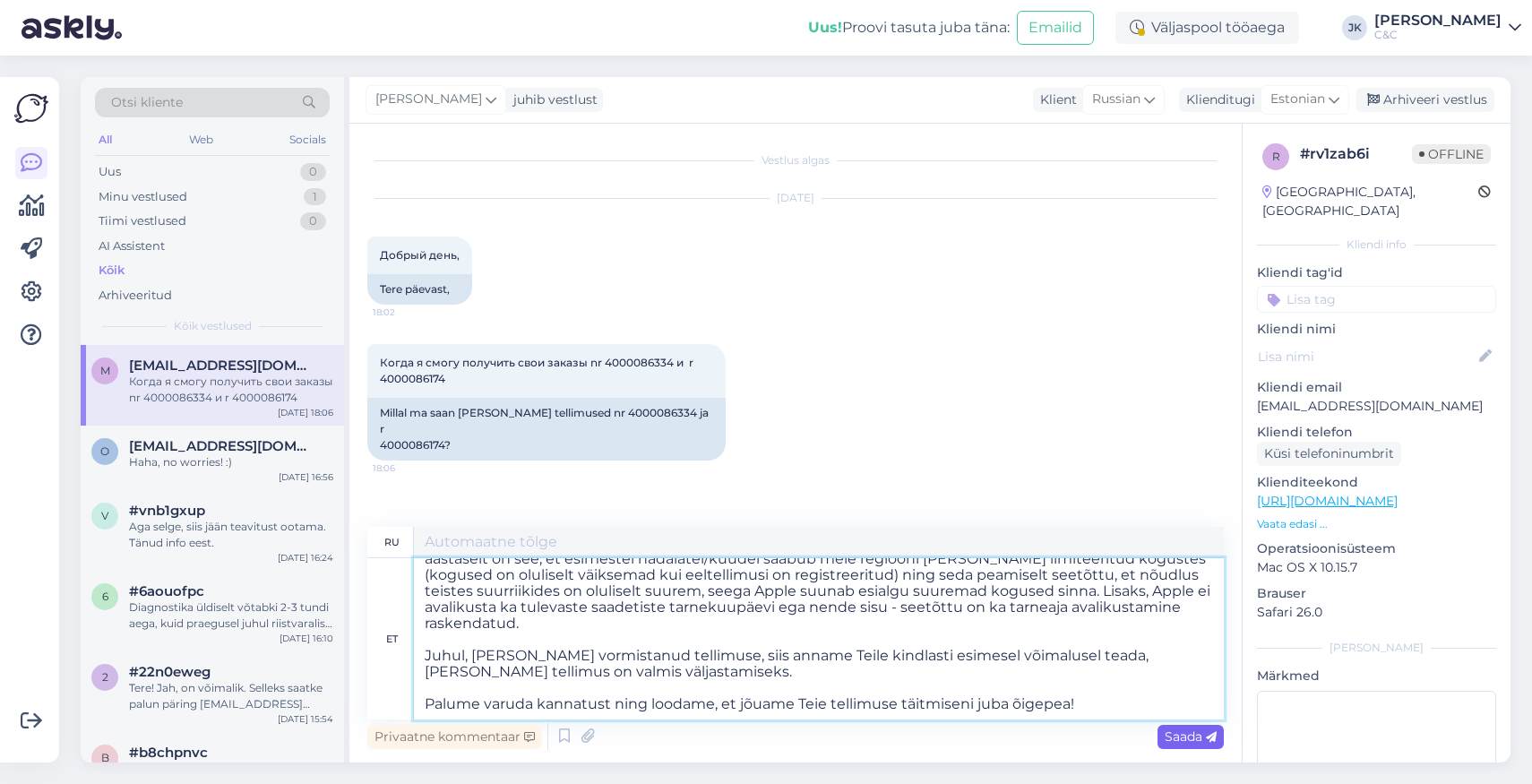
type textarea "Loremipsumdo! S ametconse, a elitseddo eiusm tem incid utlabo etdolorema a enim…"
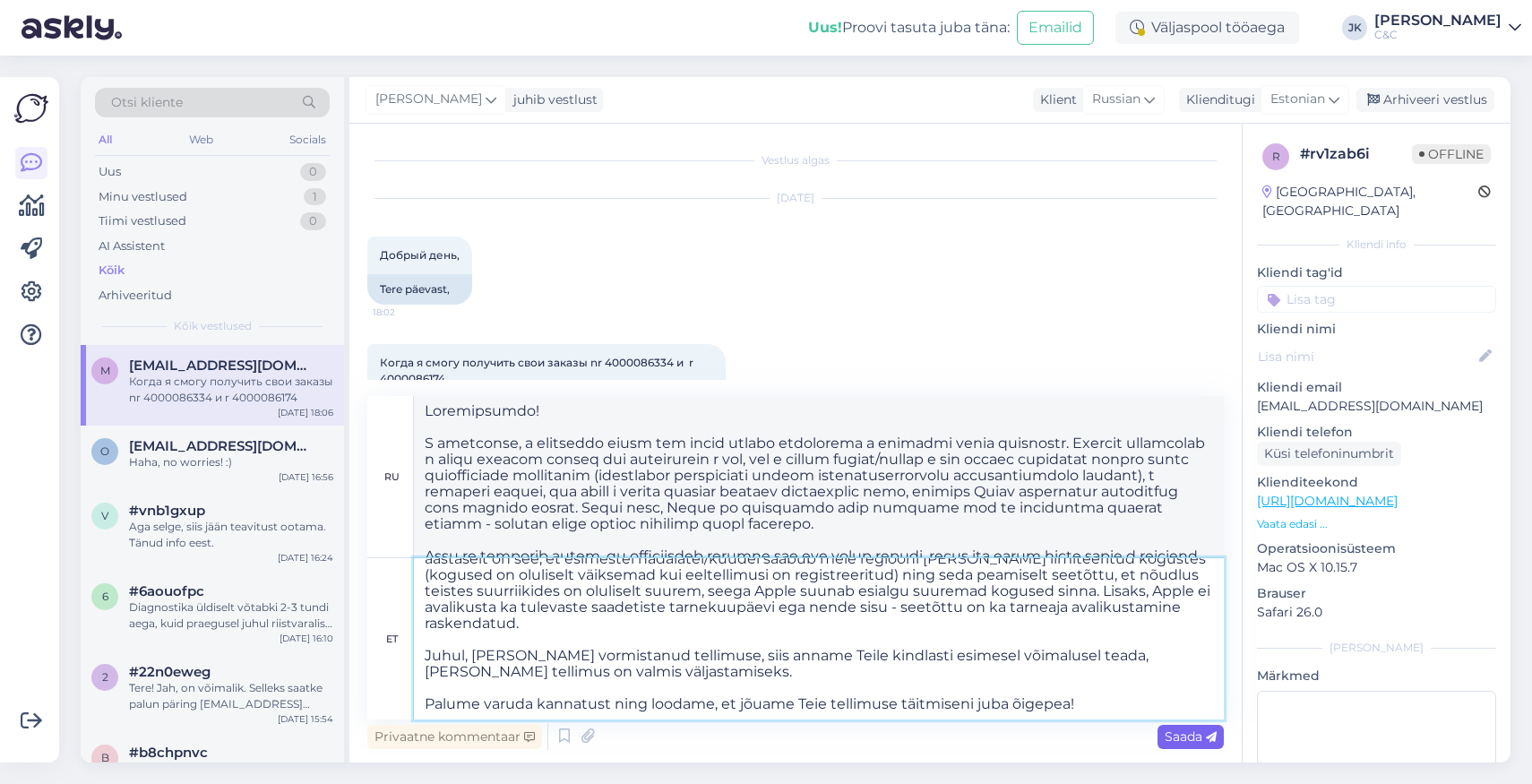
type textarea "Tere! Paraku hetkel puudub täpsem tarneinformatsioon uute toodete osas. Karm re…"
click at [1207, 733] on icon at bounding box center [1212, 737] width 11 height 11
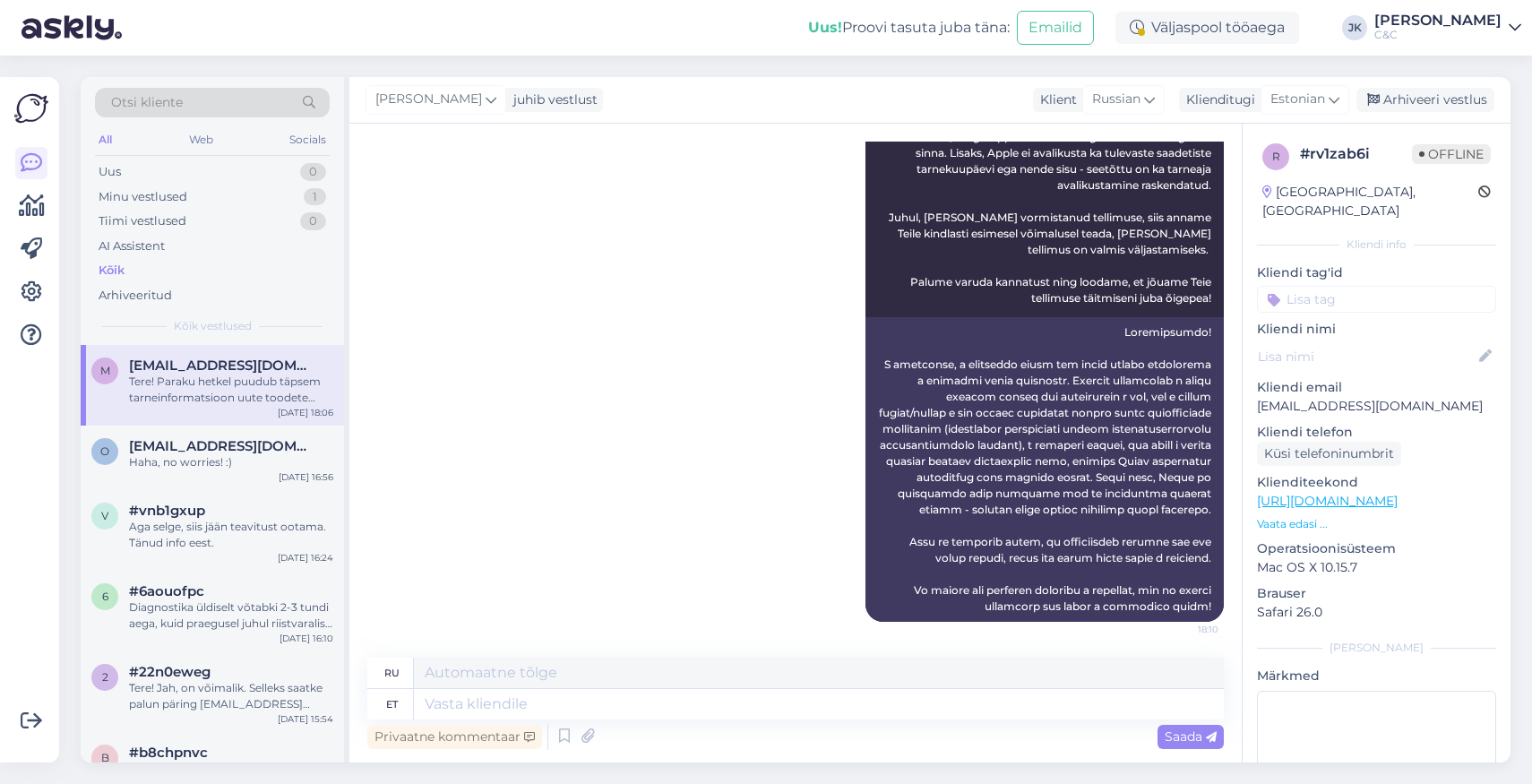
scroll to position [543, 0]
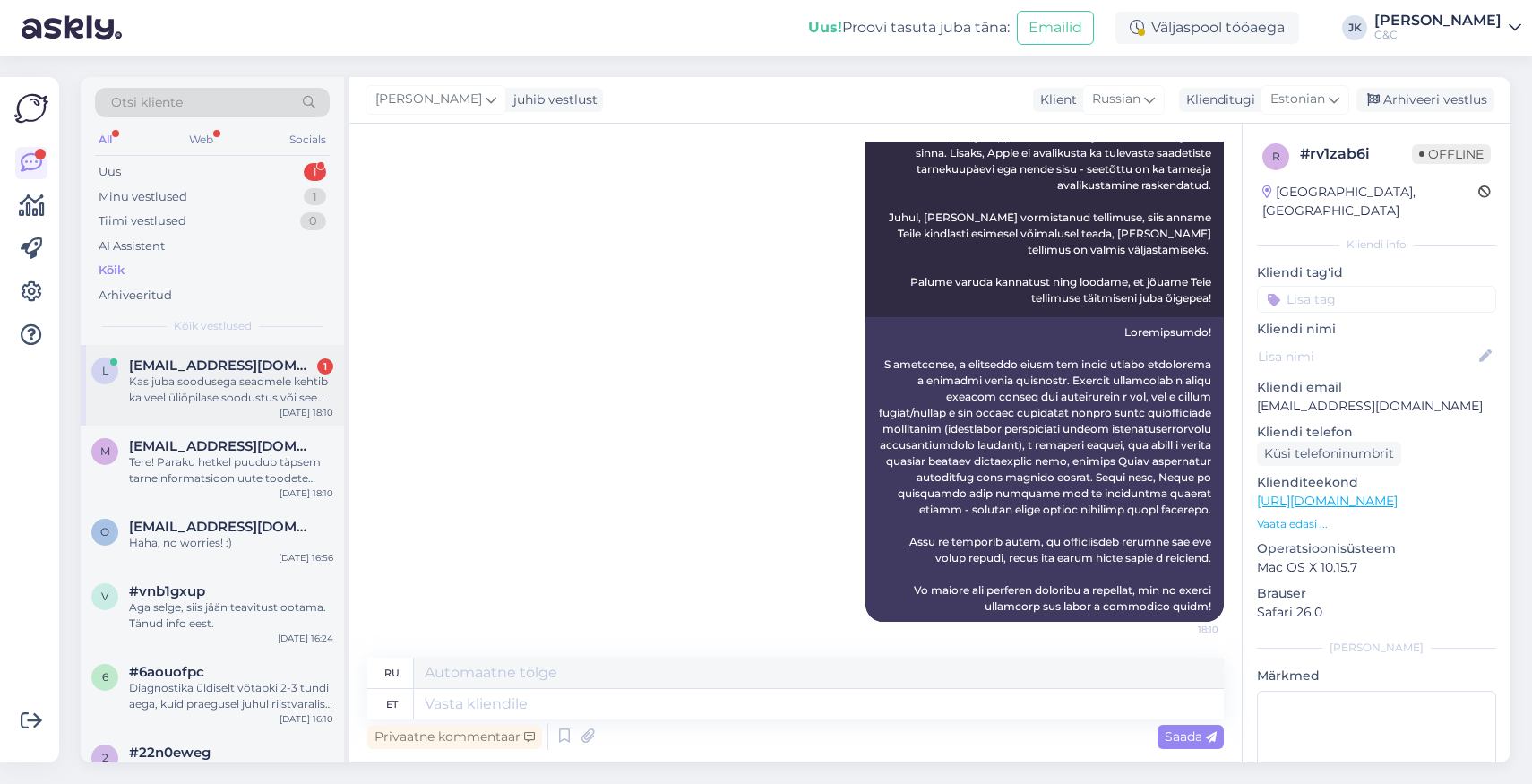
click at [230, 386] on div "Kas juba soodusega seadmele kehtib ka veel üliõpilase soodustus või see läheb m…" at bounding box center [231, 389] width 205 height 32
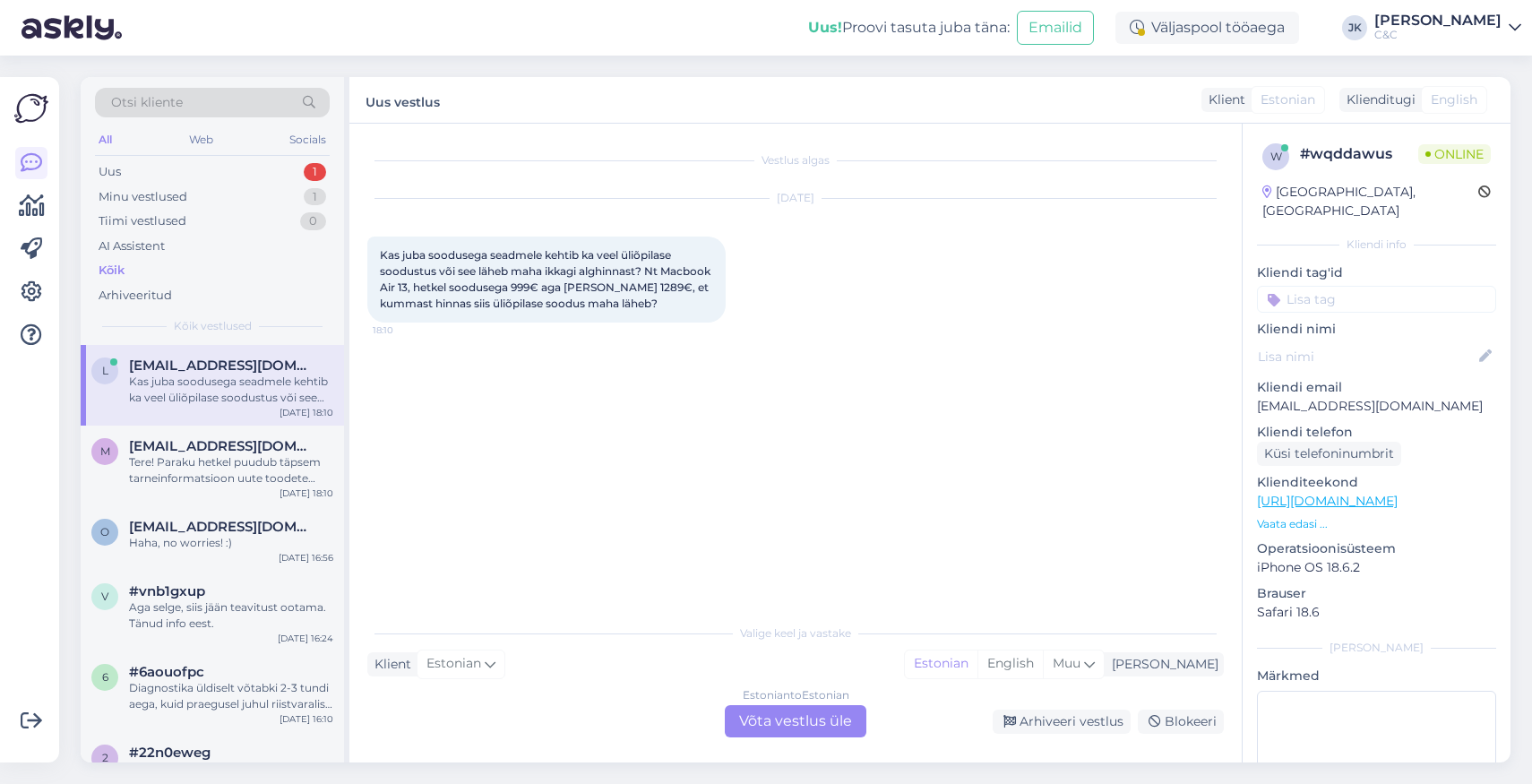
click at [764, 706] on div "Estonian to Estonian Võta vestlus üle" at bounding box center [795, 721] width 142 height 32
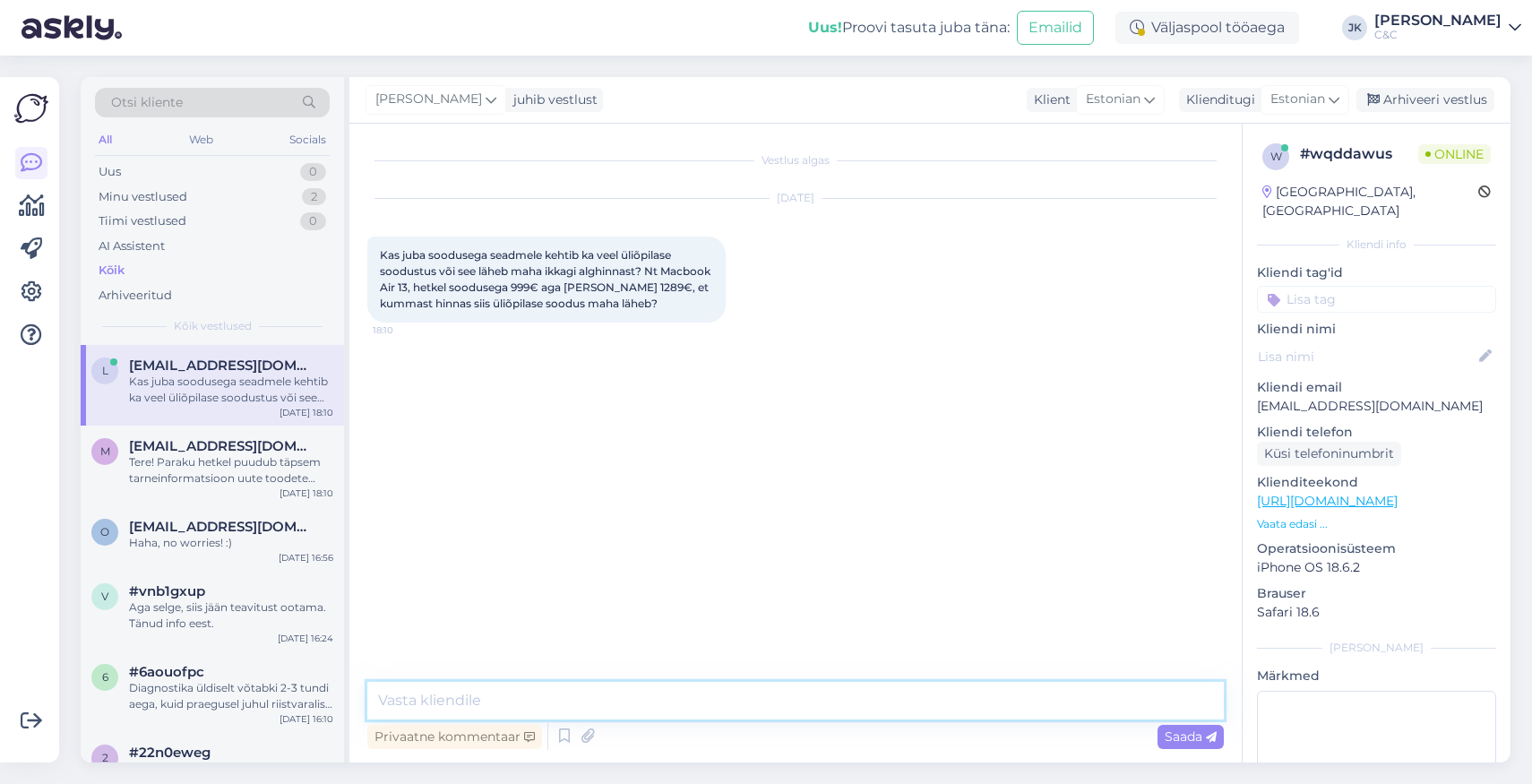
click at [656, 693] on textarea at bounding box center [795, 700] width 856 height 38
type textarea "Tervist! -10% läheb maha soodushinnast :)"
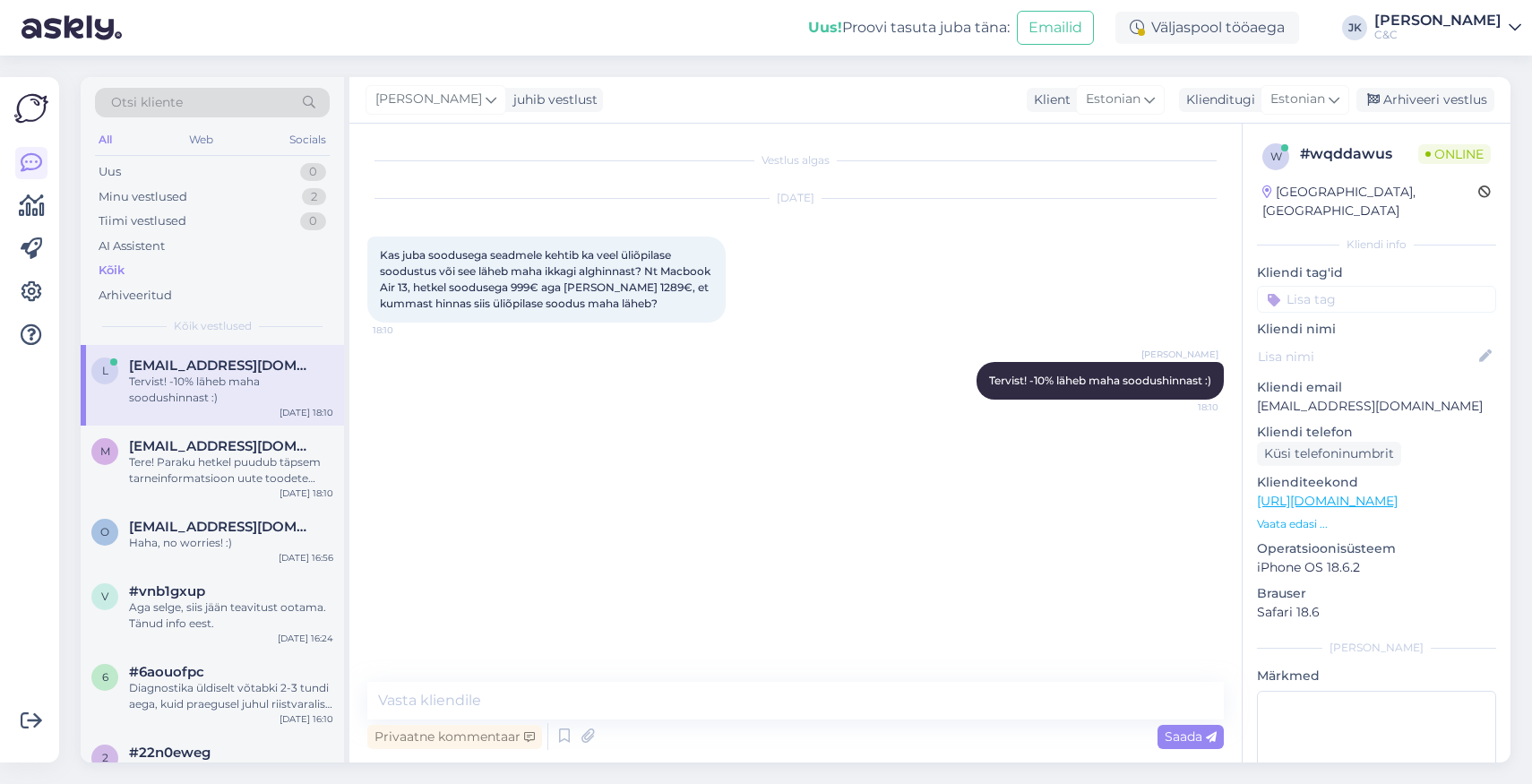
click at [632, 589] on div "Vestlus algas [DATE] Kas juba soodusega seadmele kehtib ka veel üliõpilase sood…" at bounding box center [803, 403] width 873 height 524
click at [742, 369] on div "[PERSON_NAME] Tervist! -10% läheb maha soodushinnast :) 18:10" at bounding box center [795, 380] width 856 height 77
click at [194, 454] on div "Tere! Paraku hetkel puudub täpsem tarneinformatsioon uute toodete osas. Karm re…" at bounding box center [231, 470] width 205 height 32
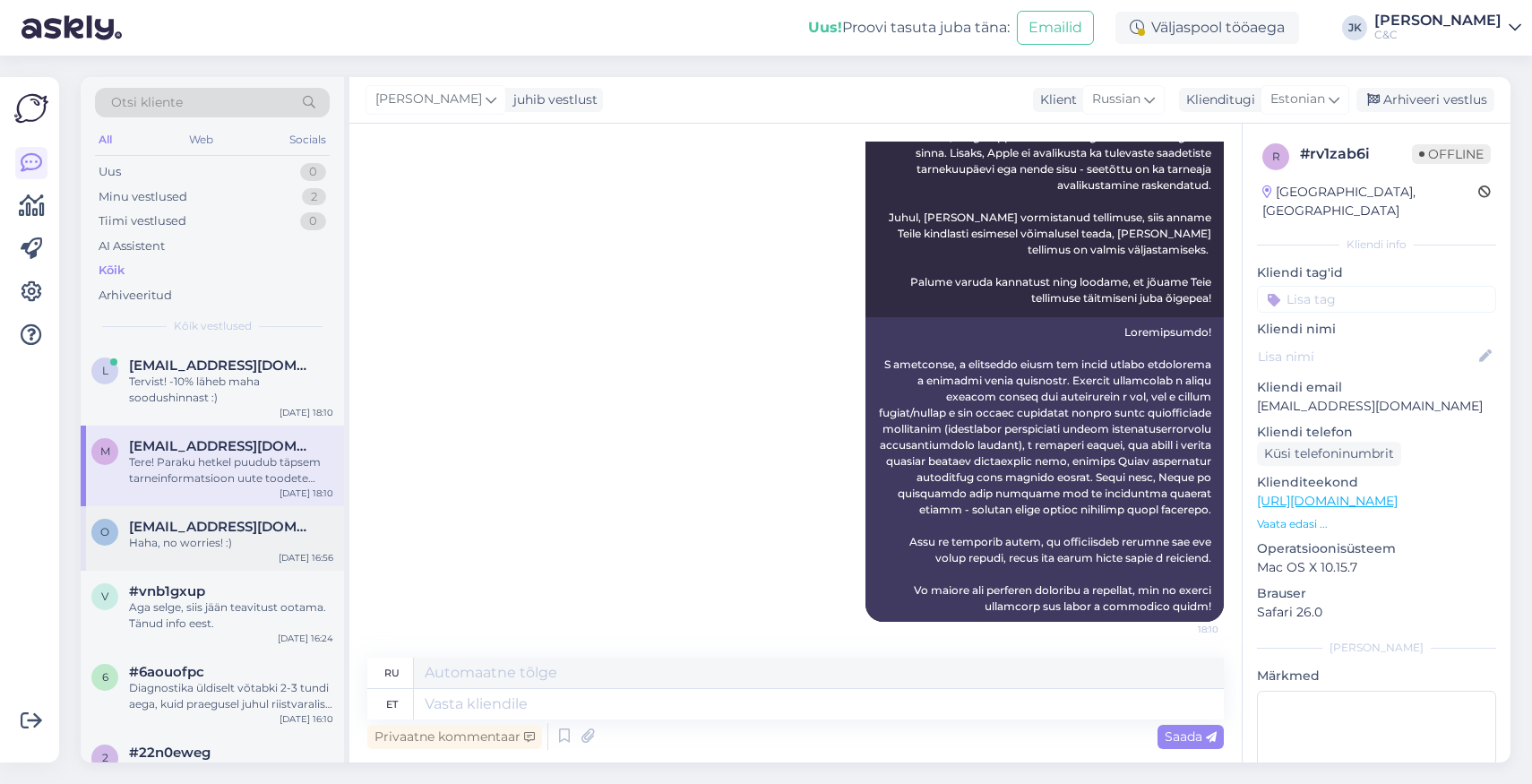
click at [206, 543] on div "Haha, no worries! :)" at bounding box center [231, 543] width 205 height 16
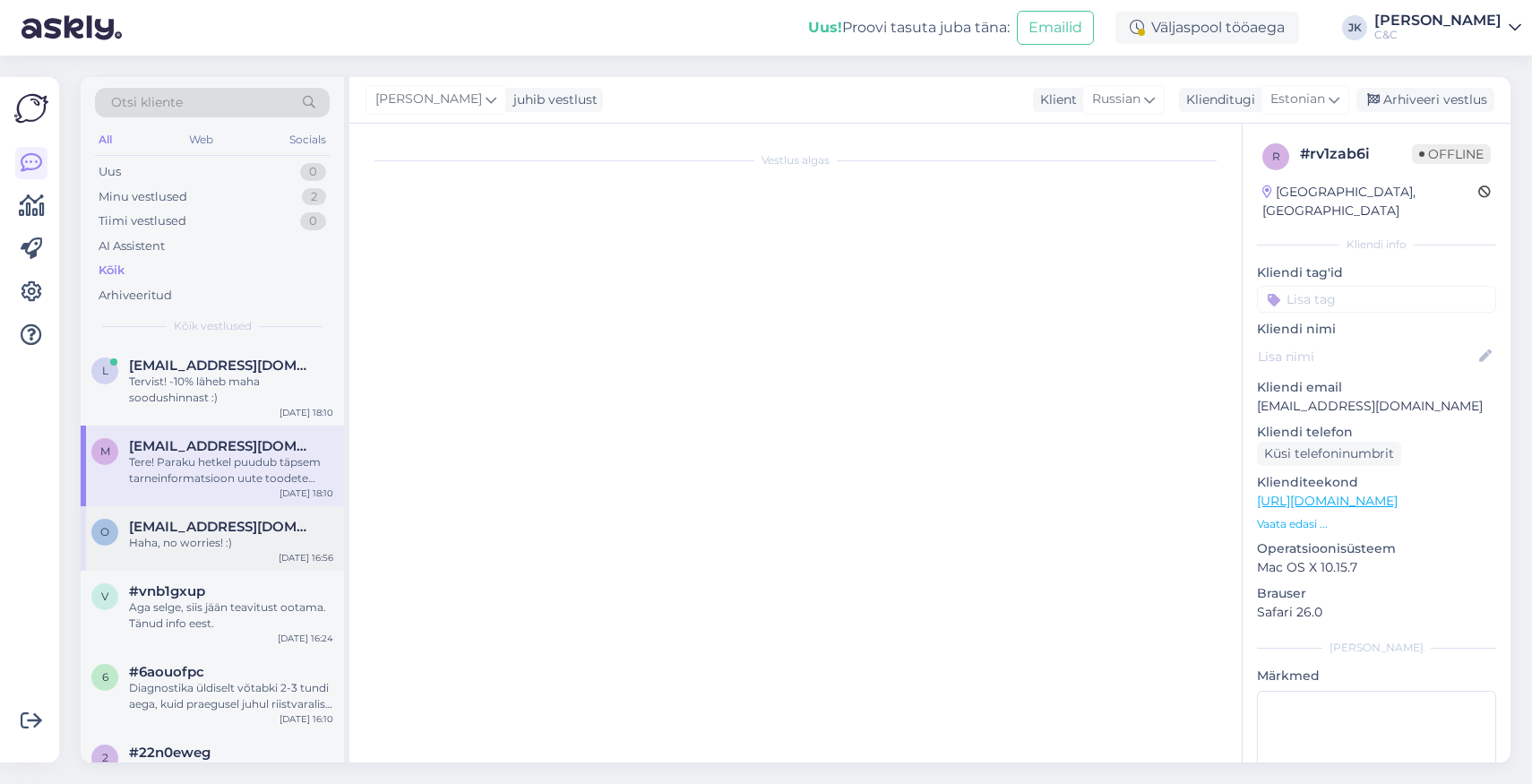
scroll to position [1019, 0]
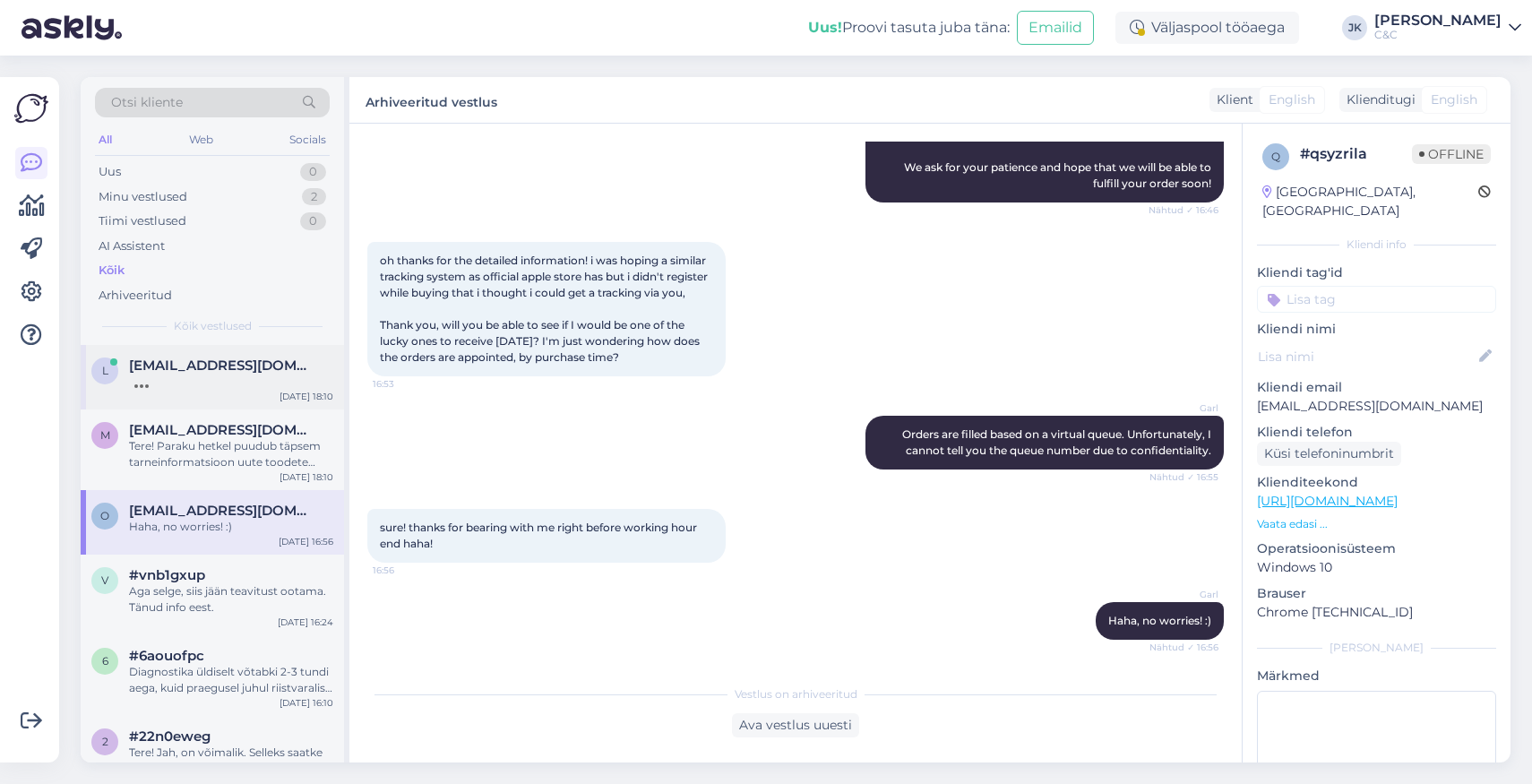
click at [207, 393] on div "L [EMAIL_ADDRESS][DOMAIN_NAME] [DATE] 18:10" at bounding box center [213, 377] width 263 height 65
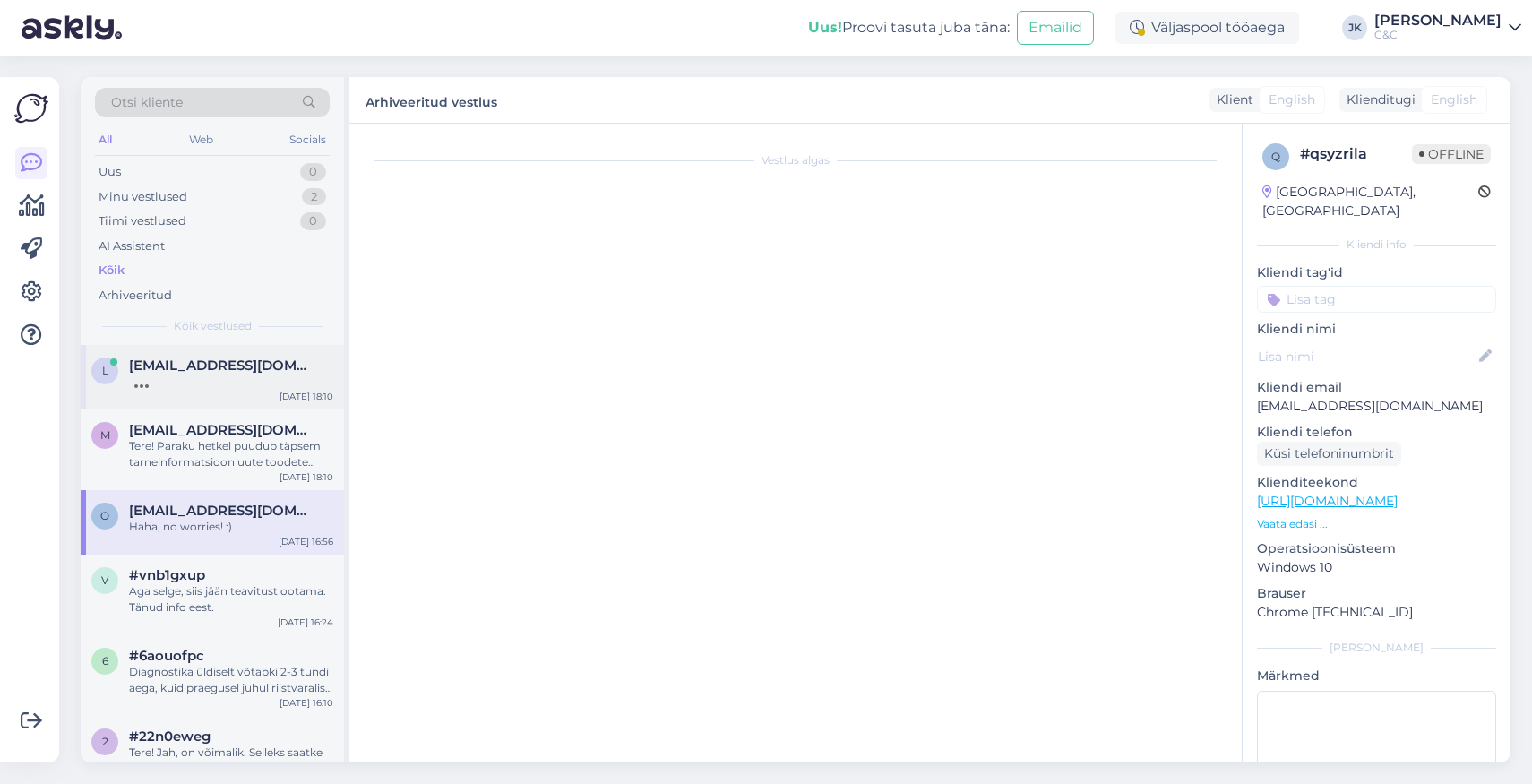
scroll to position [0, 0]
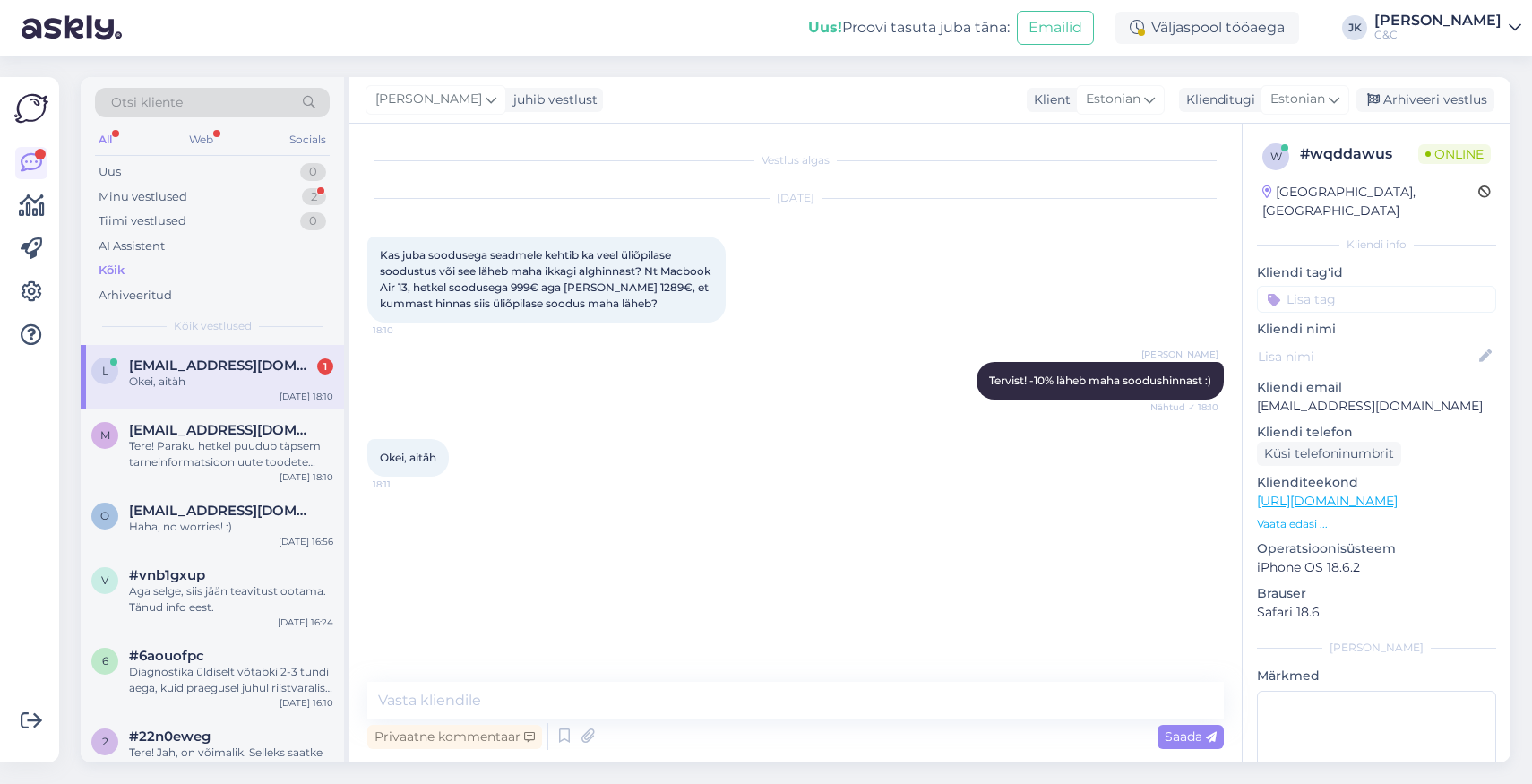
click at [442, 505] on div "Vestlus algas [DATE] Kas juba soodusega seadmele kehtib ka veel üliõpilase sood…" at bounding box center [803, 403] width 873 height 524
click at [259, 485] on div "M [EMAIL_ADDRESS][DOMAIN_NAME] Tere! Paraku hetkel puudub täpsem tarneinformats…" at bounding box center [213, 449] width 263 height 81
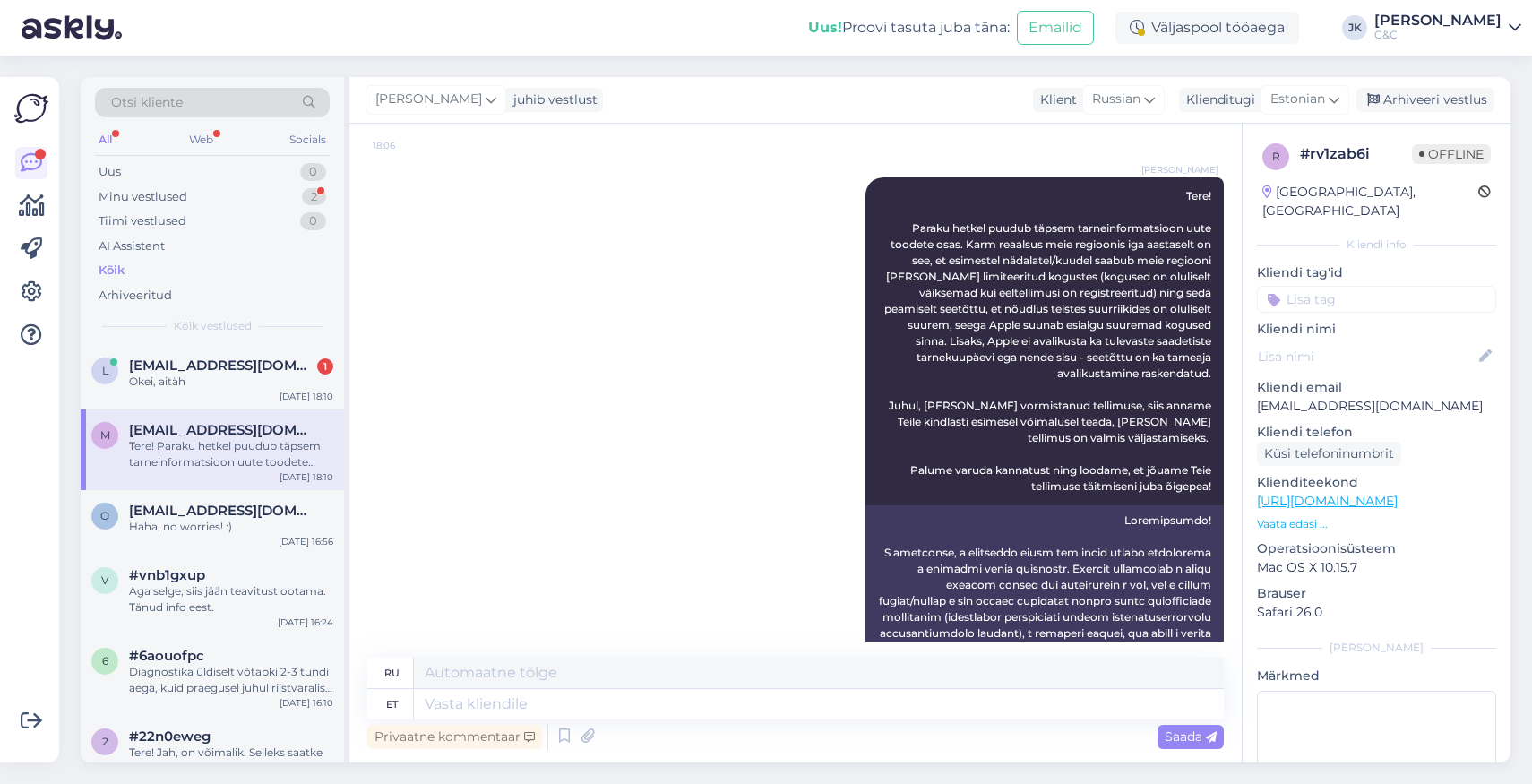
click at [269, 409] on div "M [EMAIL_ADDRESS][DOMAIN_NAME] Tere! Paraku hetkel puudub täpsem tarneinformats…" at bounding box center [213, 449] width 263 height 81
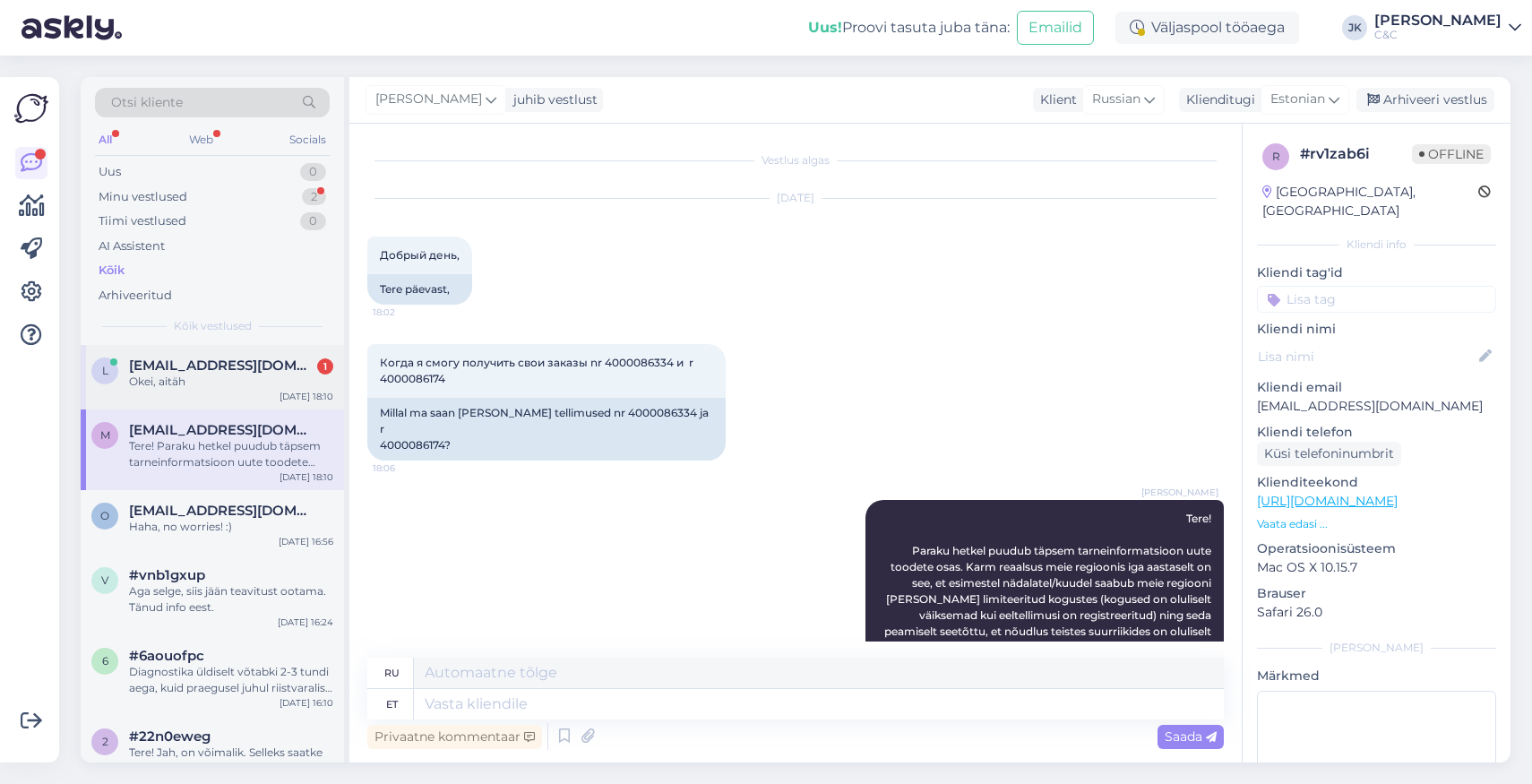
click at [273, 385] on div "Okei, aitäh" at bounding box center [231, 381] width 205 height 16
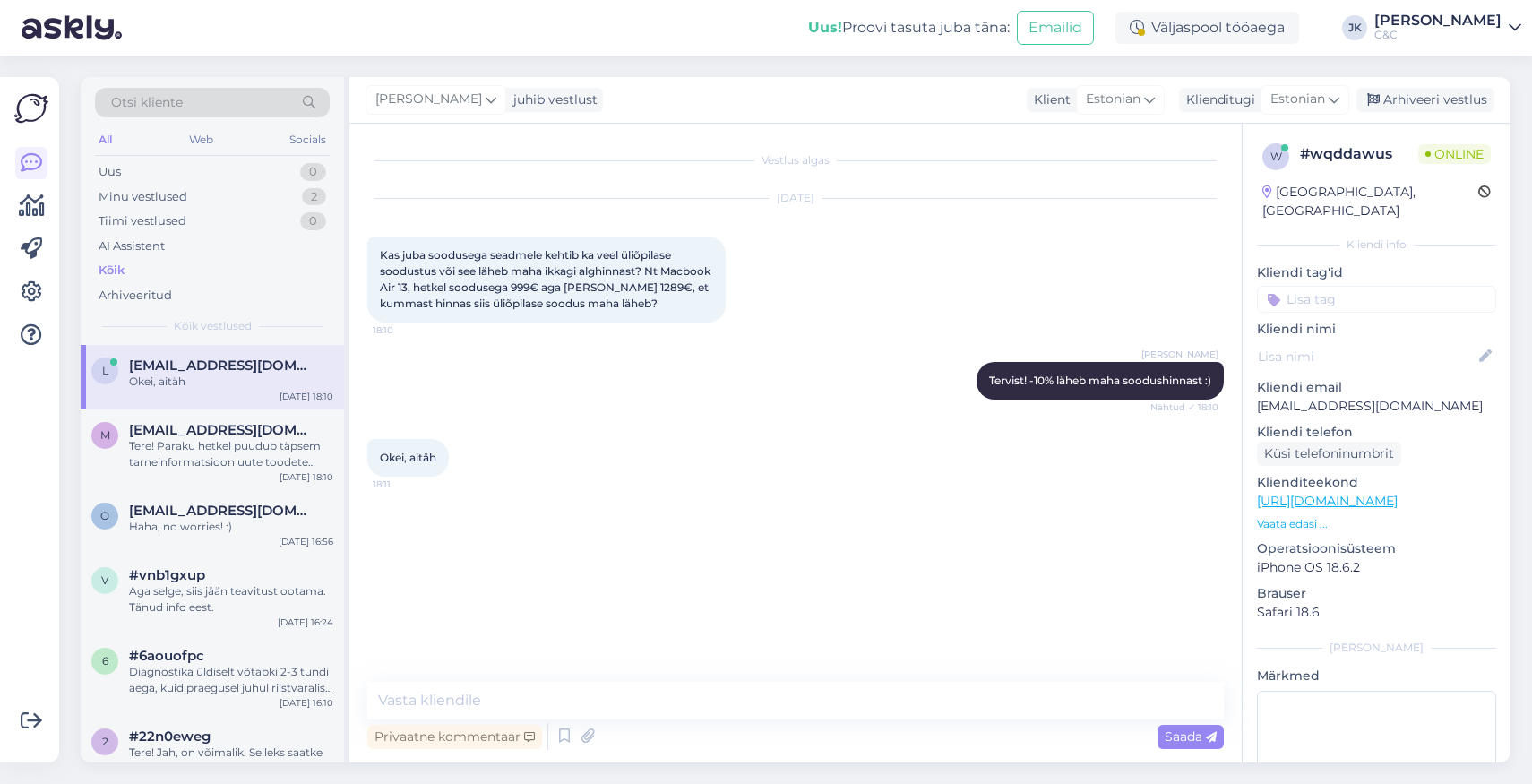
click at [526, 566] on div "Vestlus algas [DATE] Kas juba soodusega seadmele kehtib ka veel üliõpilase sood…" at bounding box center [803, 403] width 873 height 524
click at [1240, 92] on div "Arhiveeri vestlus" at bounding box center [1425, 100] width 138 height 24
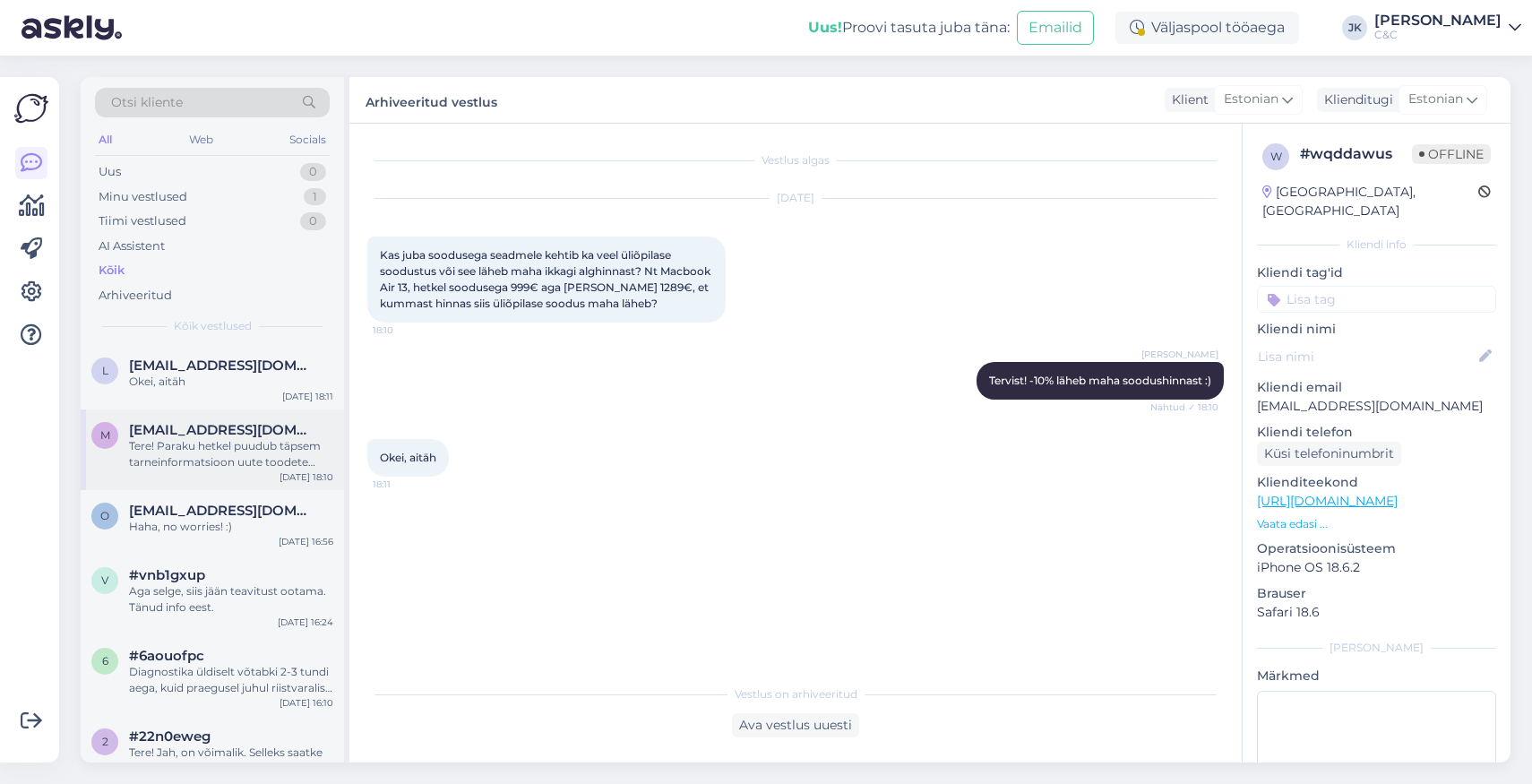
click at [276, 426] on span "[EMAIL_ADDRESS][DOMAIN_NAME]" at bounding box center [222, 430] width 187 height 16
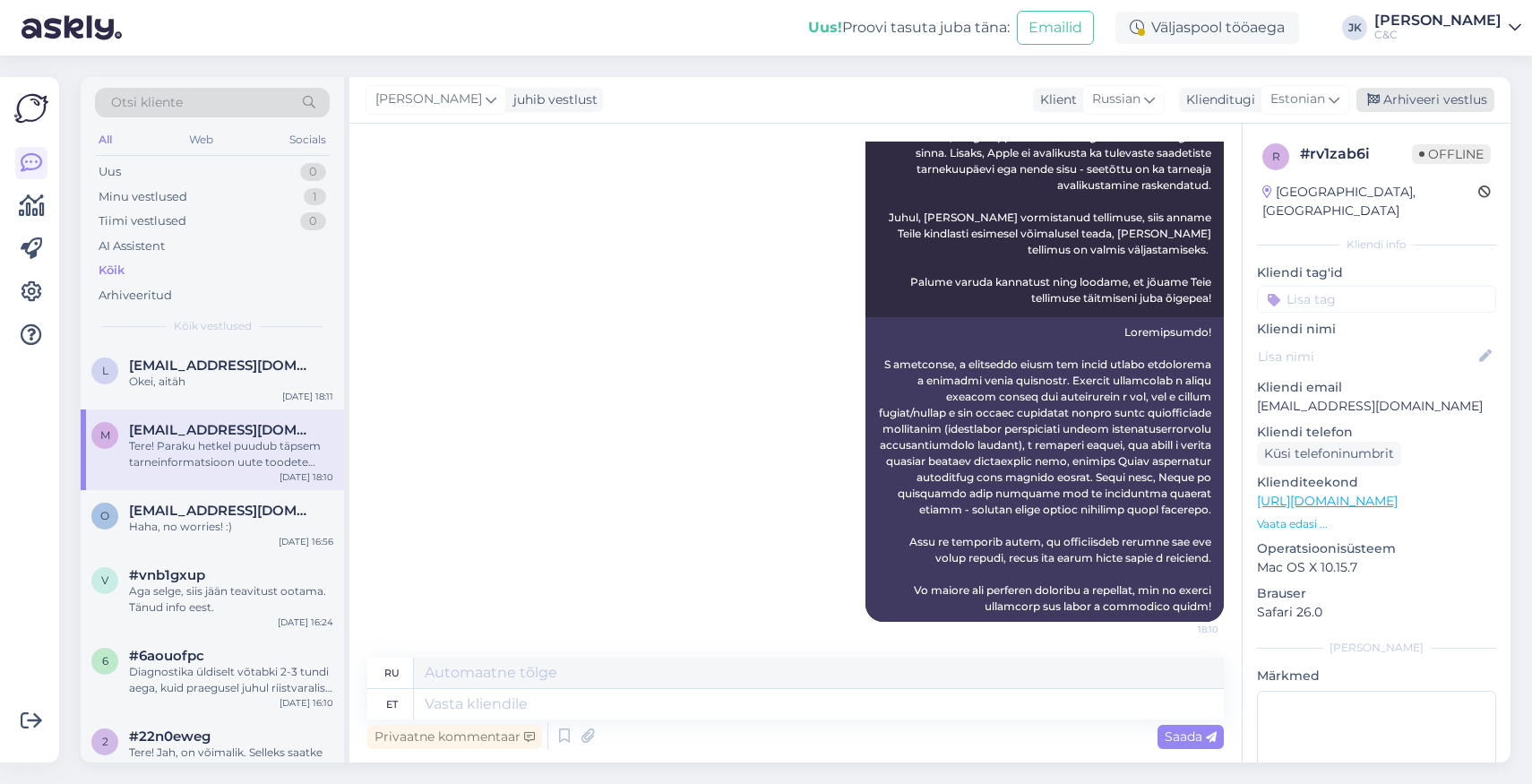
click at [1240, 102] on div "Arhiveeri vestlus" at bounding box center [1425, 100] width 138 height 24
